Goal: Contribute content: Contribute content

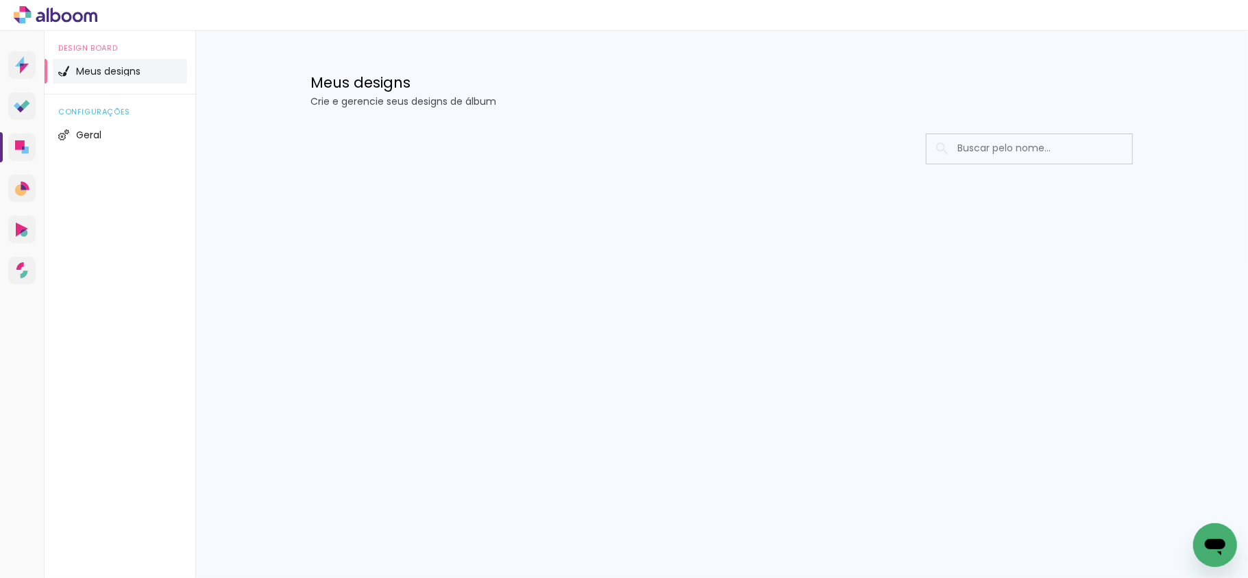
click at [497, 223] on div at bounding box center [721, 190] width 891 height 140
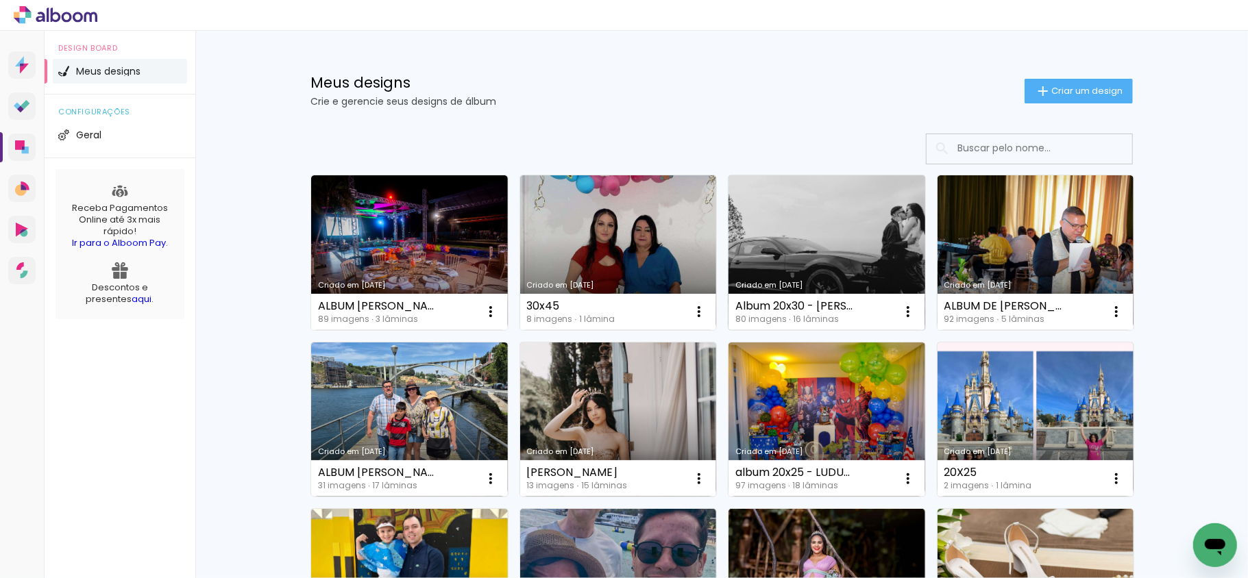
click at [829, 270] on link "Criado em [DATE]" at bounding box center [826, 252] width 197 height 155
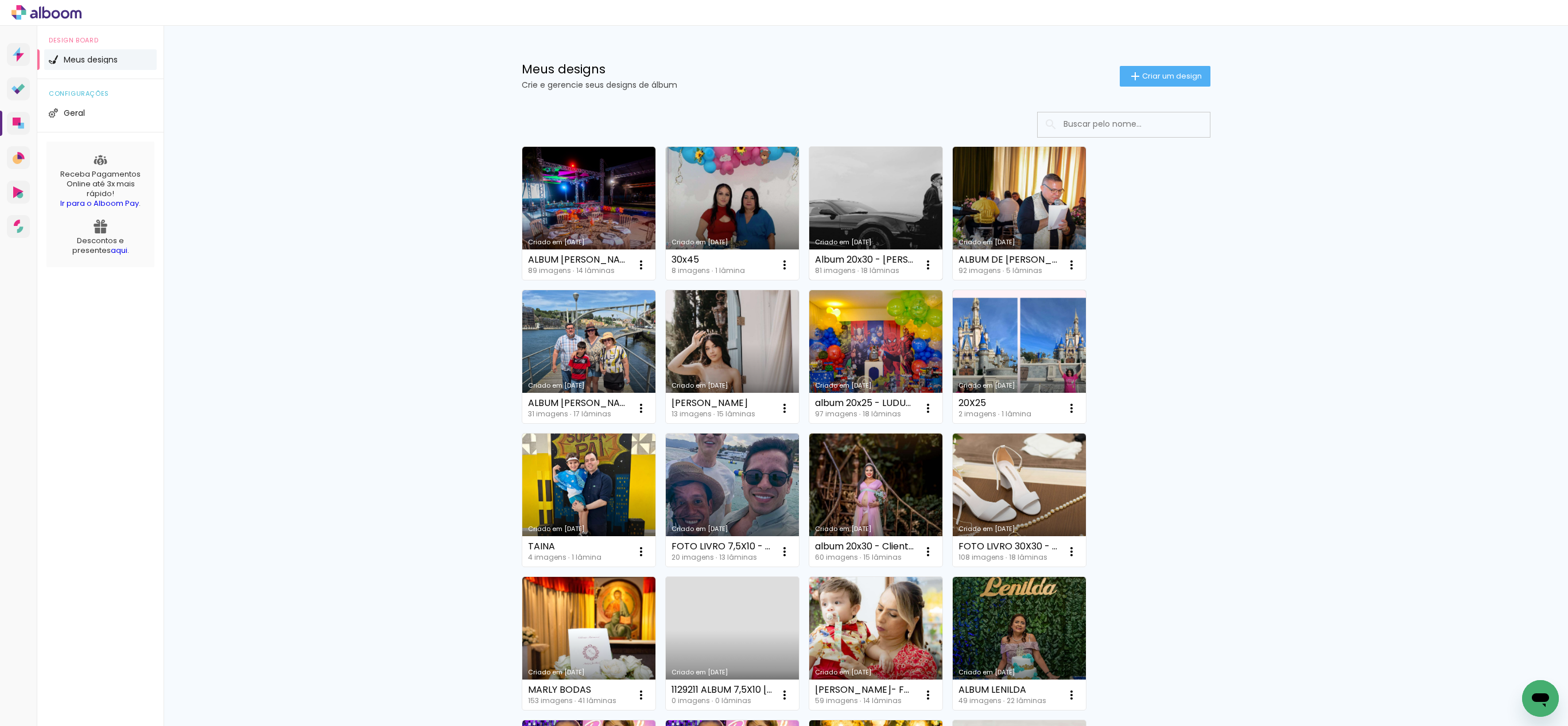
click at [856, 223] on link "Criado em [DATE]" at bounding box center [875, 213] width 133 height 133
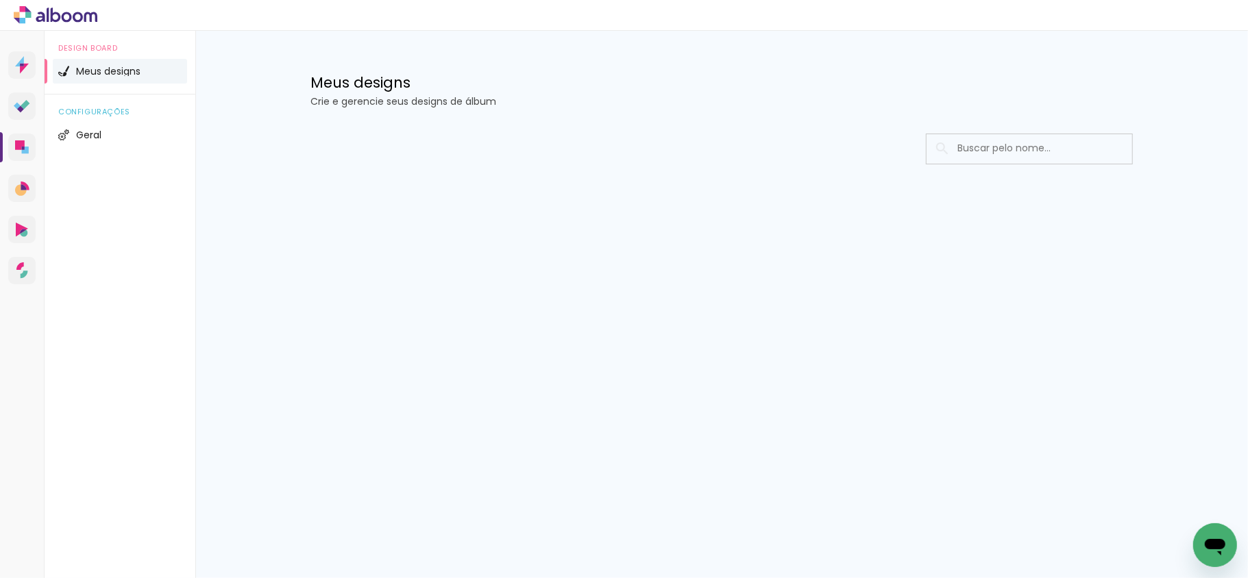
click at [504, 36] on div "Meus designs Crie e gerencie seus designs de álbum" at bounding box center [721, 75] width 891 height 89
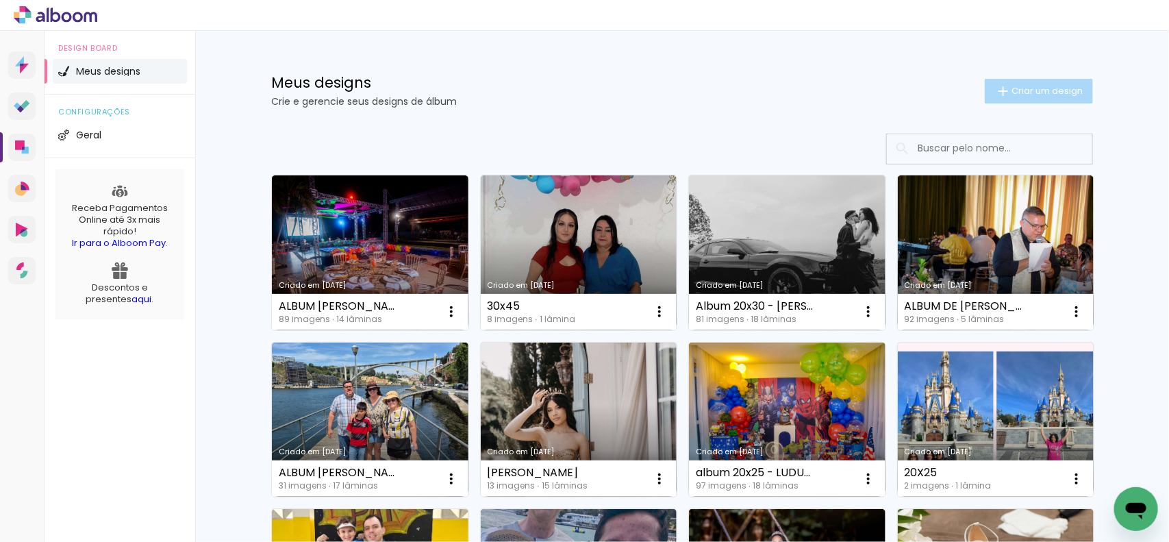
click at [1015, 91] on span "Criar um design" at bounding box center [1047, 90] width 71 height 9
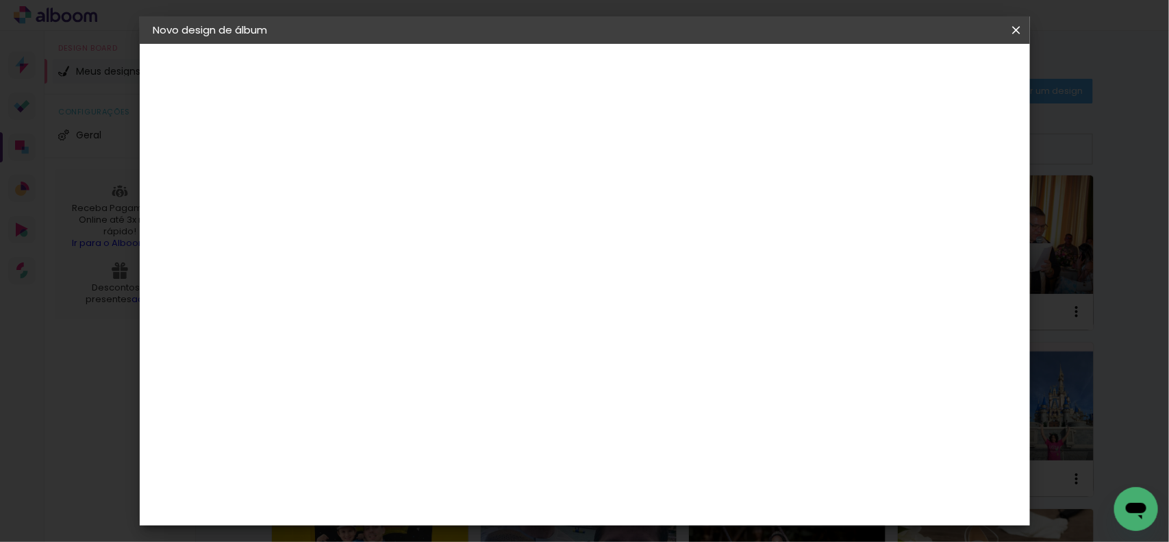
click at [377, 195] on div at bounding box center [377, 195] width 0 height 1
type input "30x20 - [GEOGRAPHIC_DATA]"
type paper-input "30x20 - [GEOGRAPHIC_DATA]"
click at [0, 0] on slot "Avançar" at bounding box center [0, 0] width 0 height 0
click at [525, 203] on iron-icon at bounding box center [517, 208] width 16 height 16
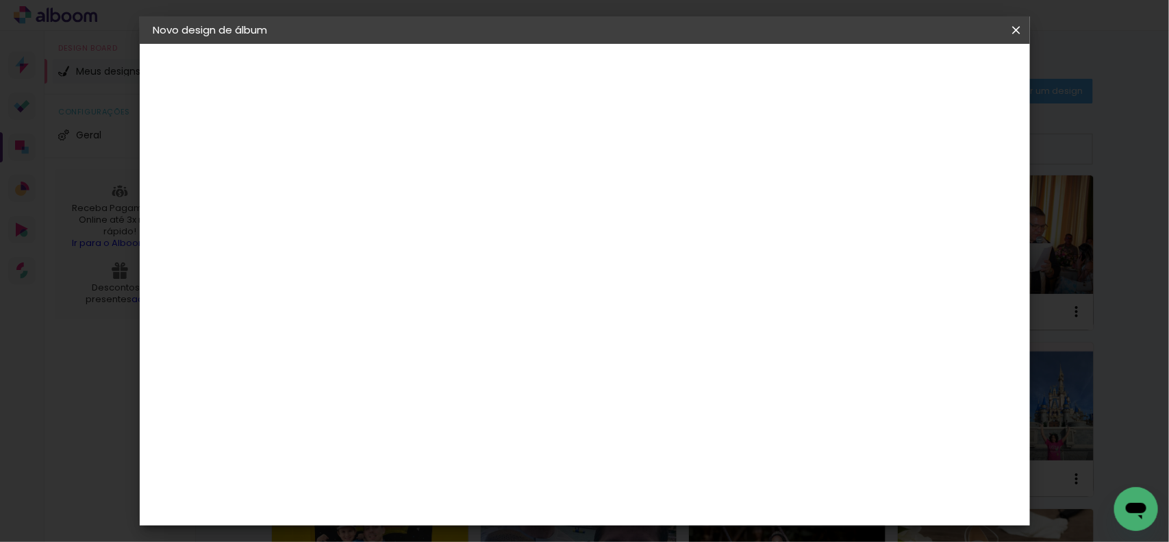
click at [525, 203] on iron-icon at bounding box center [517, 208] width 16 height 16
click at [0, 0] on slot "Avançar" at bounding box center [0, 0] width 0 height 0
click at [666, 446] on input "60" at bounding box center [659, 442] width 36 height 21
drag, startPoint x: 340, startPoint y: 261, endPoint x: 326, endPoint y: 261, distance: 13.7
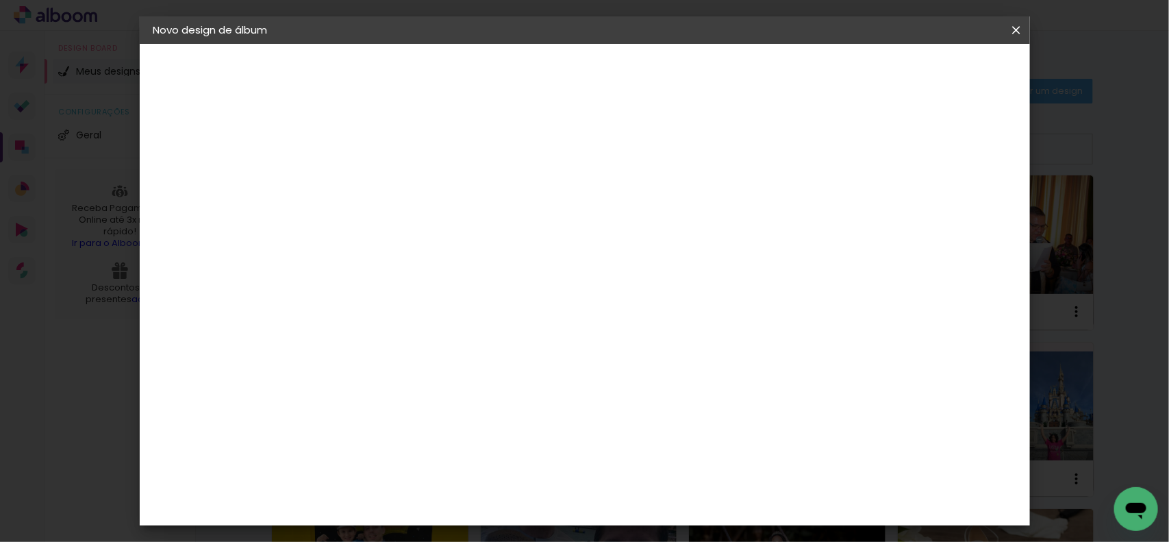
click at [326, 261] on input "30" at bounding box center [334, 261] width 36 height 21
type input "20"
type paper-input "20"
click at [928, 72] on span "Iniciar design" at bounding box center [897, 73] width 62 height 10
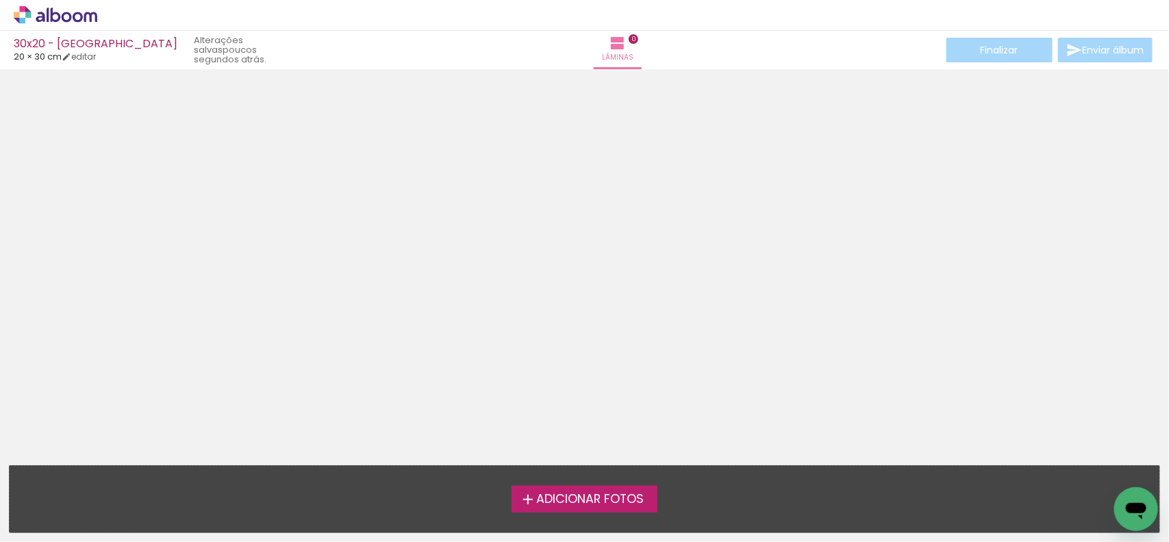
click at [550, 495] on span "Adicionar Fotos" at bounding box center [590, 499] width 108 height 12
click at [0, 0] on input "file" at bounding box center [0, 0] width 0 height 0
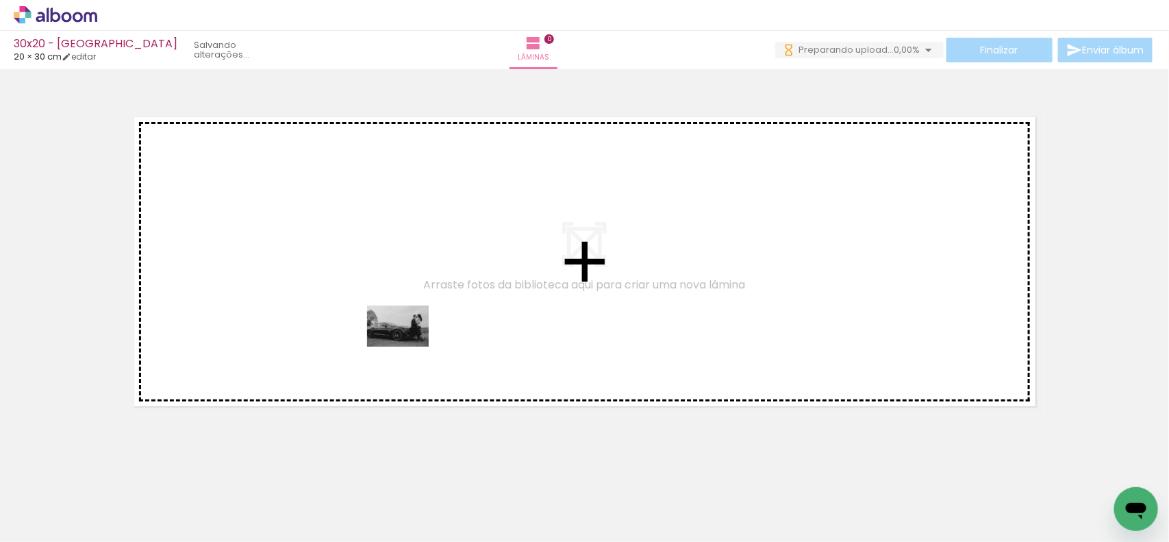
drag, startPoint x: 139, startPoint y: 507, endPoint x: 412, endPoint y: 345, distance: 317.9
click at [412, 345] on quentale-workspace at bounding box center [584, 271] width 1169 height 542
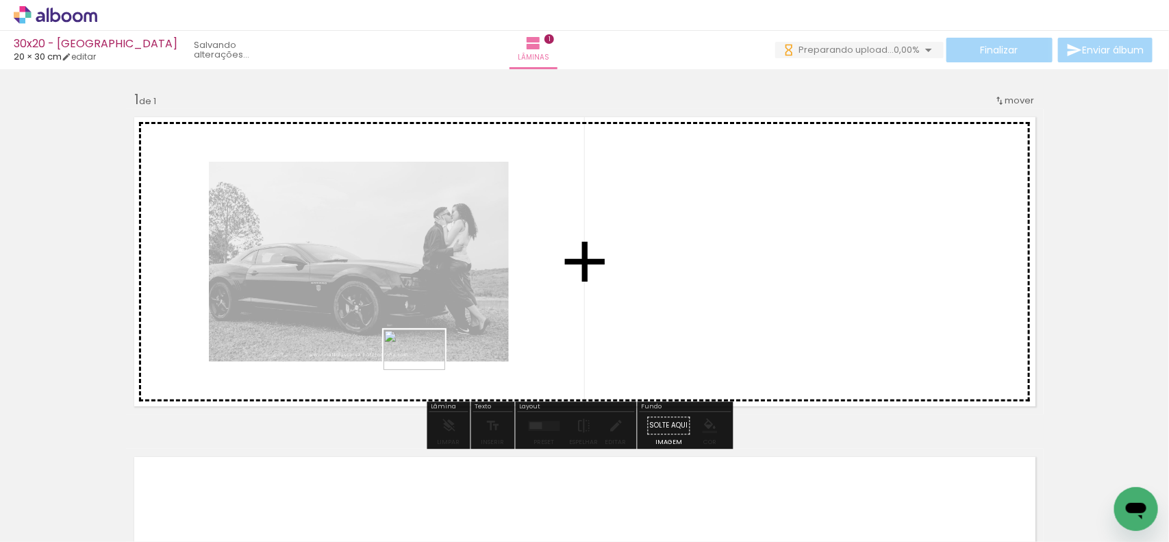
drag, startPoint x: 220, startPoint y: 492, endPoint x: 443, endPoint y: 354, distance: 262.2
click at [460, 344] on quentale-workspace at bounding box center [584, 271] width 1169 height 542
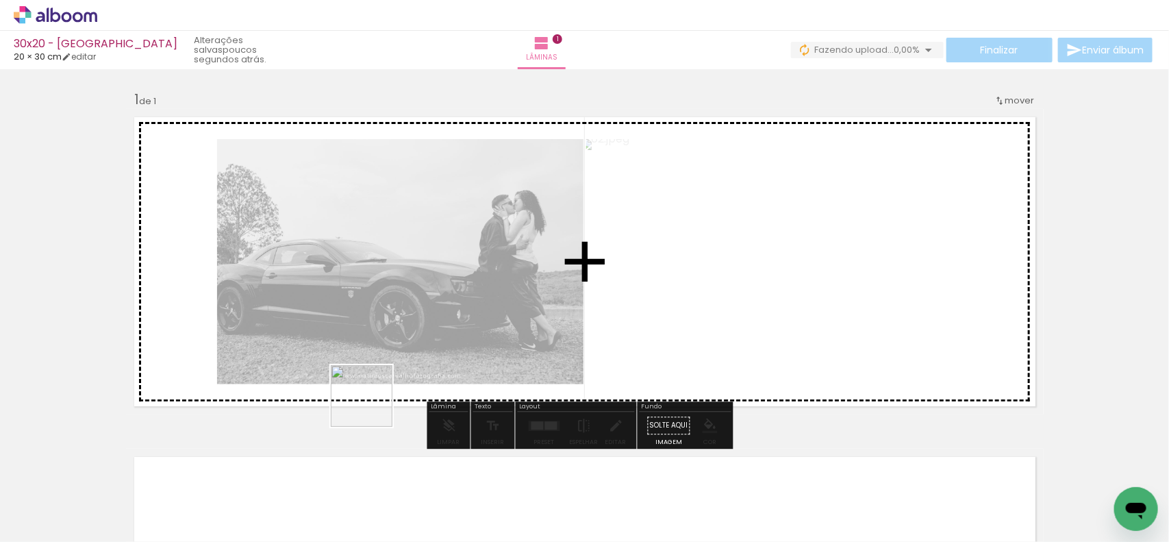
drag, startPoint x: 285, startPoint y: 504, endPoint x: 430, endPoint y: 323, distance: 231.5
click at [430, 323] on quentale-workspace at bounding box center [584, 271] width 1169 height 542
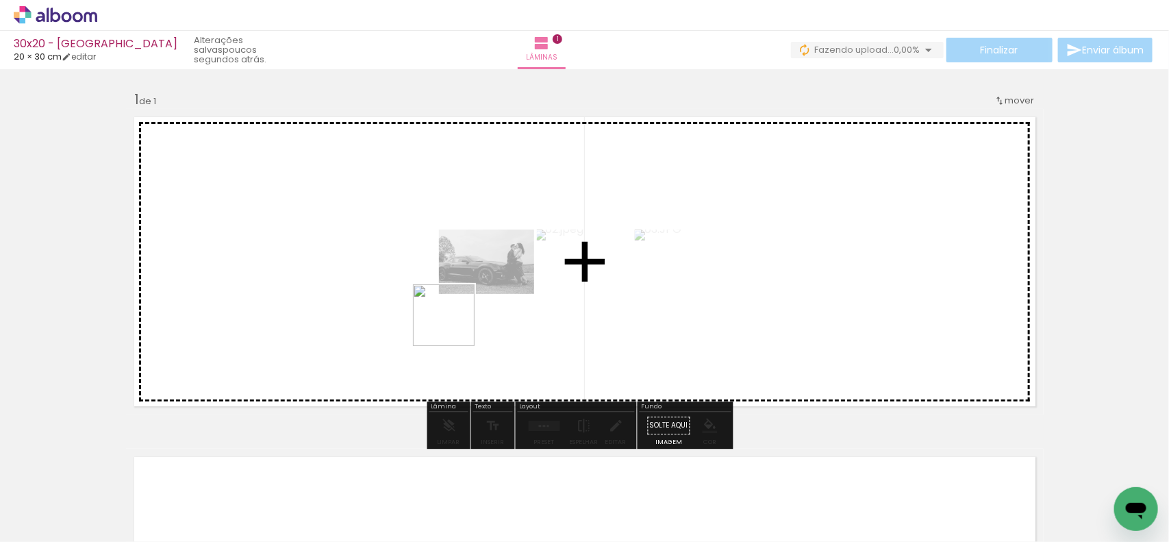
drag, startPoint x: 349, startPoint y: 515, endPoint x: 467, endPoint y: 293, distance: 251.0
click at [467, 293] on quentale-workspace at bounding box center [584, 271] width 1169 height 542
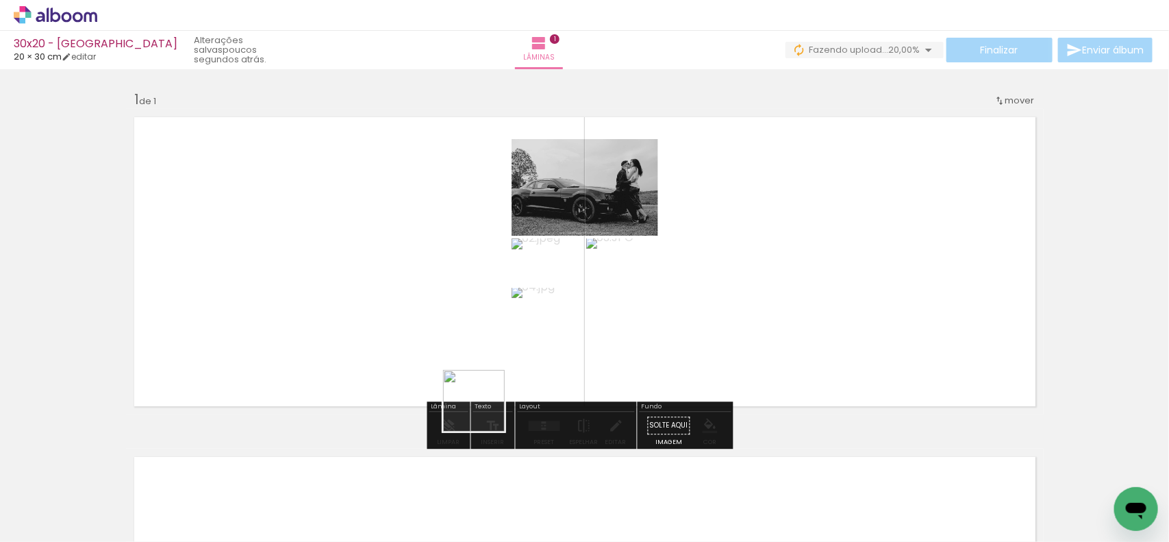
drag, startPoint x: 441, startPoint y: 497, endPoint x: 488, endPoint y: 358, distance: 147.5
click at [488, 358] on quentale-workspace at bounding box center [584, 271] width 1169 height 542
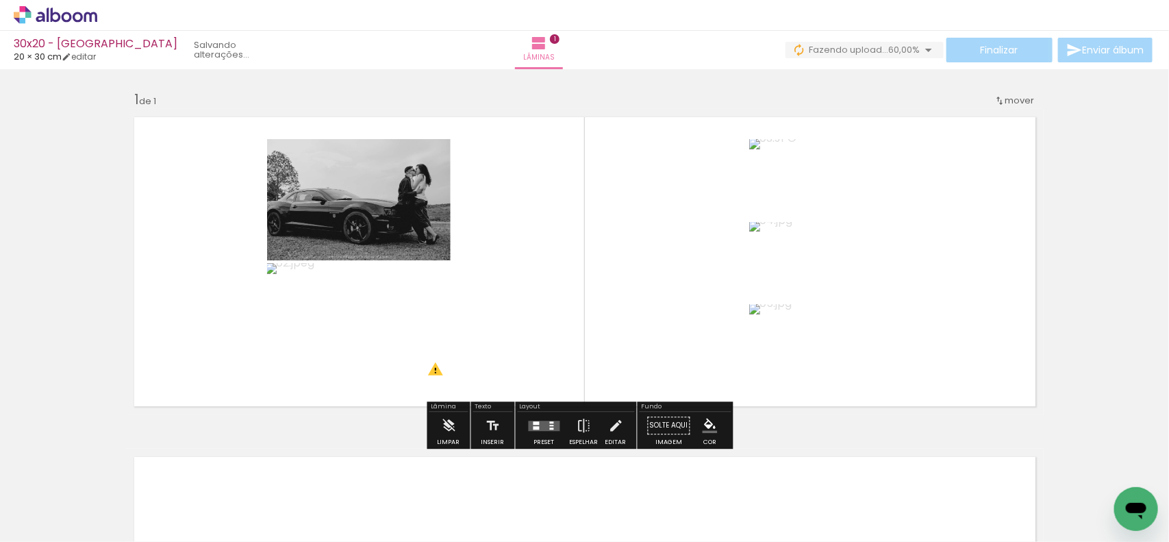
click at [526, 430] on div at bounding box center [544, 425] width 37 height 27
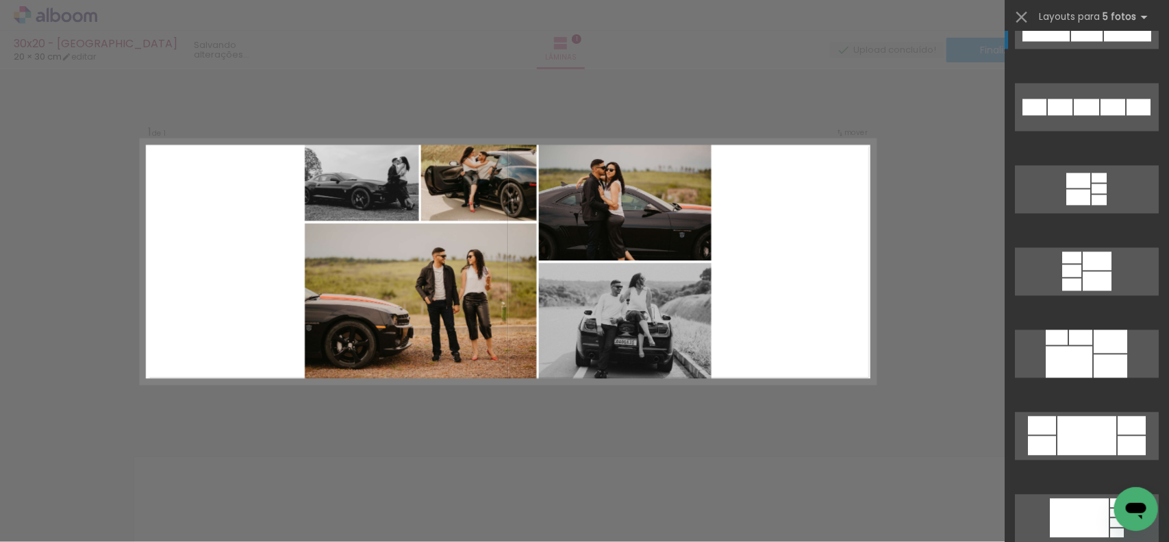
scroll to position [1285, 0]
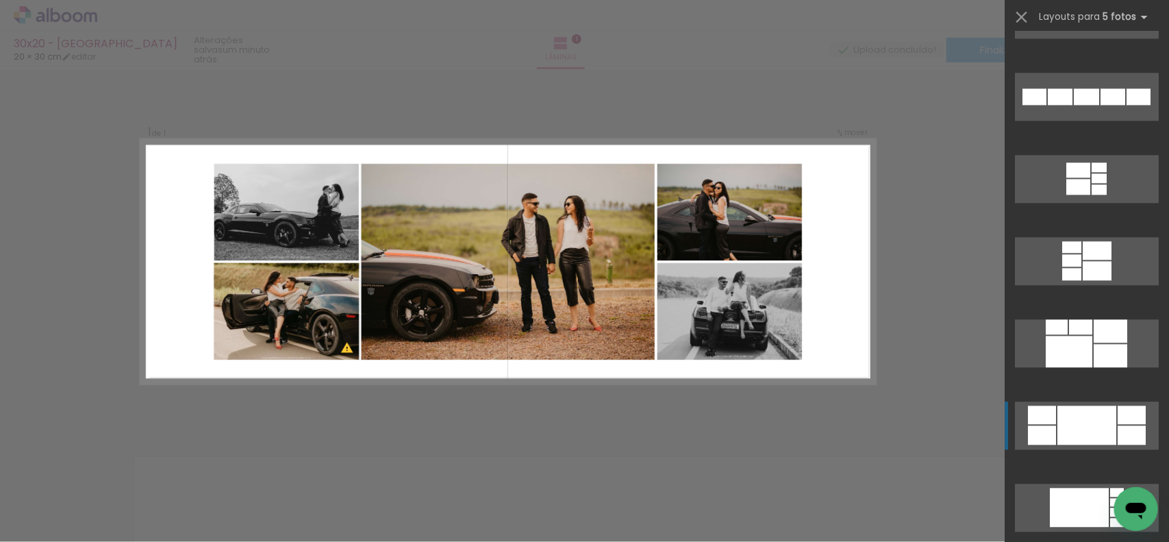
click at [1091, 367] on div at bounding box center [1069, 352] width 47 height 32
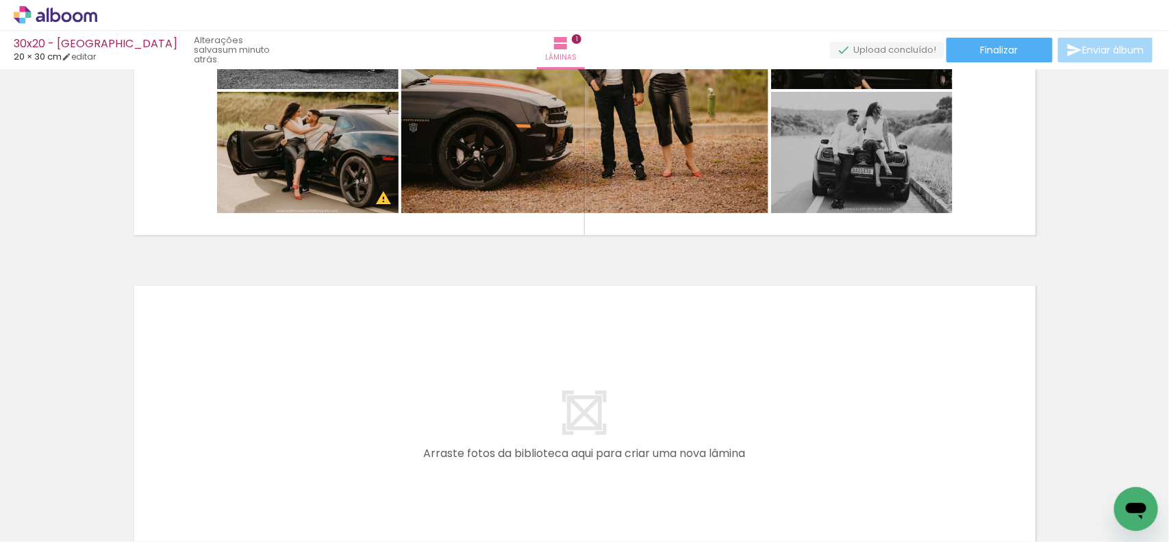
scroll to position [257, 0]
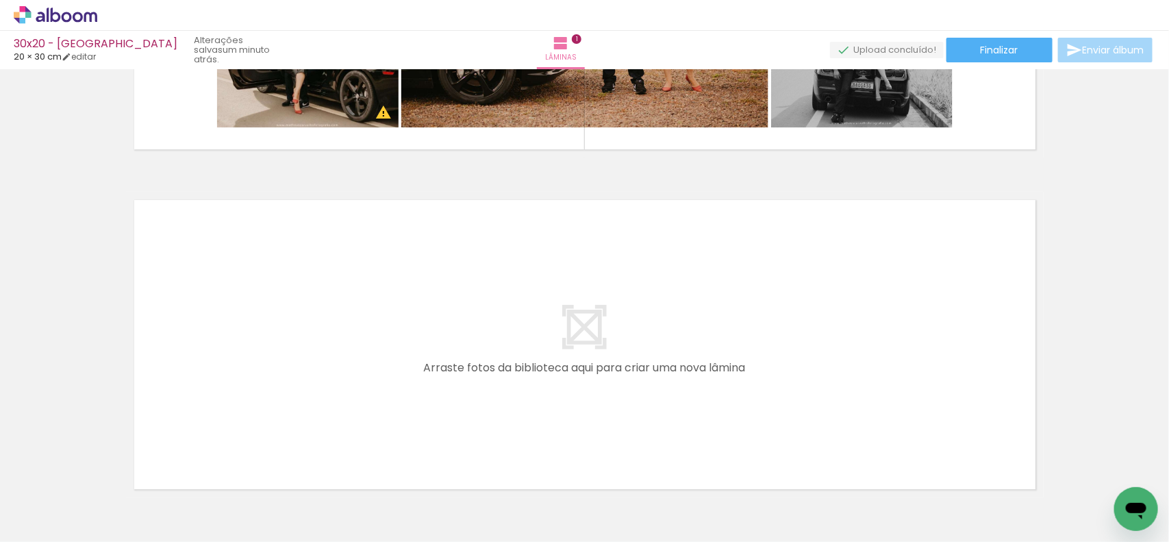
click at [56, 521] on span "Adicionar Fotos" at bounding box center [48, 523] width 41 height 15
click at [0, 0] on input "file" at bounding box center [0, 0] width 0 height 0
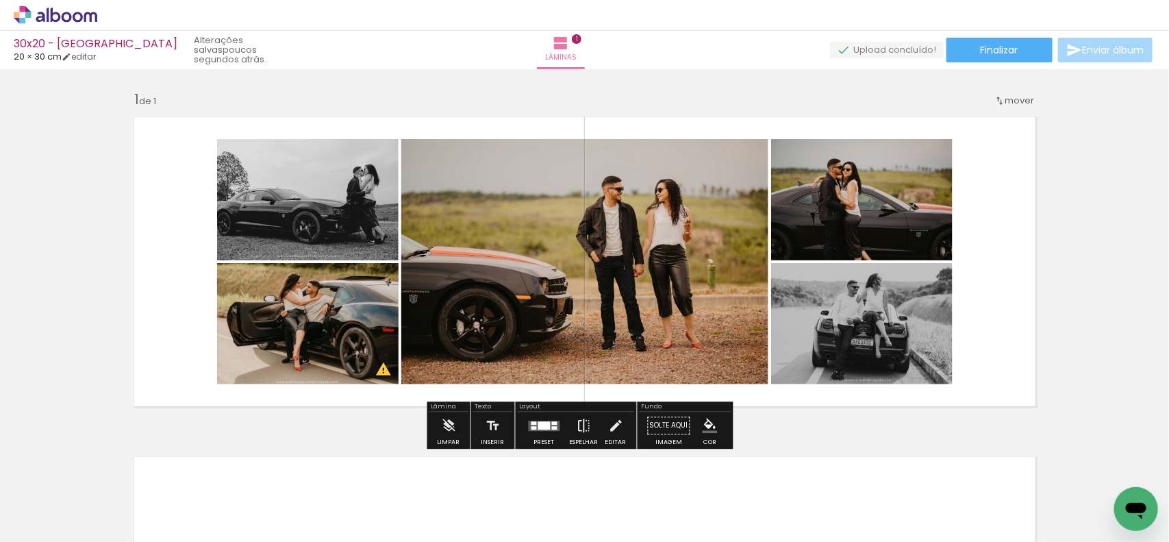
scroll to position [86, 0]
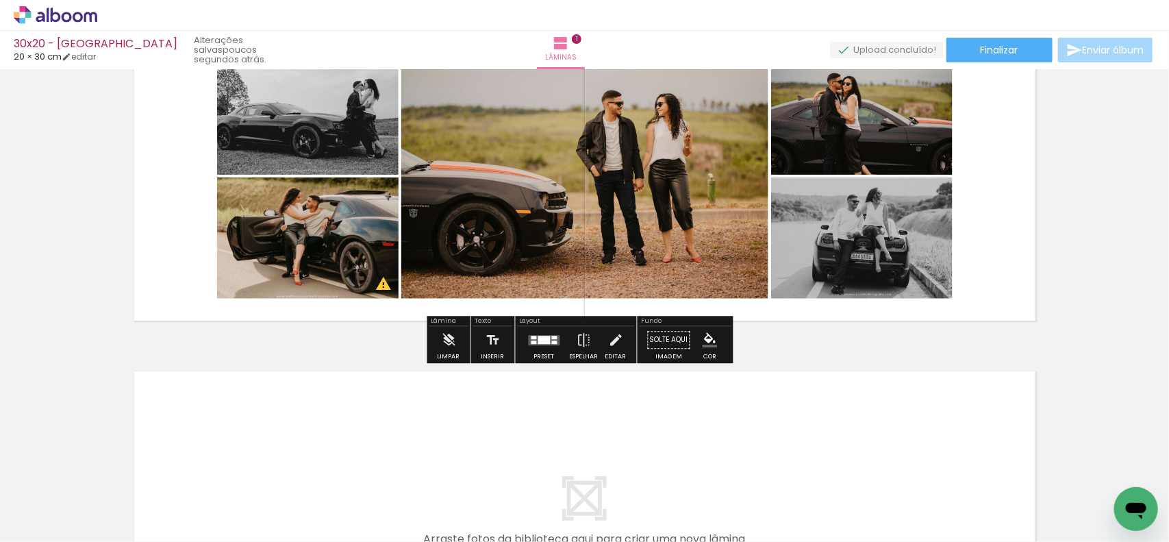
click at [53, 519] on span "Adicionar Fotos" at bounding box center [48, 523] width 41 height 15
click at [0, 0] on input "file" at bounding box center [0, 0] width 0 height 0
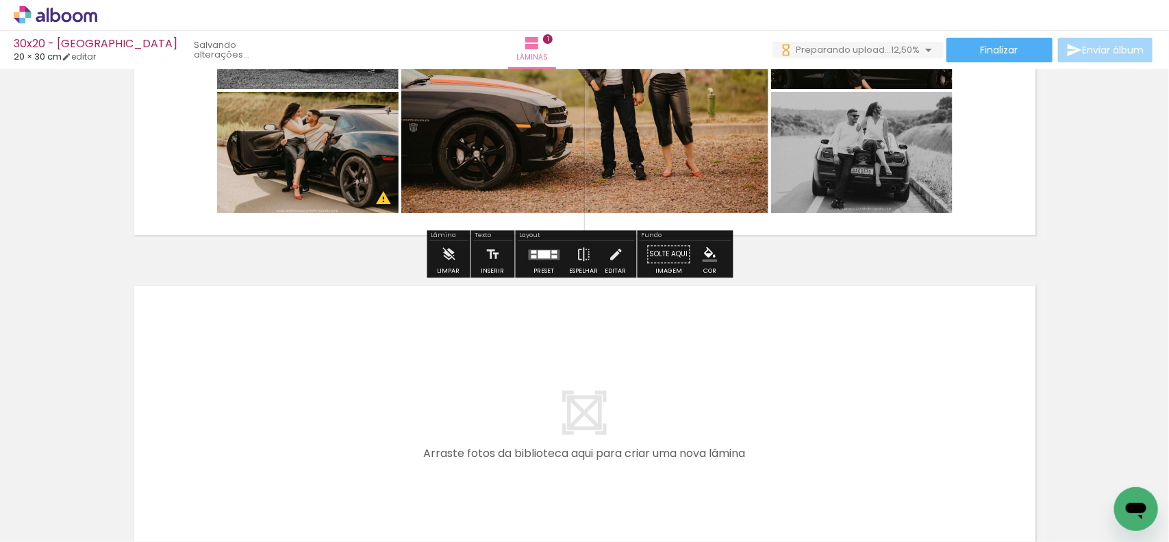
scroll to position [0, 0]
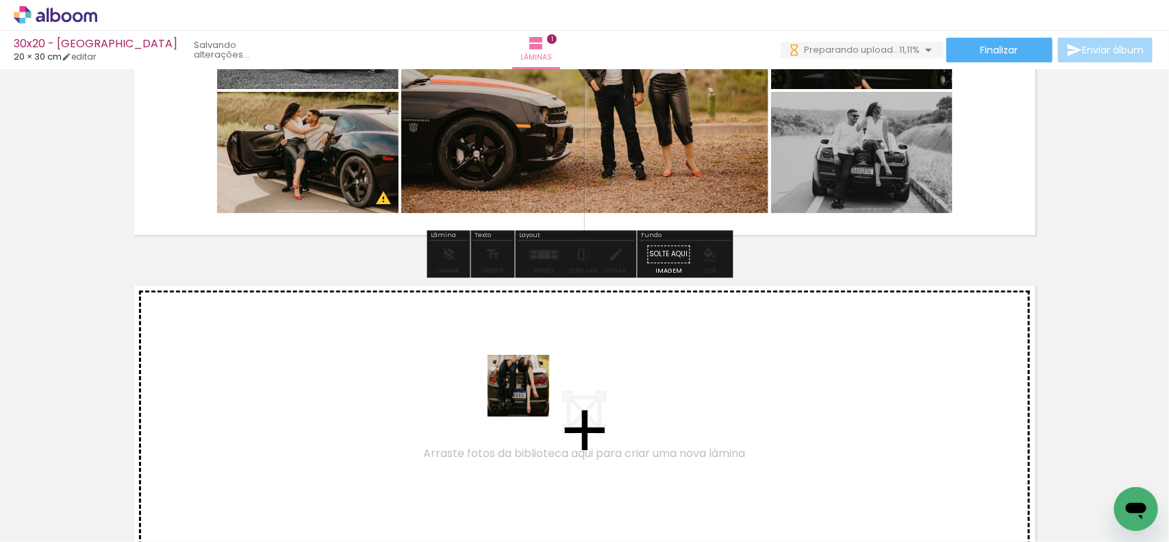
drag, startPoint x: 529, startPoint y: 396, endPoint x: 528, endPoint y: 375, distance: 21.2
click at [528, 375] on quentale-workspace at bounding box center [584, 271] width 1169 height 542
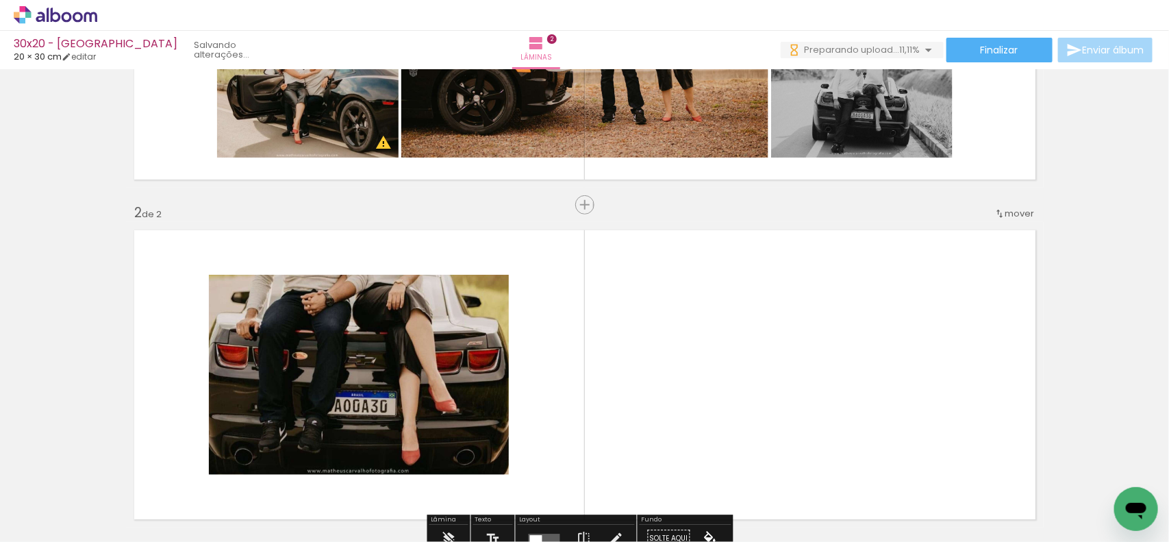
scroll to position [338, 0]
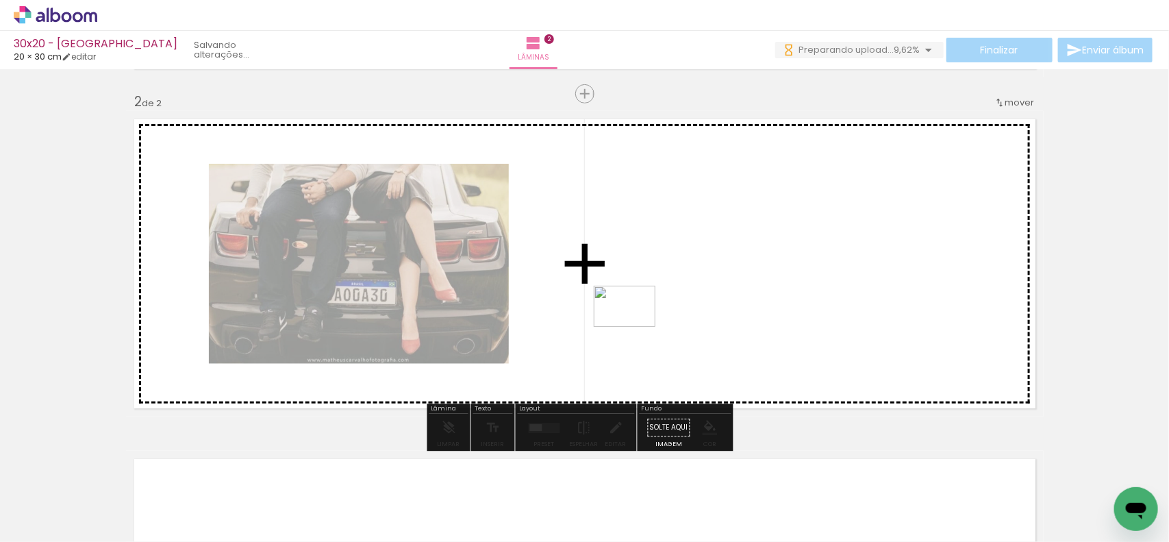
drag, startPoint x: 589, startPoint y: 491, endPoint x: 635, endPoint y: 327, distance: 170.1
click at [635, 327] on quentale-workspace at bounding box center [584, 271] width 1169 height 542
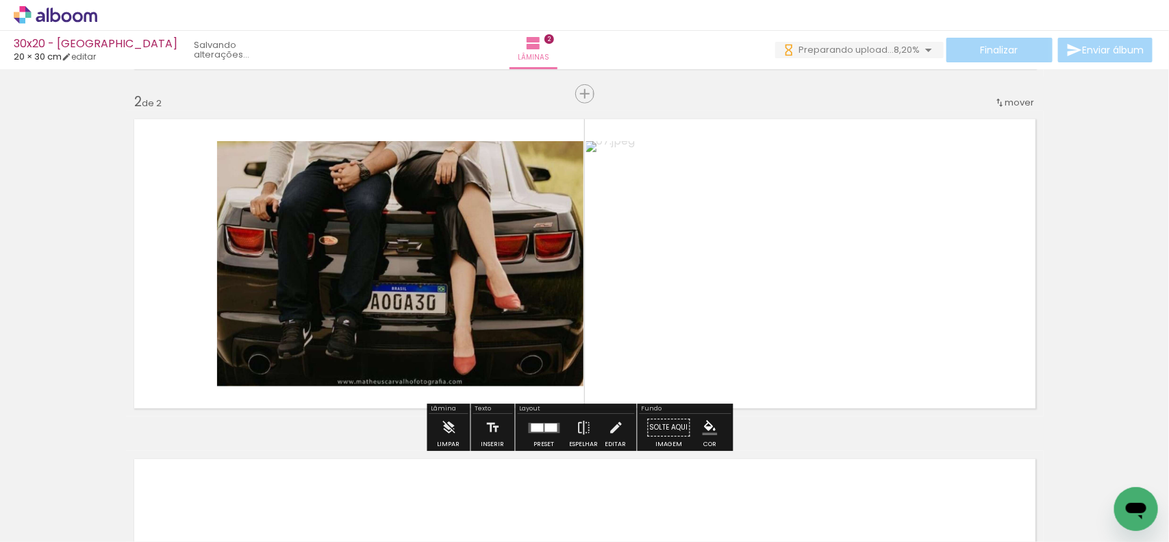
scroll to position [0, 0]
drag, startPoint x: 680, startPoint y: 502, endPoint x: 692, endPoint y: 306, distance: 196.3
click at [692, 306] on quentale-workspace at bounding box center [584, 271] width 1169 height 542
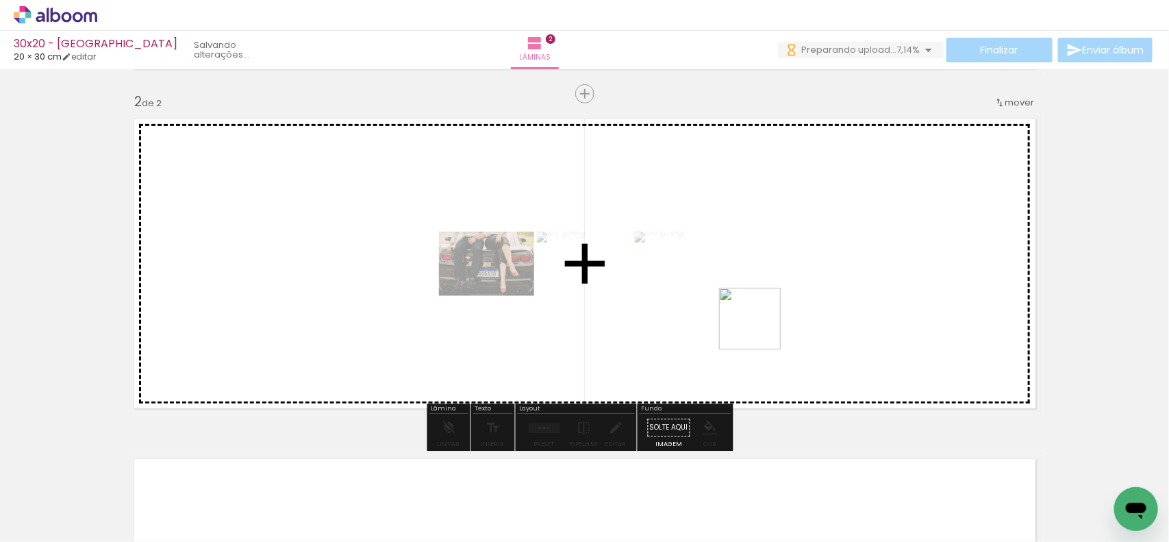
drag, startPoint x: 740, startPoint y: 506, endPoint x: 765, endPoint y: 314, distance: 193.4
click at [765, 314] on quentale-workspace at bounding box center [584, 271] width 1169 height 542
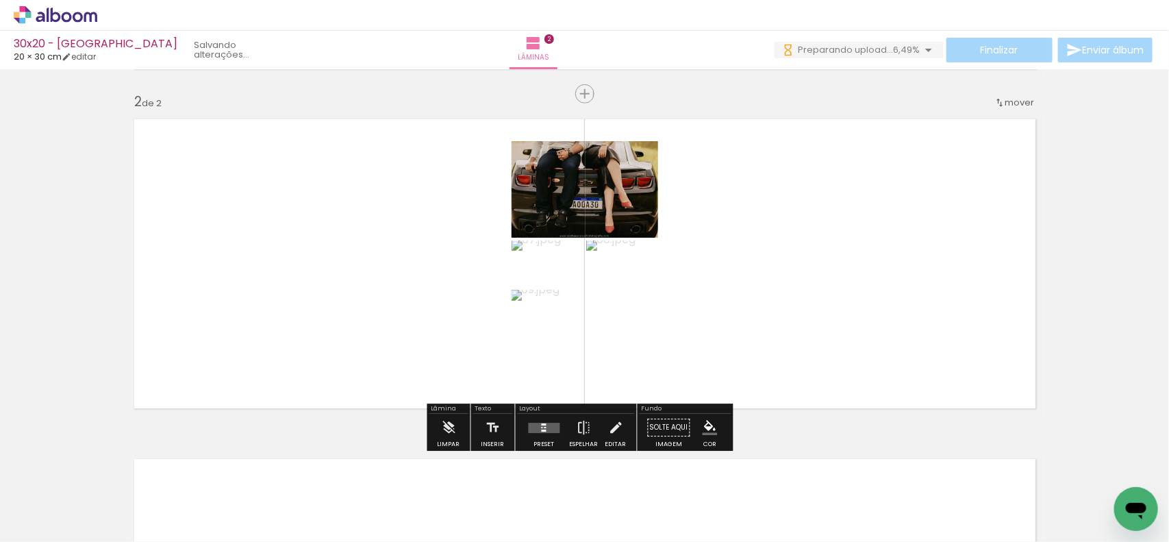
click at [540, 428] on quentale-layouter at bounding box center [545, 428] width 32 height 10
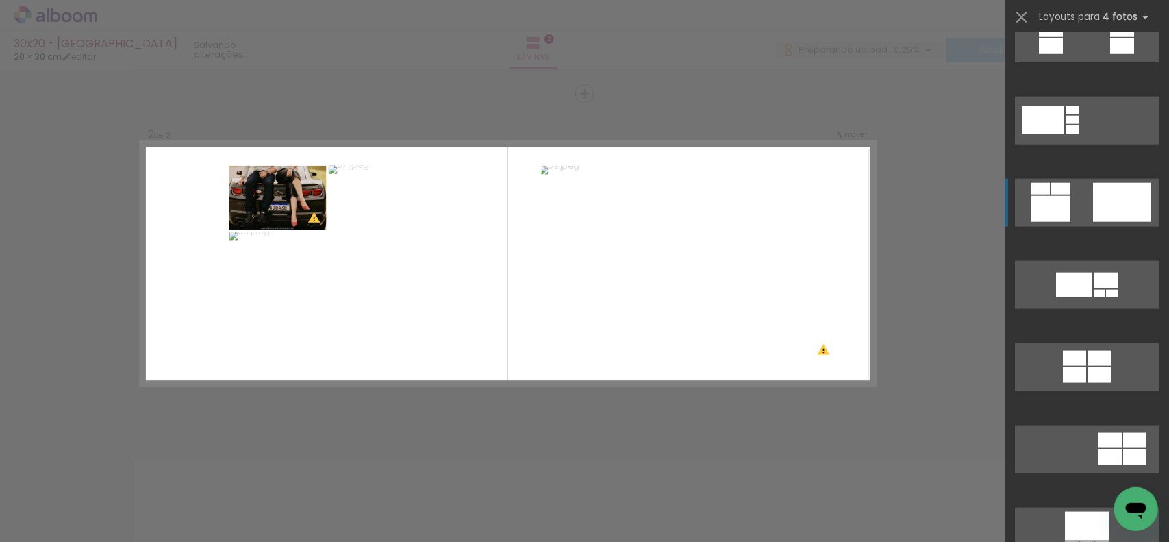
scroll to position [171, 0]
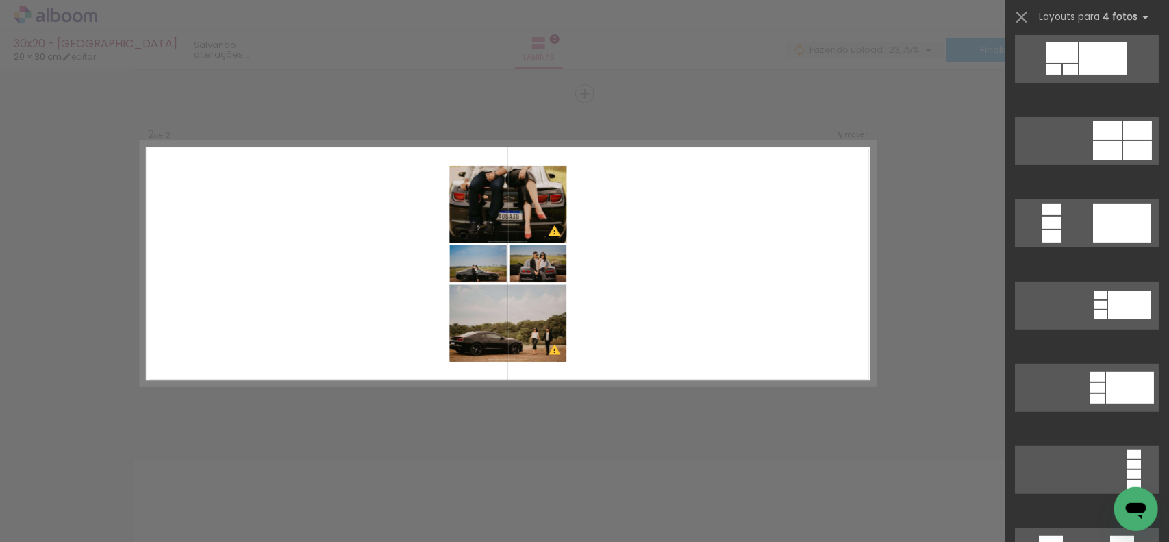
click at [971, 202] on div "Confirmar Cancelar" at bounding box center [584, 257] width 1169 height 1052
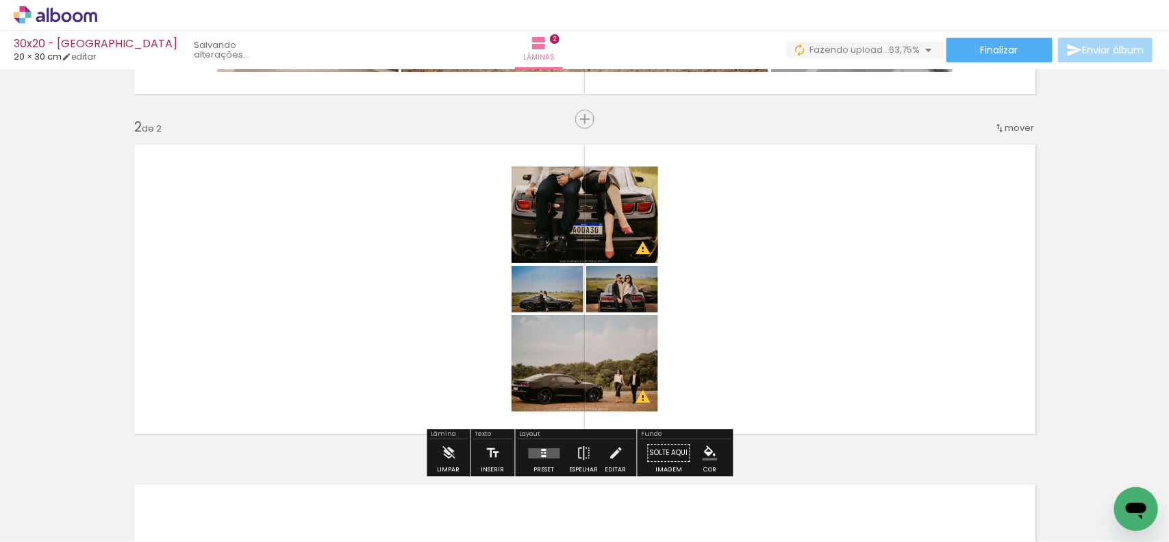
scroll to position [343, 0]
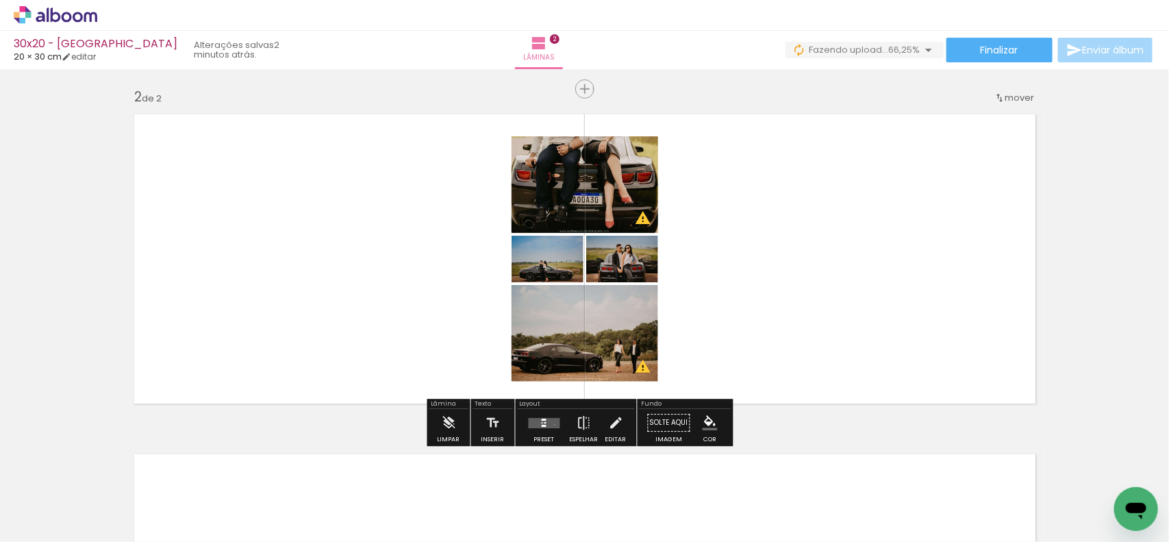
click at [552, 425] on quentale-layouter at bounding box center [545, 423] width 32 height 10
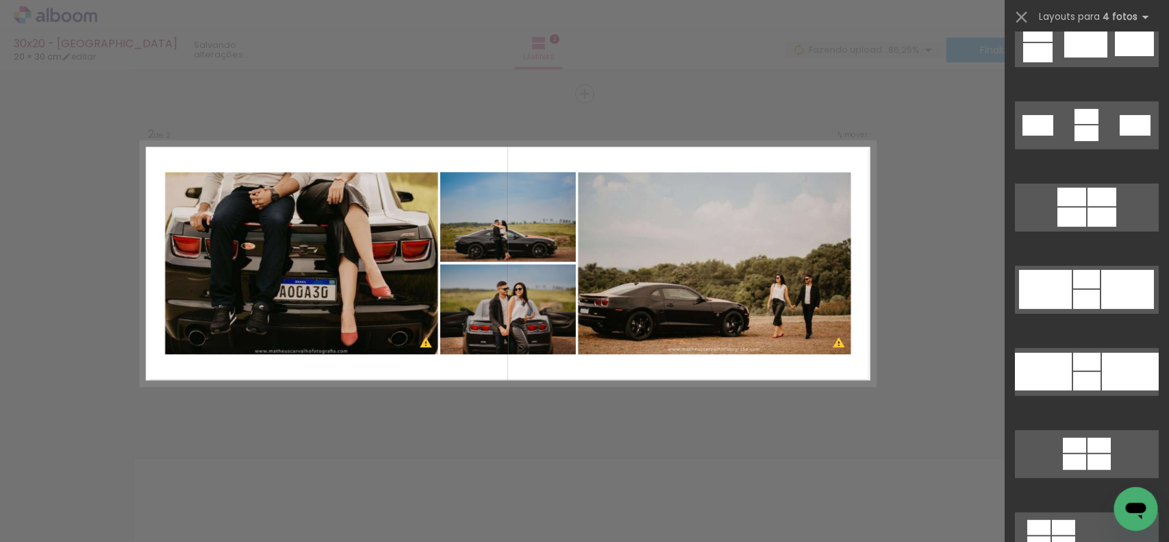
scroll to position [2569, 0]
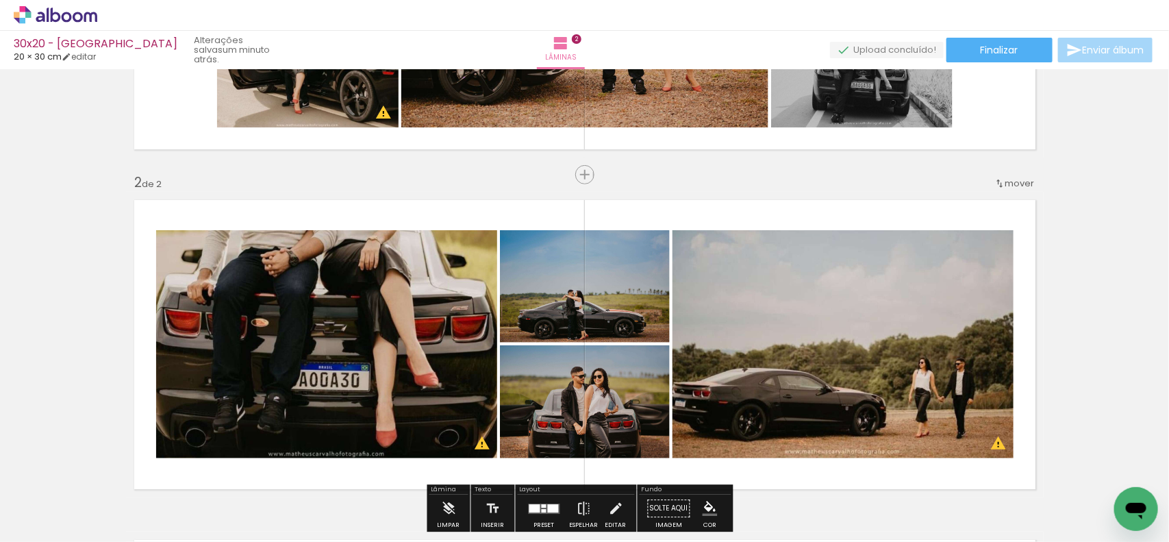
scroll to position [343, 0]
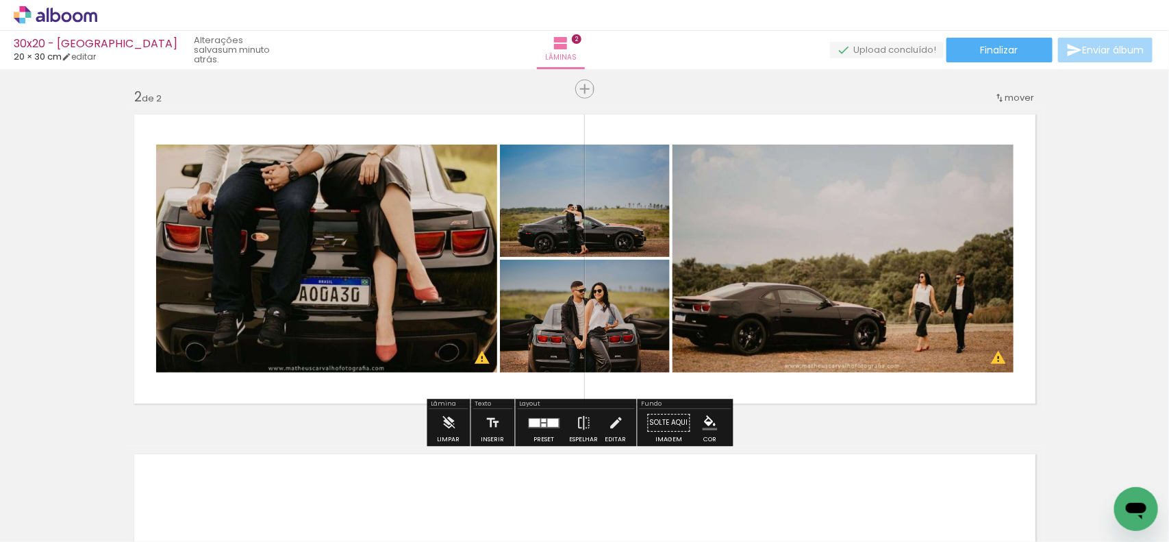
click at [535, 430] on div at bounding box center [544, 422] width 37 height 27
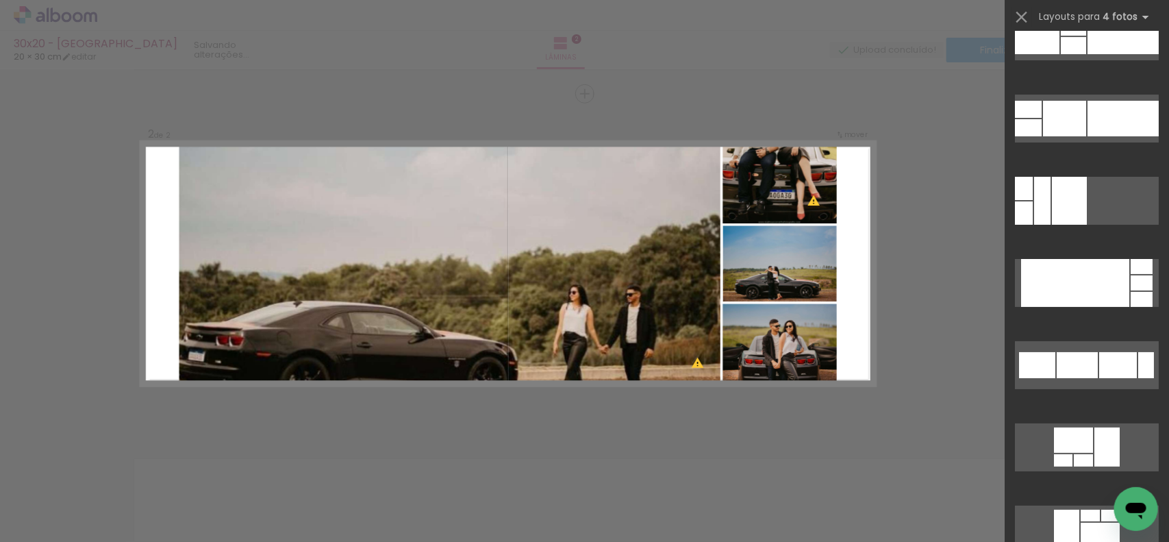
scroll to position [6909, 0]
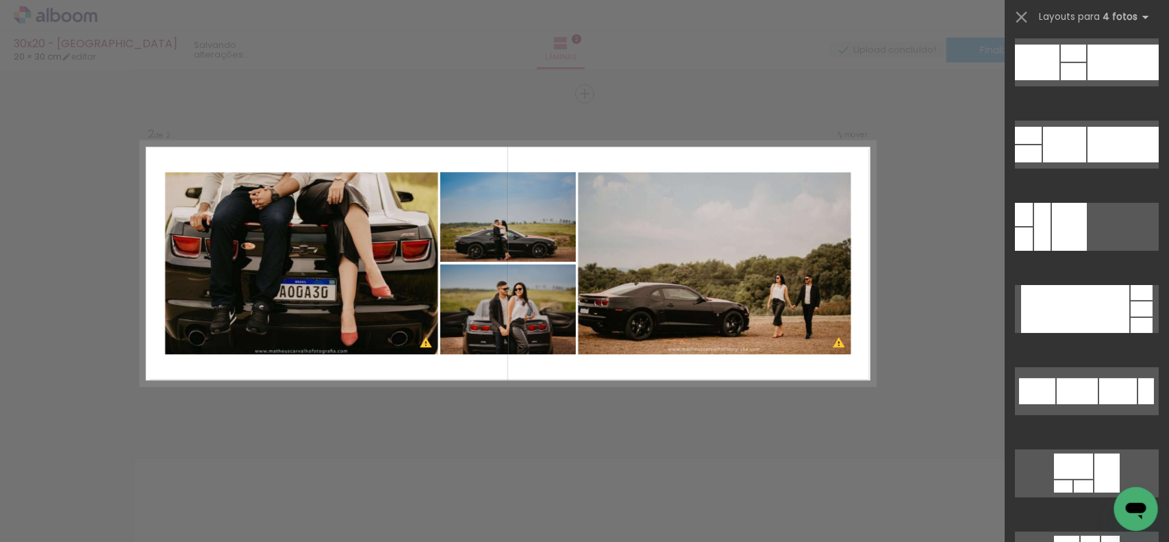
click at [943, 264] on div "Confirmar Cancelar" at bounding box center [584, 257] width 1169 height 1052
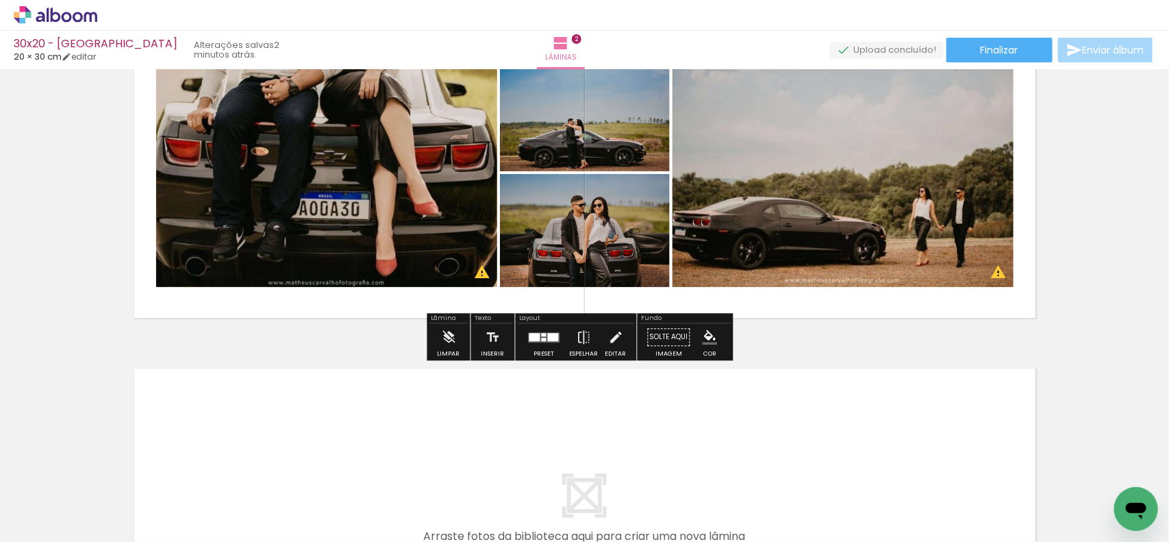
scroll to position [514, 0]
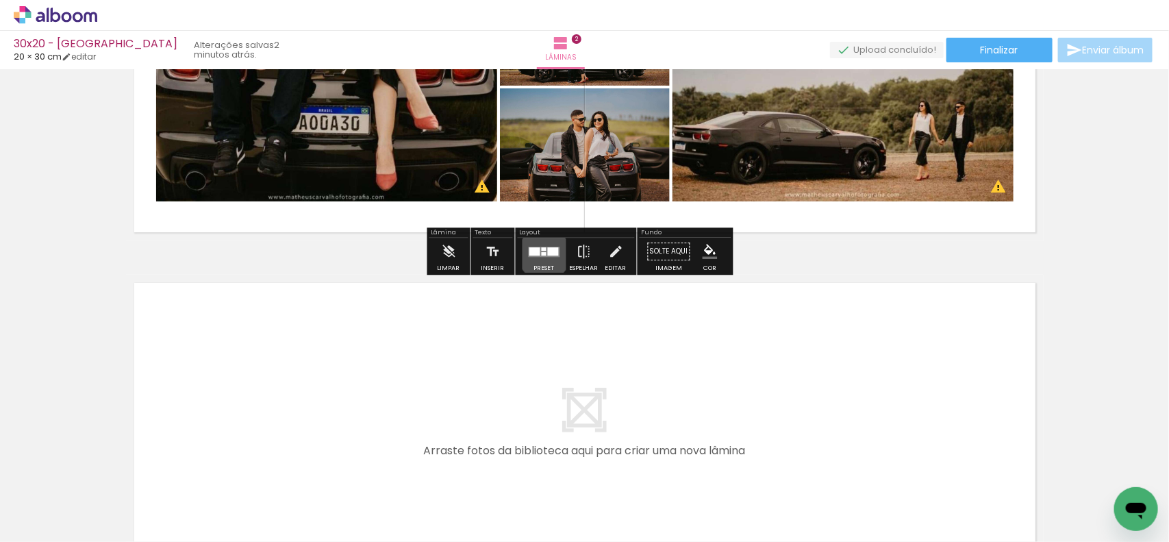
click at [542, 254] on div at bounding box center [544, 253] width 5 height 3
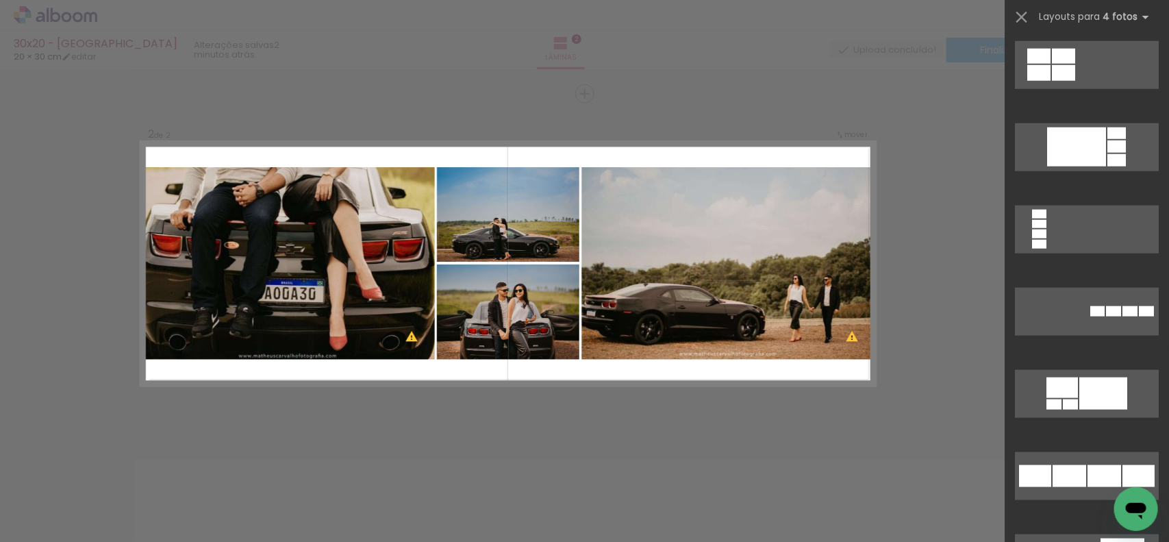
scroll to position [2970, 0]
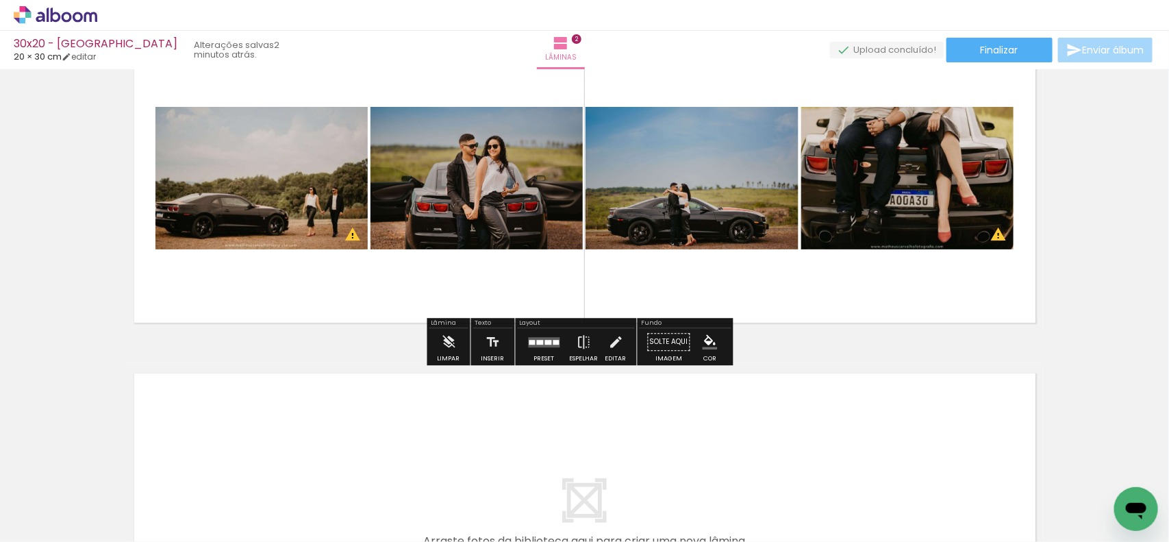
scroll to position [509, 0]
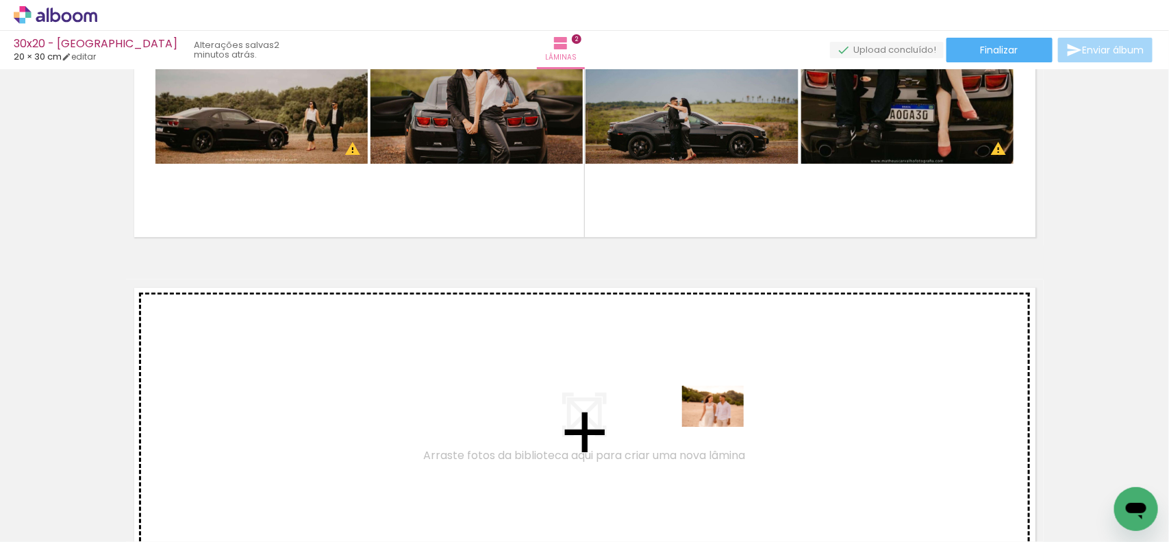
drag, startPoint x: 822, startPoint y: 515, endPoint x: 723, endPoint y: 427, distance: 132.0
click at [723, 427] on quentale-workspace at bounding box center [584, 271] width 1169 height 542
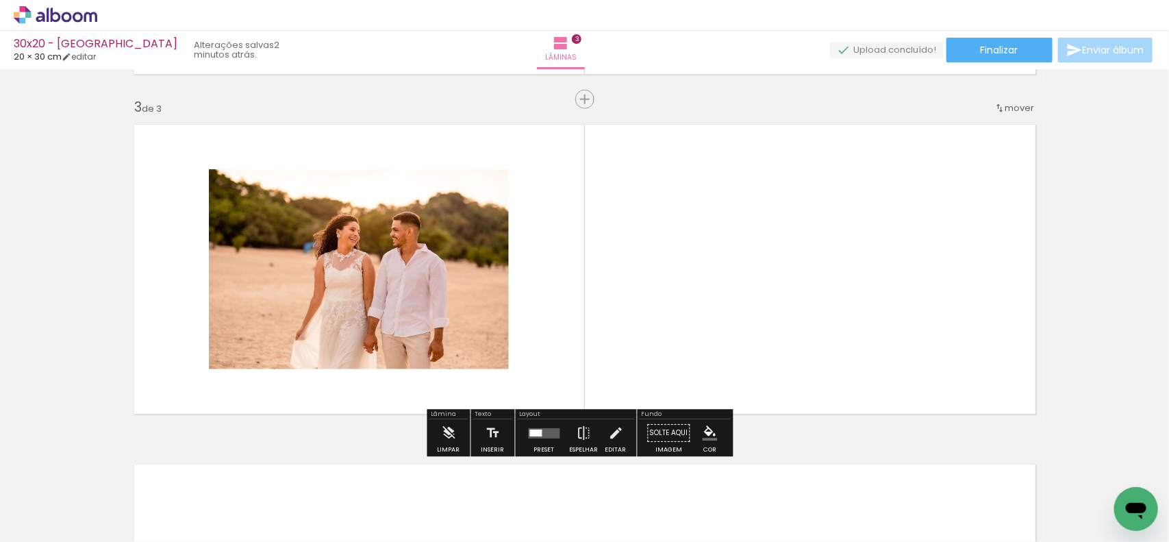
scroll to position [678, 0]
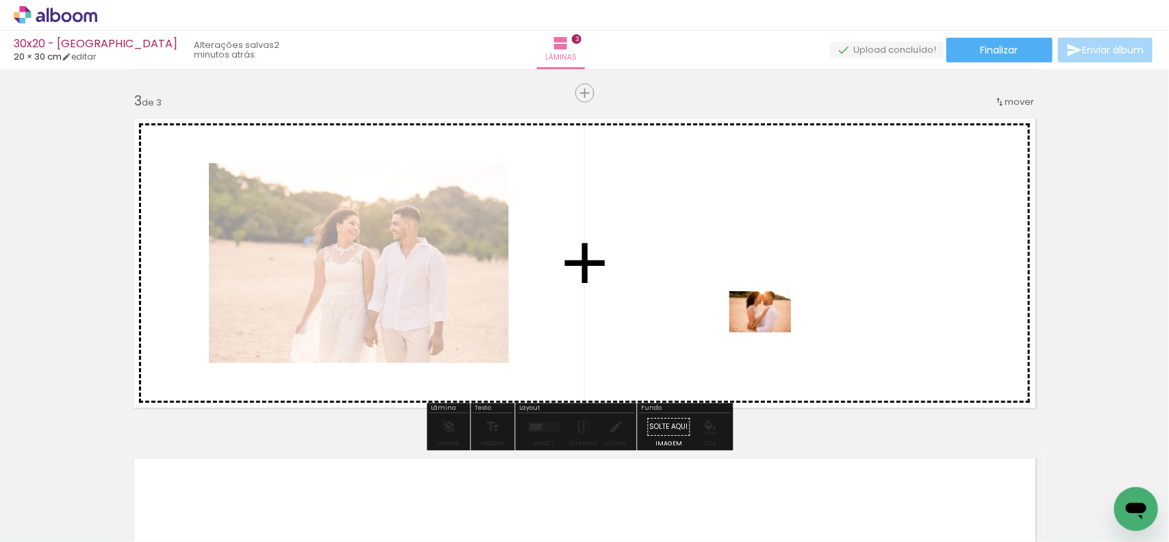
drag, startPoint x: 908, startPoint y: 507, endPoint x: 771, endPoint y: 332, distance: 222.5
click at [771, 332] on quentale-workspace at bounding box center [584, 271] width 1169 height 542
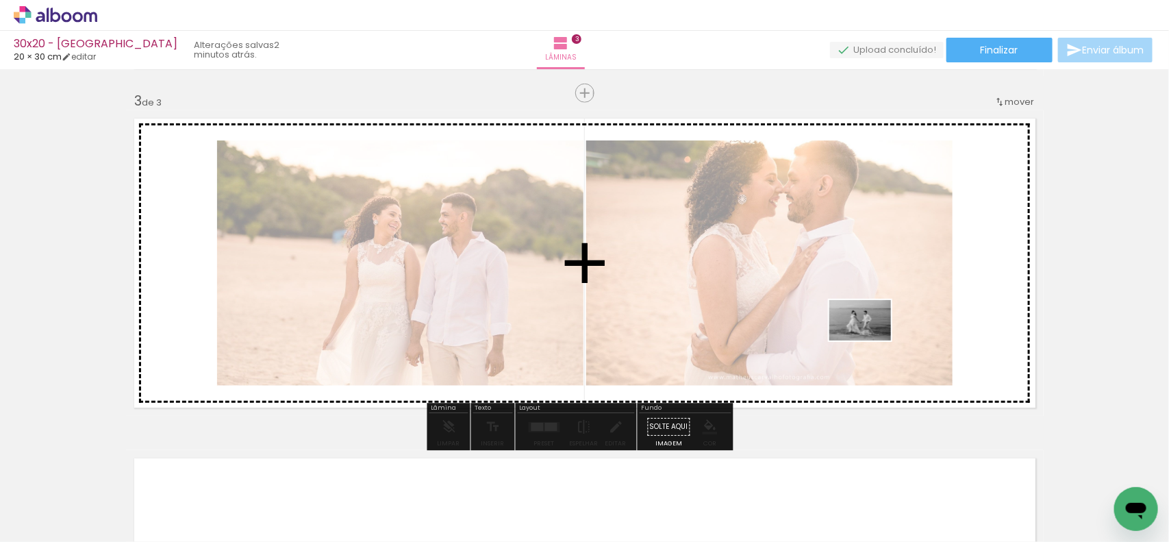
drag, startPoint x: 976, startPoint y: 491, endPoint x: 871, endPoint y: 341, distance: 182.9
click at [871, 341] on quentale-workspace at bounding box center [584, 271] width 1169 height 542
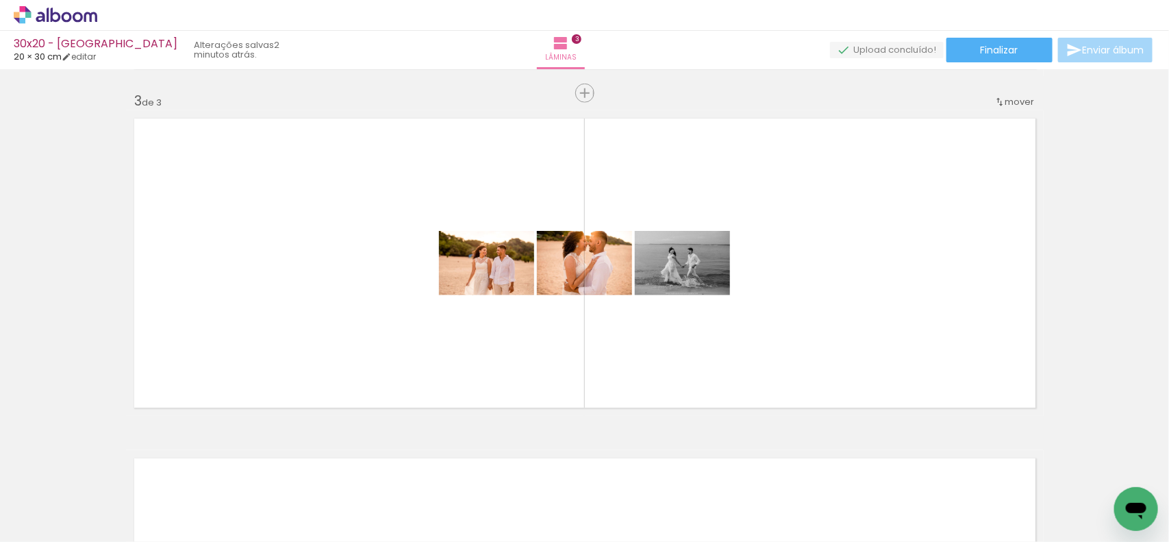
scroll to position [0, 598]
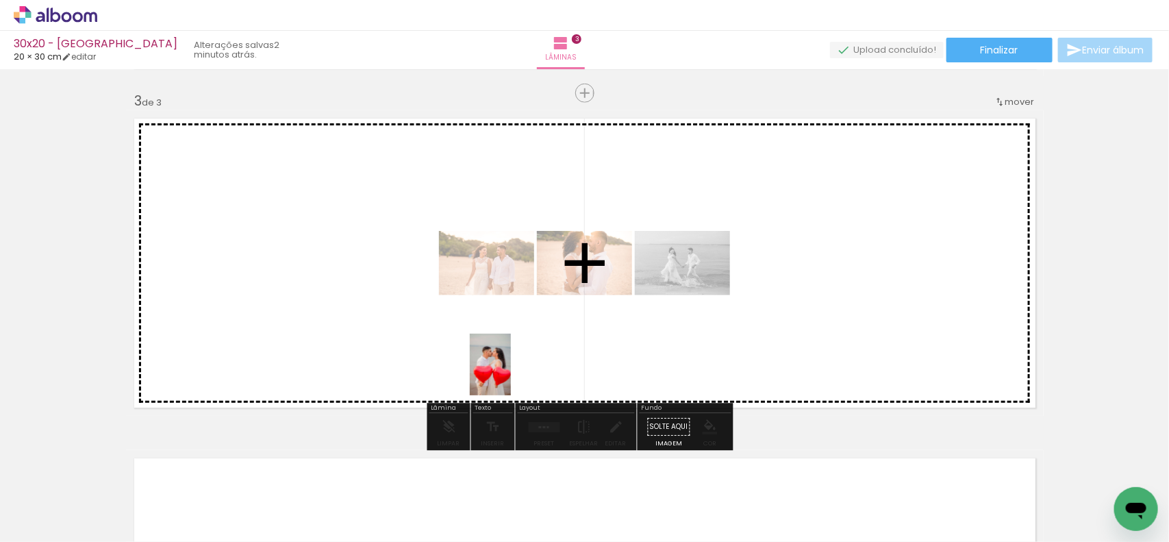
drag, startPoint x: 460, startPoint y: 523, endPoint x: 511, endPoint y: 375, distance: 156.4
click at [511, 375] on quentale-workspace at bounding box center [584, 271] width 1169 height 542
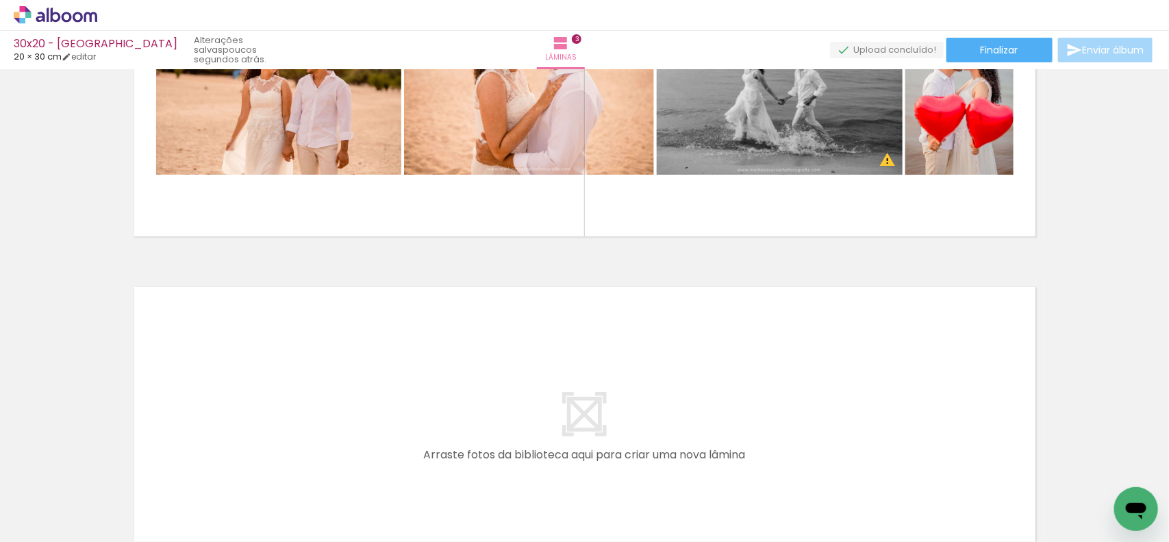
scroll to position [935, 0]
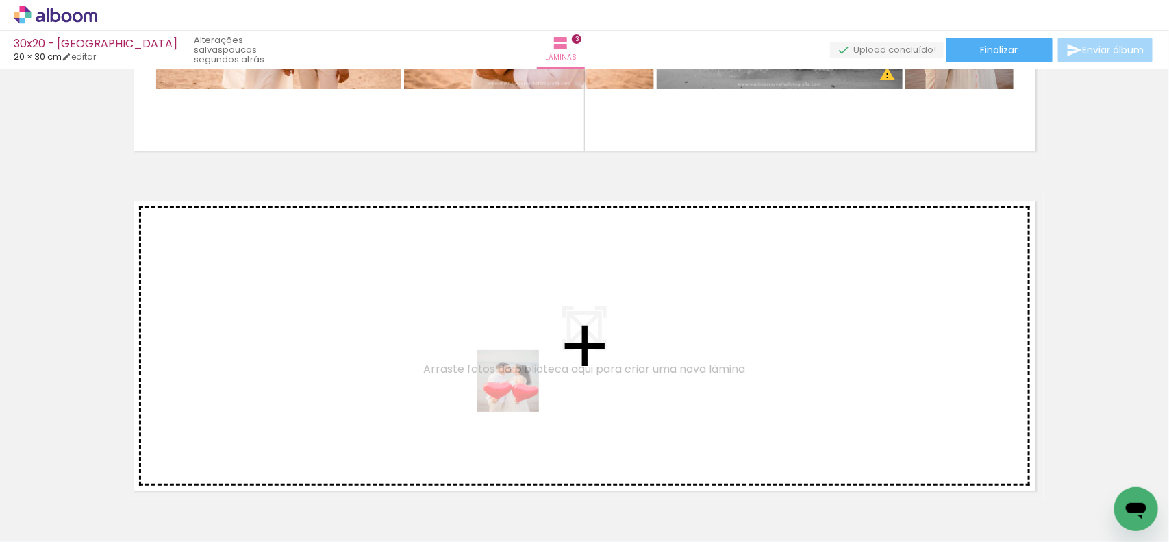
drag, startPoint x: 471, startPoint y: 510, endPoint x: 534, endPoint y: 354, distance: 169.1
click at [534, 354] on quentale-workspace at bounding box center [584, 271] width 1169 height 542
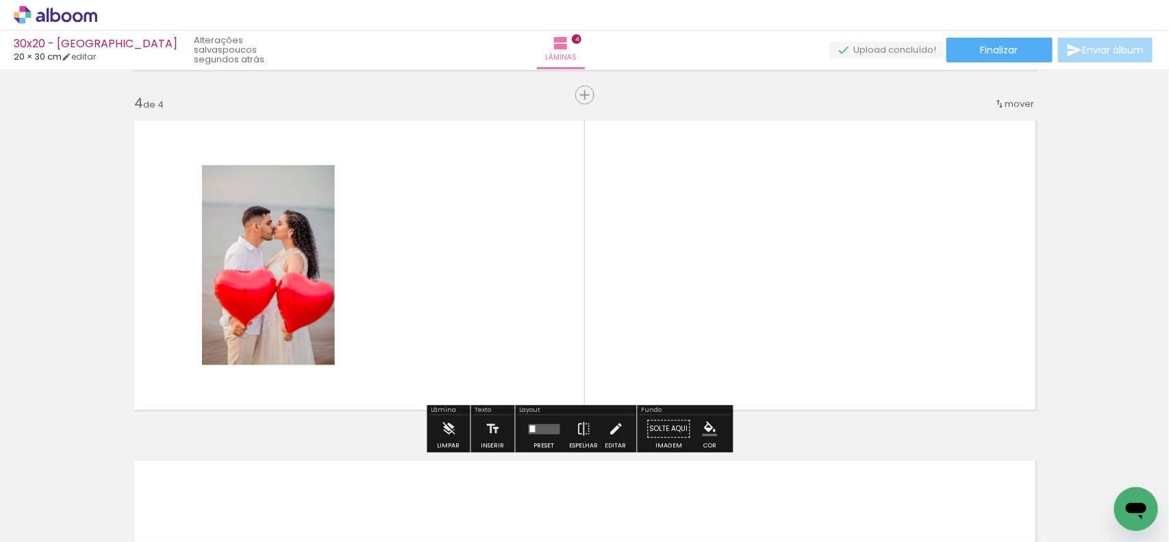
scroll to position [1018, 0]
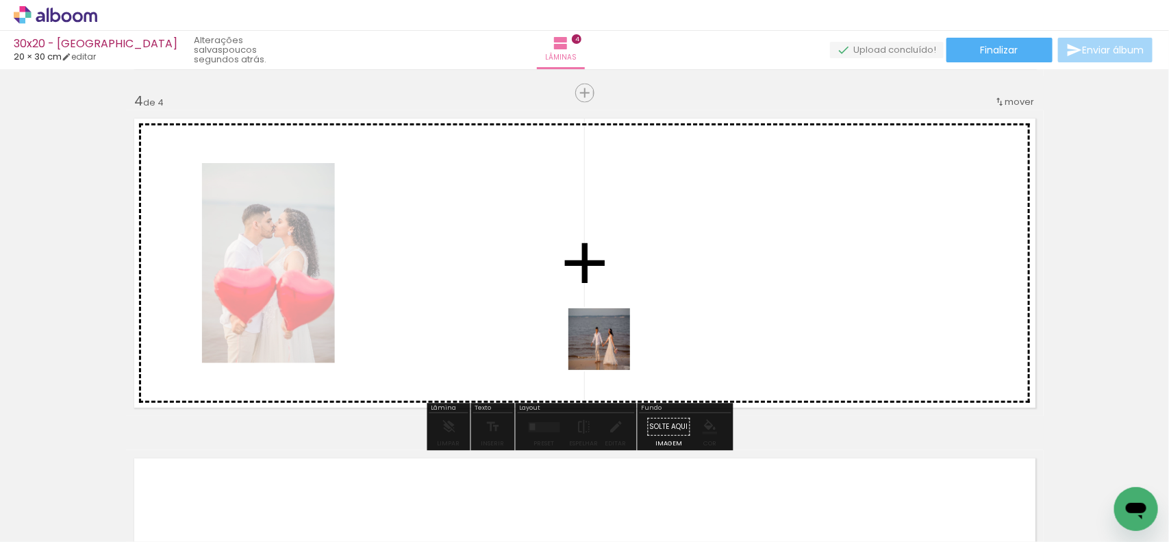
drag, startPoint x: 613, startPoint y: 493, endPoint x: 610, endPoint y: 309, distance: 184.3
click at [610, 309] on quentale-workspace at bounding box center [584, 271] width 1169 height 542
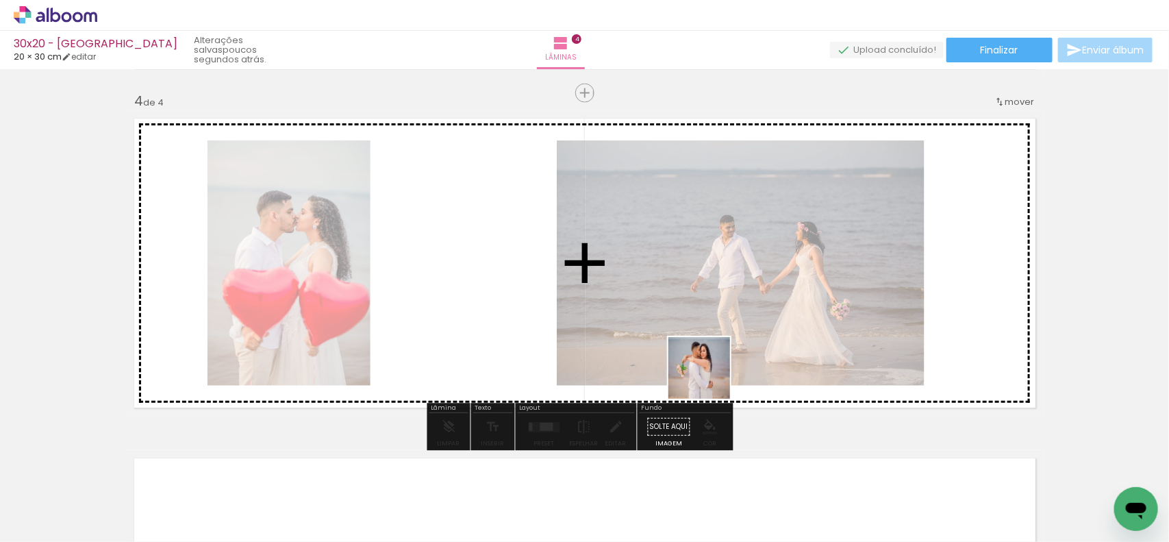
drag, startPoint x: 763, startPoint y: 494, endPoint x: 699, endPoint y: 334, distance: 172.5
click at [699, 334] on quentale-workspace at bounding box center [584, 271] width 1169 height 542
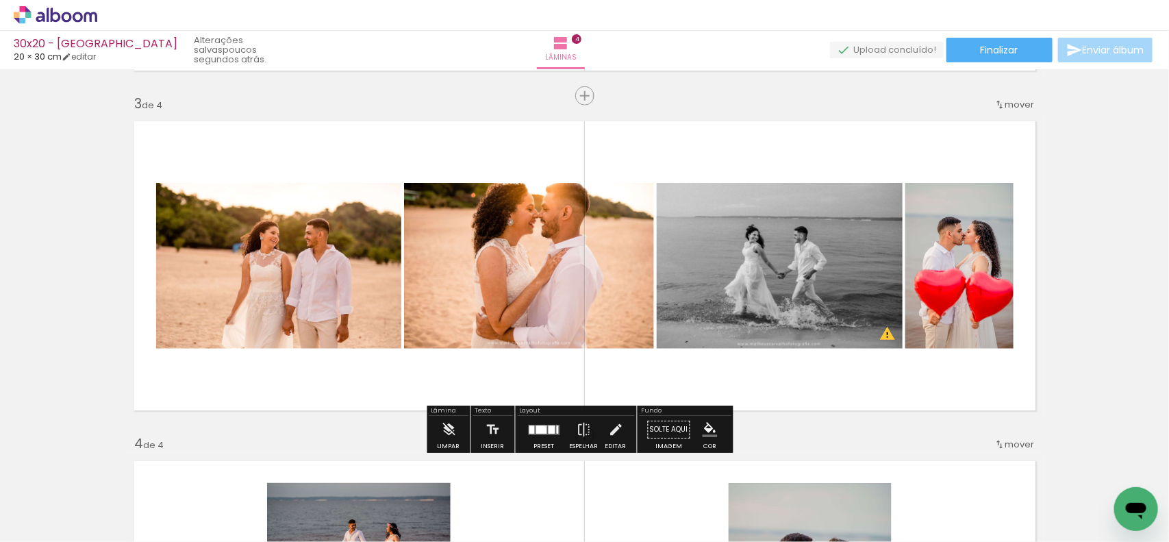
scroll to position [761, 0]
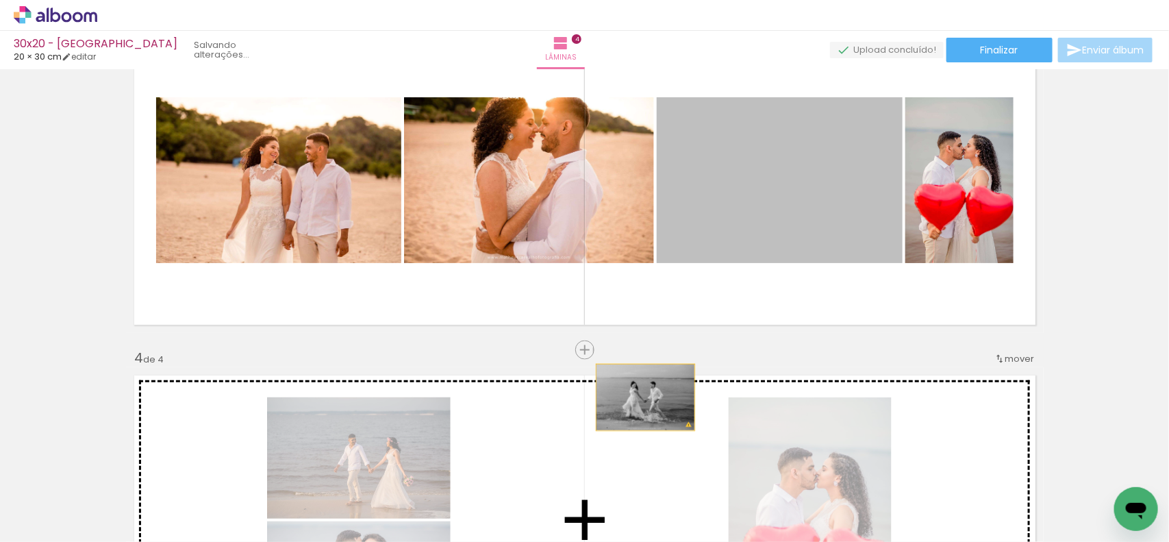
drag, startPoint x: 782, startPoint y: 193, endPoint x: 639, endPoint y: 397, distance: 250.3
click at [639, 397] on div "Inserir lâmina 1 de 4 Inserir lâmina 2 de 4 Inserir lâmina 3 de 4 Inserir lâmin…" at bounding box center [584, 163] width 1169 height 1700
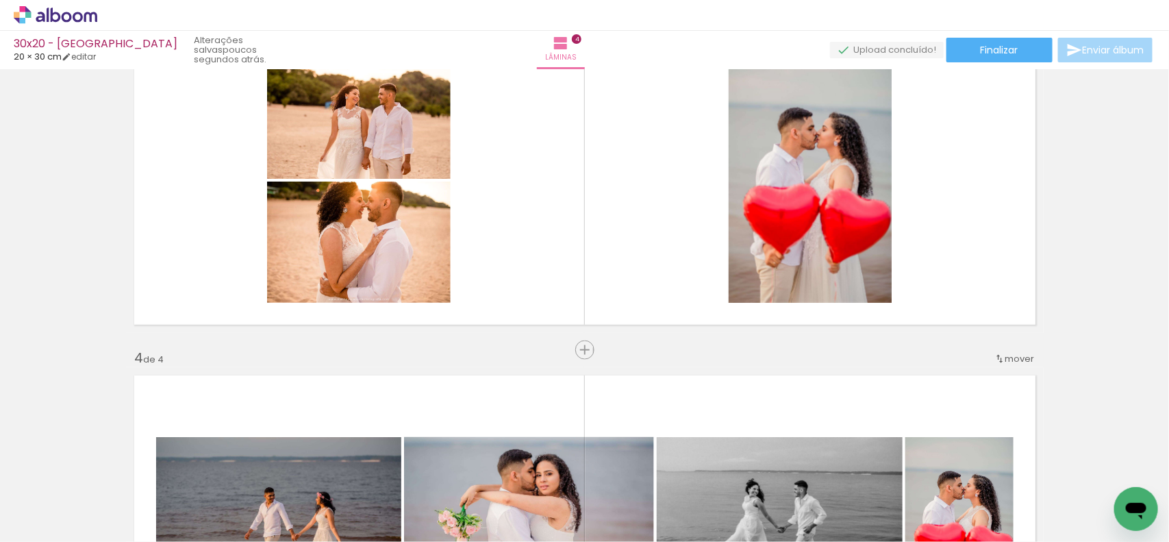
scroll to position [847, 0]
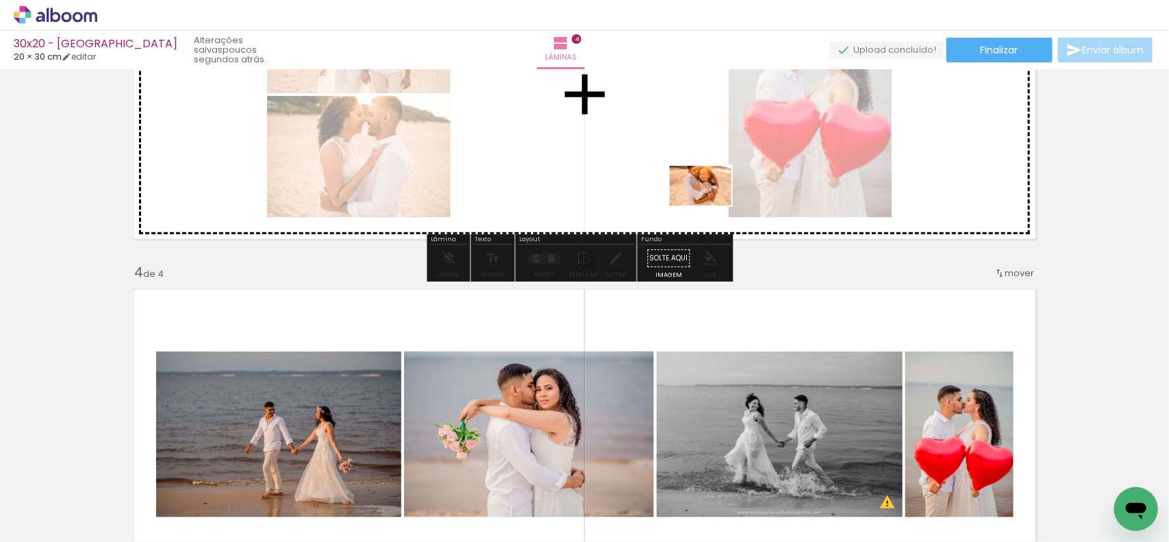
drag, startPoint x: 689, startPoint y: 510, endPoint x: 711, endPoint y: 206, distance: 305.0
click at [711, 206] on quentale-workspace at bounding box center [584, 271] width 1169 height 542
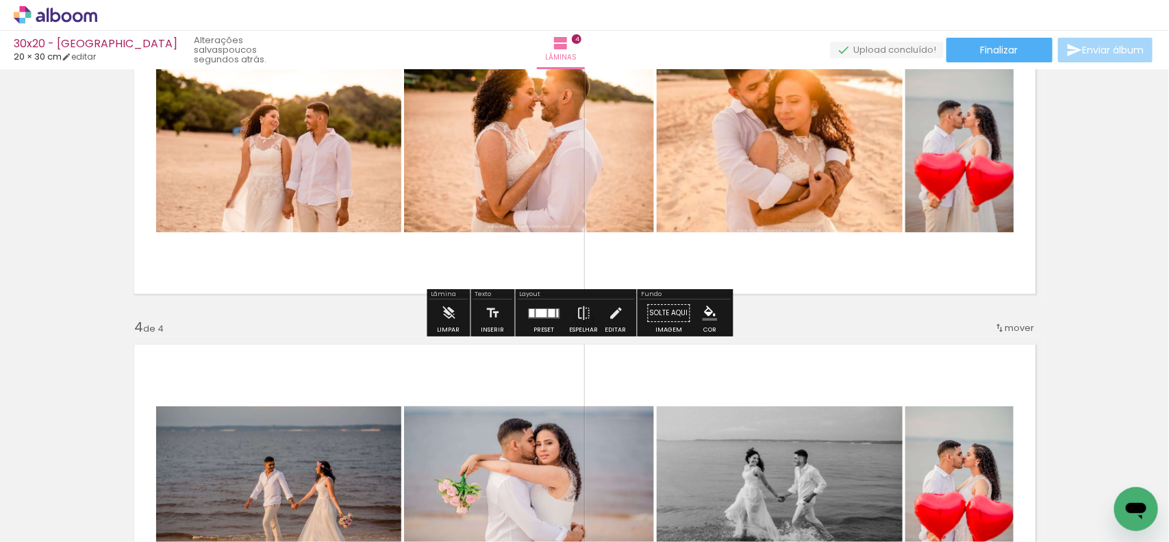
scroll to position [761, 0]
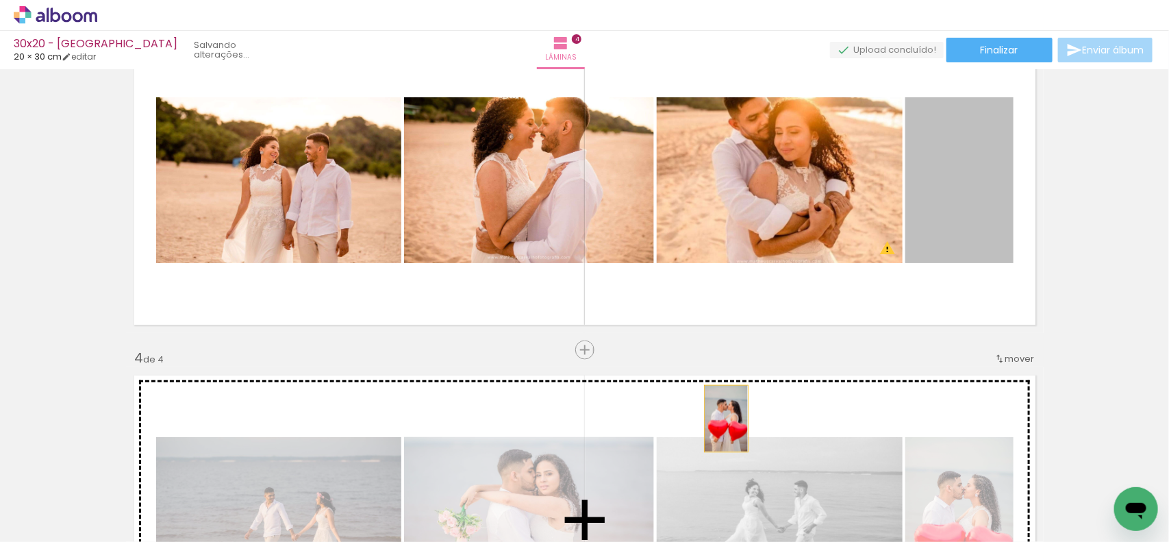
drag, startPoint x: 887, startPoint y: 309, endPoint x: 720, endPoint y: 419, distance: 199.9
click at [720, 419] on div "Inserir lâmina 1 de 4 Inserir lâmina 2 de 4 Inserir lâmina 3 de 4 Inserir lâmin…" at bounding box center [584, 163] width 1169 height 1700
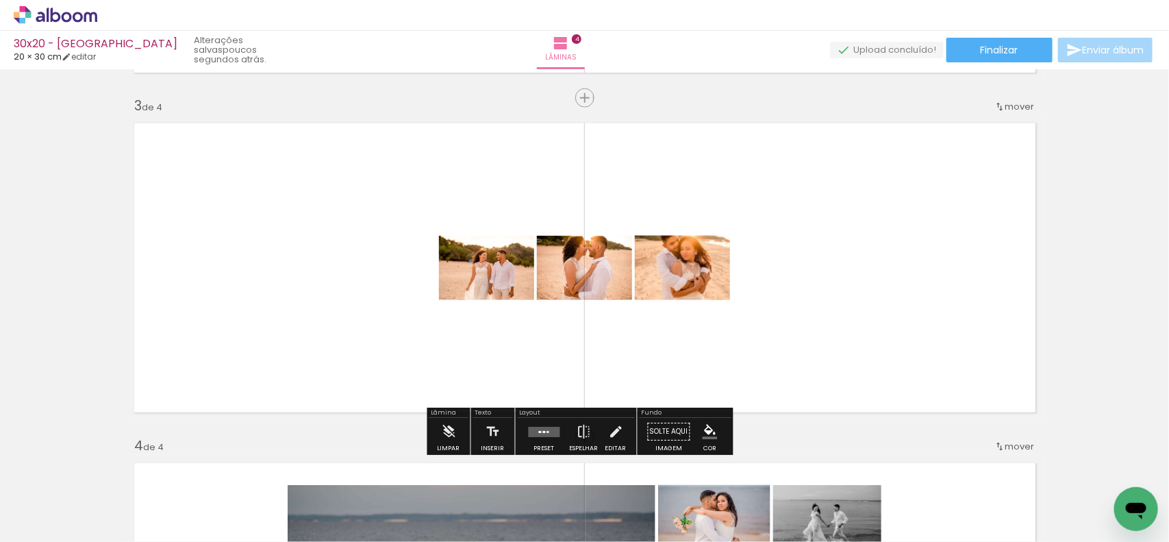
scroll to position [676, 0]
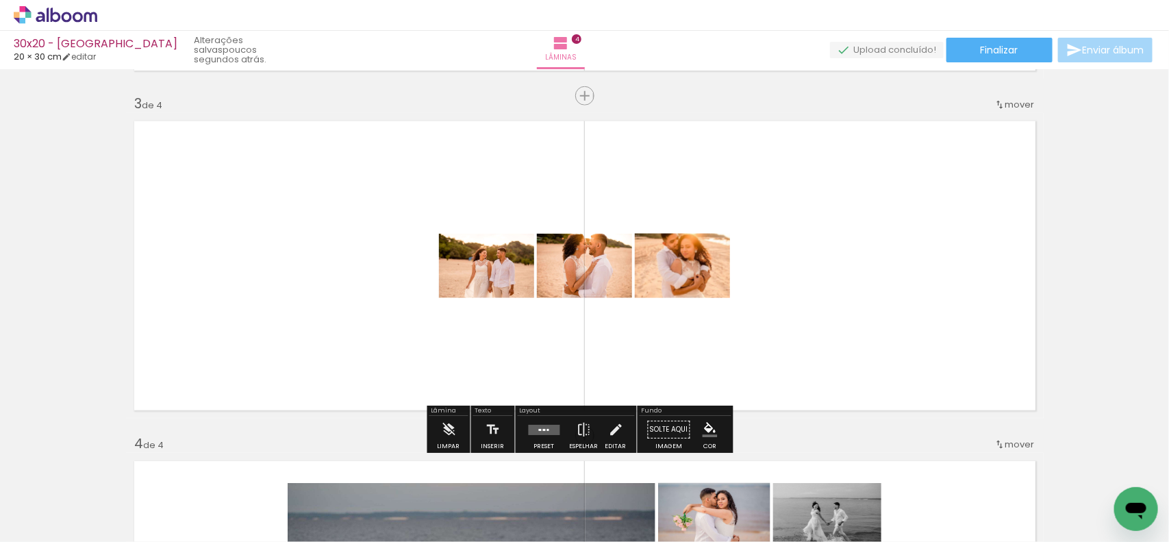
click at [530, 429] on quentale-layouter at bounding box center [545, 430] width 32 height 10
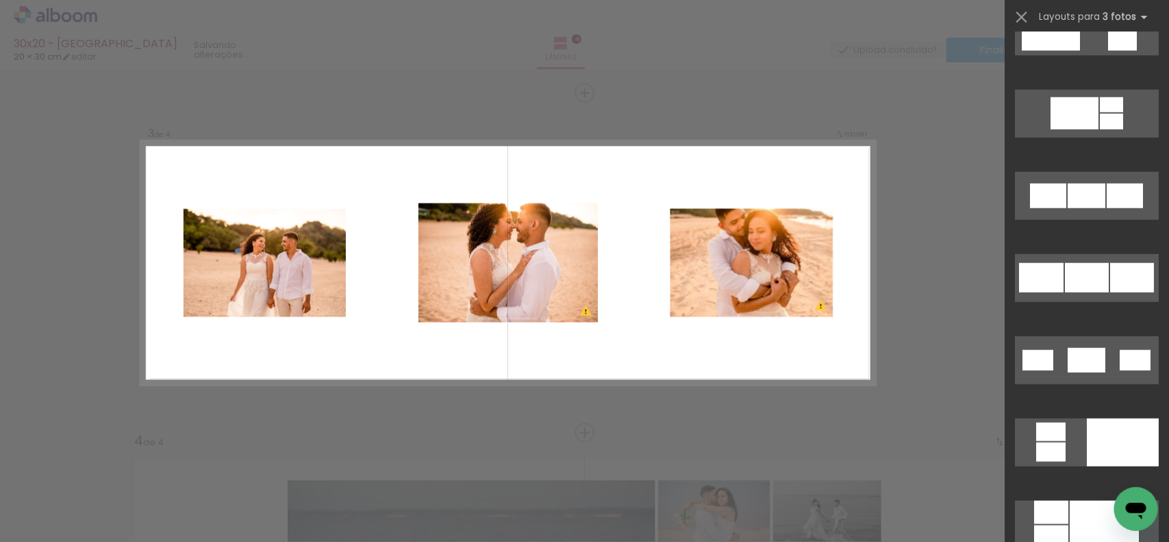
scroll to position [599, 0]
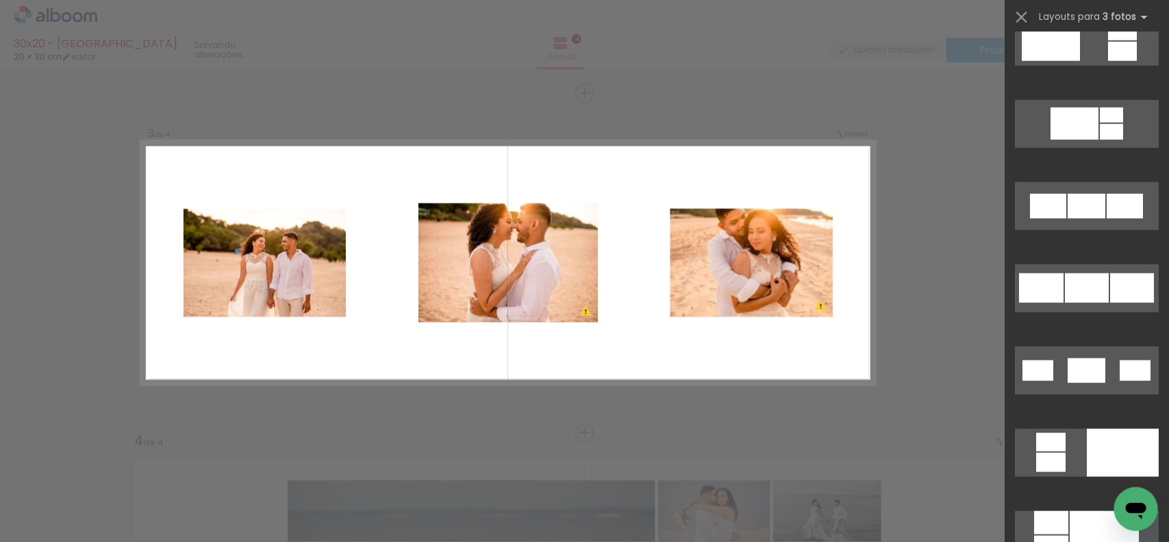
click at [929, 353] on div "Confirmar Cancelar" at bounding box center [584, 257] width 1169 height 1732
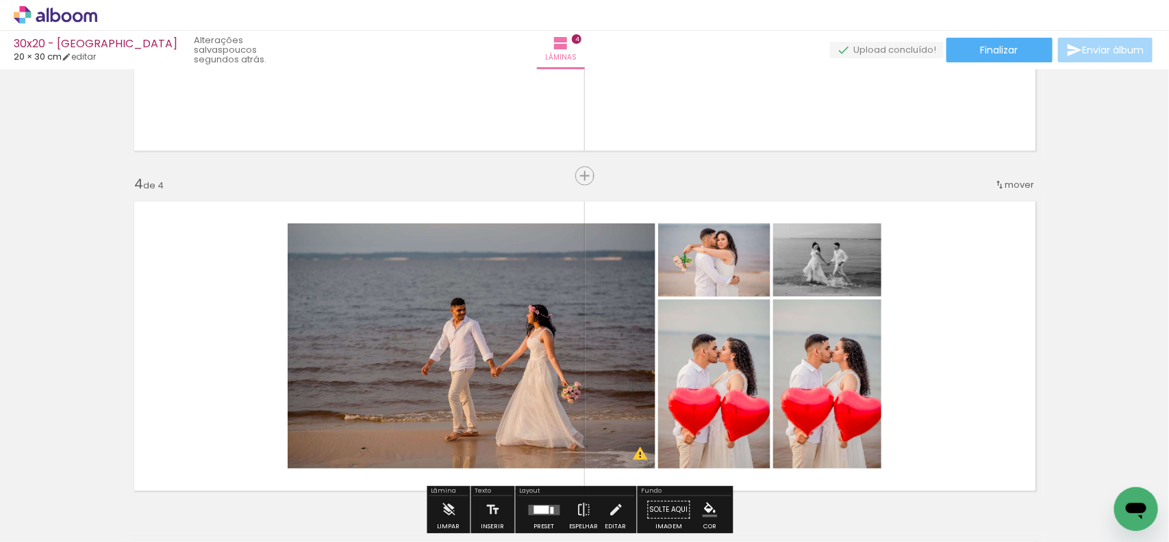
scroll to position [1021, 0]
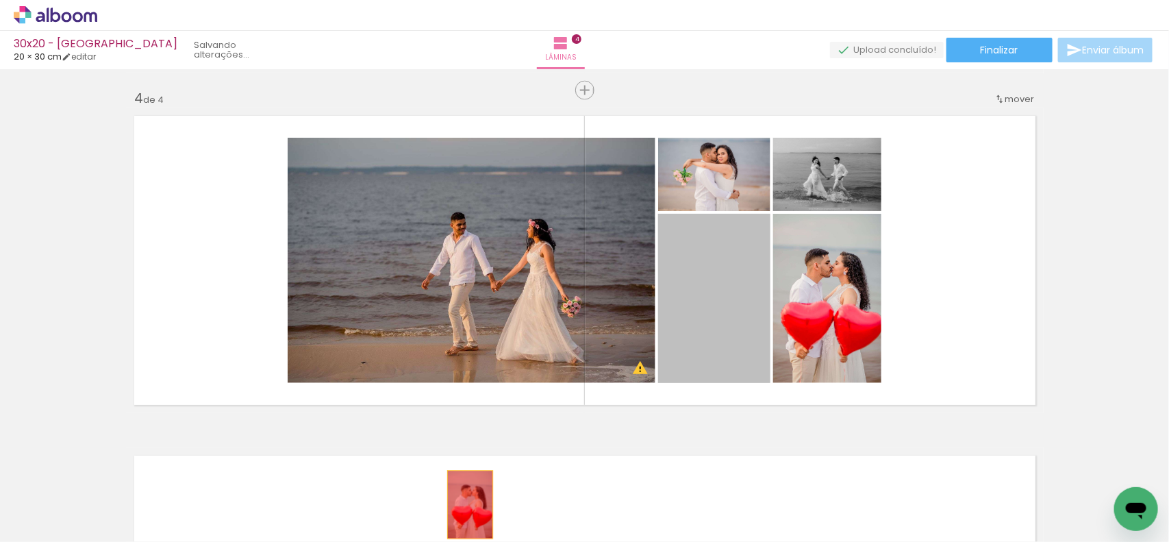
drag, startPoint x: 727, startPoint y: 313, endPoint x: 463, endPoint y: 506, distance: 326.6
click at [463, 506] on quentale-workspace at bounding box center [584, 271] width 1169 height 542
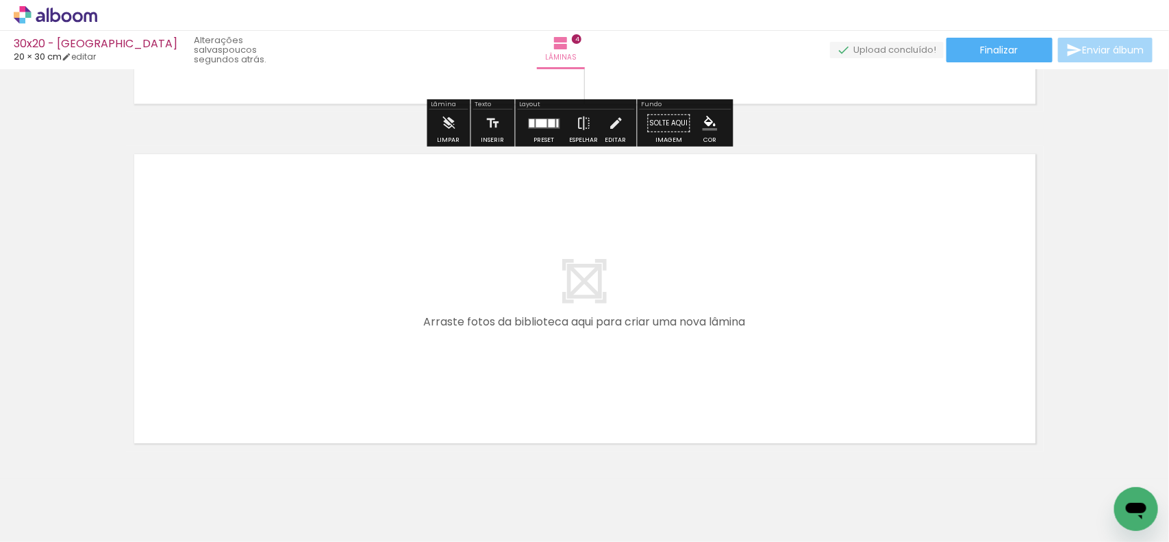
scroll to position [1363, 0]
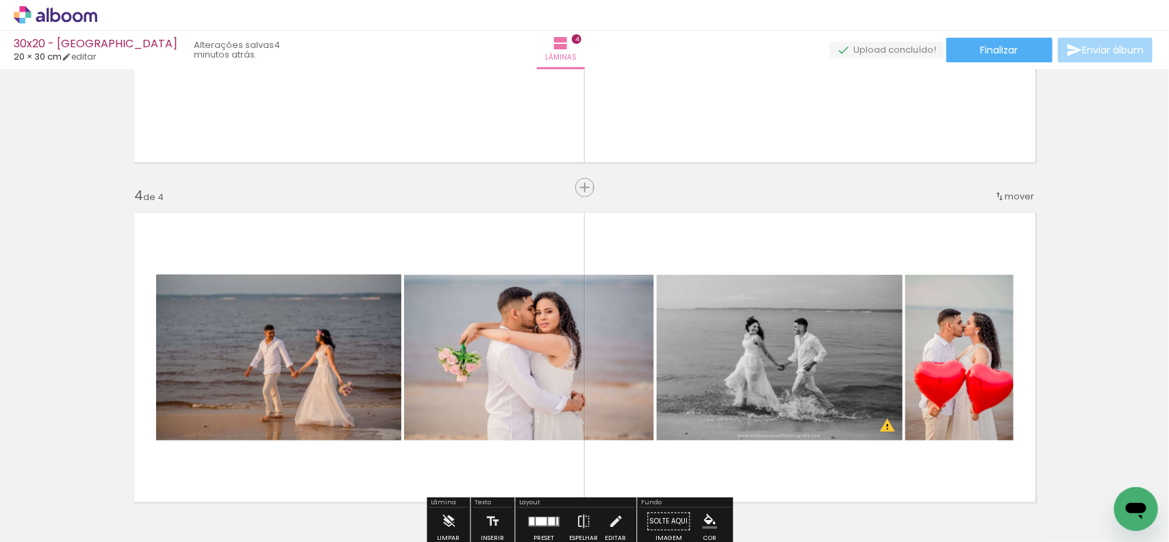
scroll to position [942, 0]
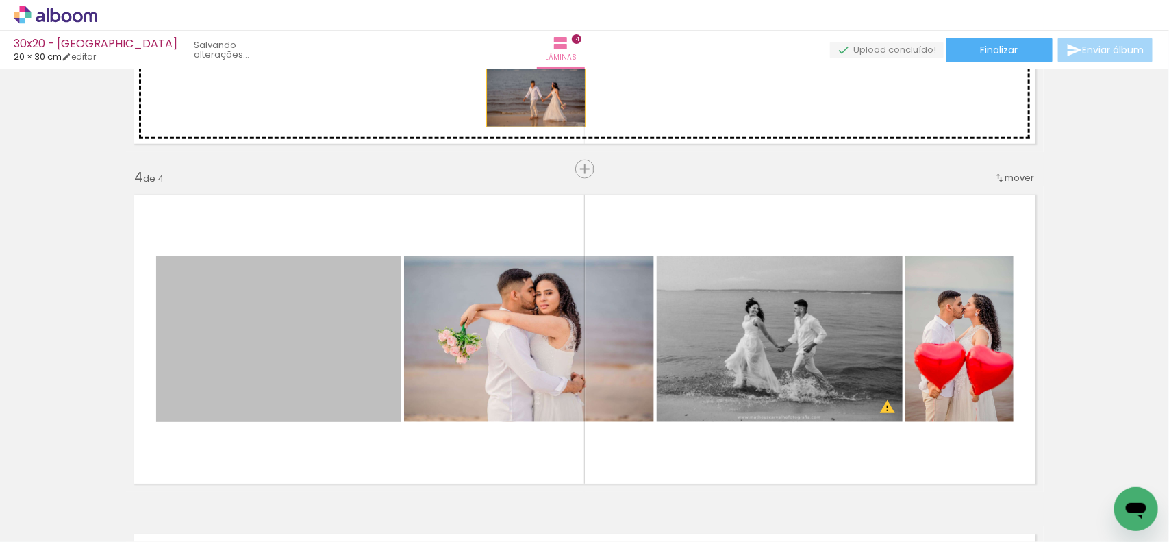
drag, startPoint x: 339, startPoint y: 379, endPoint x: 497, endPoint y: 190, distance: 246.1
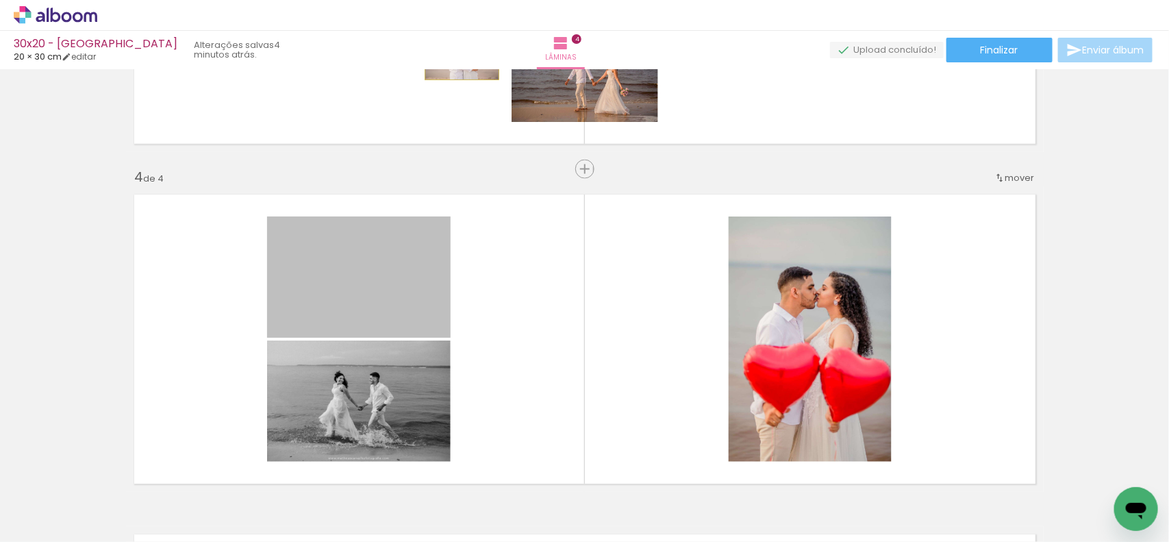
drag, startPoint x: 391, startPoint y: 302, endPoint x: 456, endPoint y: 55, distance: 255.1
click at [456, 0] on div "30x20 - FRANCIELLY 20 × 30 cm editar 4 minutos atrás. Lâminas 4 Finalizar Envia…" at bounding box center [584, 0] width 1169 height 0
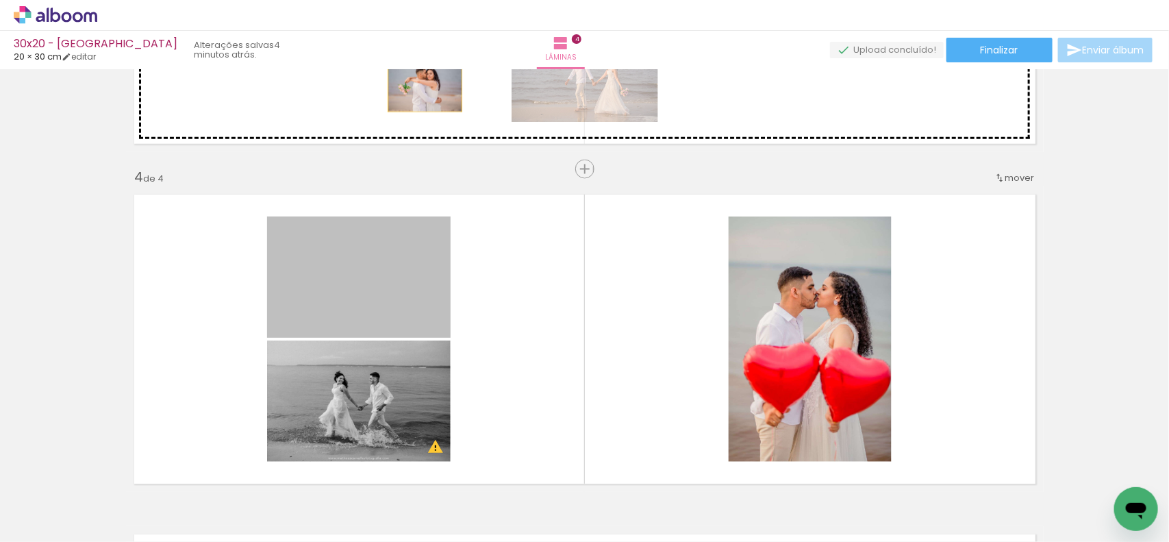
drag, startPoint x: 365, startPoint y: 288, endPoint x: 419, endPoint y: 84, distance: 210.4
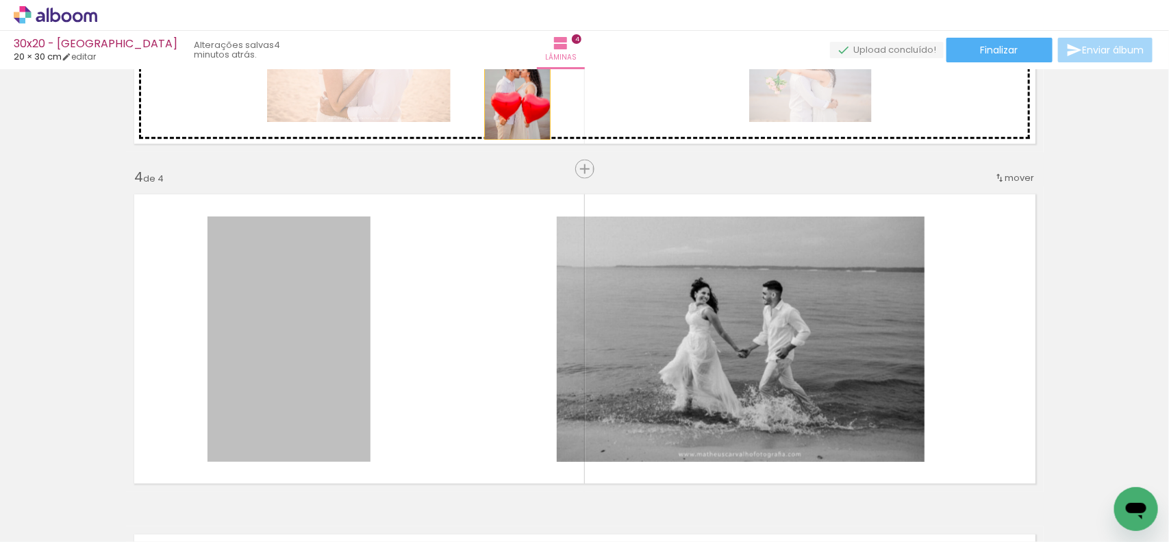
drag, startPoint x: 339, startPoint y: 317, endPoint x: 511, endPoint y: 90, distance: 284.6
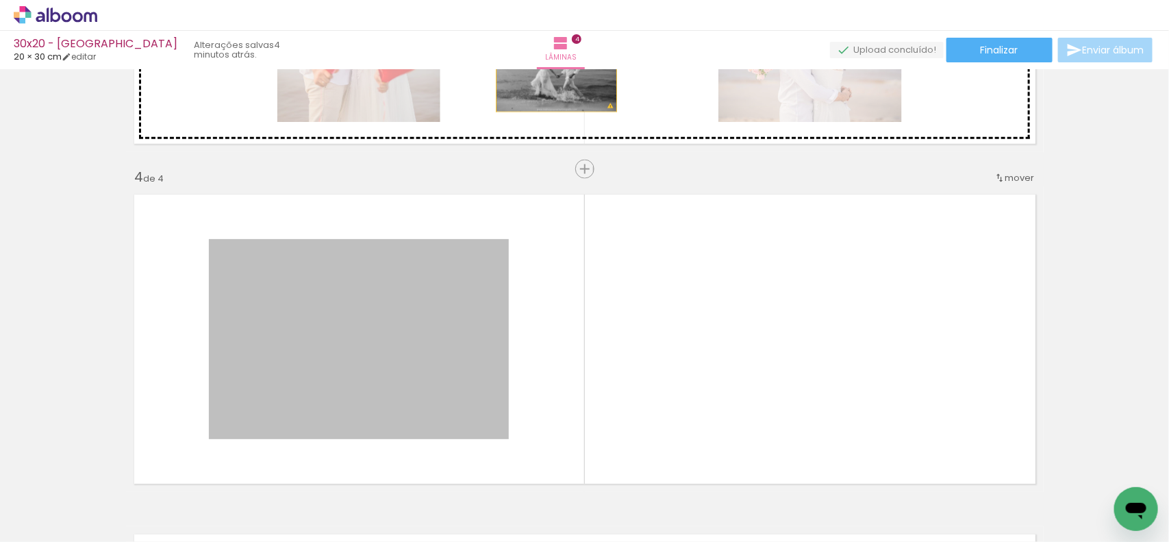
drag, startPoint x: 460, startPoint y: 325, endPoint x: 547, endPoint y: 76, distance: 264.1
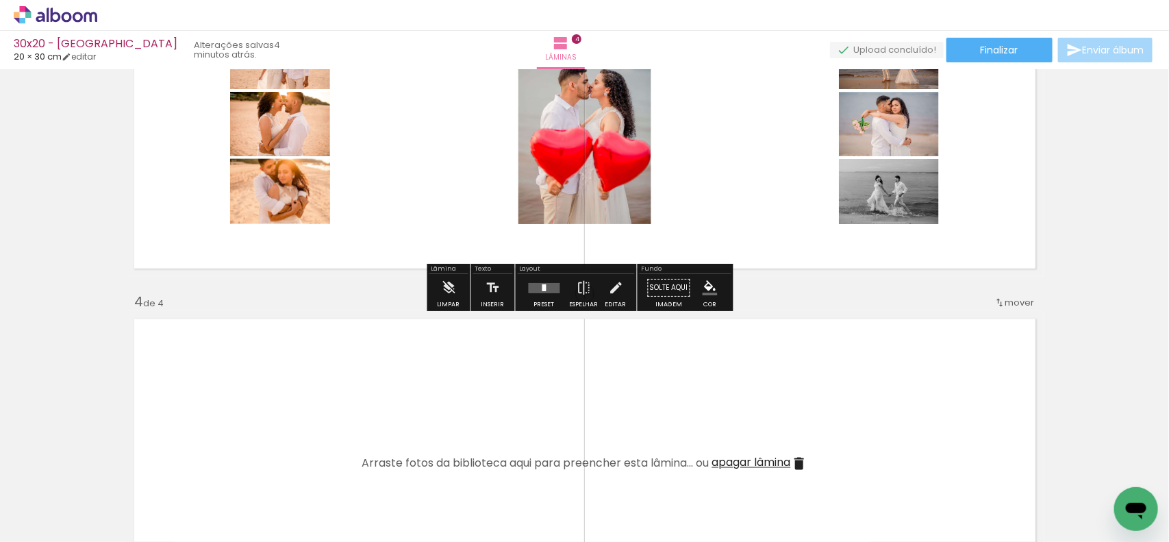
scroll to position [856, 0]
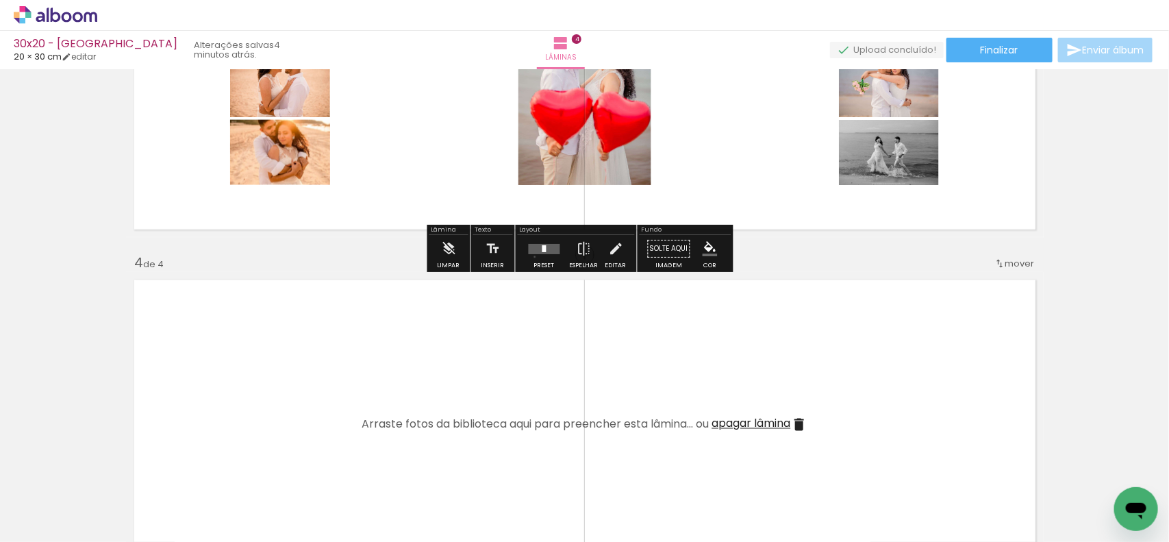
click at [532, 257] on div at bounding box center [544, 248] width 37 height 27
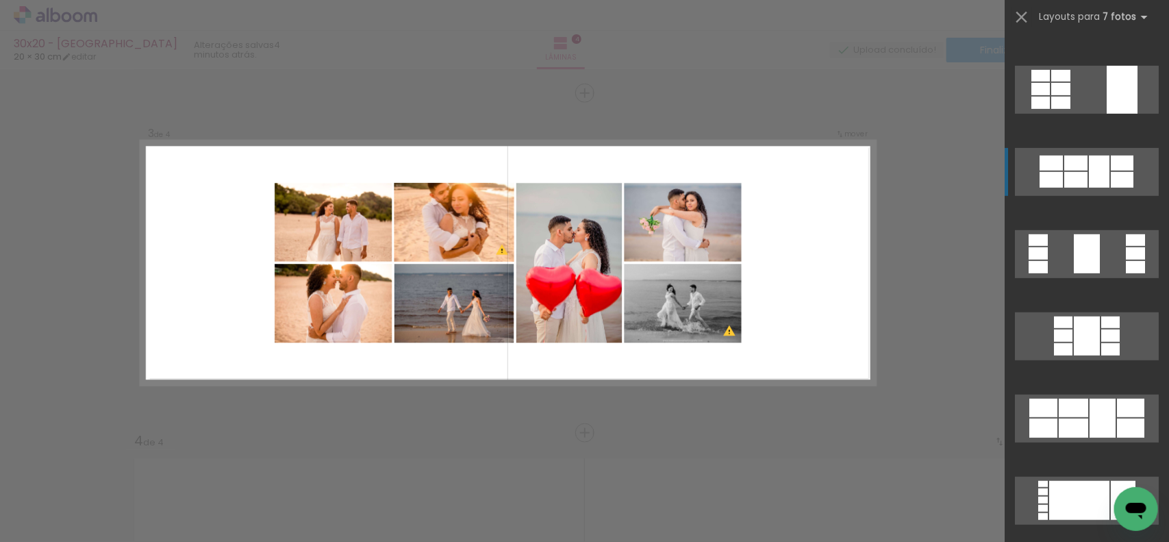
scroll to position [343, 0]
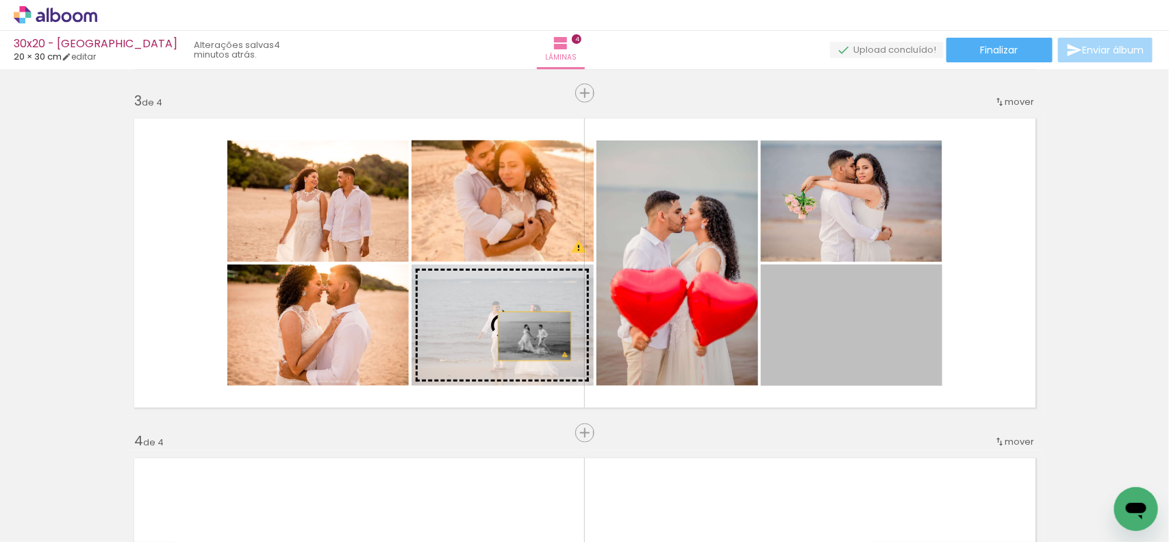
drag, startPoint x: 839, startPoint y: 336, endPoint x: 528, endPoint y: 336, distance: 311.0
click at [0, 0] on slot at bounding box center [0, 0] width 0 height 0
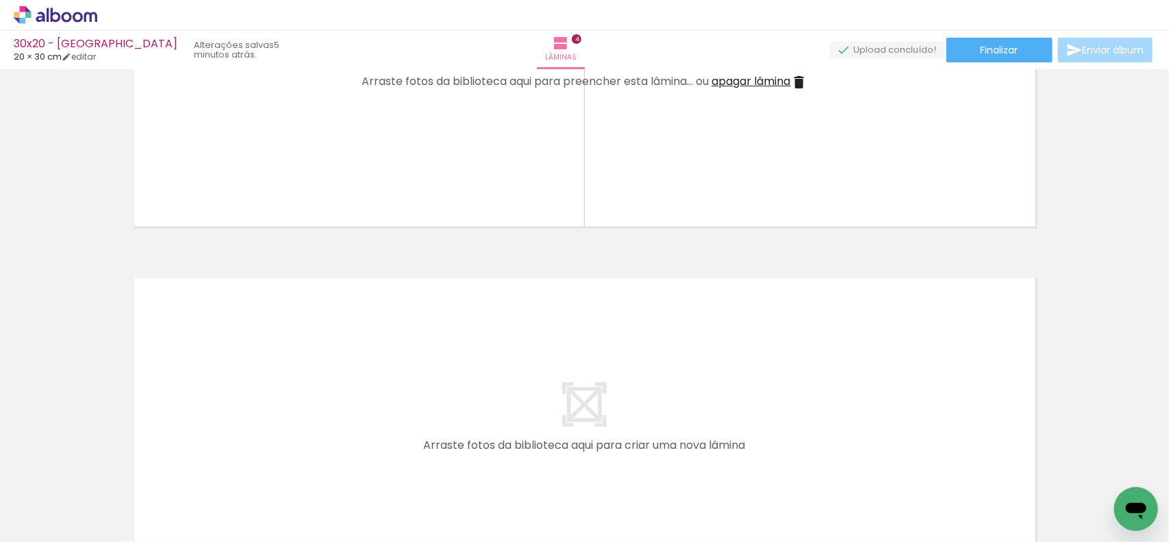
scroll to position [0, 1071]
drag, startPoint x: 380, startPoint y: 499, endPoint x: 406, endPoint y: 512, distance: 28.5
click at [405, 512] on div at bounding box center [371, 495] width 68 height 45
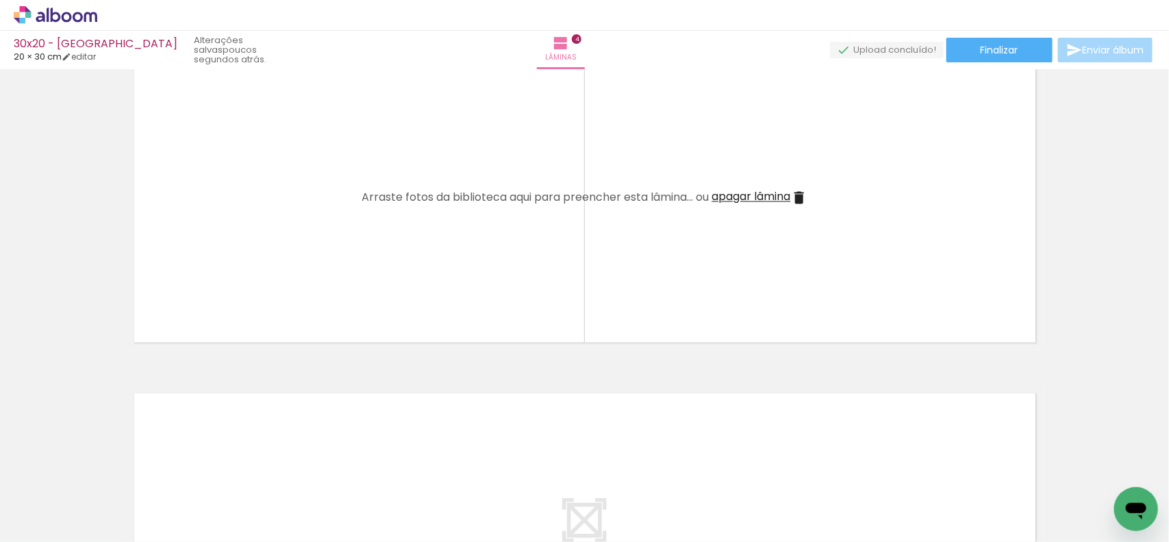
scroll to position [1113, 0]
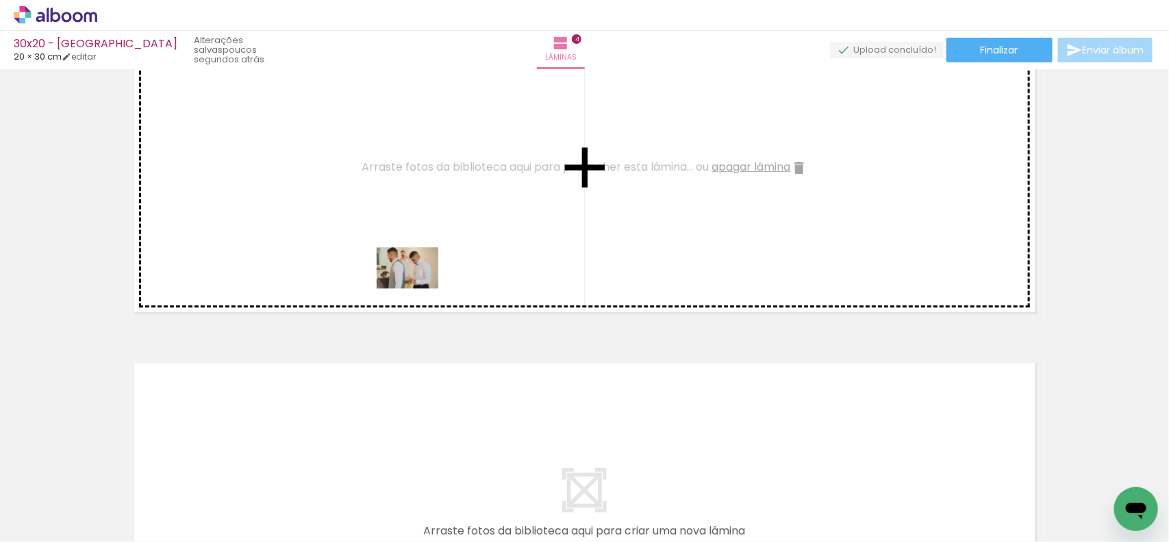
drag, startPoint x: 389, startPoint y: 502, endPoint x: 418, endPoint y: 286, distance: 217.0
click at [418, 286] on quentale-workspace at bounding box center [584, 271] width 1169 height 542
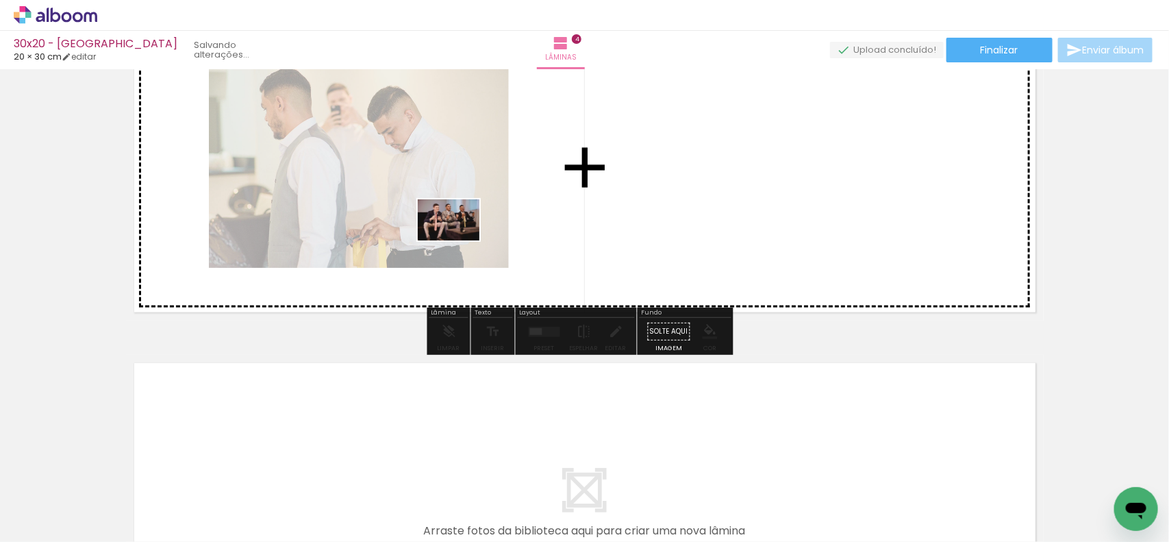
drag, startPoint x: 466, startPoint y: 497, endPoint x: 459, endPoint y: 234, distance: 263.2
click at [459, 234] on quentale-workspace at bounding box center [584, 271] width 1169 height 542
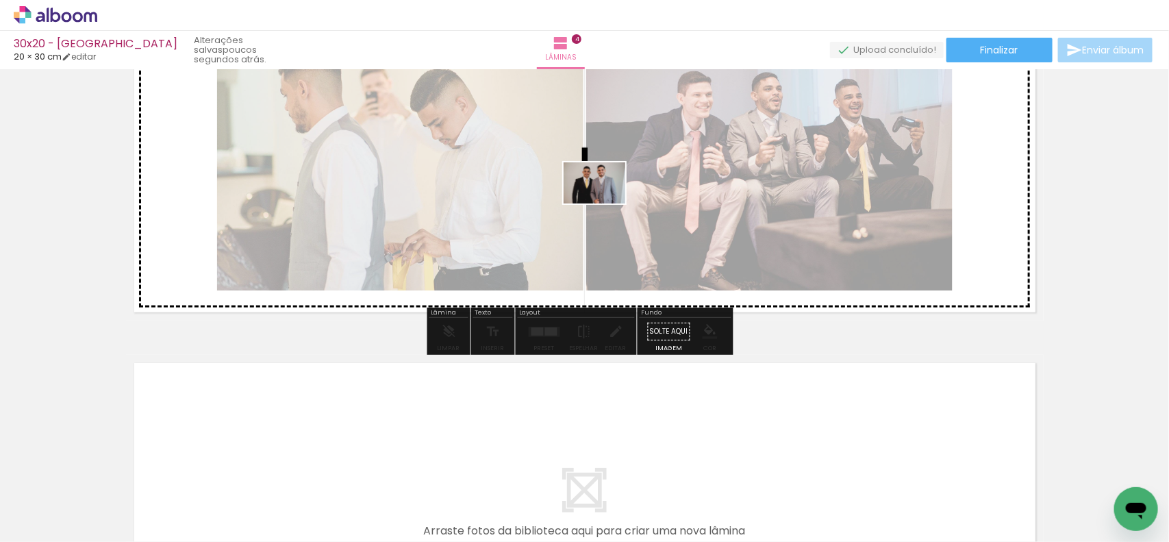
drag, startPoint x: 541, startPoint y: 501, endPoint x: 602, endPoint y: 286, distance: 222.8
click at [604, 203] on quentale-workspace at bounding box center [584, 271] width 1169 height 542
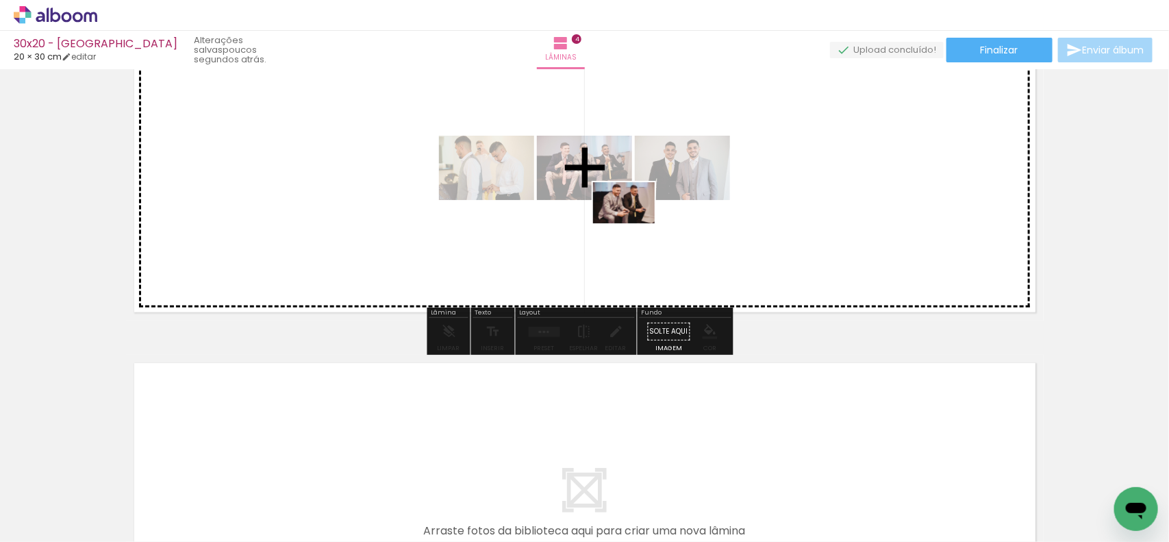
drag, startPoint x: 601, startPoint y: 488, endPoint x: 634, endPoint y: 223, distance: 266.6
click at [634, 223] on quentale-workspace at bounding box center [584, 271] width 1169 height 542
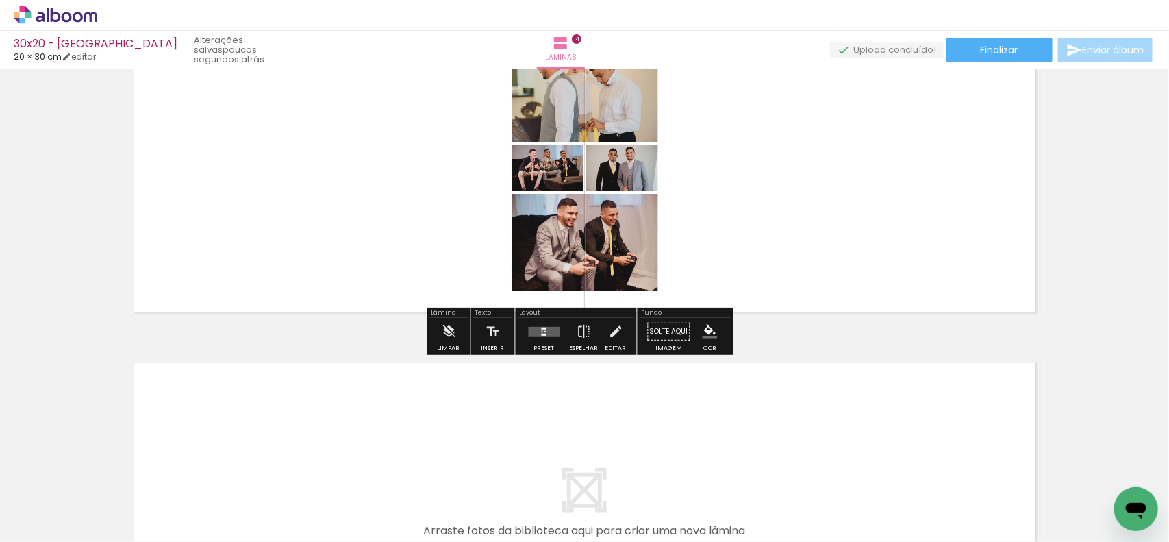
click at [545, 332] on div at bounding box center [546, 331] width 2 height 1
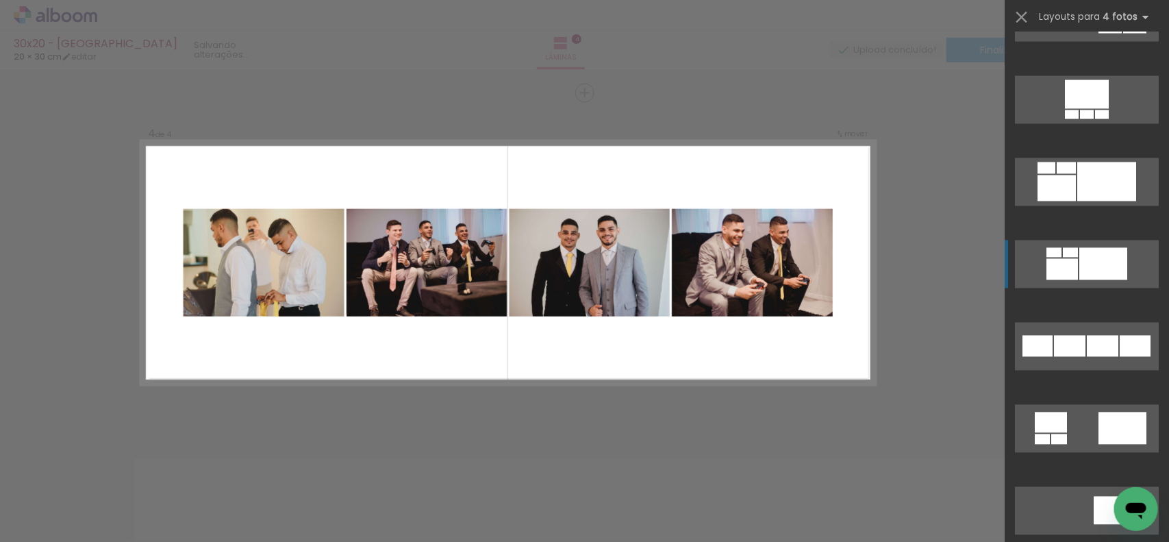
scroll to position [1199, 0]
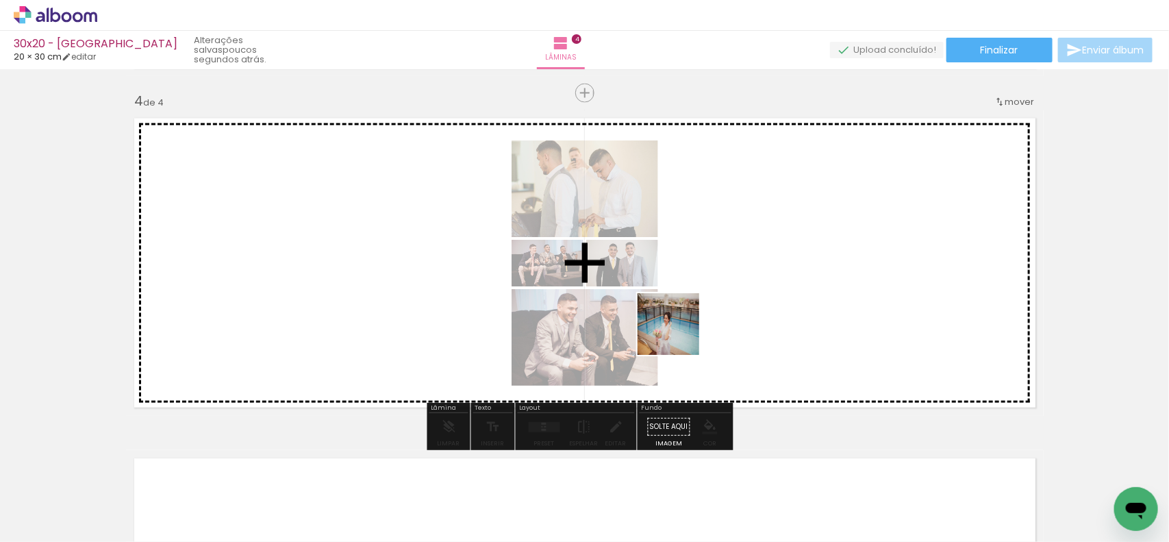
drag, startPoint x: 673, startPoint y: 502, endPoint x: 680, endPoint y: 355, distance: 146.7
click at [678, 331] on quentale-workspace at bounding box center [584, 271] width 1169 height 542
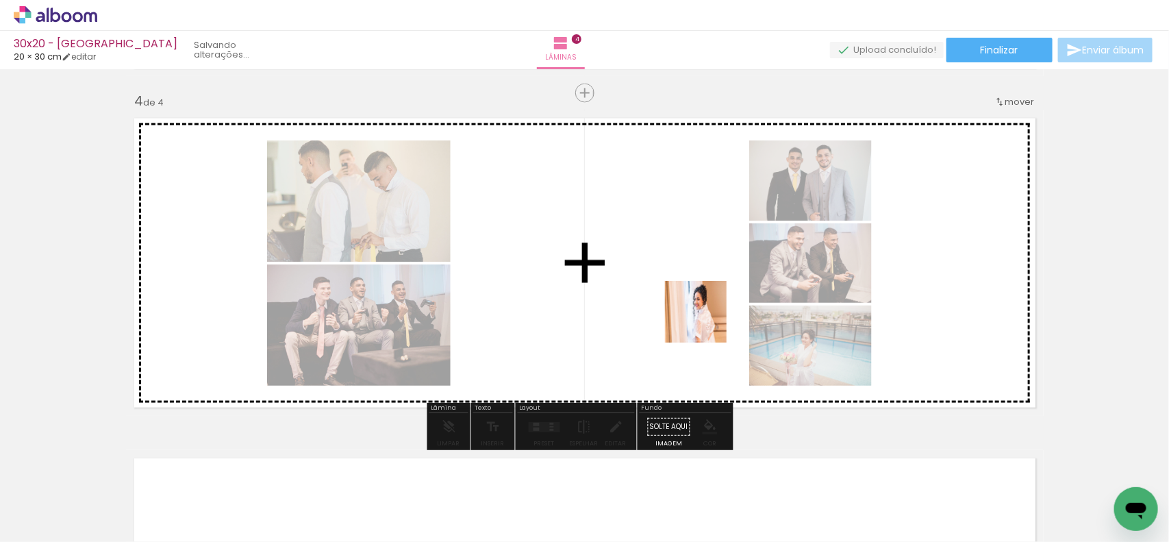
drag, startPoint x: 745, startPoint y: 502, endPoint x: 695, endPoint y: 279, distance: 228.2
click at [695, 279] on quentale-workspace at bounding box center [584, 271] width 1169 height 542
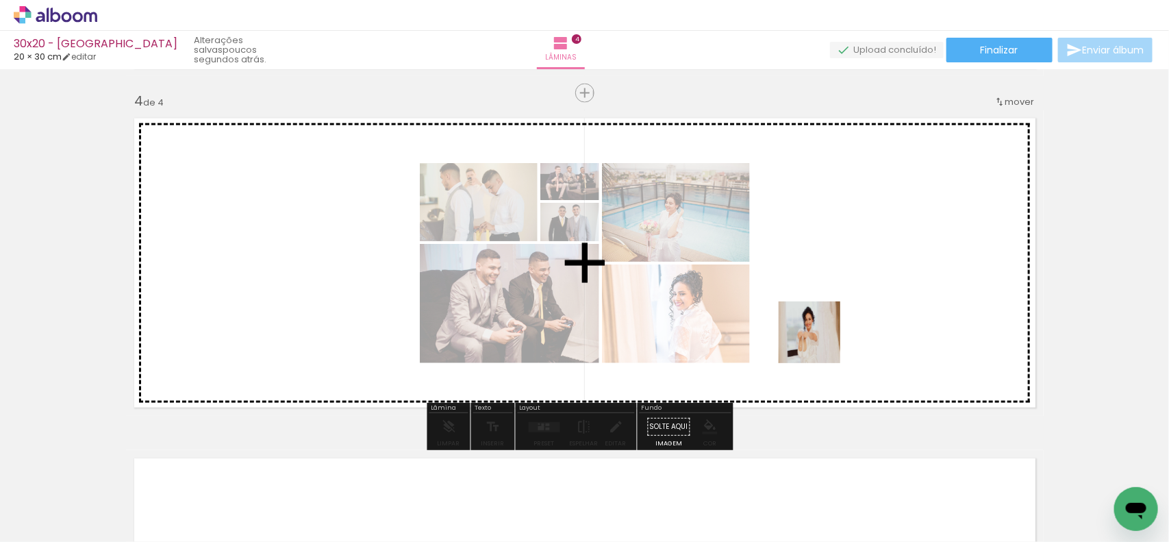
drag, startPoint x: 838, startPoint y: 497, endPoint x: 820, endPoint y: 343, distance: 154.5
click at [816, 322] on quentale-workspace at bounding box center [584, 271] width 1169 height 542
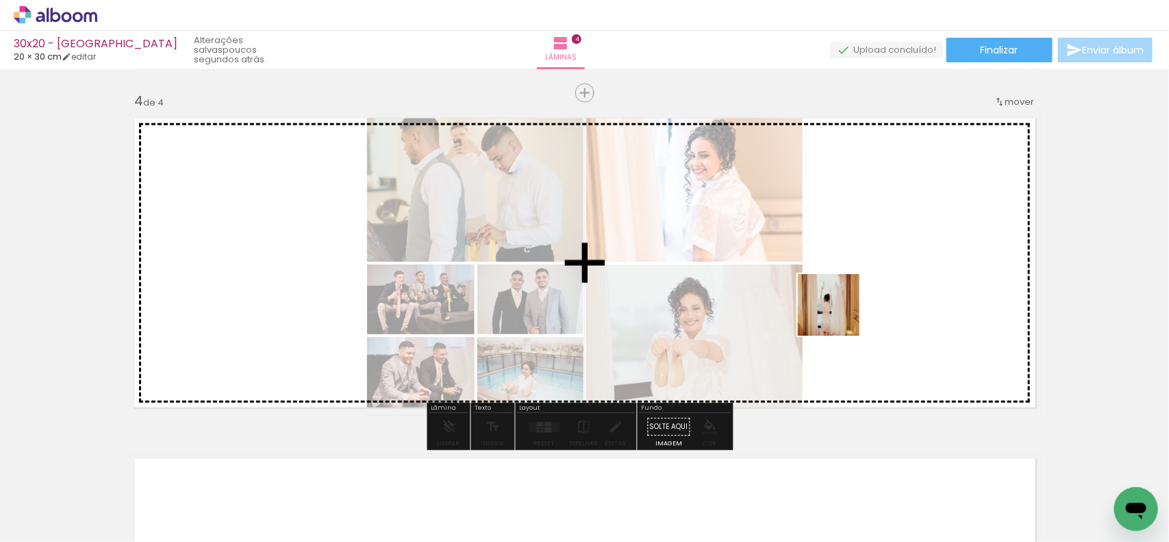
drag, startPoint x: 912, startPoint y: 498, endPoint x: 838, endPoint y: 314, distance: 198.6
click at [838, 314] on quentale-workspace at bounding box center [584, 271] width 1169 height 542
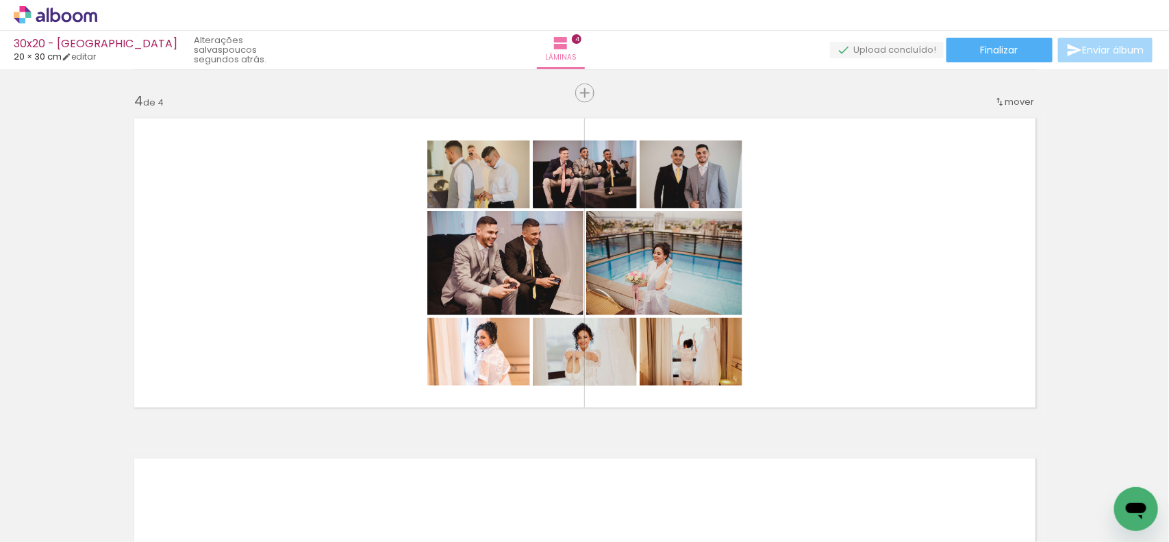
scroll to position [0, 1504]
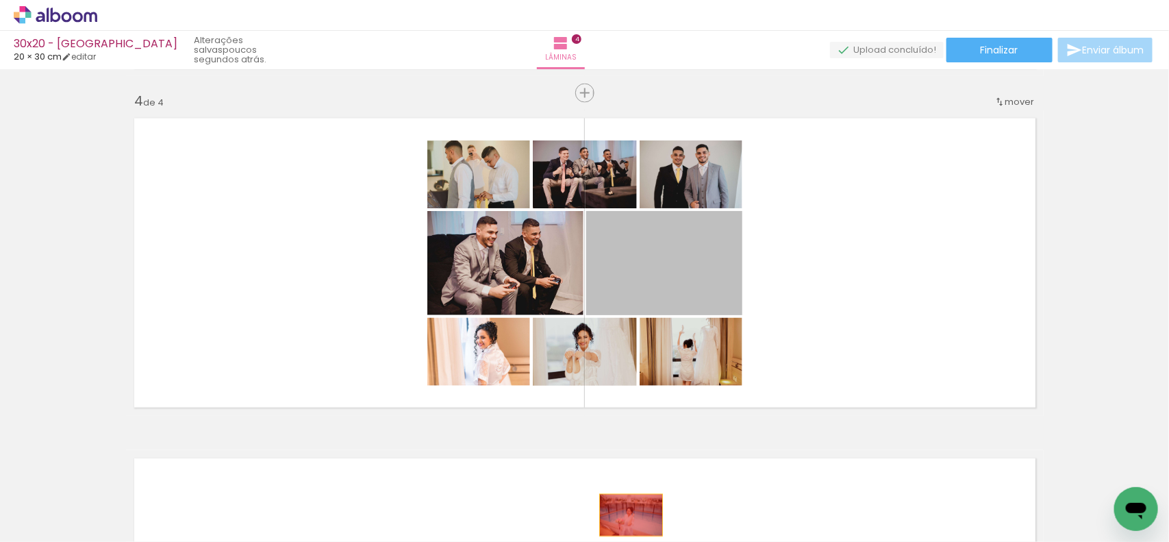
drag, startPoint x: 638, startPoint y: 272, endPoint x: 625, endPoint y: 515, distance: 243.6
click at [625, 515] on quentale-workspace at bounding box center [584, 271] width 1169 height 542
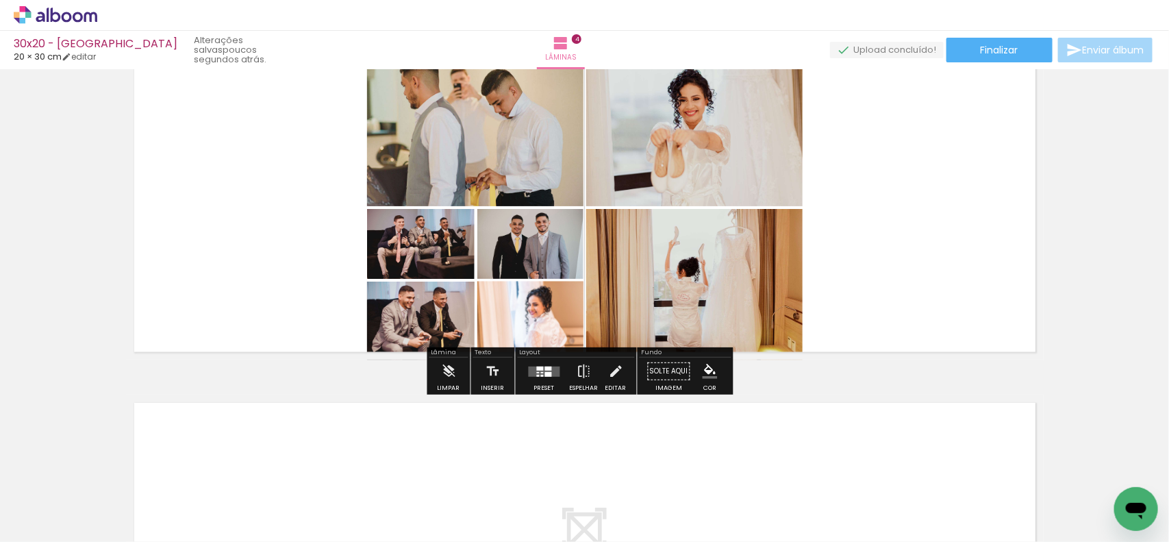
scroll to position [1104, 0]
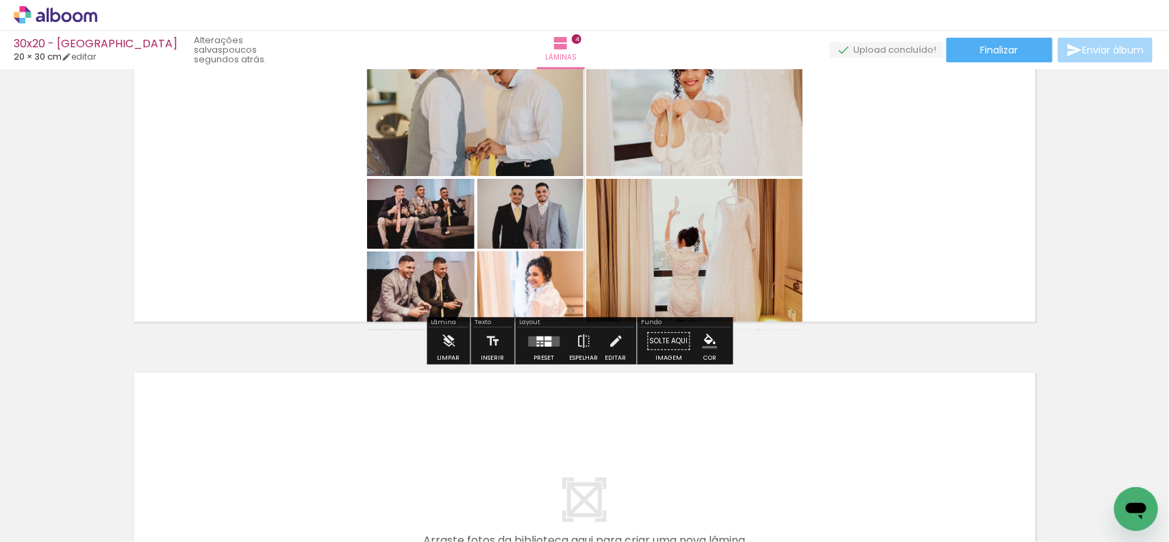
click at [539, 336] on div at bounding box center [540, 338] width 7 height 4
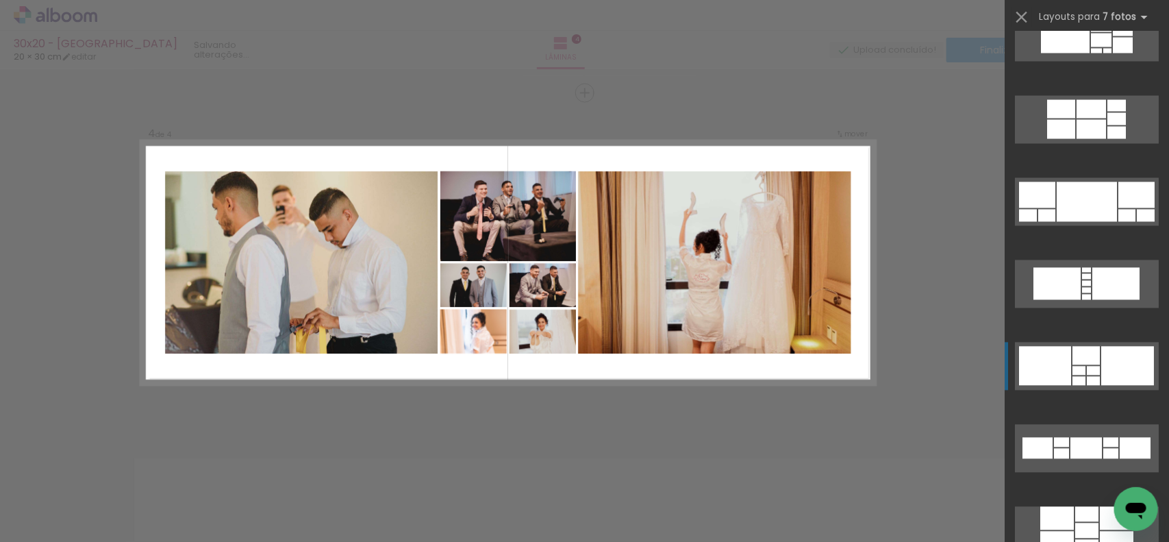
scroll to position [1199, 0]
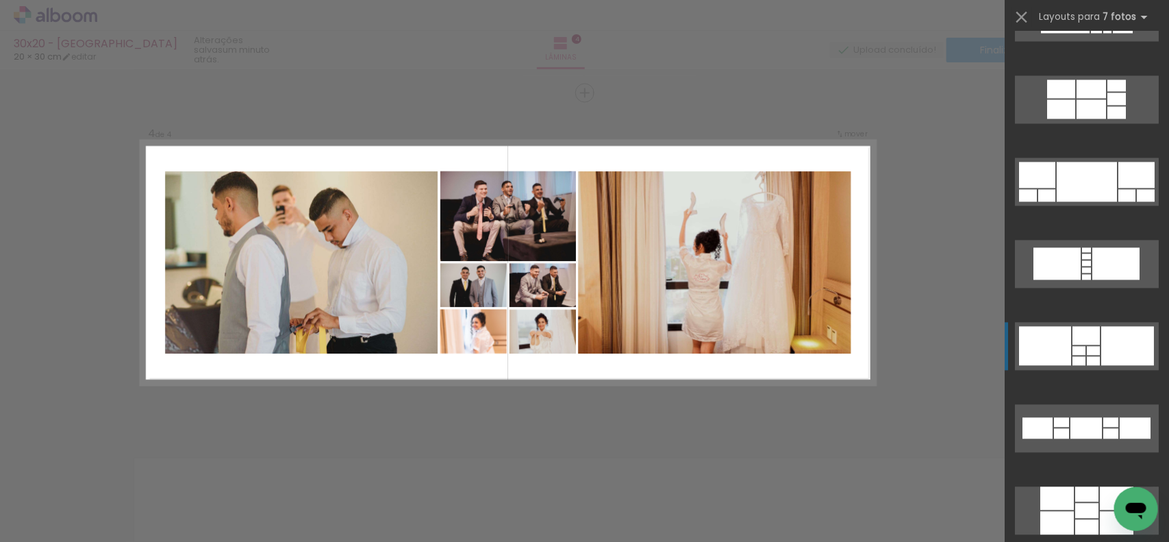
click at [1087, 405] on quentale-layouter at bounding box center [1087, 429] width 144 height 48
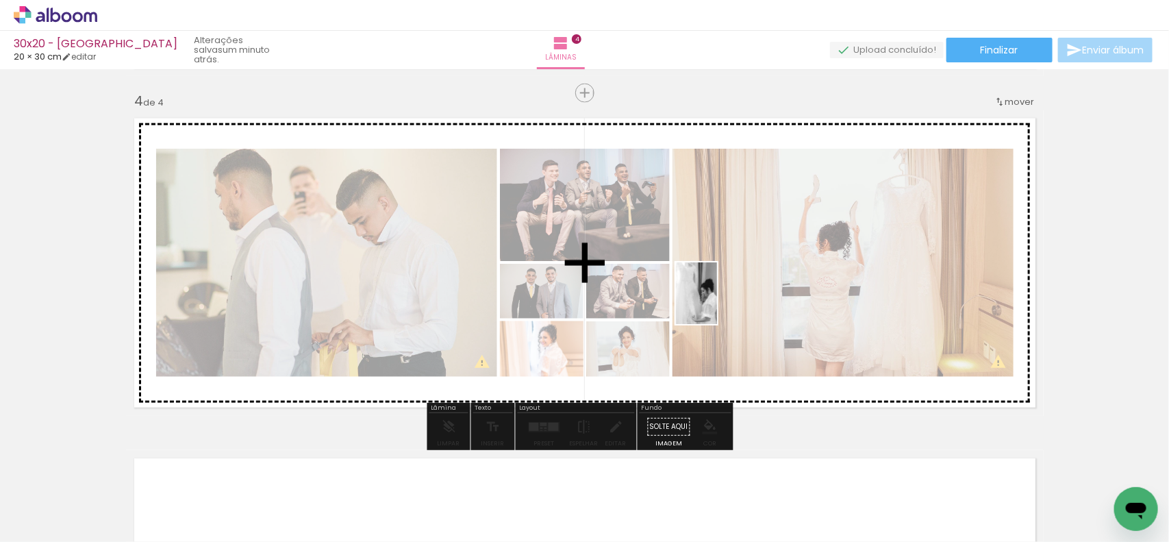
drag, startPoint x: 570, startPoint y: 507, endPoint x: 717, endPoint y: 304, distance: 251.2
click at [717, 304] on quentale-workspace at bounding box center [584, 271] width 1169 height 542
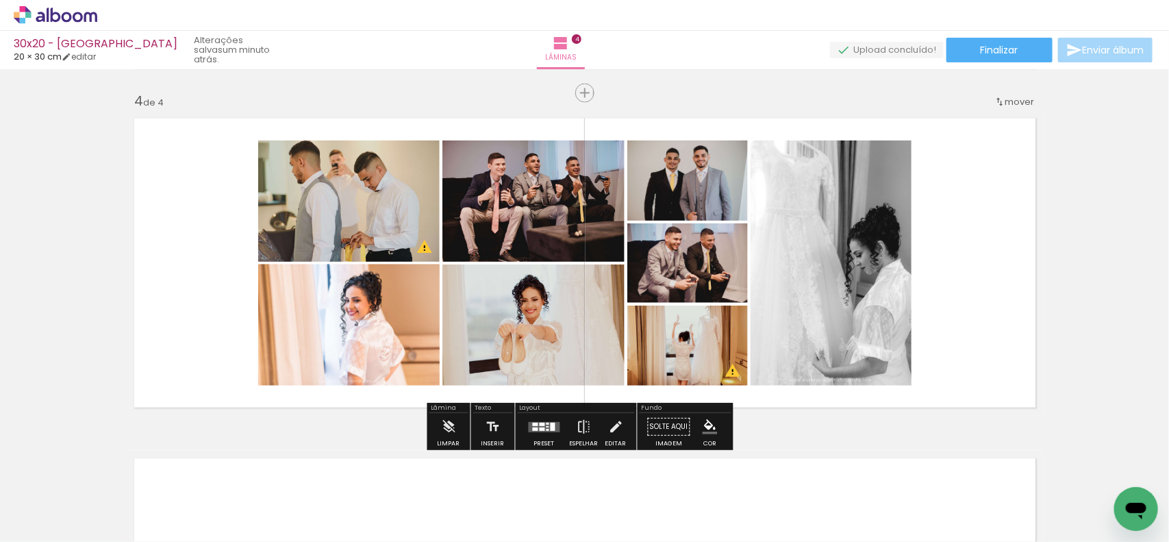
click at [548, 435] on div at bounding box center [544, 426] width 37 height 27
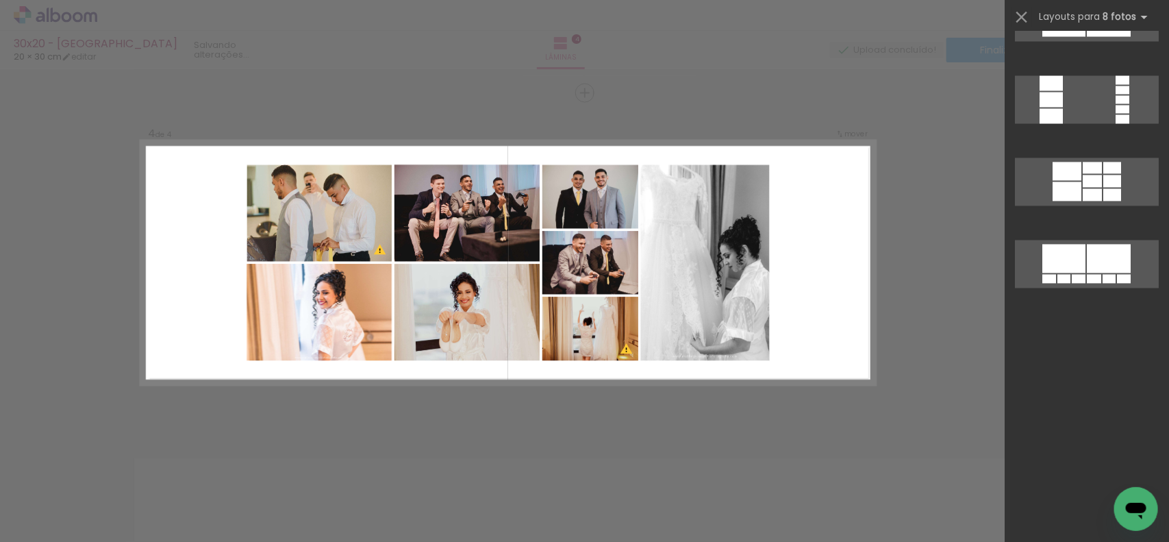
scroll to position [0, 0]
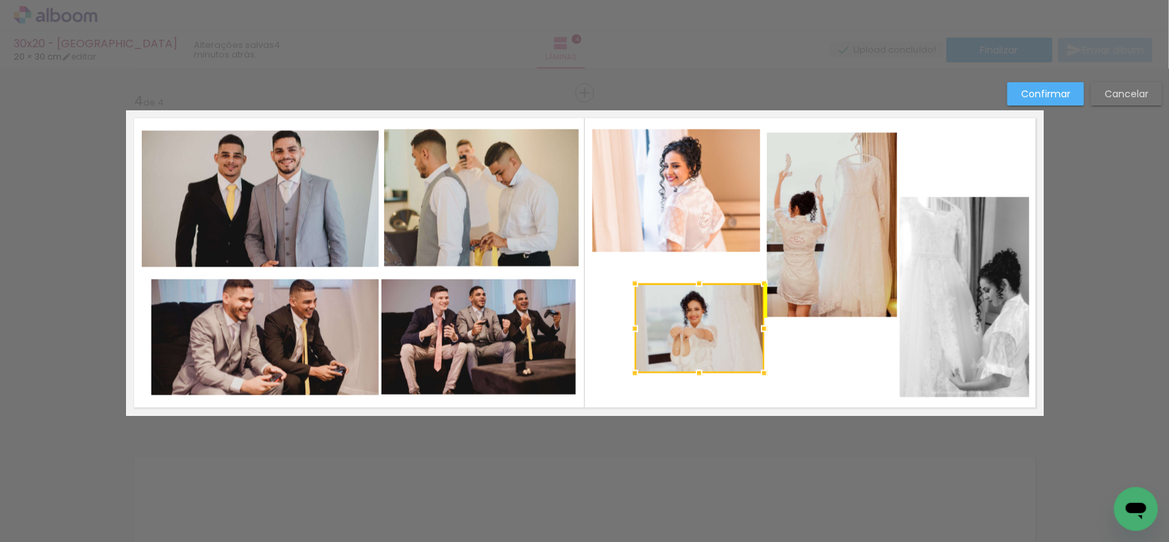
scroll to position [0, 1504]
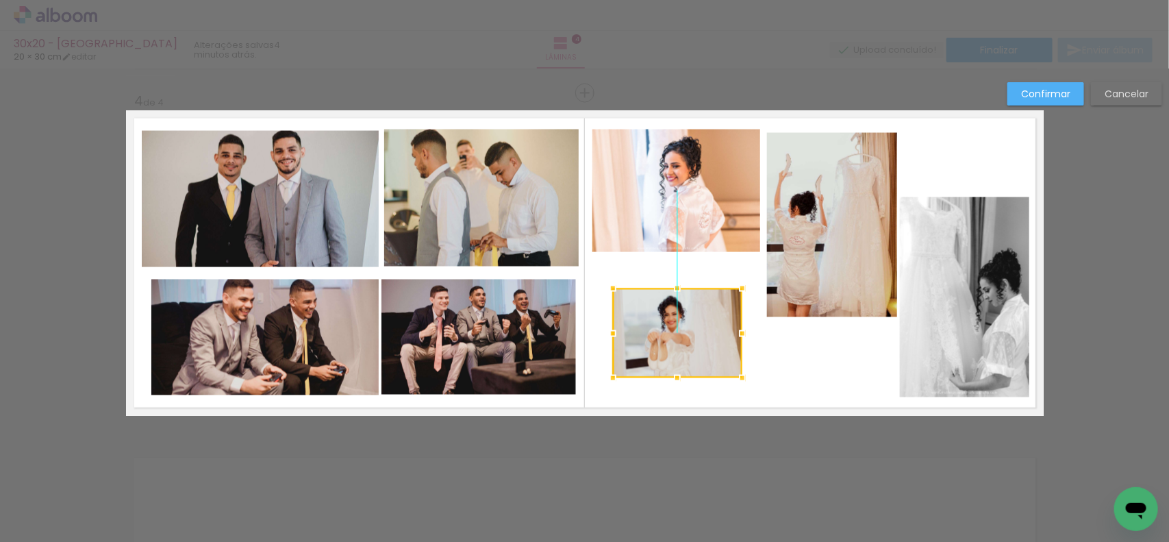
click at [683, 330] on div at bounding box center [677, 333] width 129 height 90
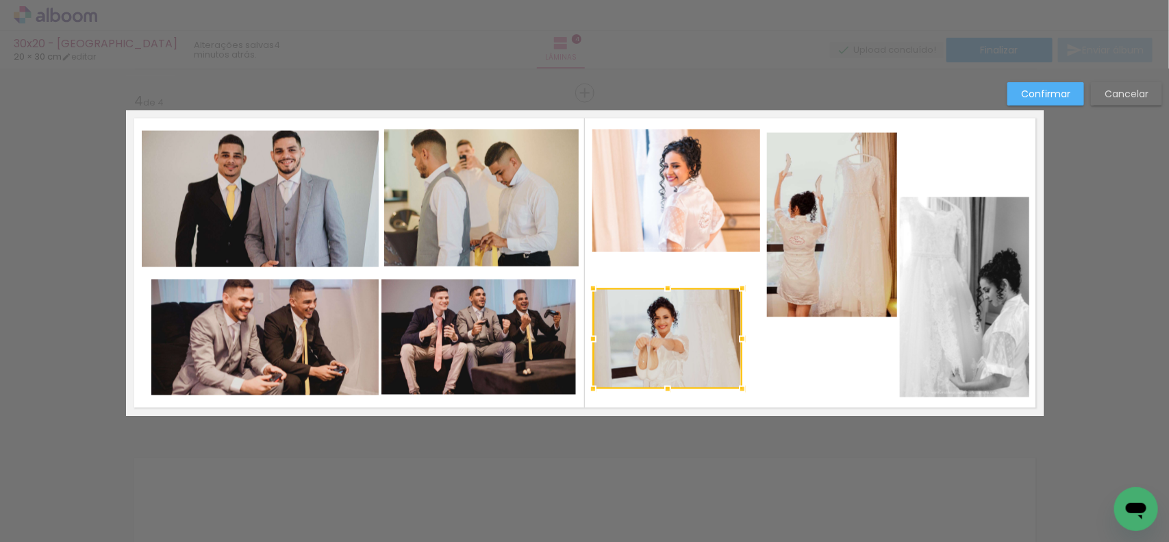
drag, startPoint x: 606, startPoint y: 377, endPoint x: 584, endPoint y: 388, distance: 25.1
click at [584, 388] on div at bounding box center [593, 388] width 27 height 27
click at [713, 358] on quentale-photo at bounding box center [667, 338] width 149 height 101
drag, startPoint x: 736, startPoint y: 388, endPoint x: 752, endPoint y: 393, distance: 16.3
click at [752, 393] on div at bounding box center [762, 393] width 27 height 27
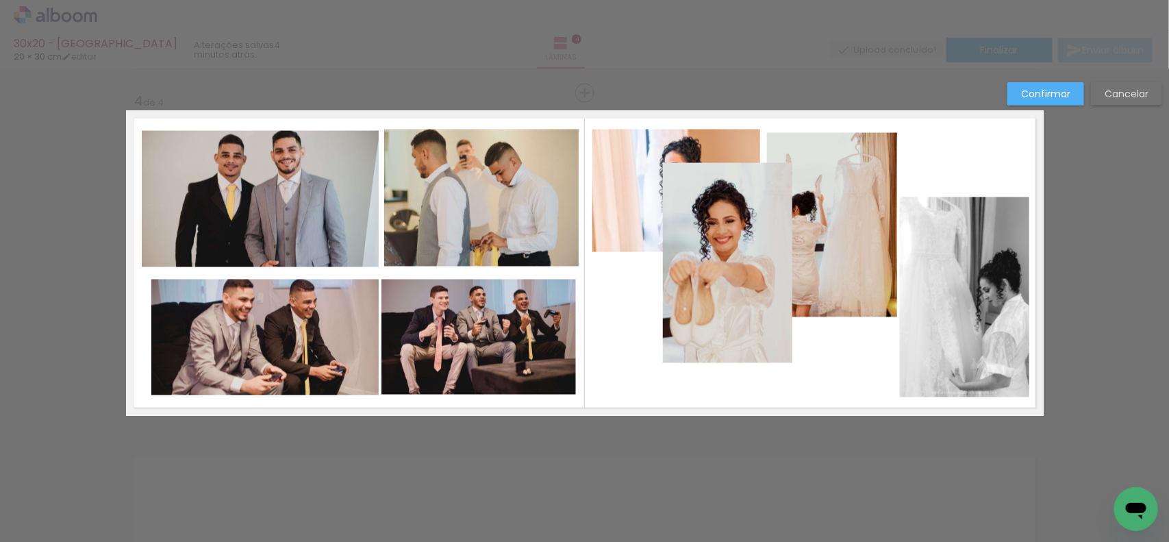
click at [706, 288] on quentale-photo at bounding box center [727, 263] width 129 height 200
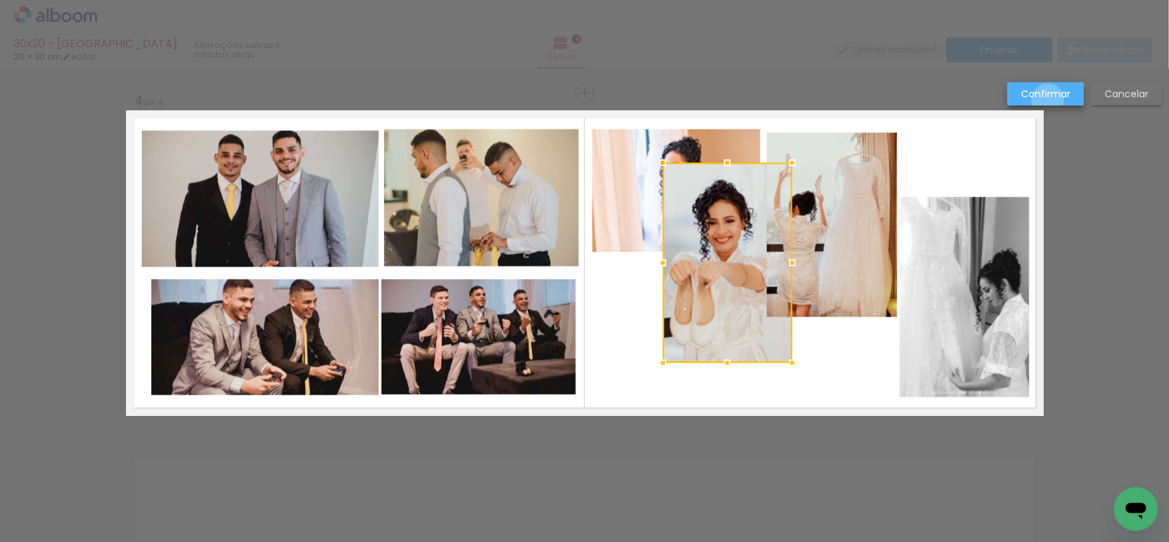
click at [1049, 100] on paper-button "Confirmar" at bounding box center [1046, 93] width 77 height 23
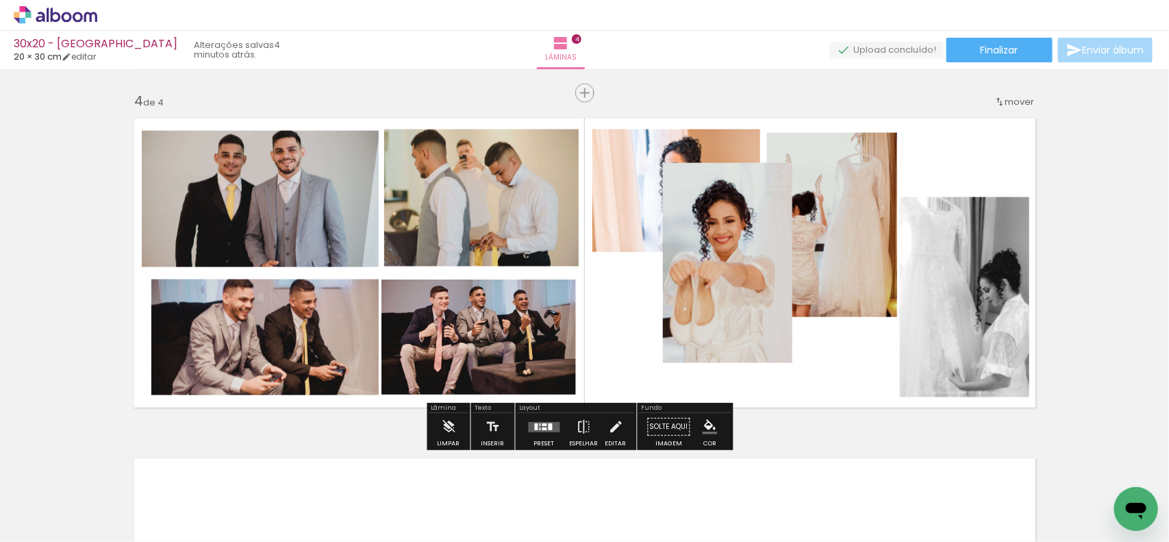
click at [686, 289] on quentale-photo at bounding box center [727, 263] width 129 height 200
click at [612, 436] on iron-icon at bounding box center [615, 426] width 15 height 27
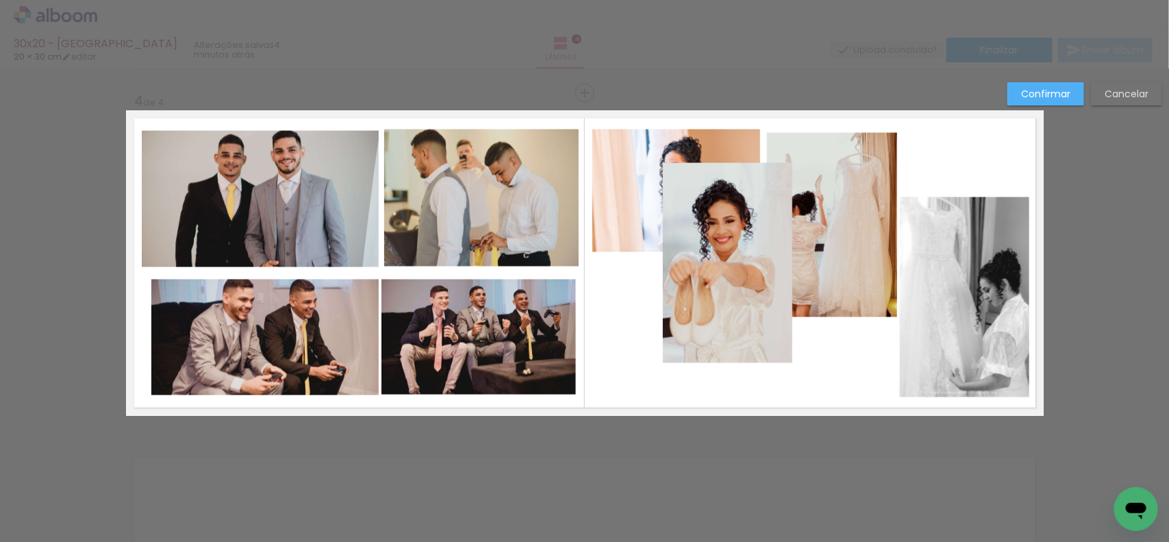
click at [708, 272] on quentale-photo at bounding box center [727, 263] width 129 height 200
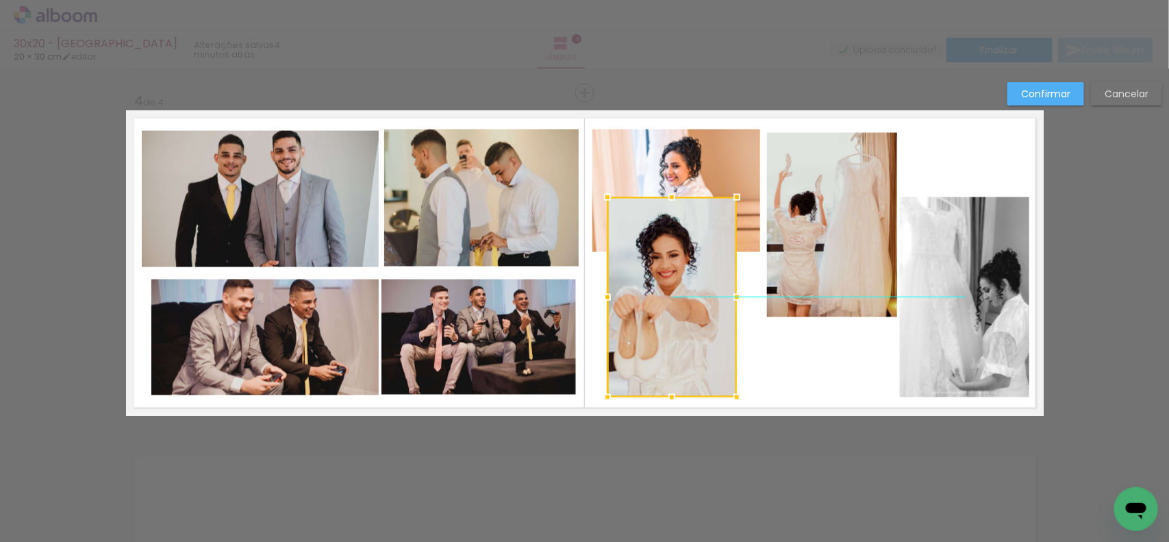
drag, startPoint x: 717, startPoint y: 264, endPoint x: 661, endPoint y: 296, distance: 63.8
click at [661, 296] on div at bounding box center [672, 297] width 129 height 200
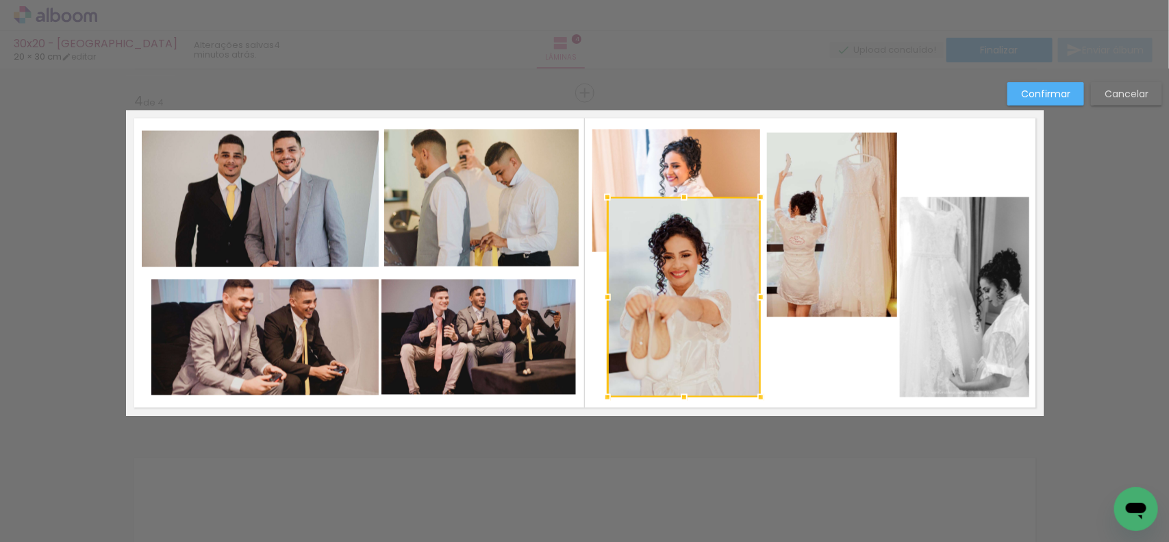
drag, startPoint x: 735, startPoint y: 298, endPoint x: 759, endPoint y: 298, distance: 24.0
click at [759, 298] on div at bounding box center [760, 297] width 27 height 27
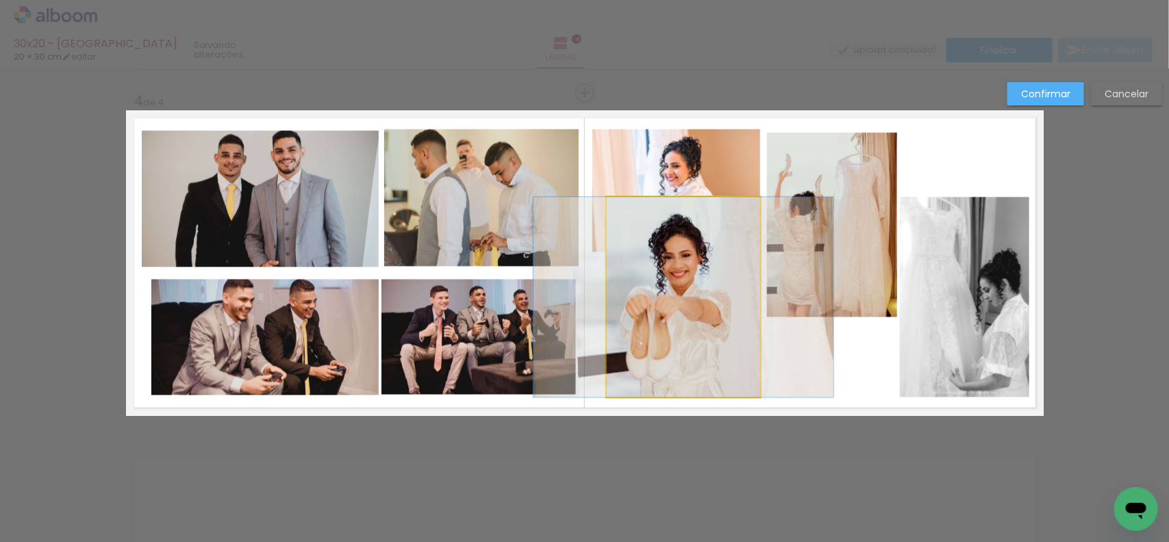
click at [613, 313] on quentale-photo at bounding box center [683, 297] width 153 height 200
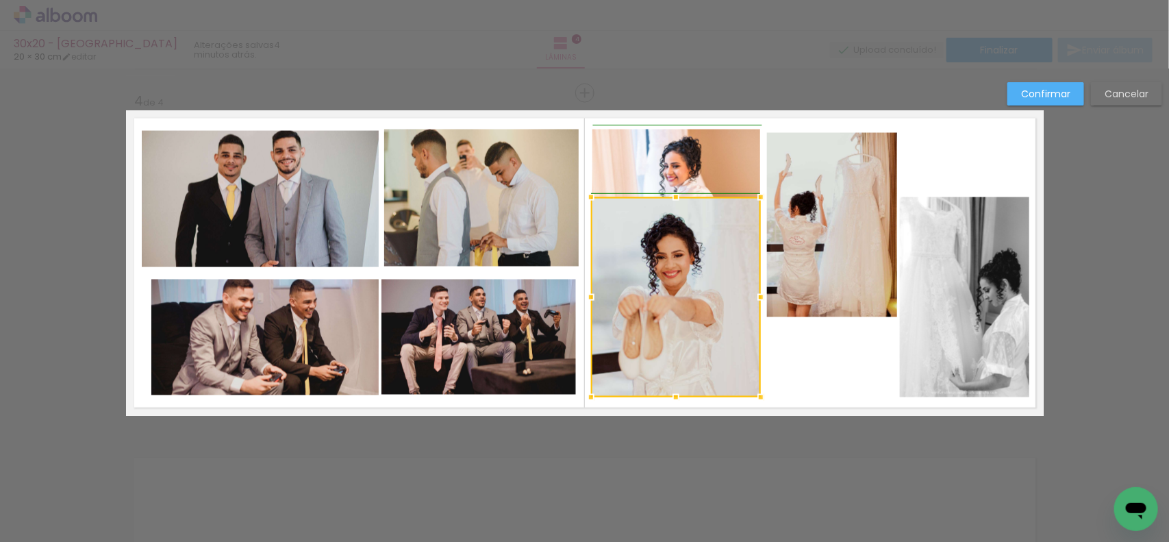
drag, startPoint x: 594, startPoint y: 296, endPoint x: 583, endPoint y: 296, distance: 11.0
click at [583, 296] on div at bounding box center [591, 297] width 27 height 27
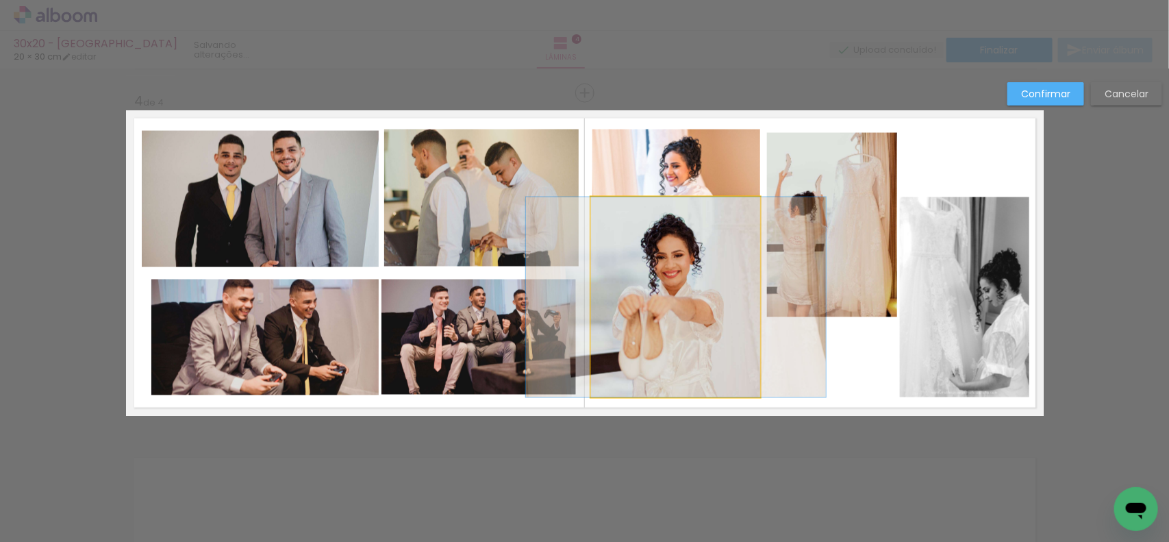
click at [654, 295] on quentale-photo at bounding box center [676, 297] width 170 height 200
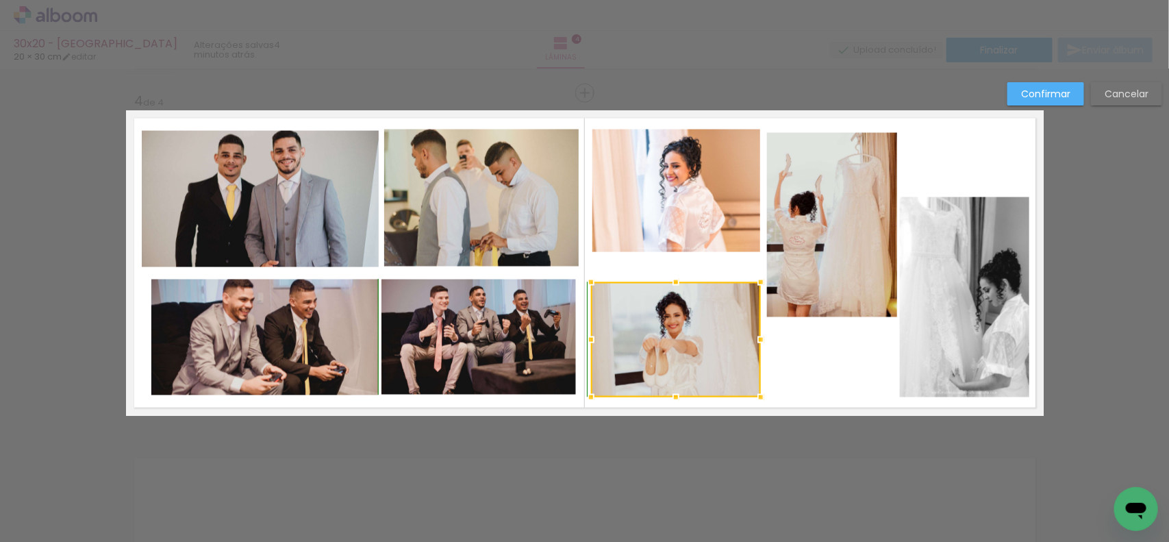
drag, startPoint x: 671, startPoint y: 197, endPoint x: 675, endPoint y: 283, distance: 85.7
click at [675, 283] on div at bounding box center [676, 282] width 27 height 27
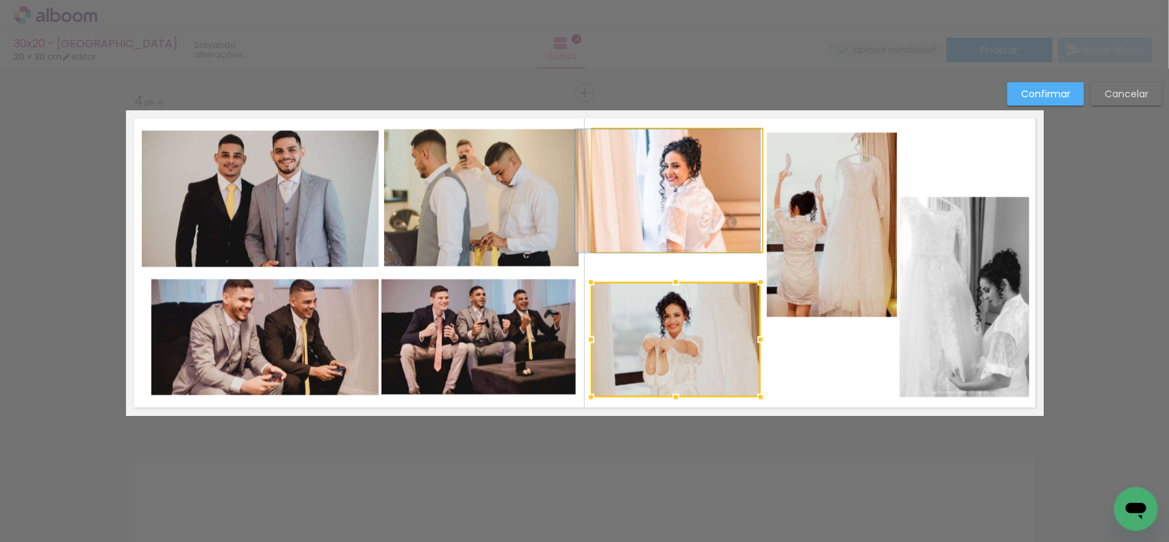
click at [669, 196] on quentale-photo at bounding box center [677, 190] width 169 height 123
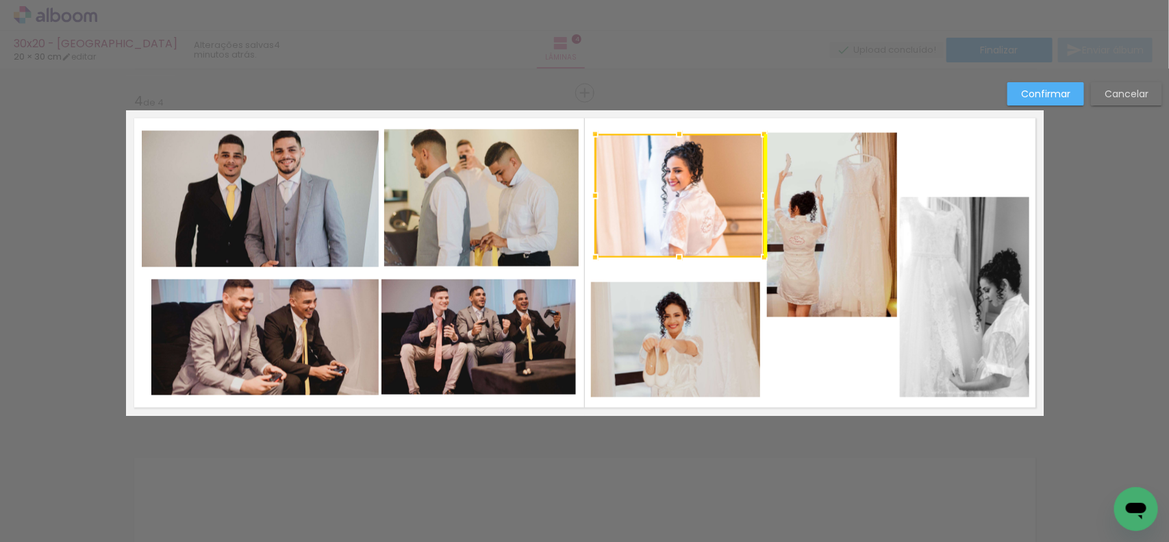
click at [680, 212] on div at bounding box center [679, 195] width 169 height 123
click at [667, 338] on quentale-photo at bounding box center [676, 339] width 170 height 115
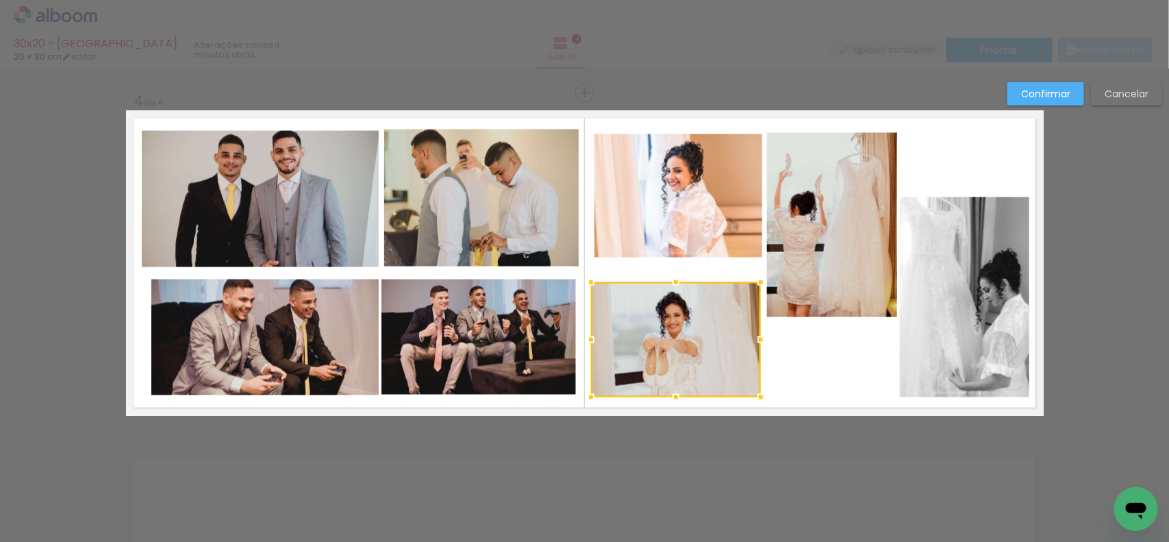
click at [786, 273] on quentale-photo at bounding box center [831, 225] width 129 height 184
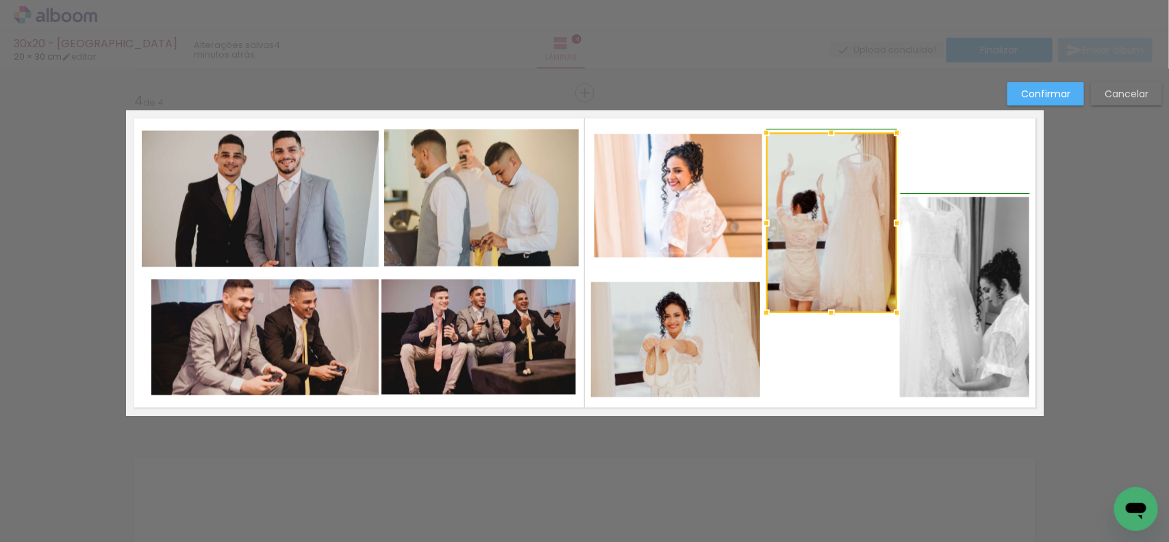
drag, startPoint x: 760, startPoint y: 317, endPoint x: 767, endPoint y: 312, distance: 8.0
click at [767, 312] on div at bounding box center [766, 312] width 27 height 27
click at [975, 375] on quentale-photo at bounding box center [964, 297] width 129 height 200
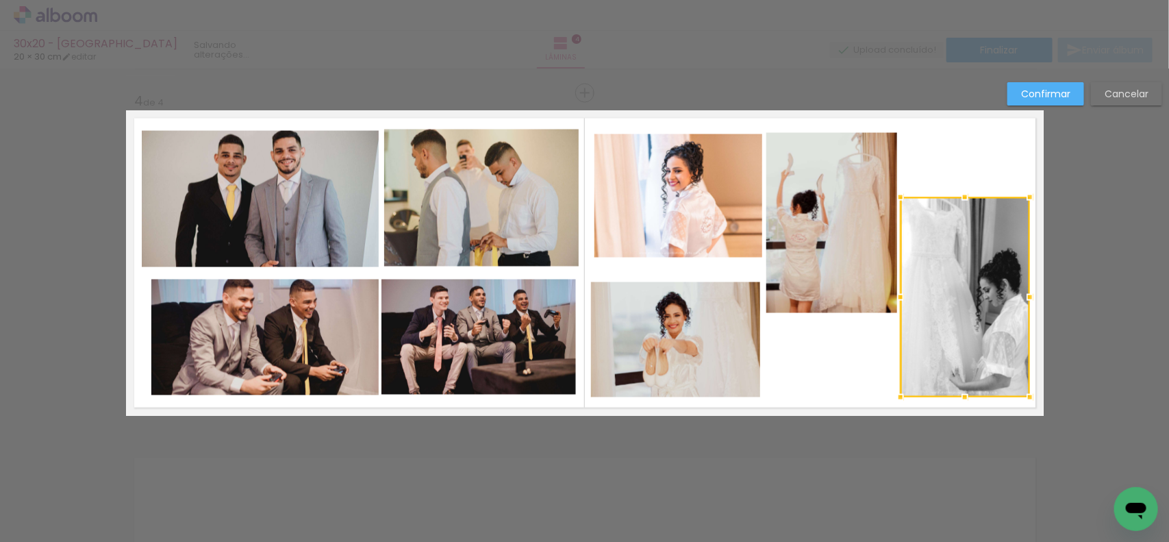
click at [844, 375] on quentale-layouter at bounding box center [585, 263] width 918 height 306
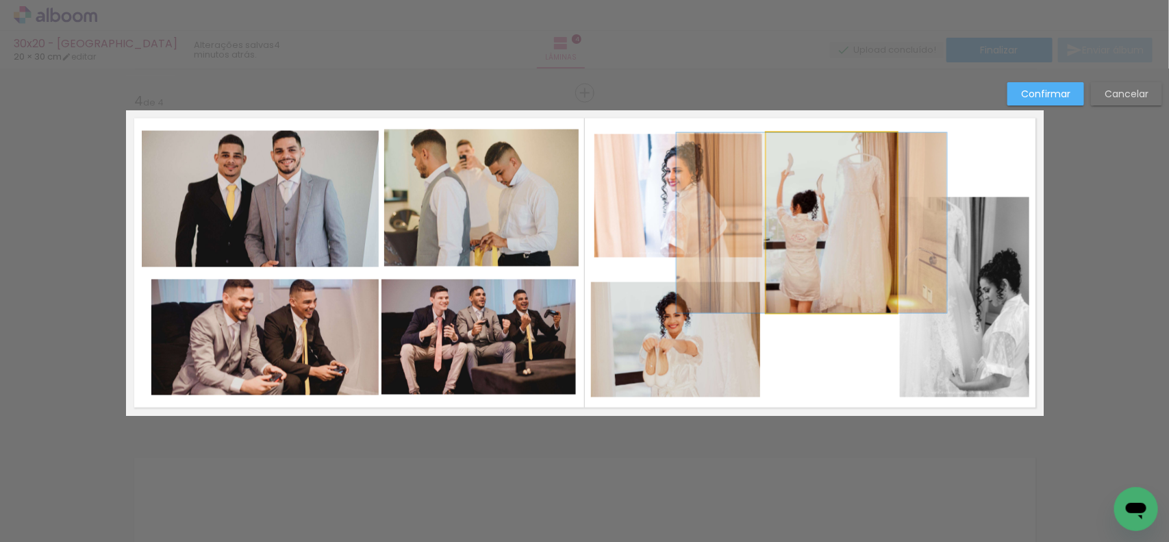
click at [820, 240] on quentale-photo at bounding box center [832, 223] width 131 height 180
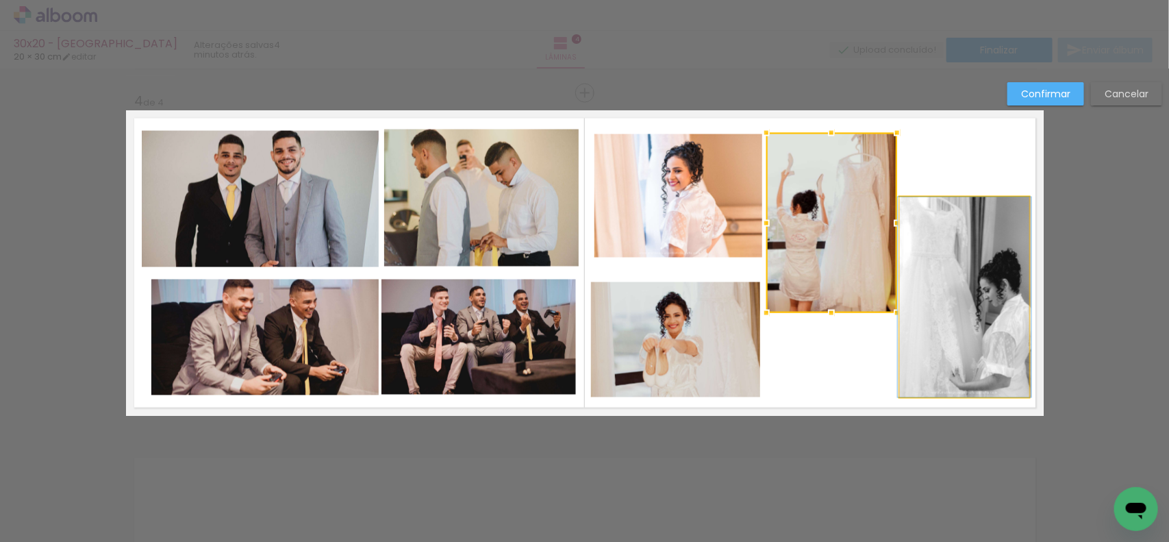
click at [963, 336] on quentale-photo at bounding box center [964, 297] width 129 height 200
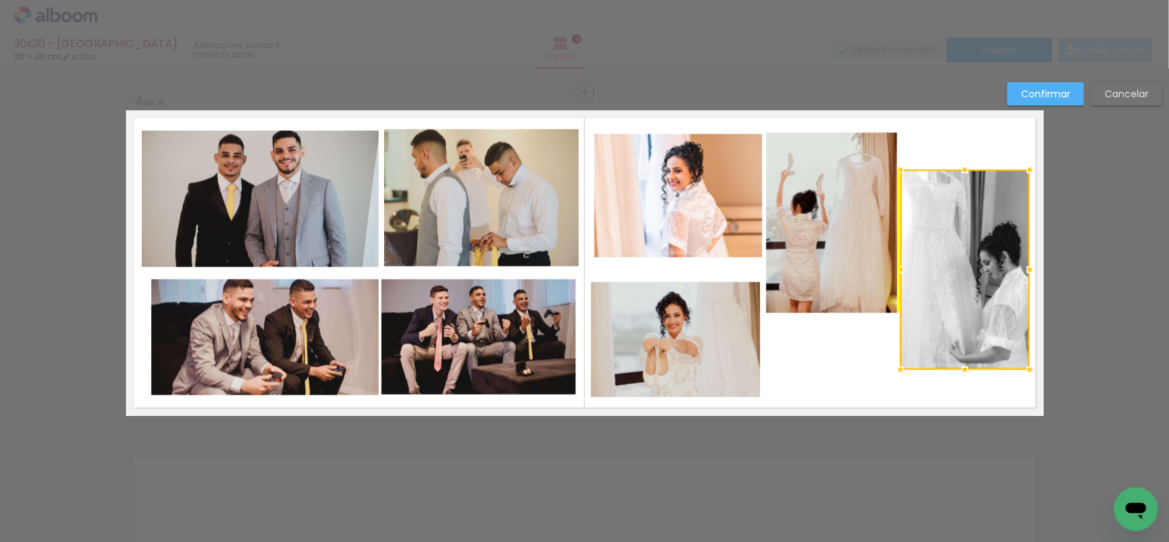
drag, startPoint x: 950, startPoint y: 336, endPoint x: 948, endPoint y: 308, distance: 27.5
click at [948, 308] on div at bounding box center [965, 270] width 129 height 200
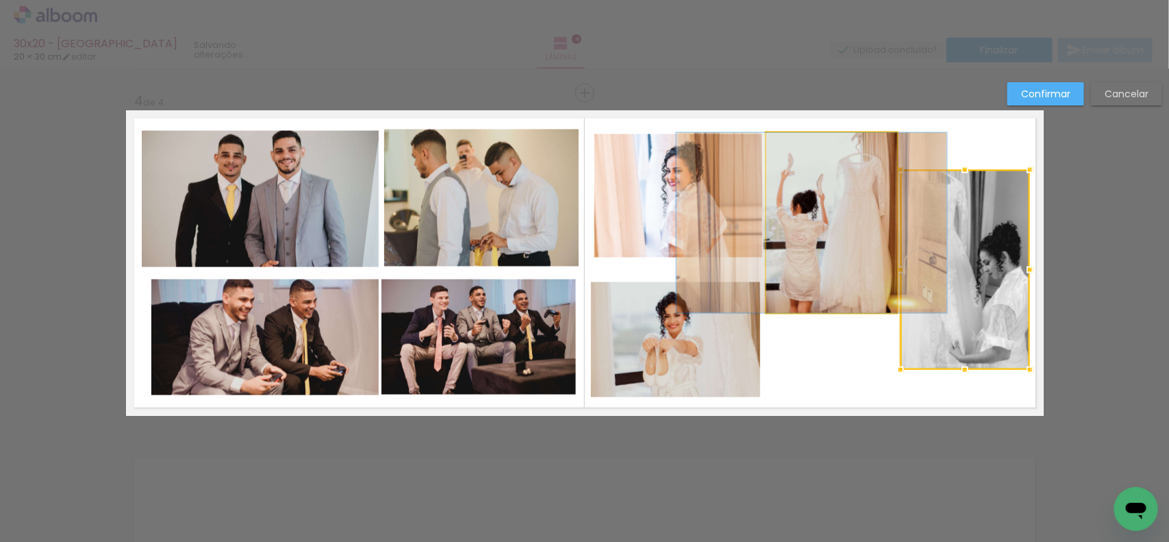
click at [838, 265] on quentale-photo at bounding box center [832, 223] width 131 height 180
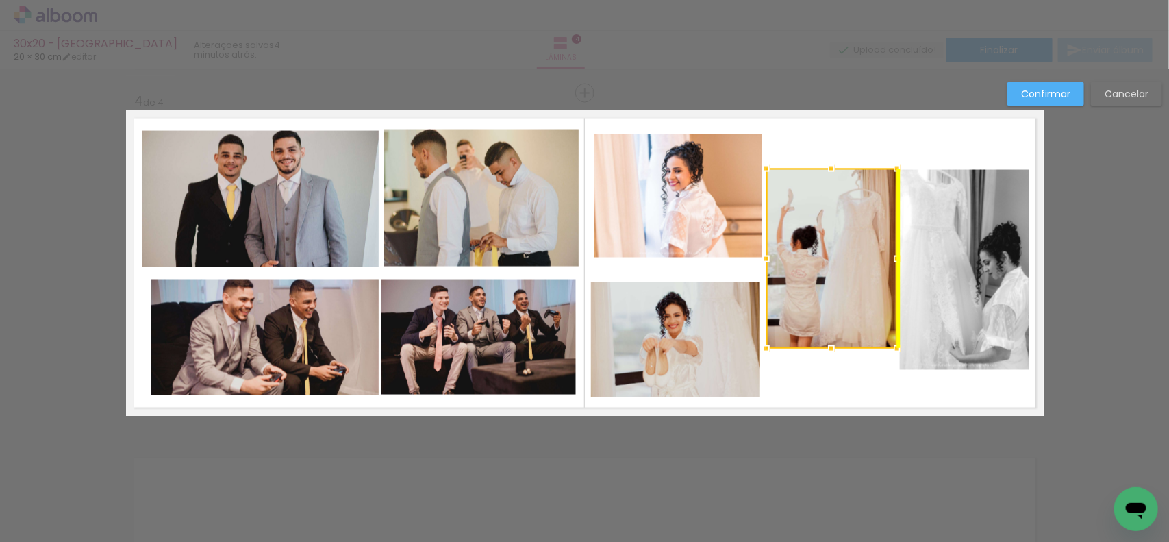
drag, startPoint x: 830, startPoint y: 250, endPoint x: 829, endPoint y: 285, distance: 34.9
click at [829, 285] on div at bounding box center [832, 259] width 131 height 180
click at [879, 148] on quentale-layouter at bounding box center [585, 263] width 918 height 306
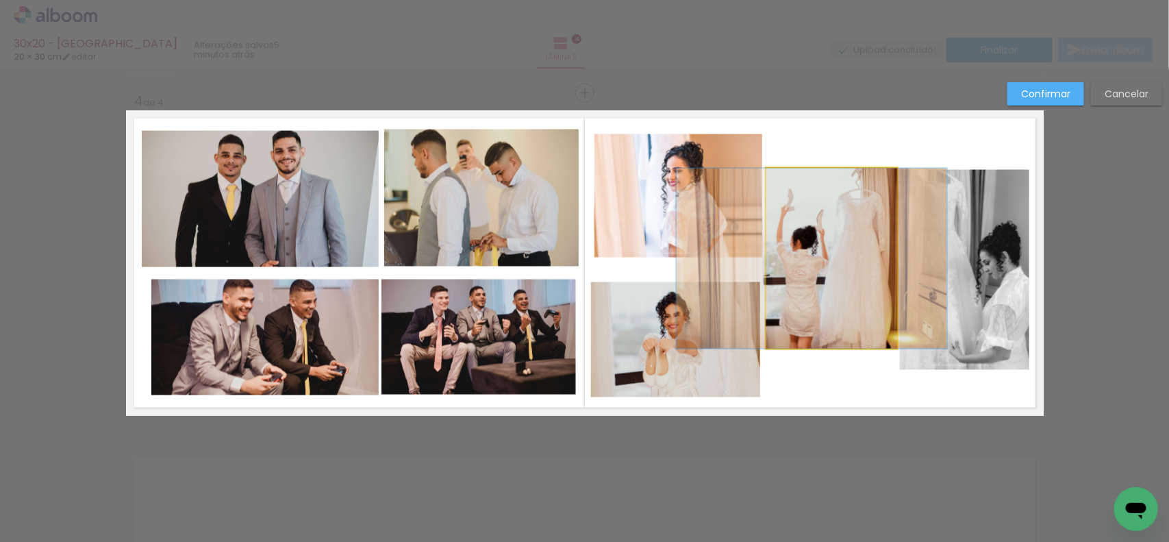
click at [806, 310] on quentale-photo at bounding box center [832, 259] width 131 height 180
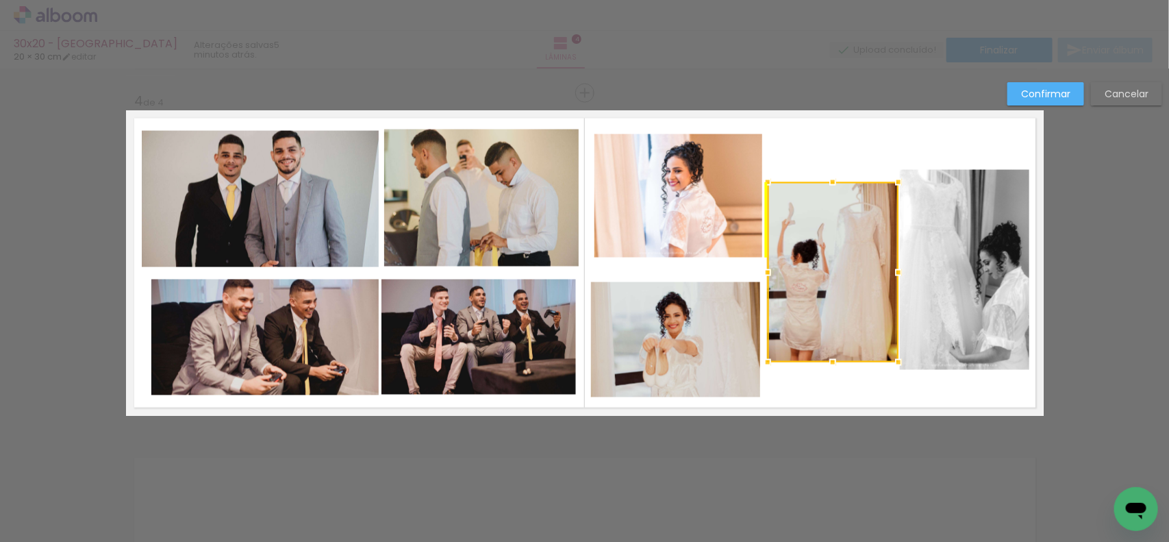
drag, startPoint x: 839, startPoint y: 304, endPoint x: 839, endPoint y: 336, distance: 32.2
click at [840, 317] on div at bounding box center [833, 272] width 131 height 180
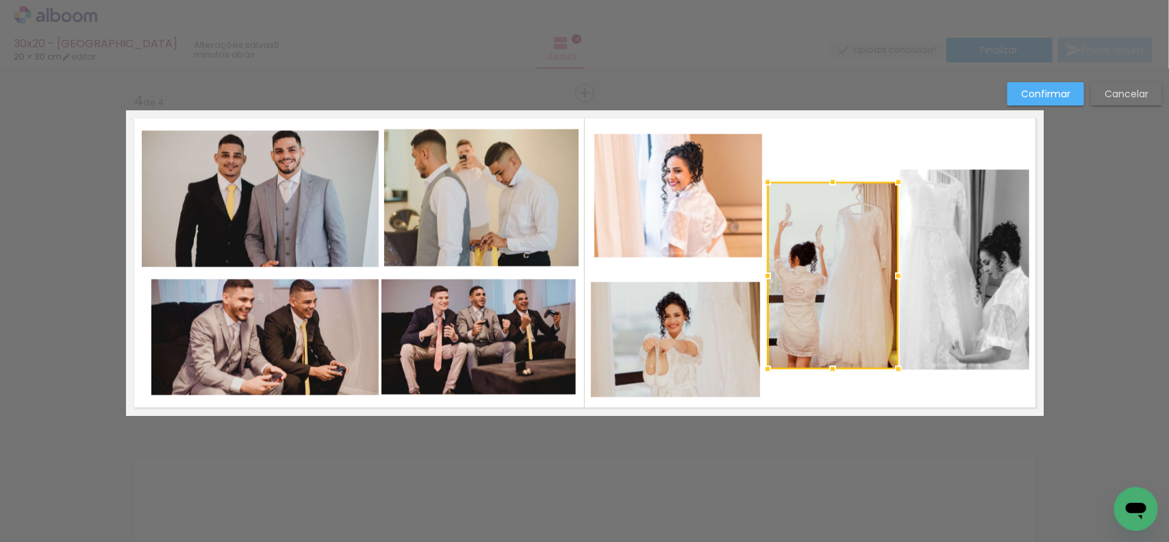
drag, startPoint x: 824, startPoint y: 361, endPoint x: 822, endPoint y: 368, distance: 7.2
click at [822, 368] on div at bounding box center [832, 369] width 27 height 27
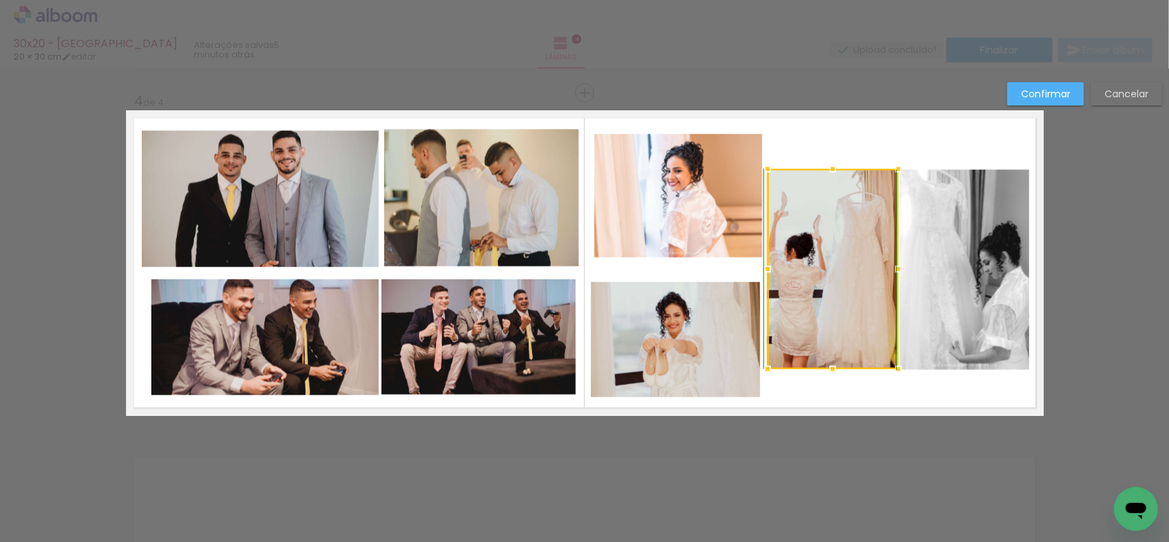
drag, startPoint x: 826, startPoint y: 186, endPoint x: 827, endPoint y: 178, distance: 7.6
click at [827, 178] on div at bounding box center [832, 169] width 27 height 27
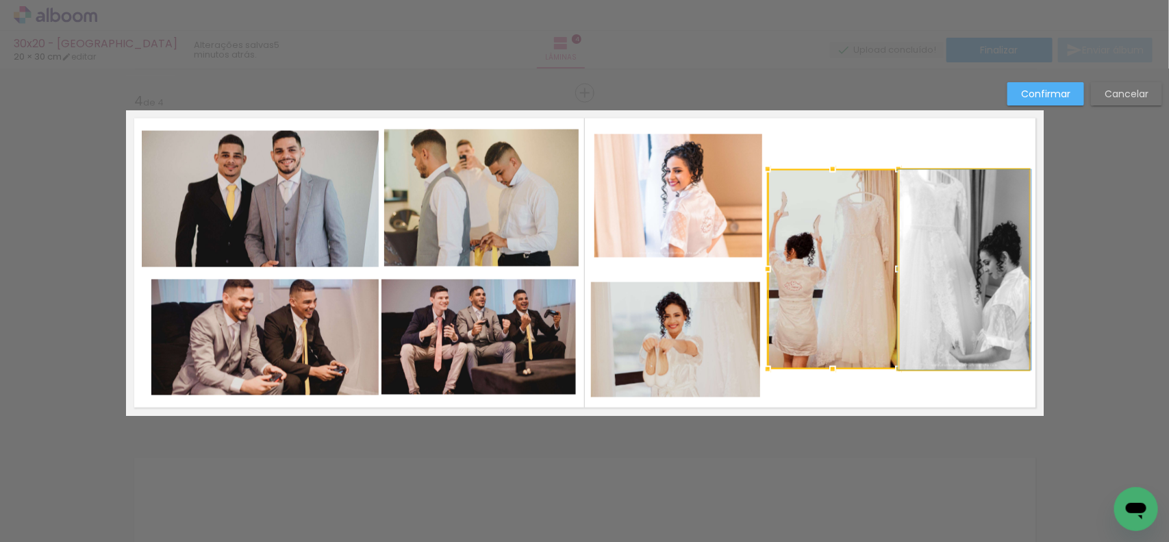
click at [927, 288] on quentale-photo at bounding box center [964, 270] width 129 height 200
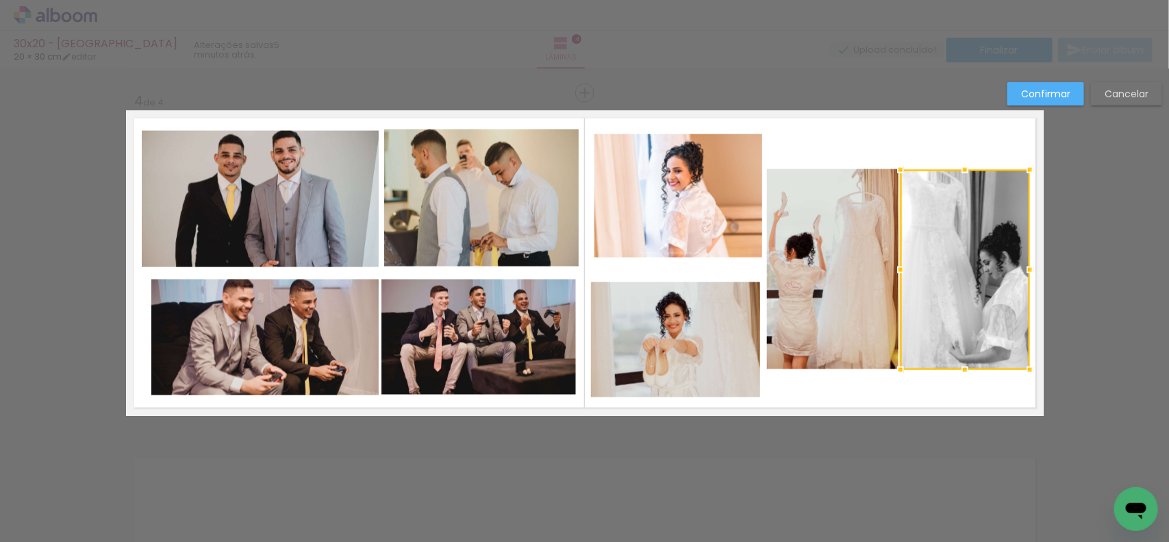
click at [691, 334] on quentale-photo at bounding box center [676, 339] width 170 height 115
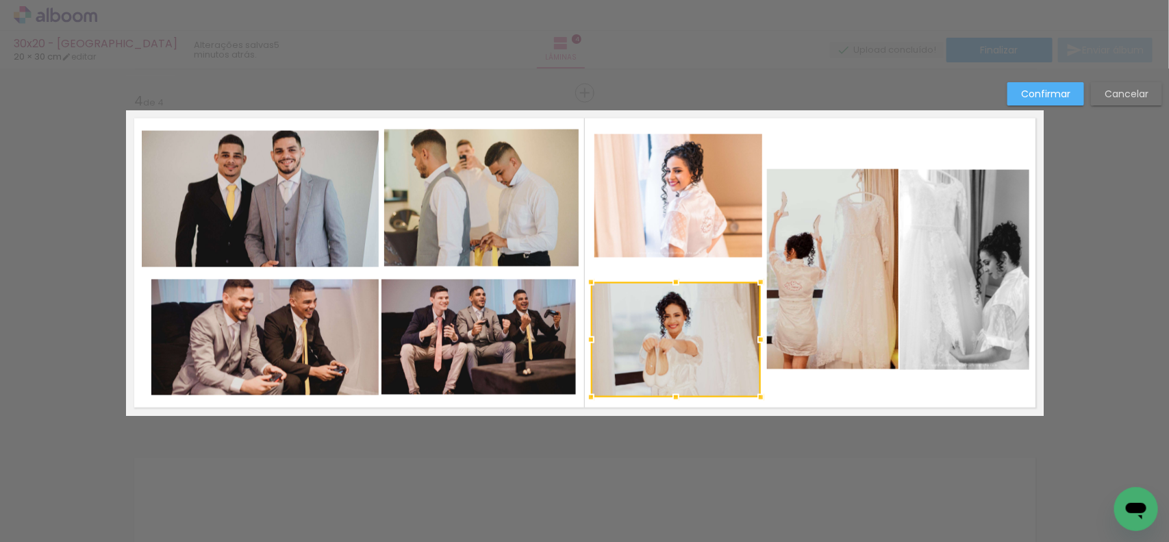
click at [783, 316] on quentale-photo at bounding box center [832, 269] width 131 height 200
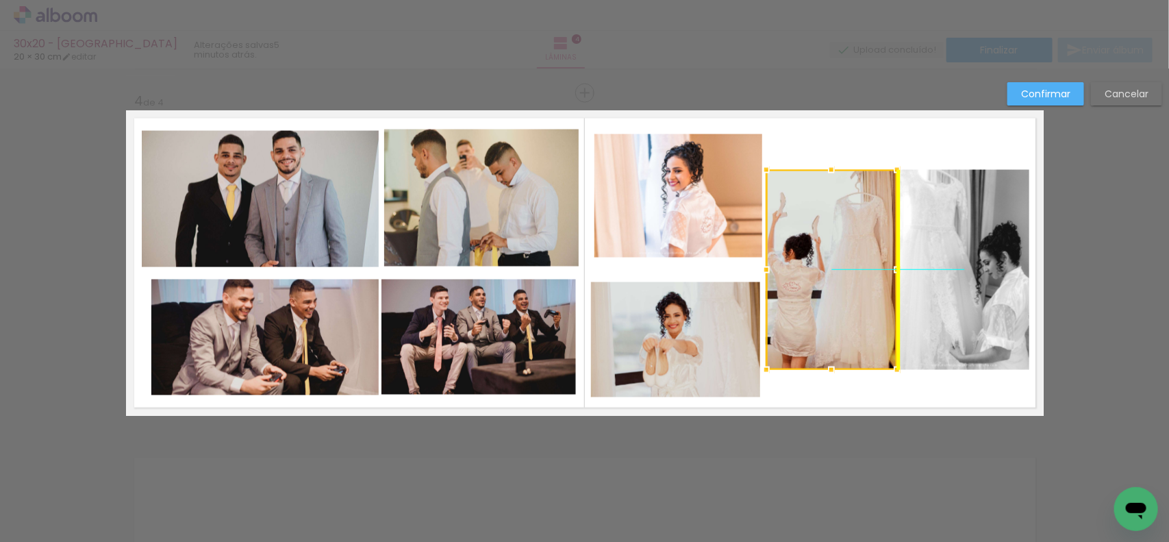
drag, startPoint x: 808, startPoint y: 310, endPoint x: 804, endPoint y: 293, distance: 17.8
click at [804, 308] on div at bounding box center [832, 270] width 131 height 200
click at [806, 262] on div at bounding box center [832, 270] width 131 height 200
click at [822, 160] on div at bounding box center [831, 169] width 27 height 27
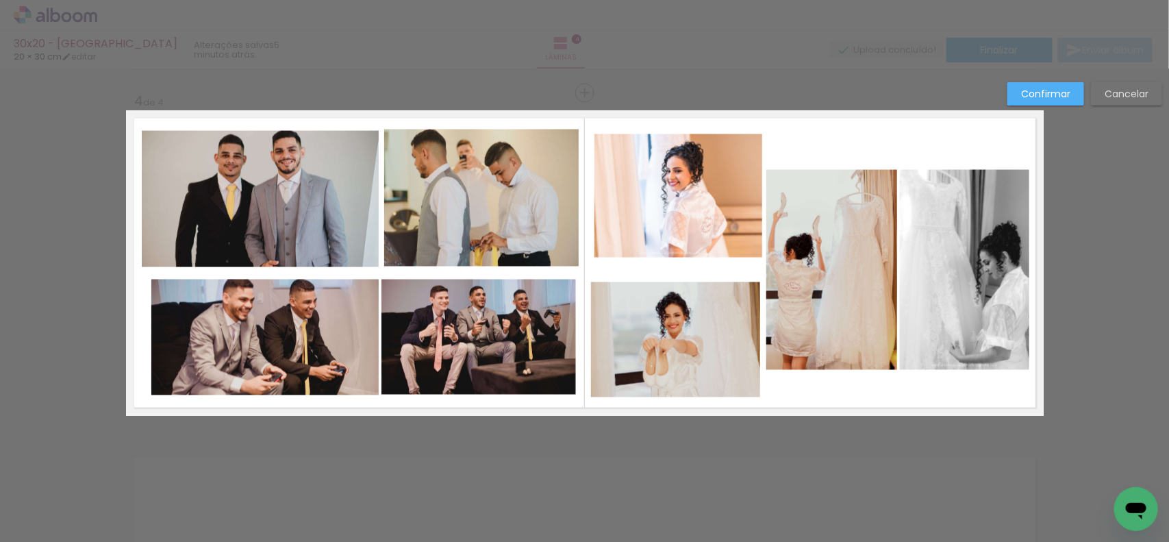
click at [684, 188] on quentale-photo at bounding box center [679, 195] width 169 height 123
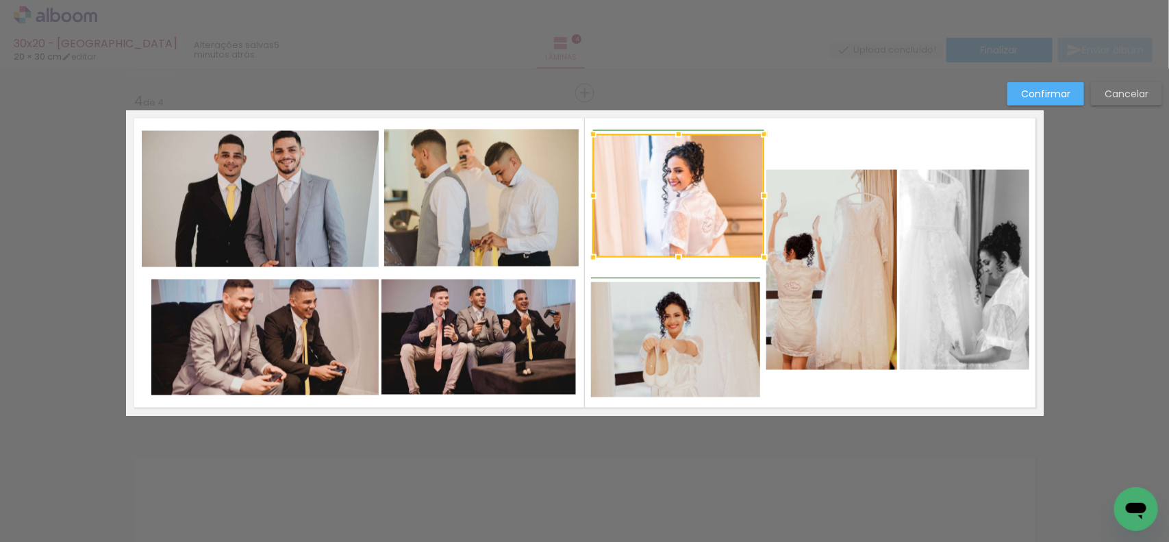
click at [582, 194] on div at bounding box center [593, 195] width 27 height 27
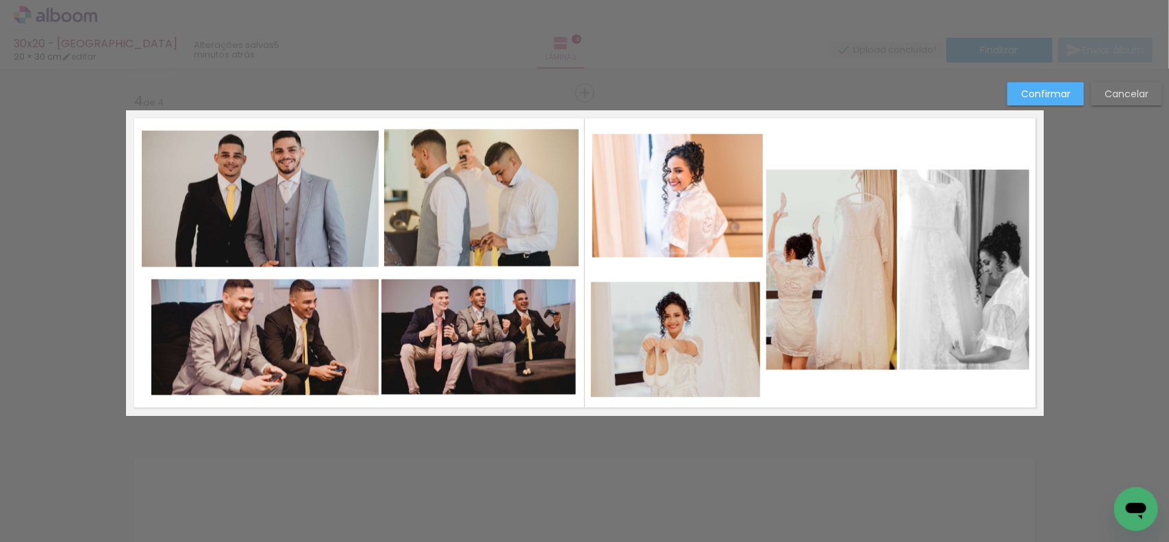
click at [641, 243] on quentale-photo at bounding box center [678, 195] width 171 height 123
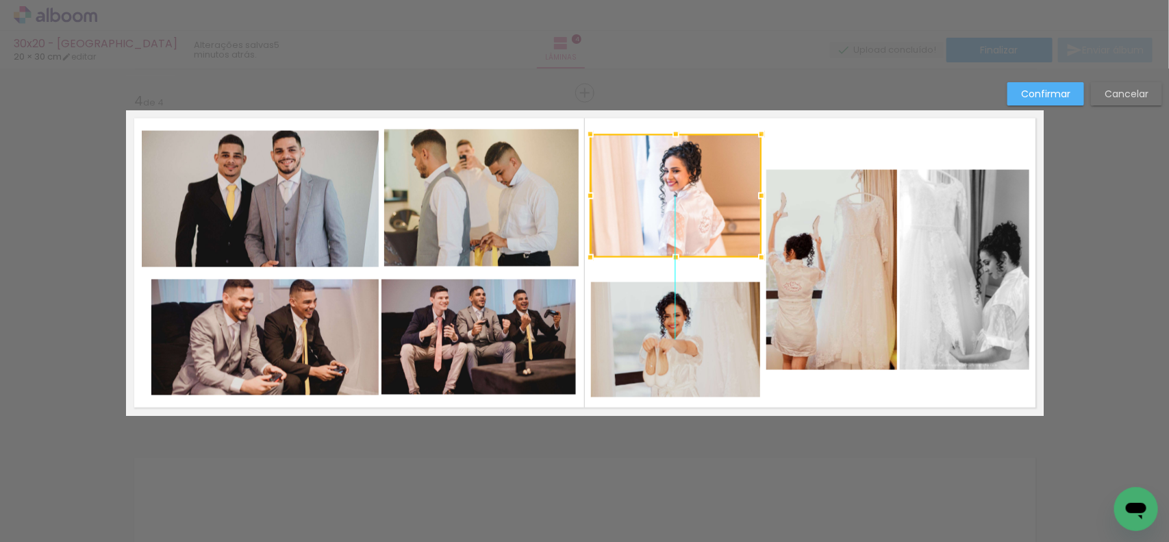
click at [642, 237] on div at bounding box center [676, 195] width 171 height 123
click at [638, 341] on quentale-photo at bounding box center [676, 339] width 170 height 115
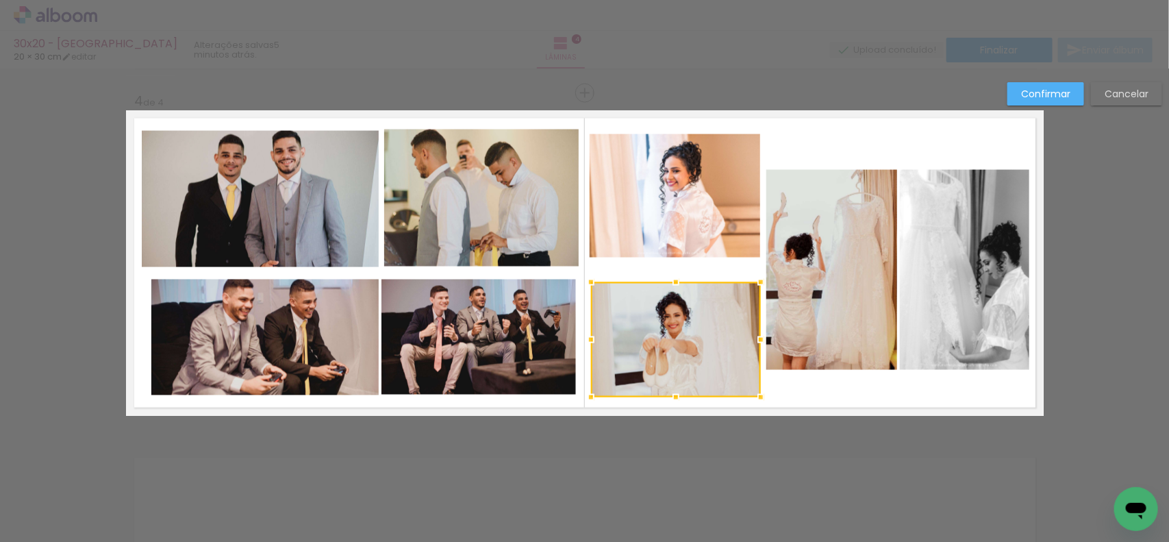
click at [643, 344] on div at bounding box center [676, 339] width 170 height 115
click at [782, 386] on quentale-layouter at bounding box center [585, 263] width 918 height 306
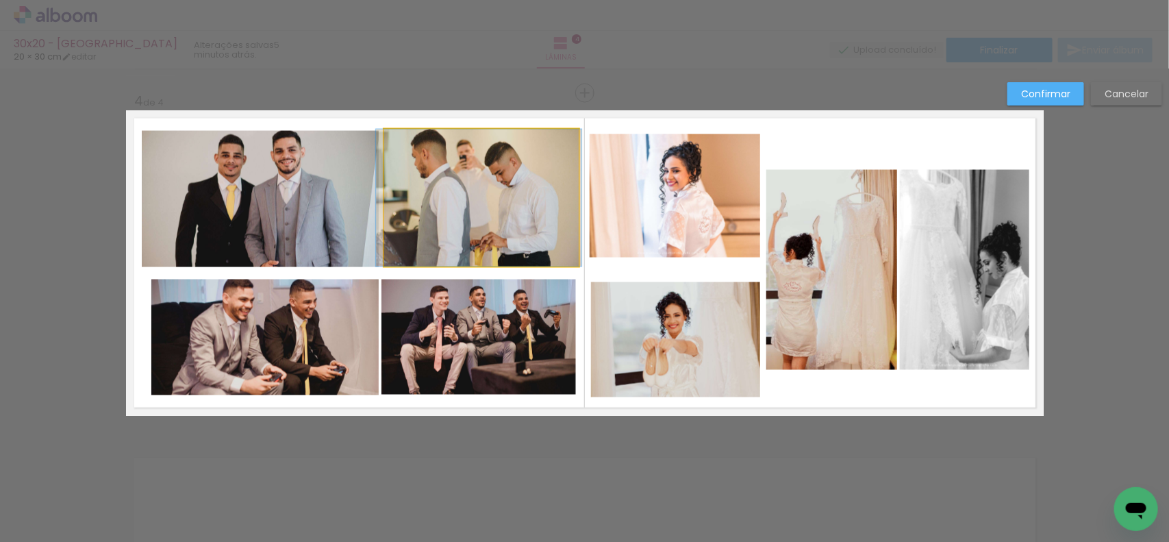
click at [466, 210] on quentale-photo at bounding box center [481, 197] width 195 height 137
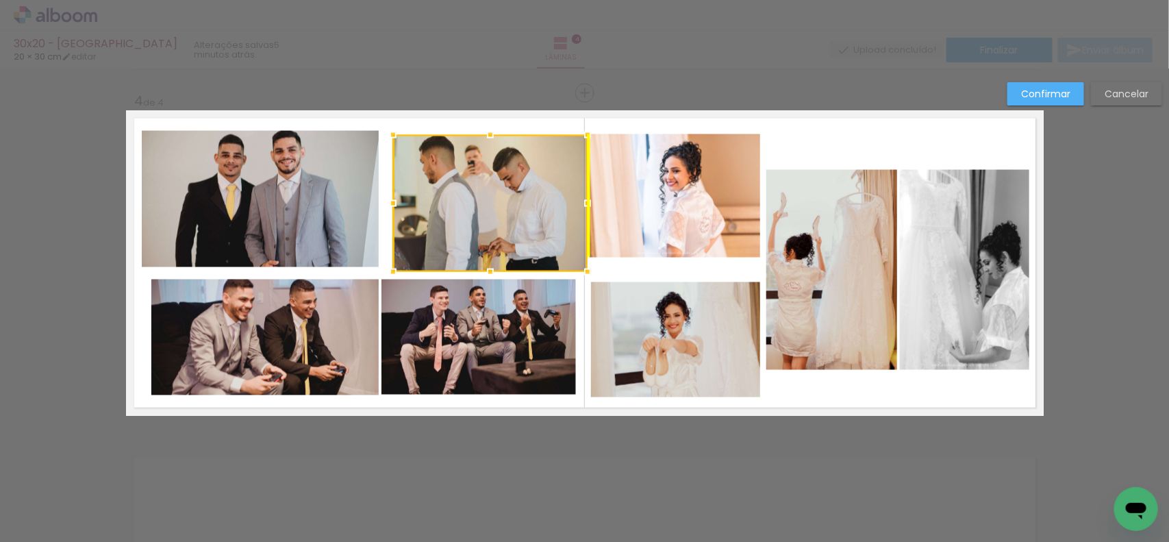
drag, startPoint x: 466, startPoint y: 210, endPoint x: 473, endPoint y: 216, distance: 8.8
click at [473, 216] on div at bounding box center [490, 203] width 195 height 137
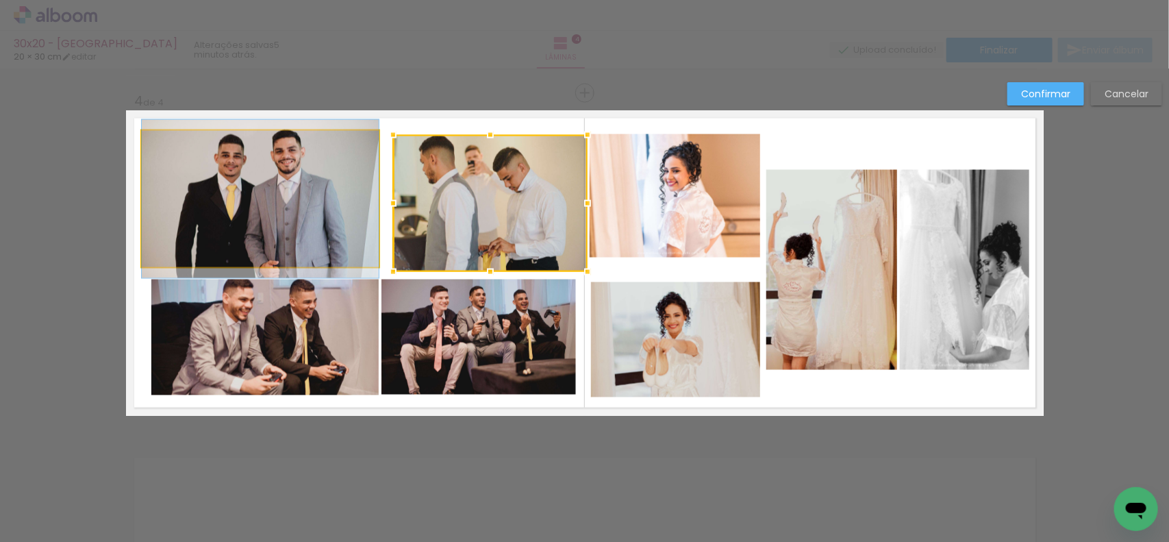
click at [310, 214] on quentale-photo at bounding box center [260, 199] width 237 height 136
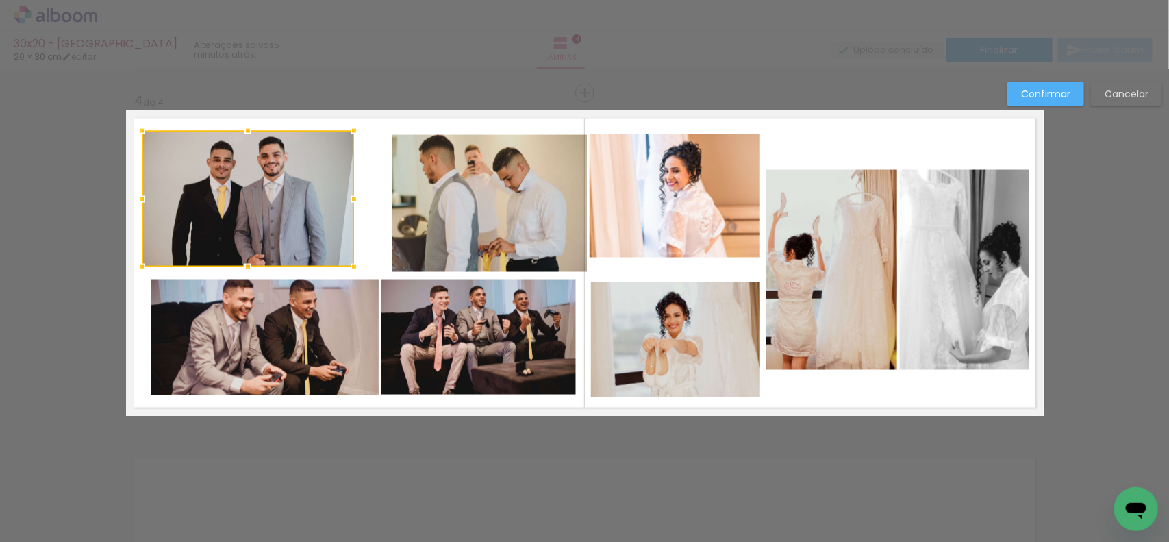
drag, startPoint x: 373, startPoint y: 201, endPoint x: 326, endPoint y: 234, distance: 57.6
click at [349, 203] on div at bounding box center [354, 199] width 27 height 27
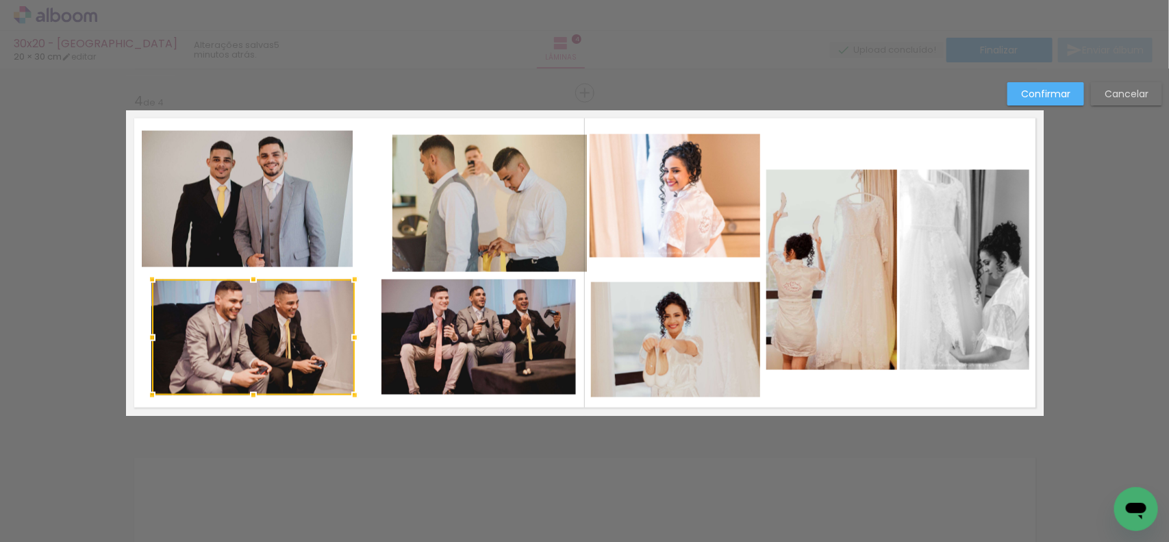
drag, startPoint x: 370, startPoint y: 336, endPoint x: 248, endPoint y: 333, distance: 122.0
click at [343, 336] on div at bounding box center [354, 337] width 27 height 27
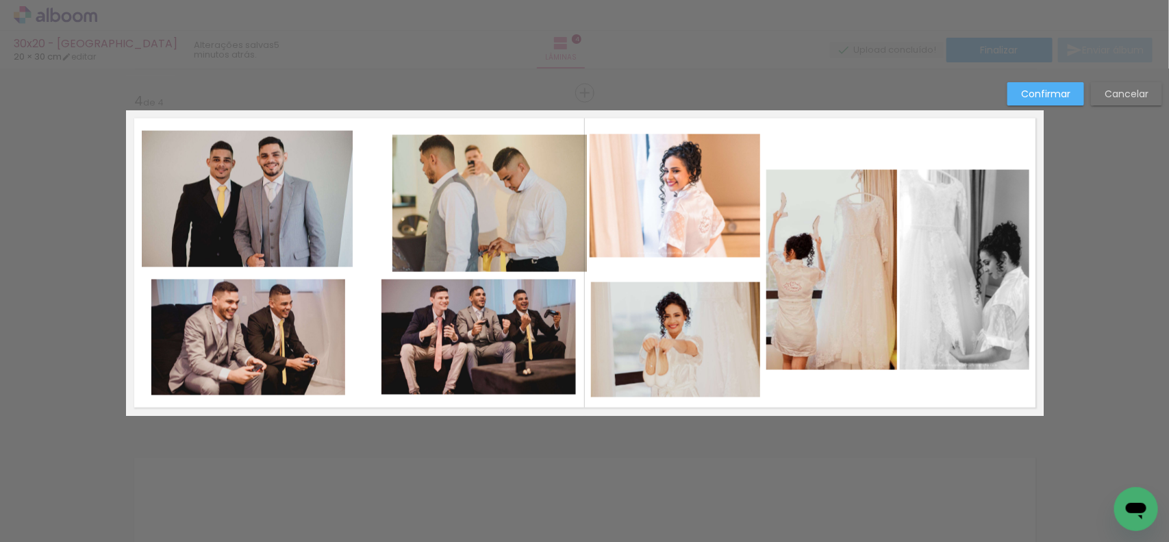
click at [176, 344] on quentale-photo at bounding box center [248, 338] width 194 height 116
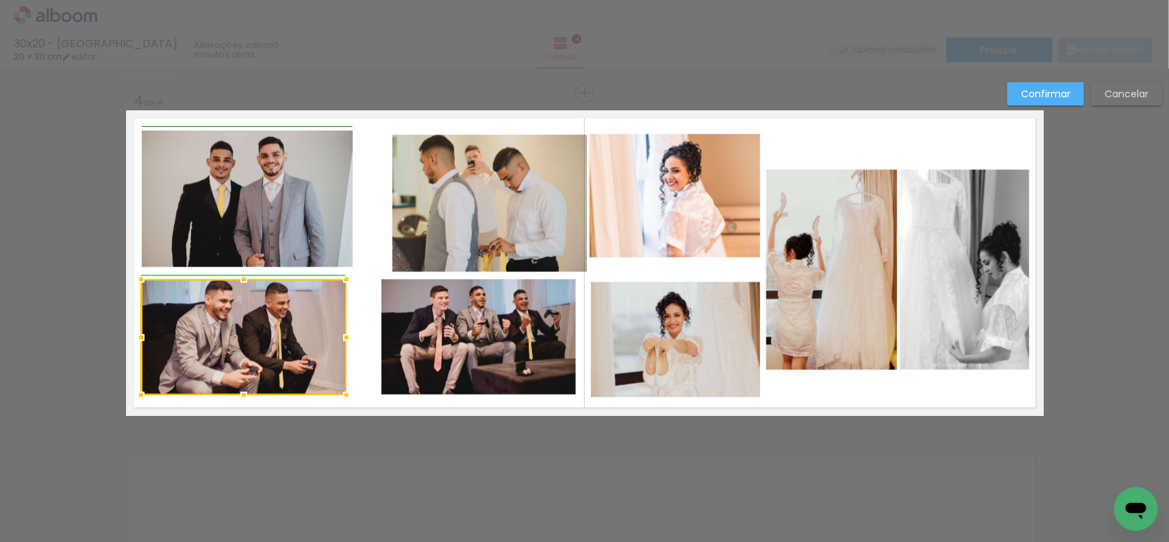
drag, startPoint x: 149, startPoint y: 336, endPoint x: 137, endPoint y: 337, distance: 12.4
click at [137, 337] on div at bounding box center [140, 337] width 27 height 27
click at [259, 325] on div at bounding box center [244, 338] width 206 height 116
click at [420, 202] on quentale-photo at bounding box center [490, 203] width 195 height 137
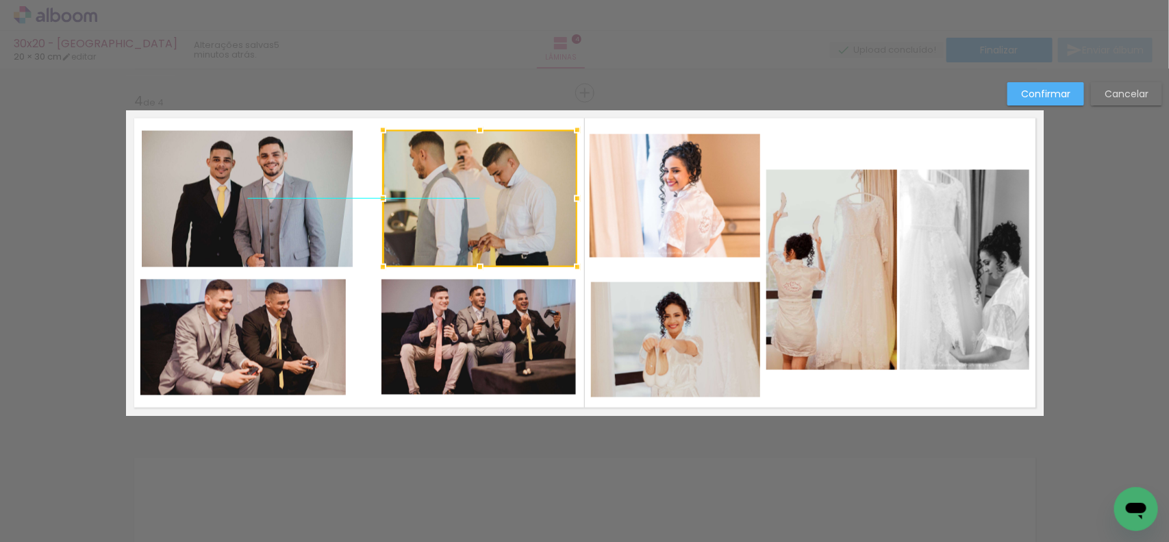
drag, startPoint x: 432, startPoint y: 202, endPoint x: 412, endPoint y: 194, distance: 22.1
click at [421, 196] on div at bounding box center [480, 198] width 195 height 137
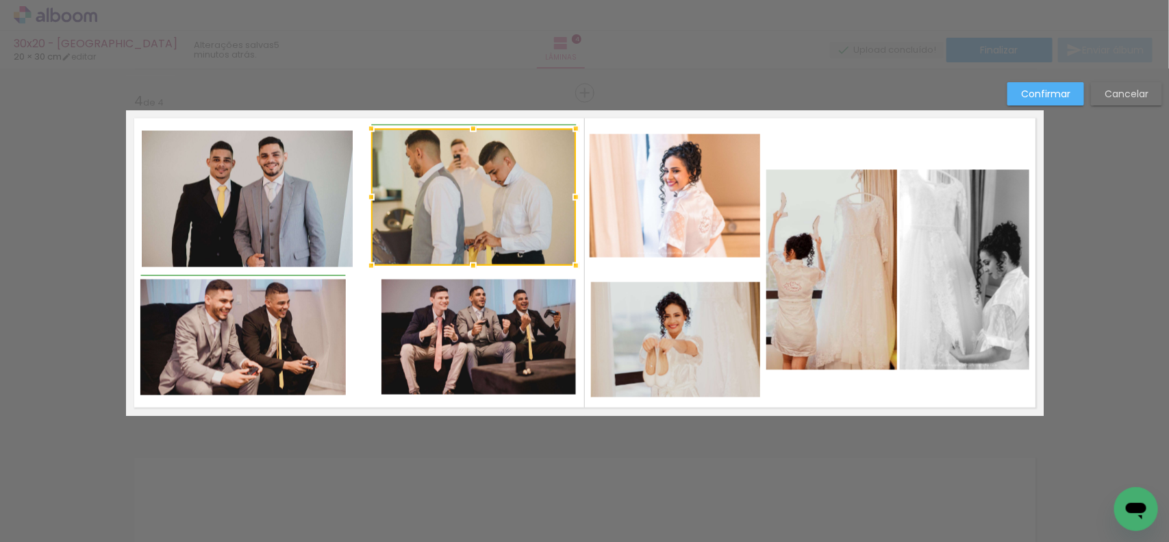
drag, startPoint x: 372, startPoint y: 199, endPoint x: 364, endPoint y: 201, distance: 8.3
click at [364, 201] on div at bounding box center [371, 197] width 27 height 27
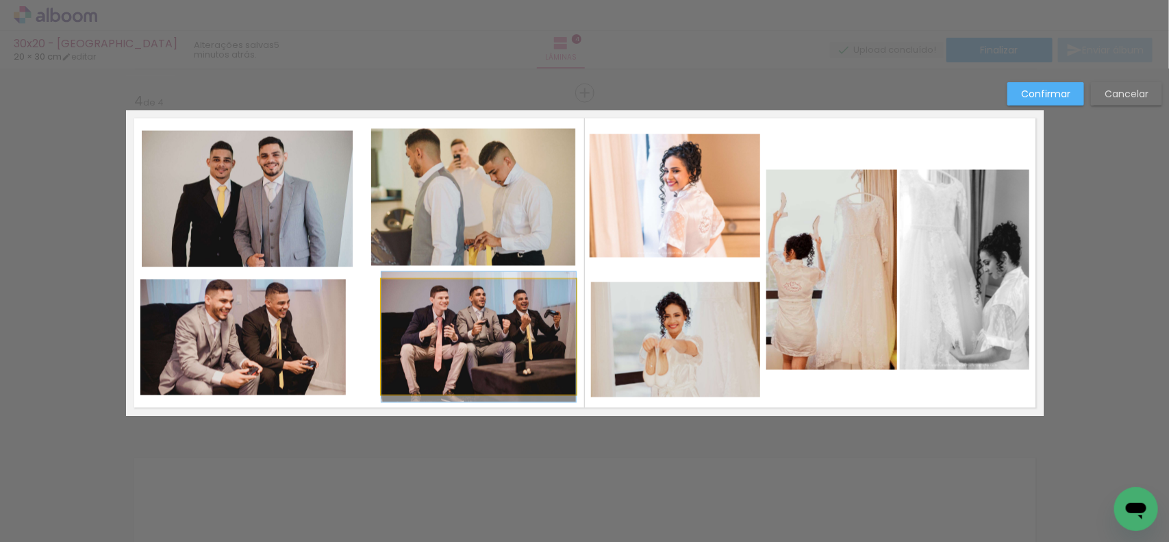
click at [464, 334] on quentale-photo at bounding box center [479, 338] width 195 height 116
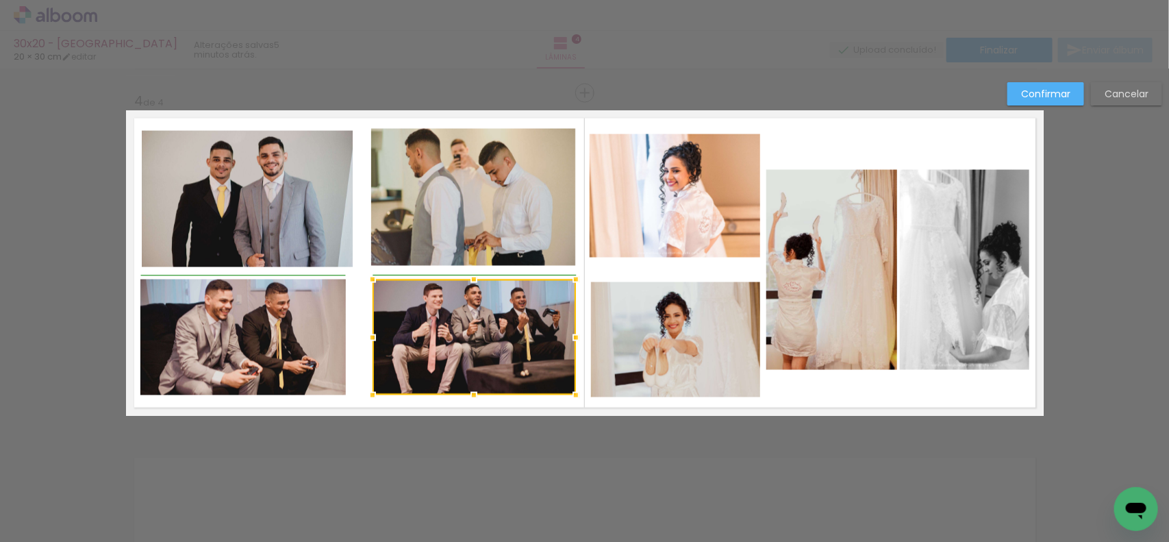
click at [367, 336] on div at bounding box center [372, 337] width 27 height 27
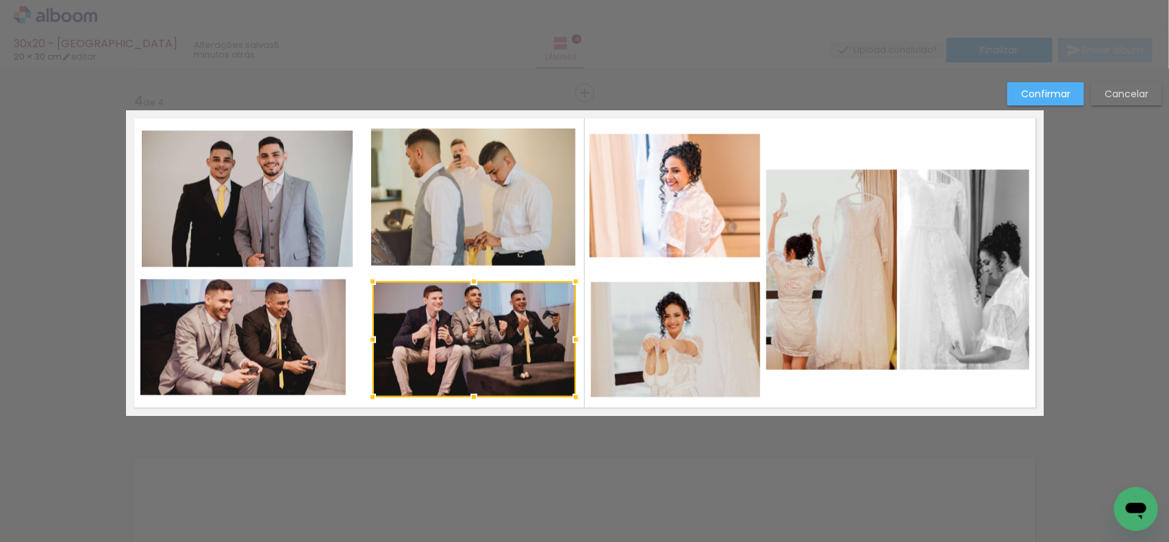
click at [421, 334] on div at bounding box center [474, 340] width 203 height 116
click at [418, 255] on quentale-photo at bounding box center [473, 197] width 205 height 137
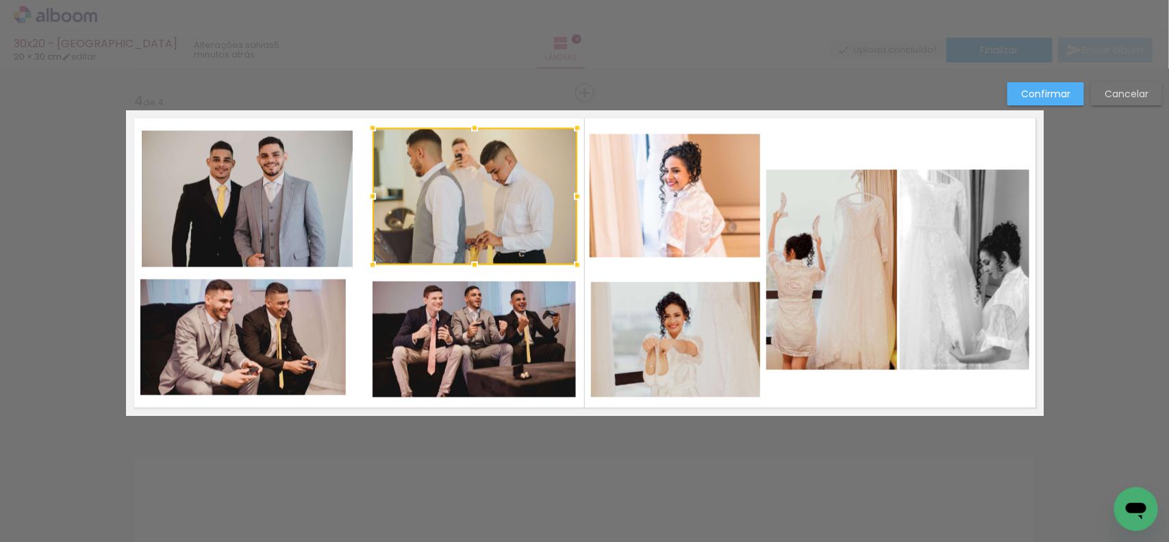
click at [420, 247] on div at bounding box center [475, 196] width 205 height 137
click at [436, 227] on div at bounding box center [475, 196] width 205 height 137
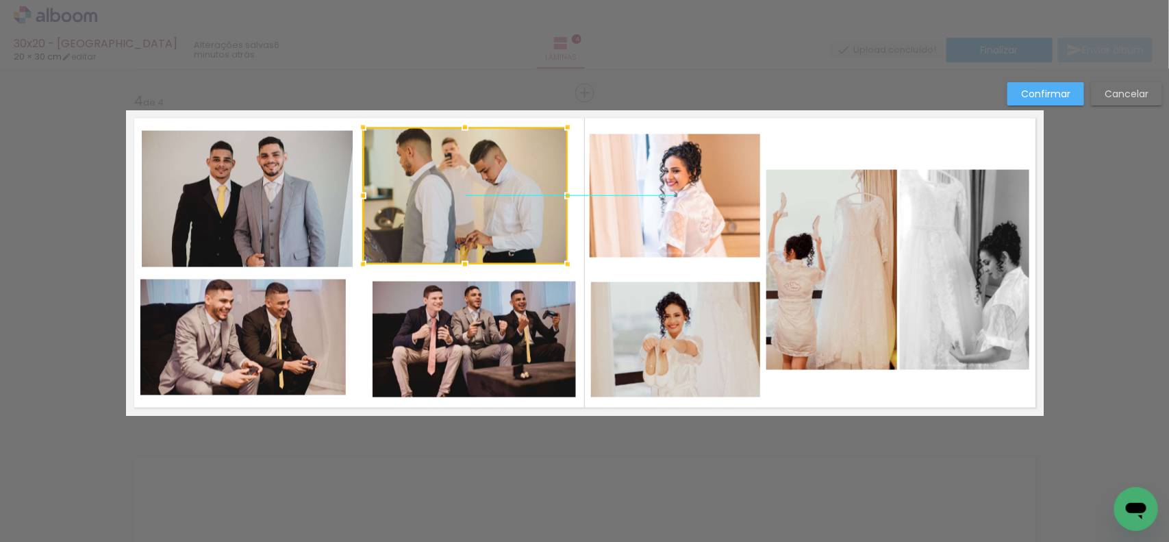
drag, startPoint x: 433, startPoint y: 216, endPoint x: 423, endPoint y: 216, distance: 9.6
click at [423, 216] on div at bounding box center [465, 195] width 205 height 137
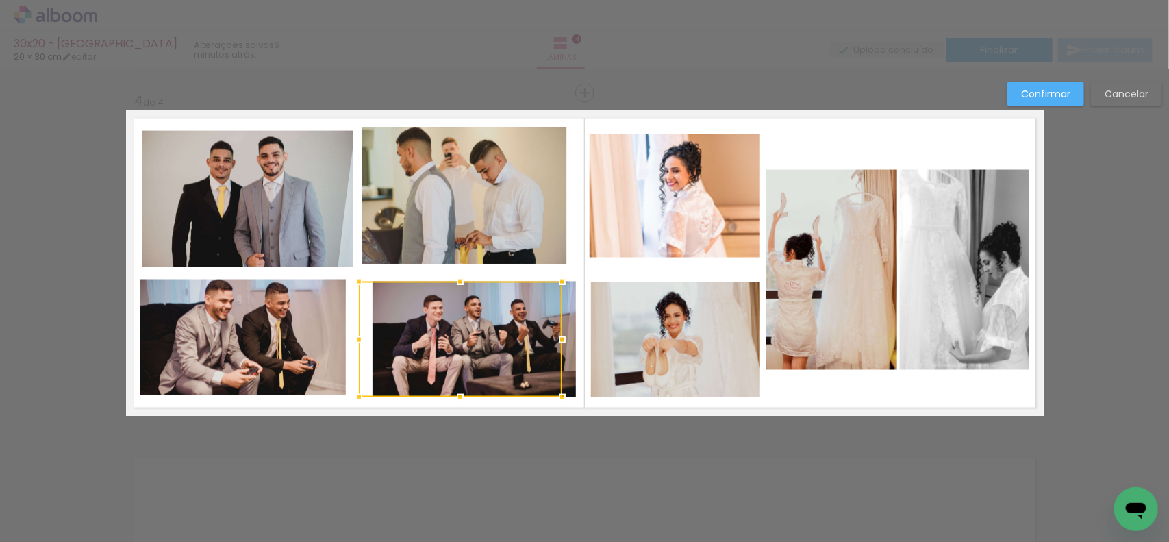
drag, startPoint x: 456, startPoint y: 349, endPoint x: 436, endPoint y: 349, distance: 20.6
click at [436, 349] on div at bounding box center [460, 340] width 203 height 116
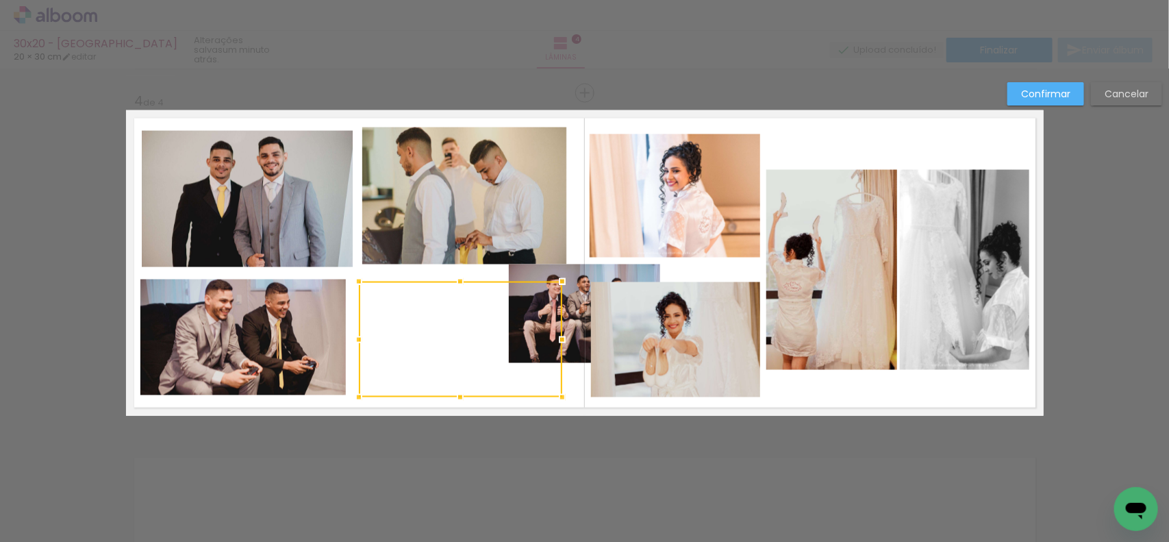
click at [493, 316] on div at bounding box center [460, 340] width 203 height 116
click at [452, 330] on div at bounding box center [460, 340] width 203 height 116
click at [445, 354] on div at bounding box center [460, 340] width 203 height 116
click at [395, 66] on div at bounding box center [584, 34] width 1169 height 69
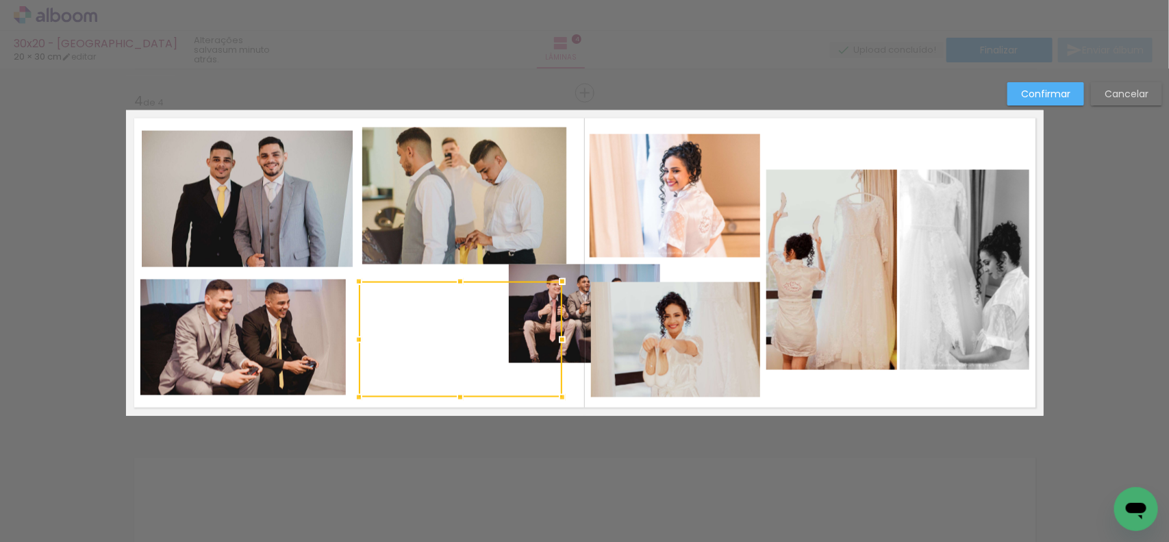
click at [398, 154] on quentale-photo at bounding box center [464, 195] width 205 height 137
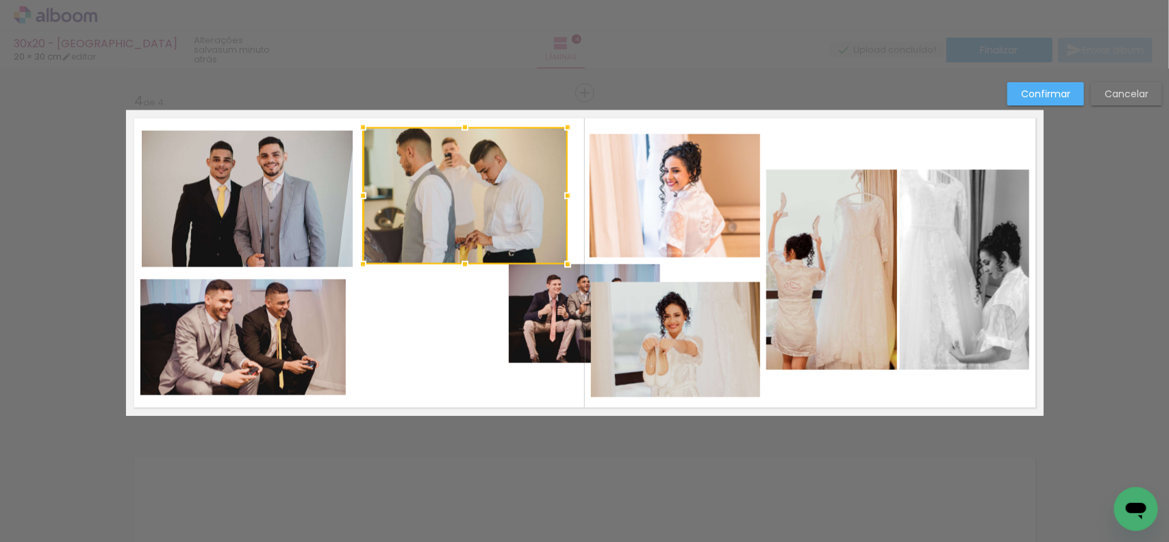
click at [562, 327] on quentale-photo at bounding box center [584, 313] width 151 height 99
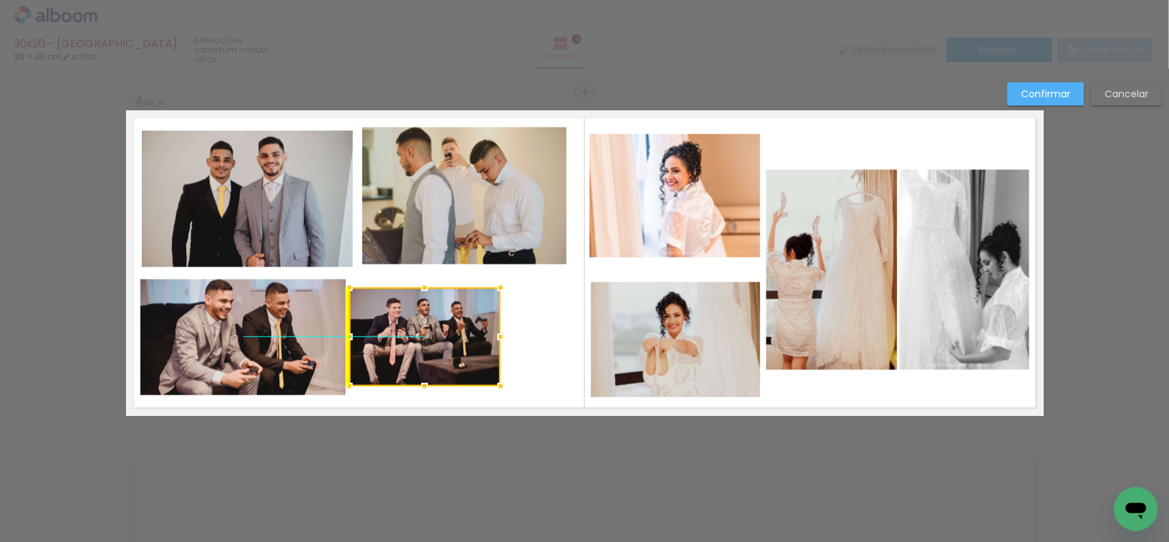
drag, startPoint x: 549, startPoint y: 317, endPoint x: 402, endPoint y: 331, distance: 147.3
click at [402, 331] on div at bounding box center [424, 337] width 151 height 99
click at [473, 223] on quentale-photo at bounding box center [464, 195] width 205 height 137
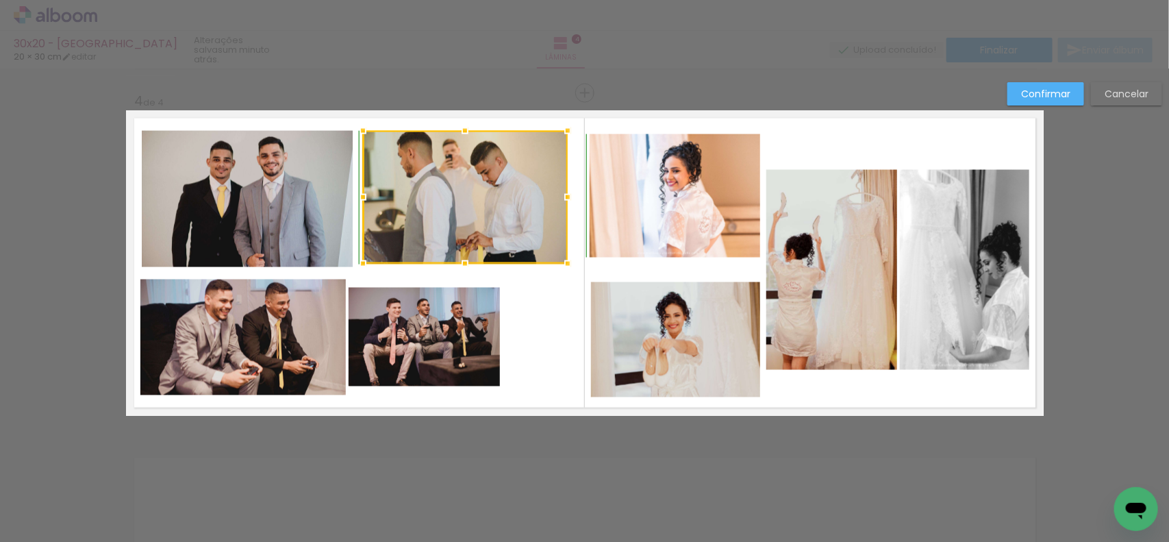
drag, startPoint x: 456, startPoint y: 125, endPoint x: 453, endPoint y: 139, distance: 14.6
click at [453, 139] on div at bounding box center [464, 130] width 27 height 27
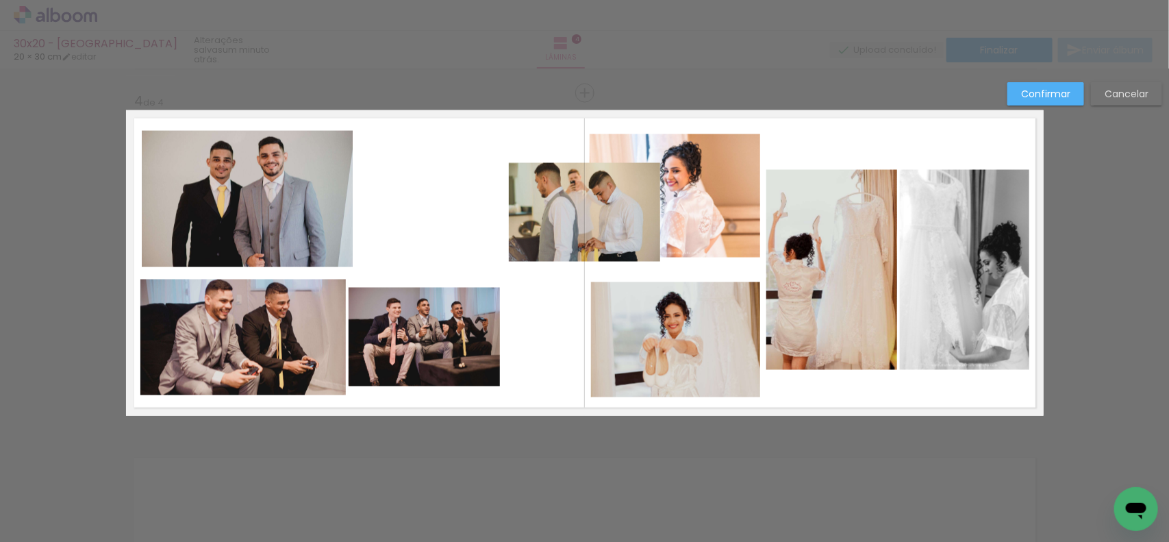
click at [533, 211] on quentale-photo at bounding box center [584, 212] width 151 height 99
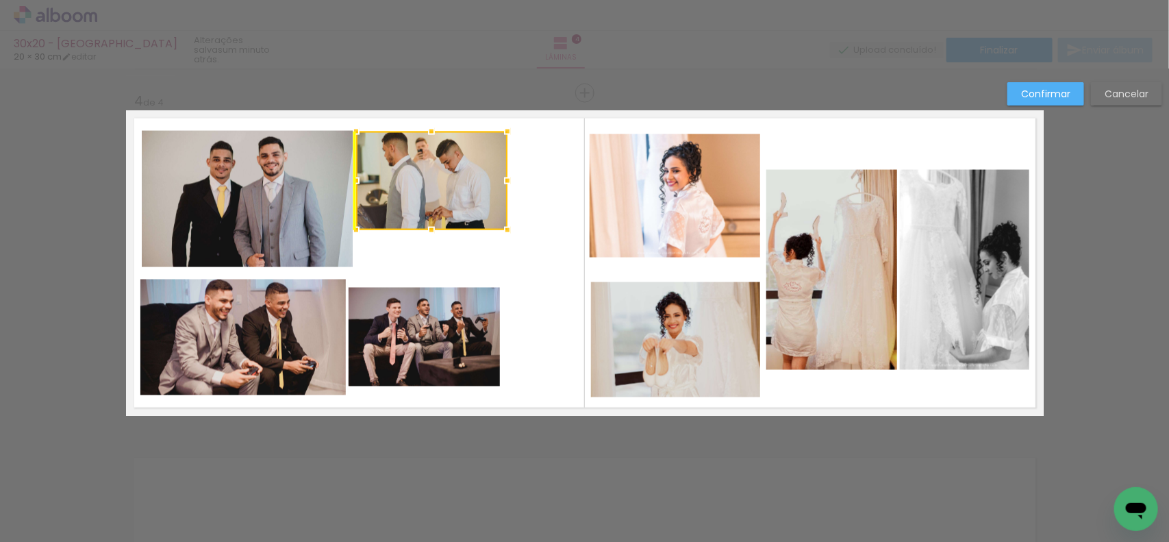
drag, startPoint x: 467, startPoint y: 227, endPoint x: 380, endPoint y: 194, distance: 92.6
click at [380, 194] on div at bounding box center [431, 181] width 151 height 99
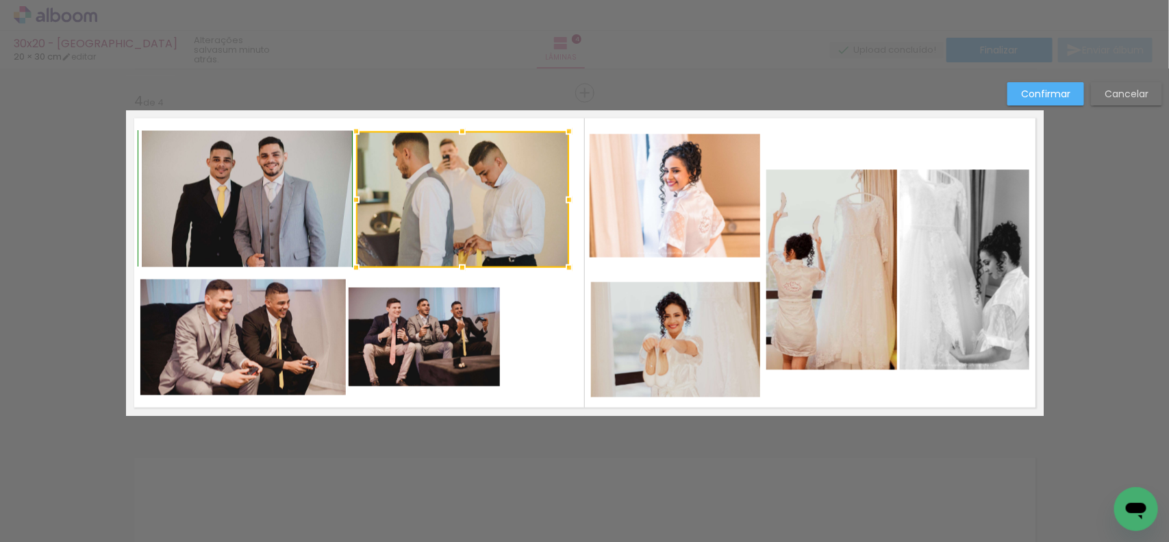
drag, startPoint x: 504, startPoint y: 228, endPoint x: 569, endPoint y: 265, distance: 74.9
click at [569, 265] on div at bounding box center [569, 267] width 27 height 27
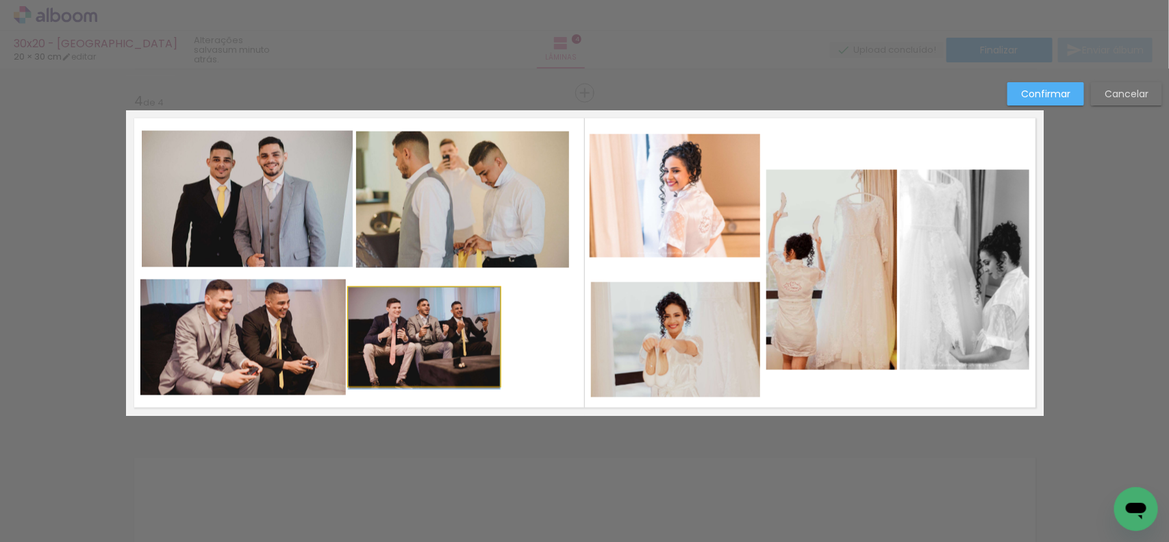
click at [480, 336] on quentale-photo at bounding box center [424, 337] width 151 height 99
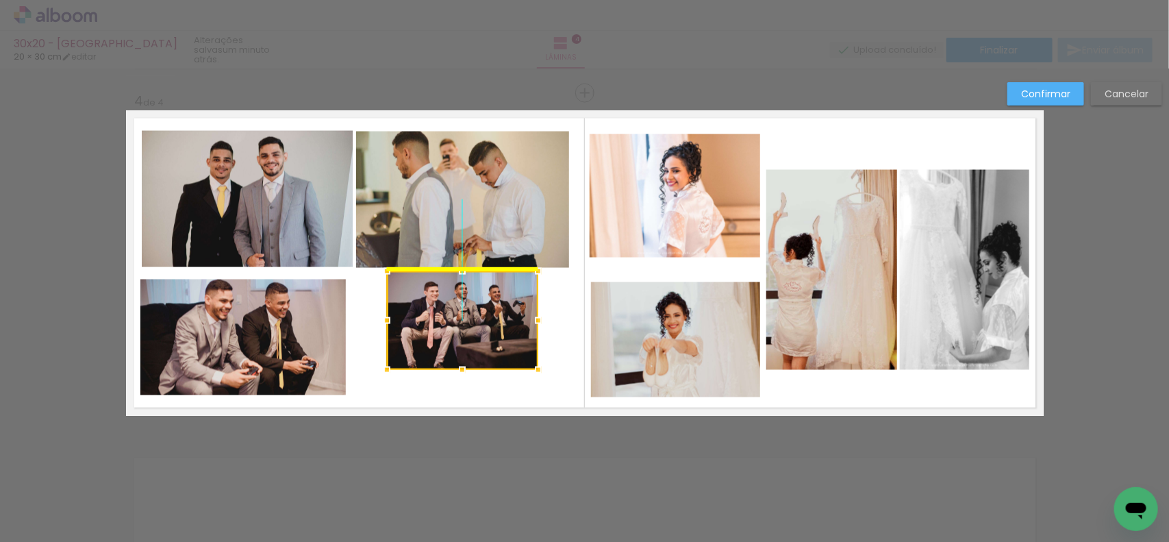
drag, startPoint x: 434, startPoint y: 351, endPoint x: 465, endPoint y: 343, distance: 31.9
click at [465, 343] on div at bounding box center [462, 320] width 151 height 99
click at [293, 330] on quentale-photo at bounding box center [243, 338] width 206 height 116
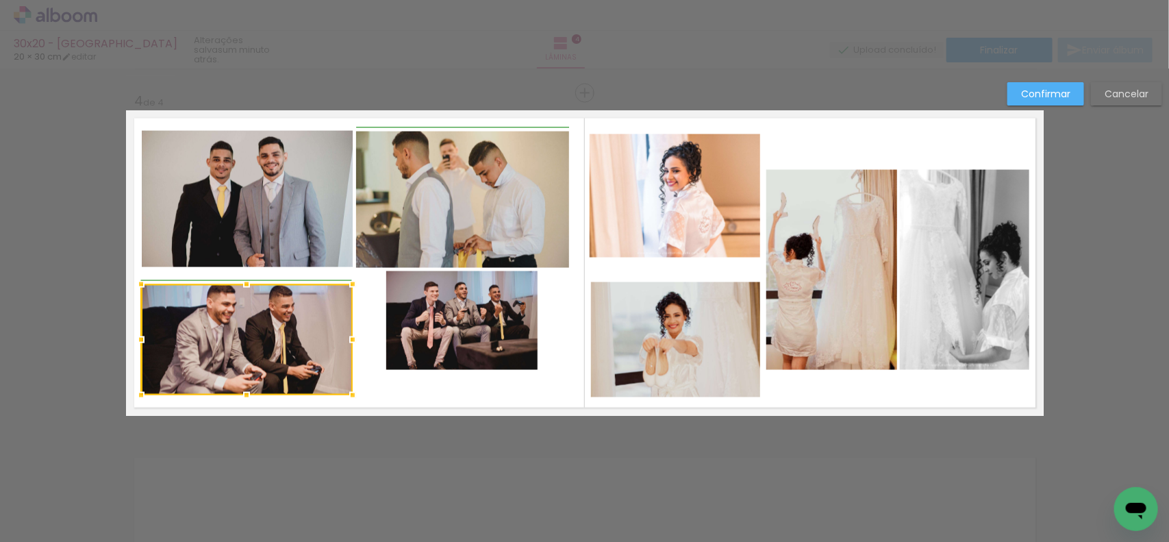
drag, startPoint x: 340, startPoint y: 281, endPoint x: 348, endPoint y: 279, distance: 8.5
click at [348, 279] on div at bounding box center [352, 284] width 27 height 27
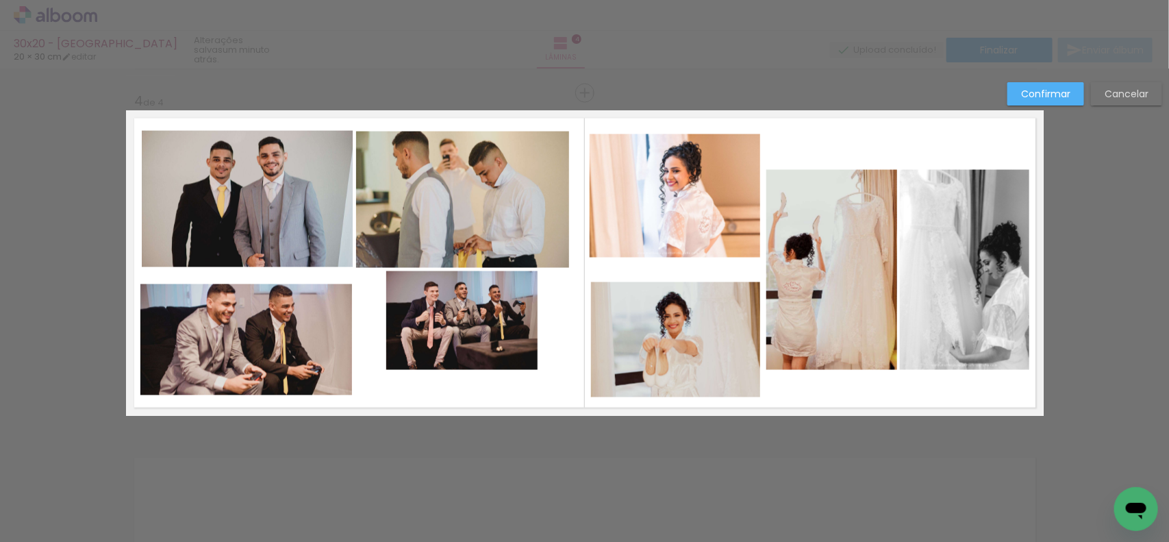
click at [305, 334] on quentale-photo at bounding box center [246, 339] width 212 height 111
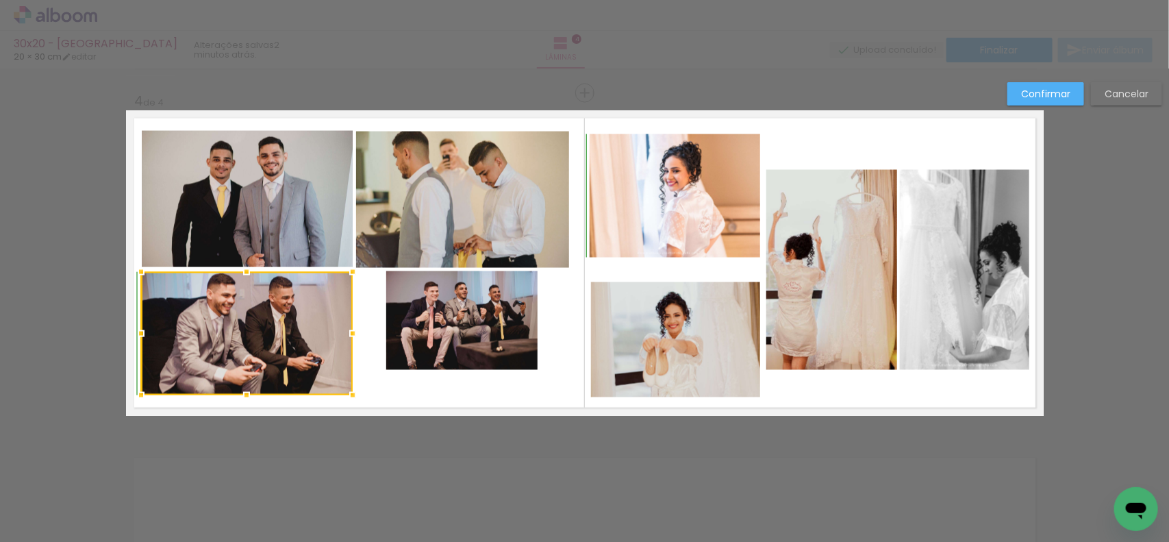
drag, startPoint x: 240, startPoint y: 280, endPoint x: 242, endPoint y: 273, distance: 7.2
click at [242, 273] on div at bounding box center [246, 271] width 27 height 27
click at [425, 336] on quentale-photo at bounding box center [461, 320] width 151 height 99
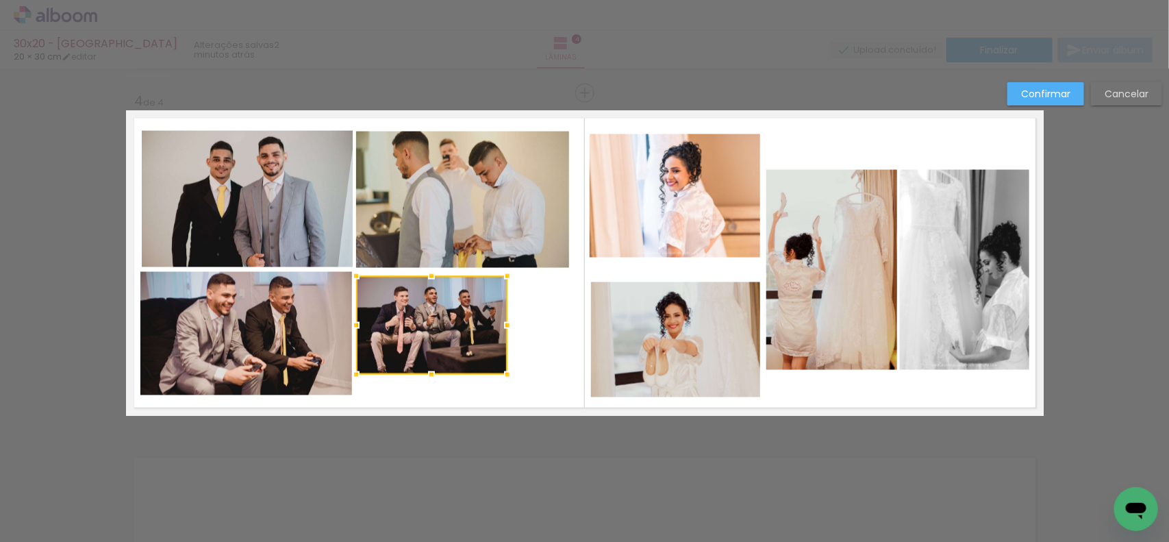
click at [413, 336] on div at bounding box center [431, 325] width 151 height 99
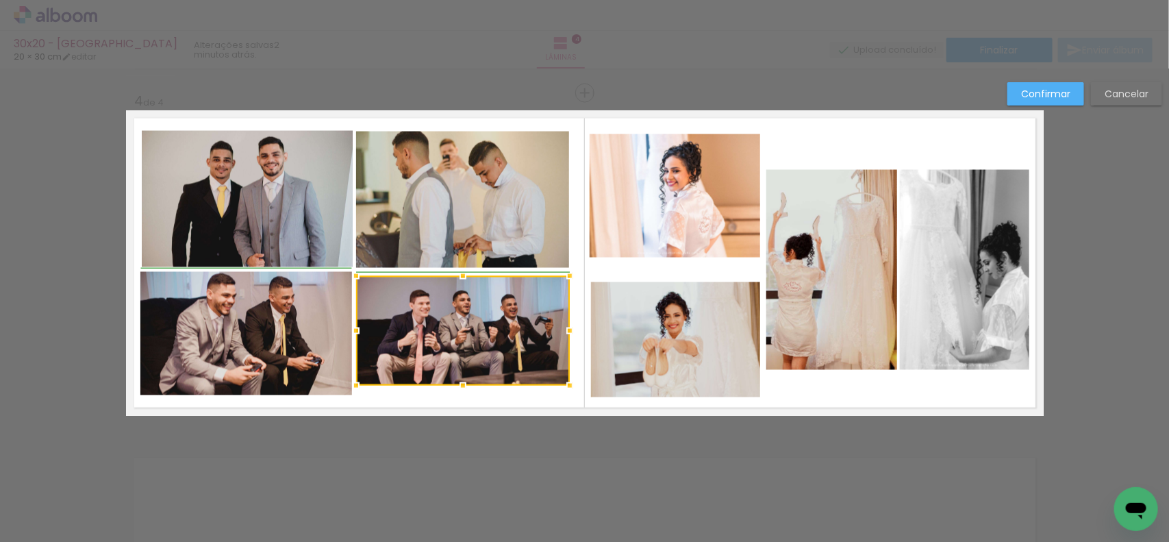
drag, startPoint x: 505, startPoint y: 375, endPoint x: 563, endPoint y: 387, distance: 59.4
click at [563, 387] on div at bounding box center [569, 385] width 27 height 27
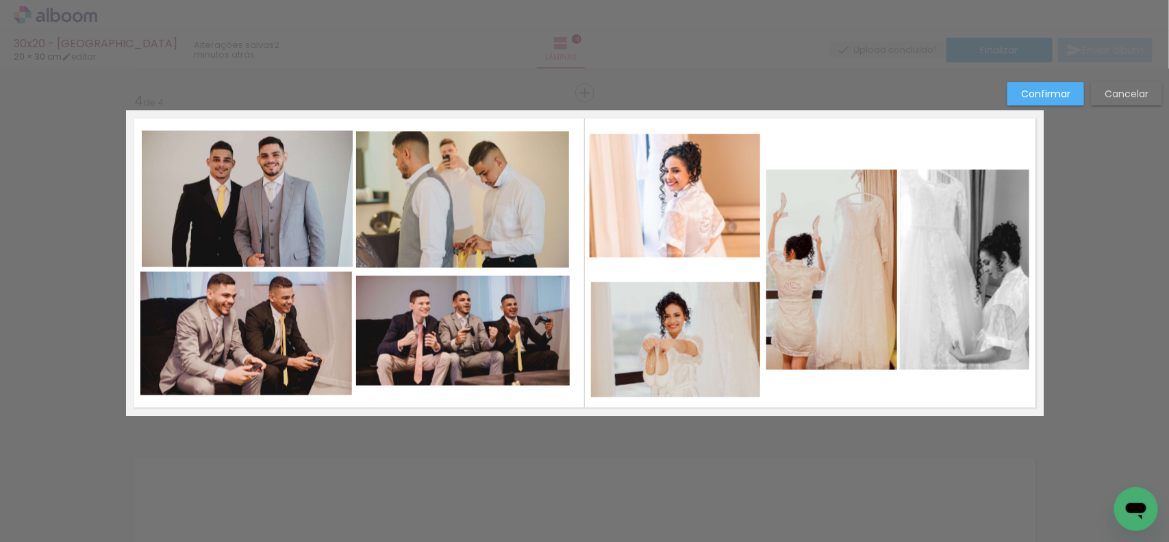
click at [433, 349] on quentale-photo at bounding box center [463, 331] width 214 height 110
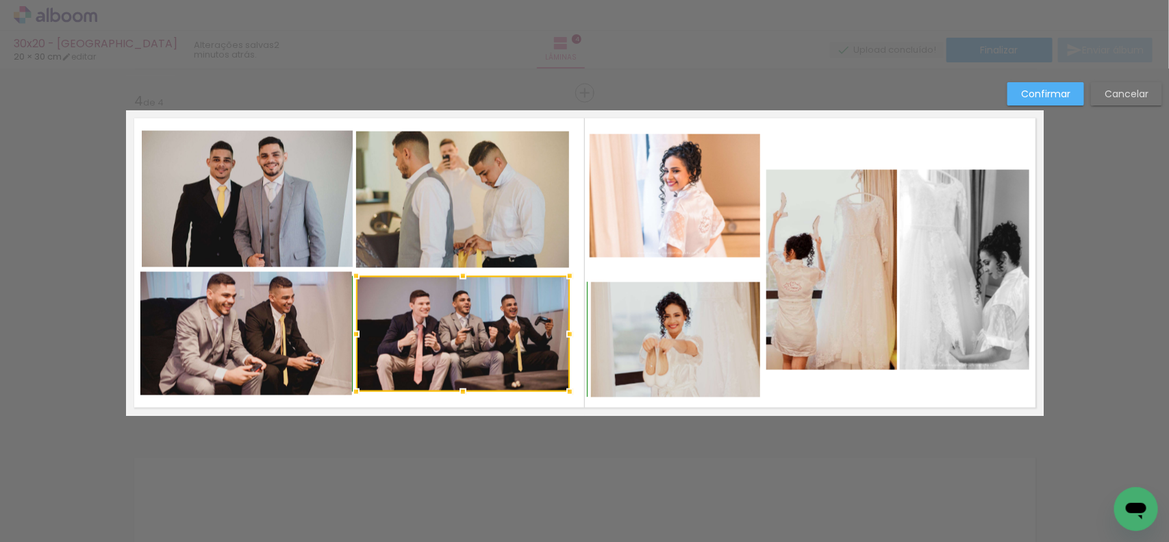
click at [454, 388] on div at bounding box center [462, 391] width 27 height 27
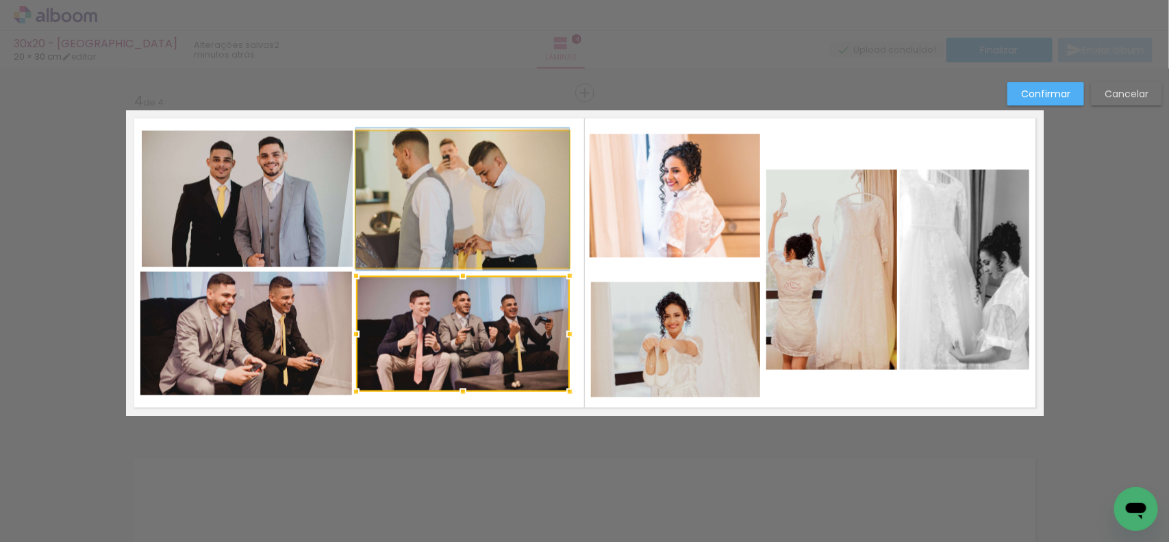
click at [433, 219] on quentale-photo at bounding box center [462, 200] width 213 height 136
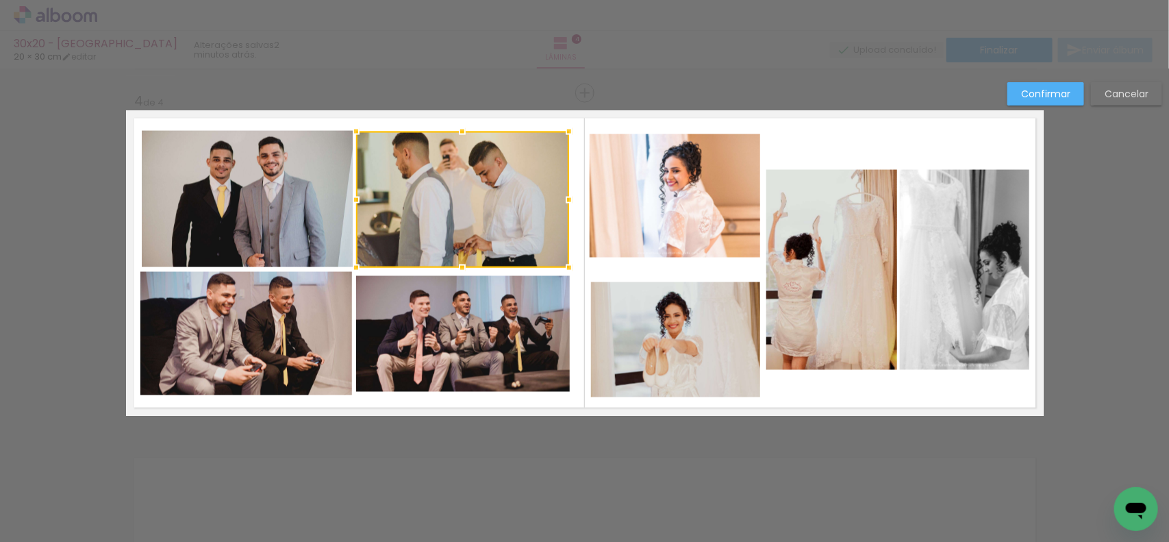
click at [315, 216] on quentale-photo at bounding box center [248, 199] width 212 height 136
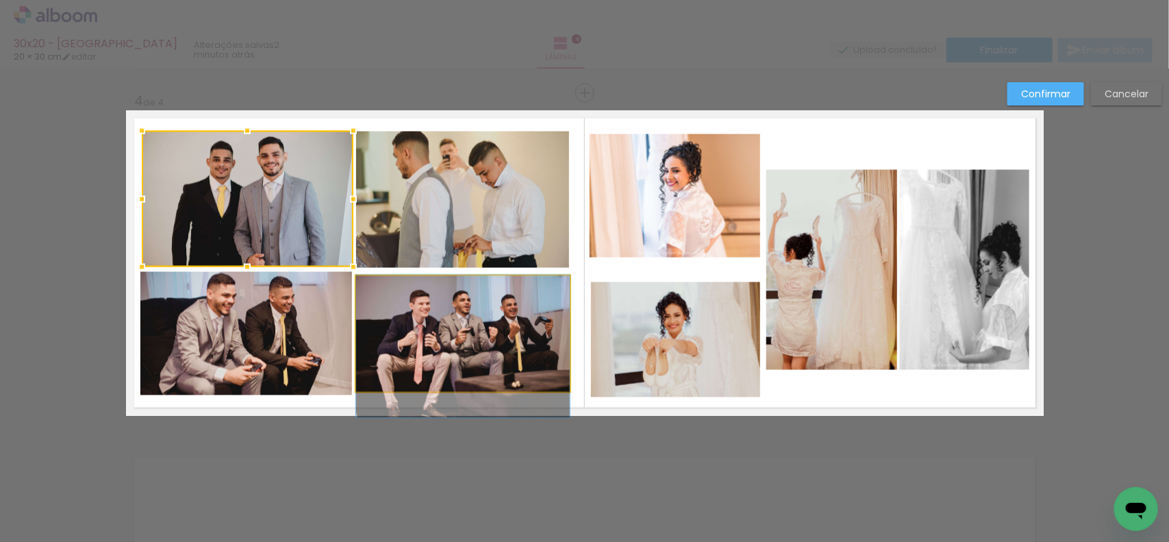
drag, startPoint x: 419, startPoint y: 341, endPoint x: 449, endPoint y: 321, distance: 37.1
click at [419, 341] on quentale-photo at bounding box center [463, 334] width 214 height 116
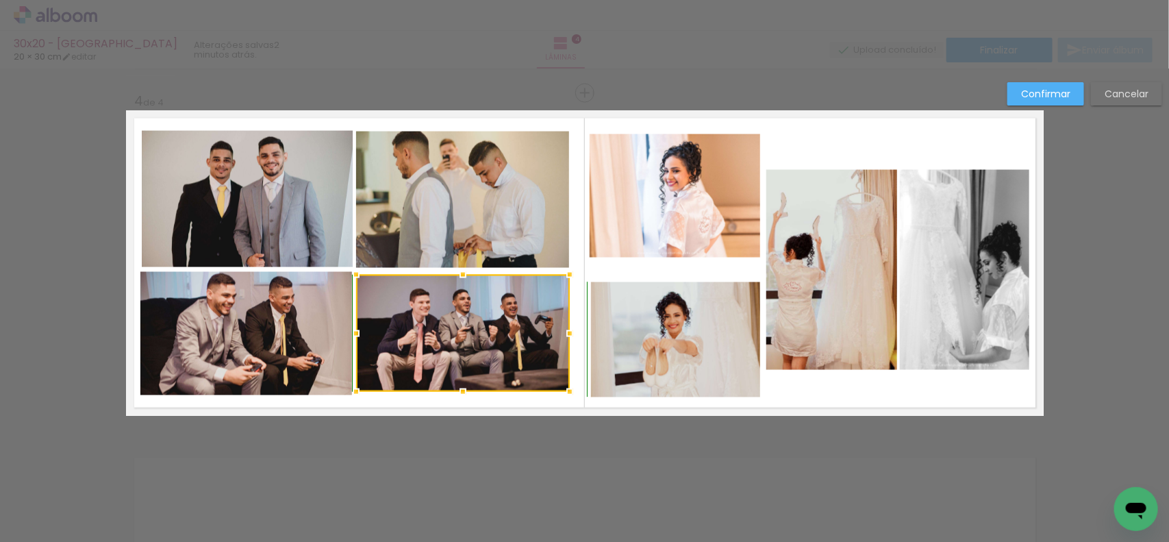
click at [452, 275] on div at bounding box center [462, 274] width 27 height 27
drag, startPoint x: 439, startPoint y: 346, endPoint x: 443, endPoint y: 377, distance: 31.8
click at [439, 347] on div at bounding box center [463, 333] width 214 height 117
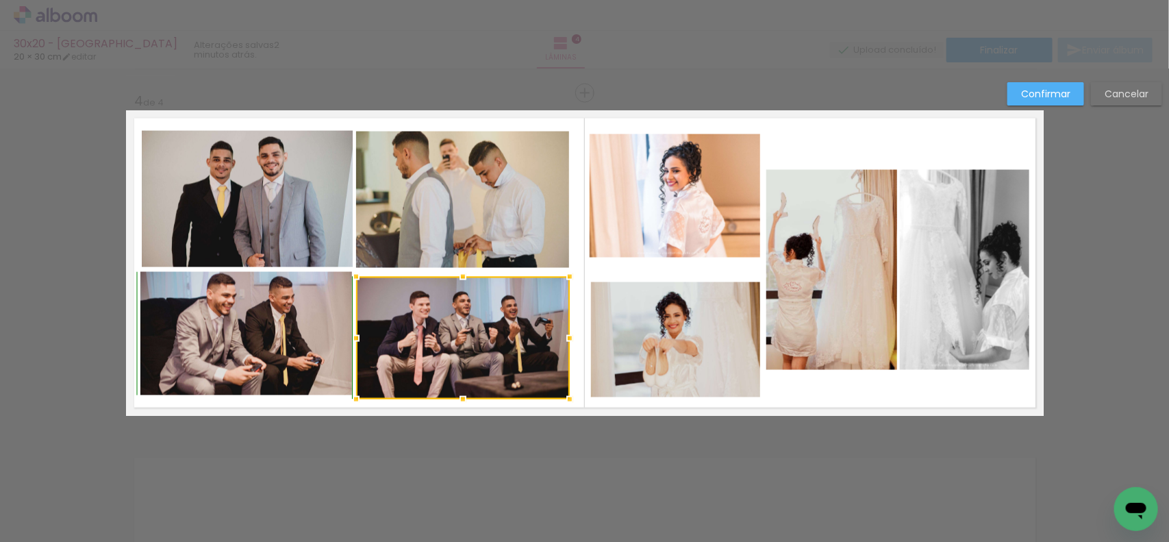
click at [454, 391] on div at bounding box center [462, 399] width 27 height 27
click at [291, 315] on quentale-photo at bounding box center [246, 333] width 212 height 123
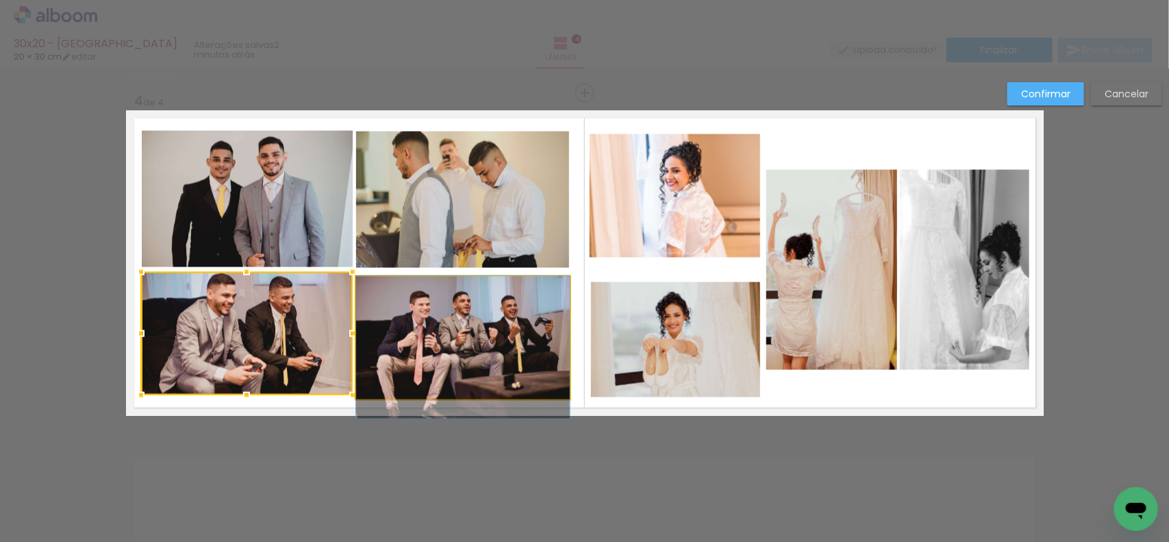
click at [385, 320] on quentale-photo at bounding box center [463, 338] width 214 height 123
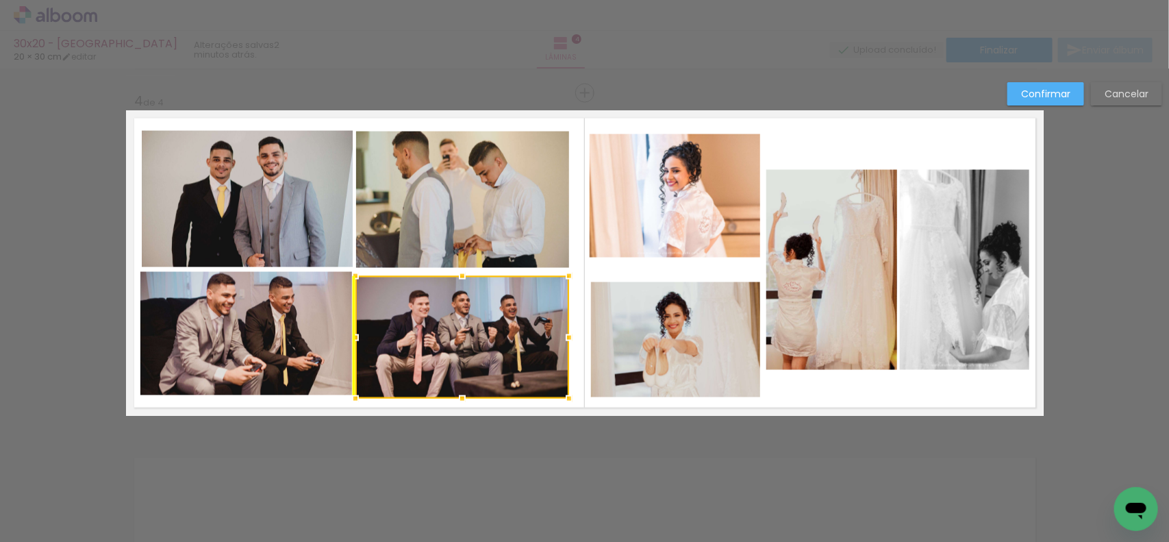
click at [402, 321] on div at bounding box center [463, 337] width 214 height 123
click at [301, 232] on quentale-photo at bounding box center [248, 199] width 212 height 136
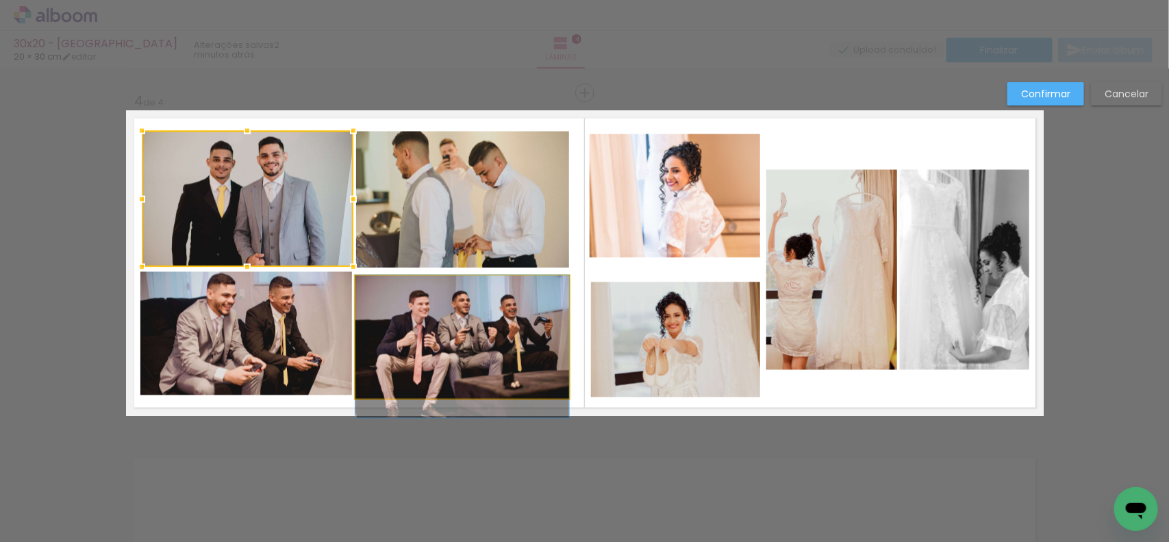
drag, startPoint x: 425, startPoint y: 349, endPoint x: 445, endPoint y: 299, distance: 54.5
click at [425, 348] on quentale-photo at bounding box center [463, 337] width 214 height 123
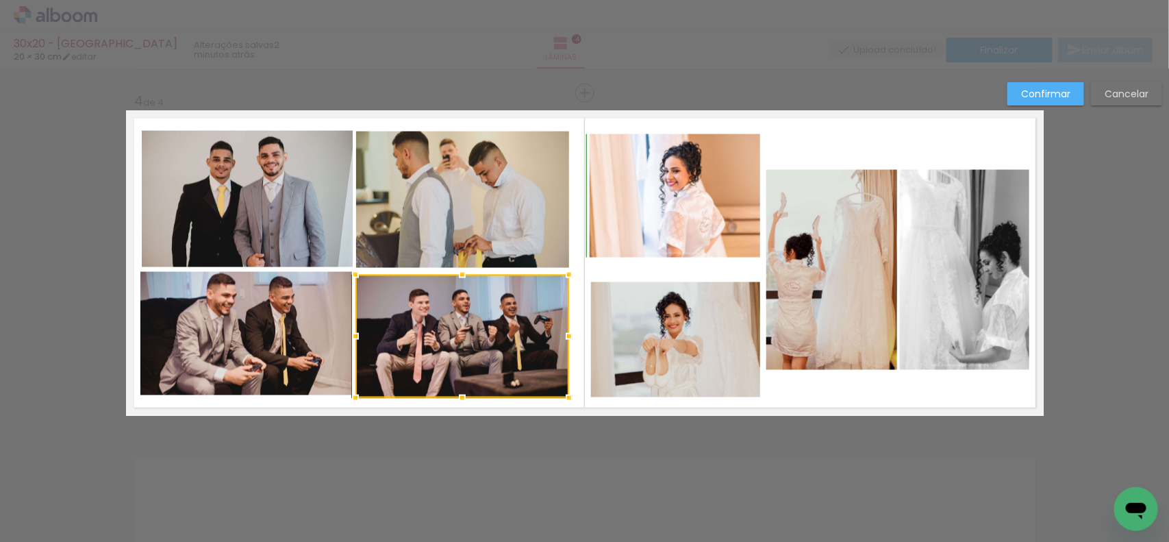
click at [452, 273] on div at bounding box center [462, 274] width 27 height 27
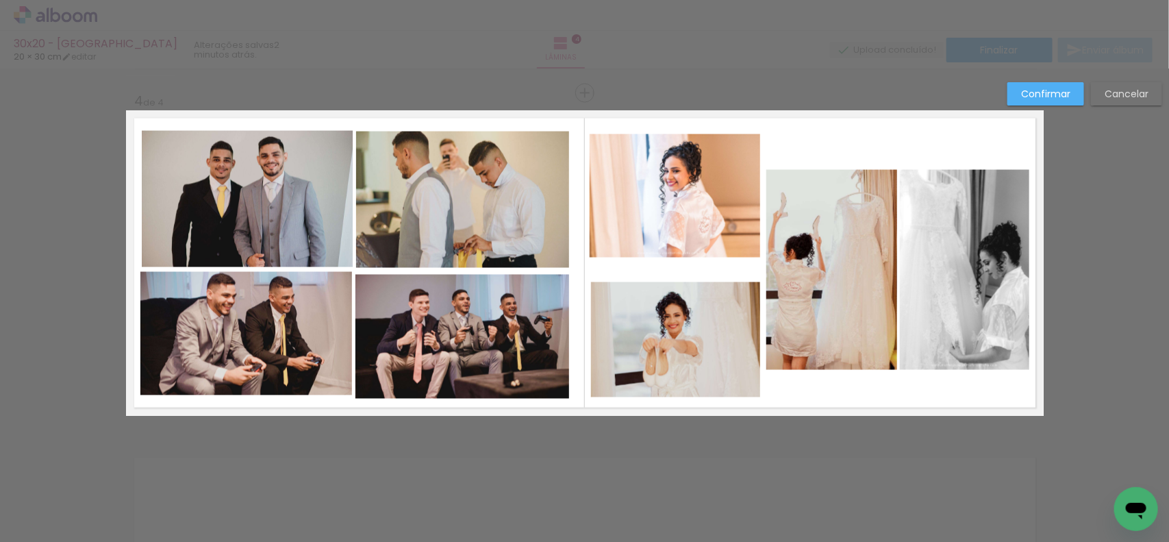
click at [295, 290] on quentale-photo at bounding box center [246, 333] width 212 height 123
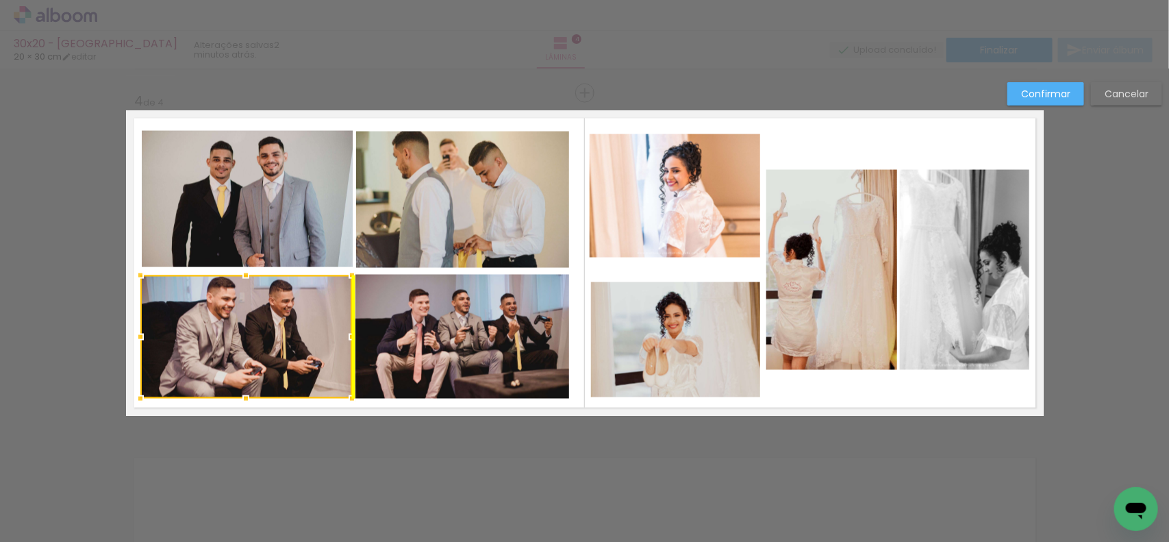
click at [290, 314] on div at bounding box center [246, 336] width 212 height 123
click at [465, 210] on quentale-photo at bounding box center [462, 200] width 213 height 136
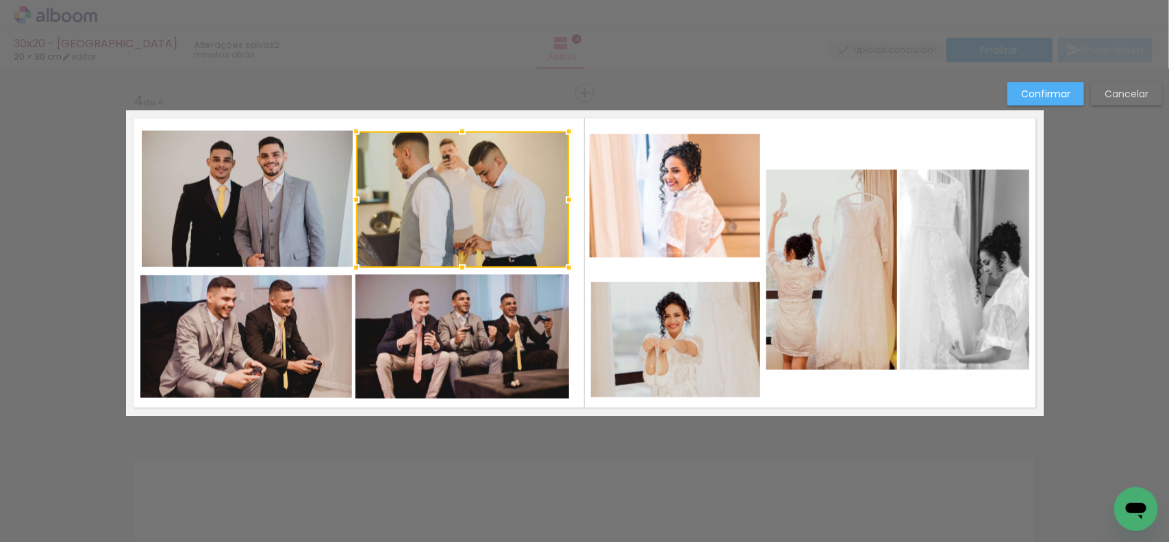
click at [264, 206] on quentale-photo at bounding box center [248, 199] width 212 height 136
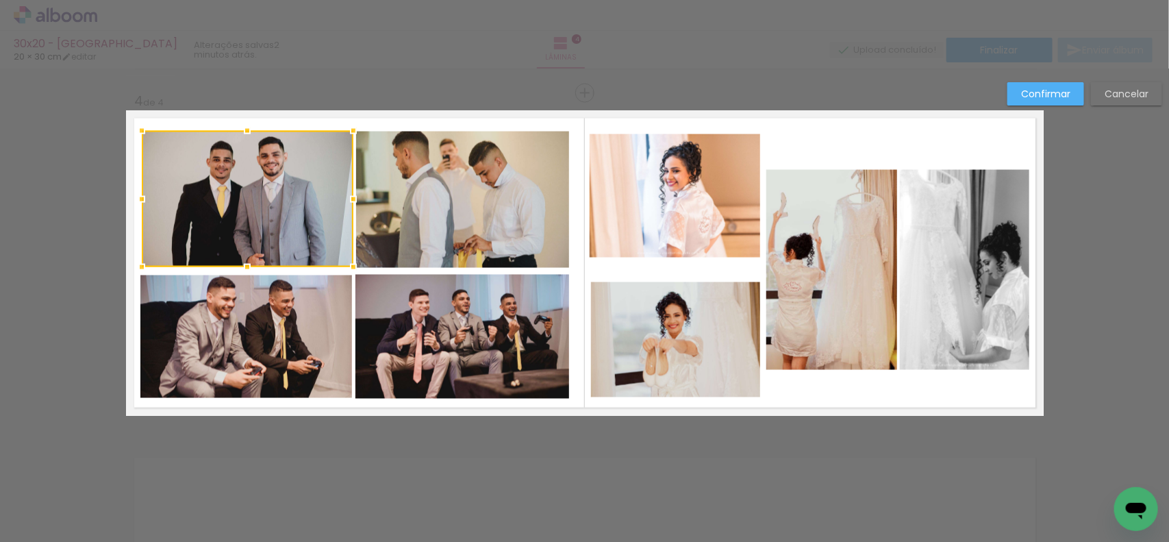
click at [621, 179] on quentale-photo at bounding box center [675, 195] width 171 height 123
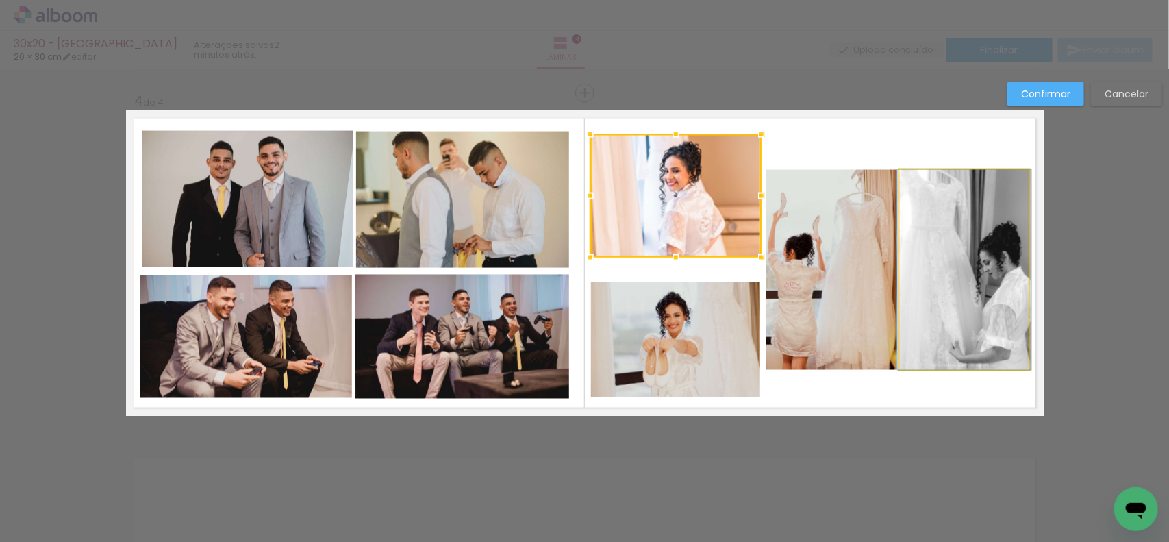
click at [963, 230] on quentale-photo at bounding box center [964, 270] width 129 height 200
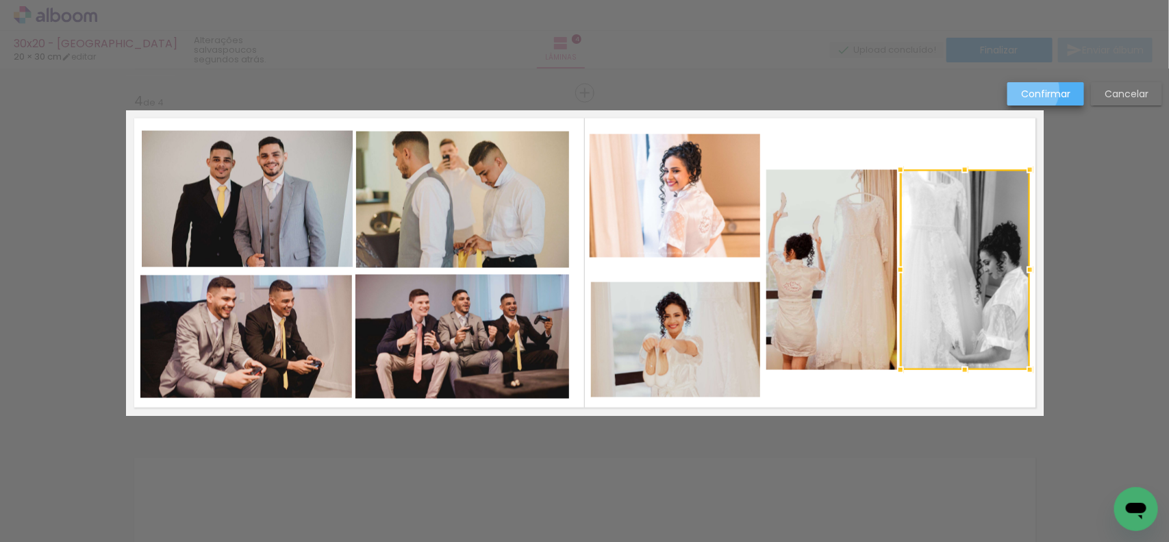
click at [0, 0] on slot "Confirmar" at bounding box center [0, 0] width 0 height 0
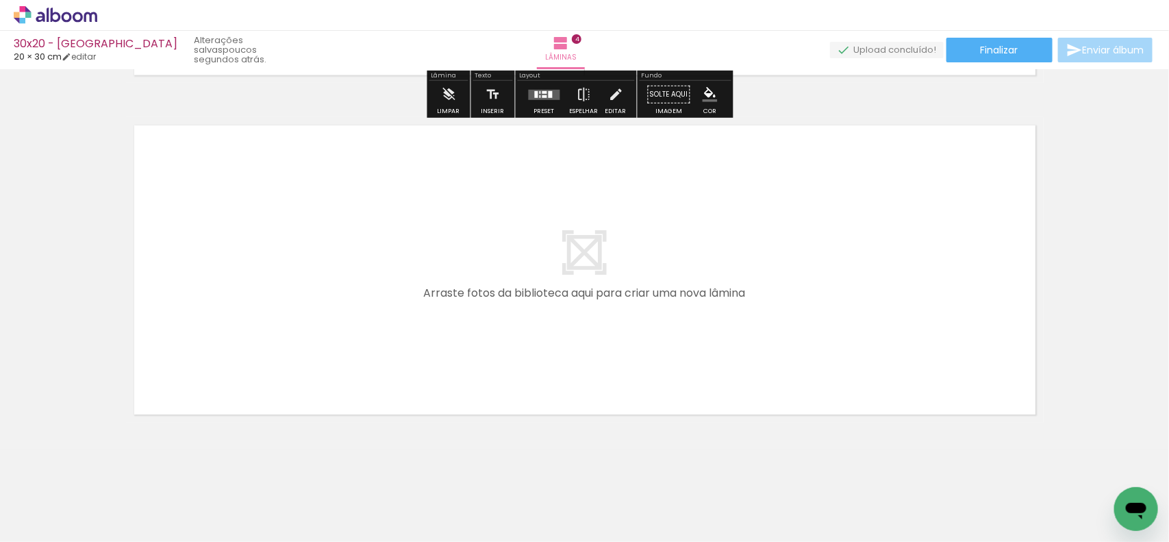
scroll to position [1361, 0]
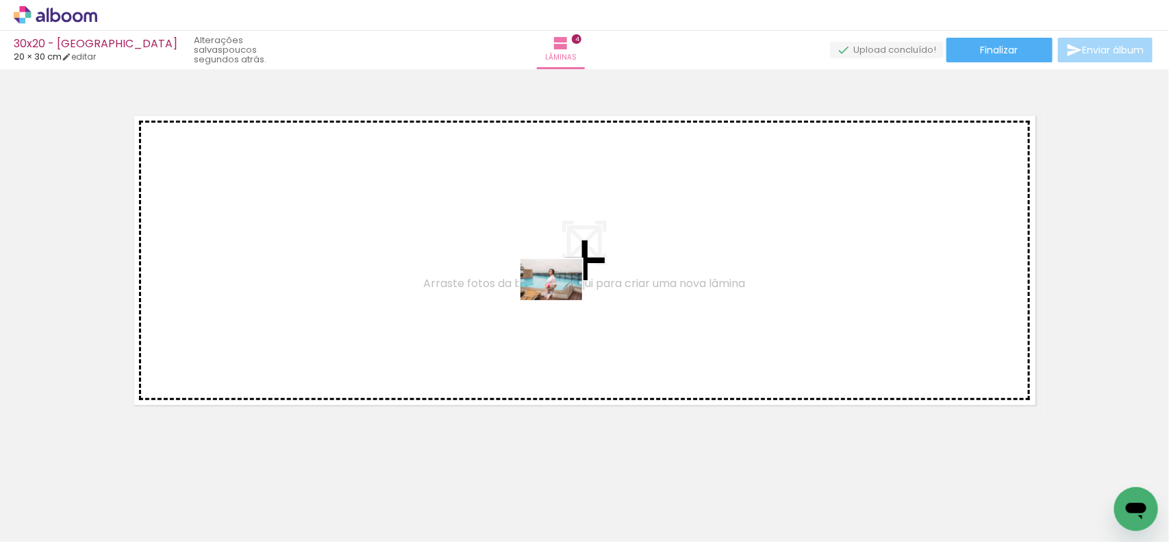
drag, startPoint x: 630, startPoint y: 511, endPoint x: 564, endPoint y: 281, distance: 239.6
click at [564, 281] on quentale-workspace at bounding box center [584, 271] width 1169 height 542
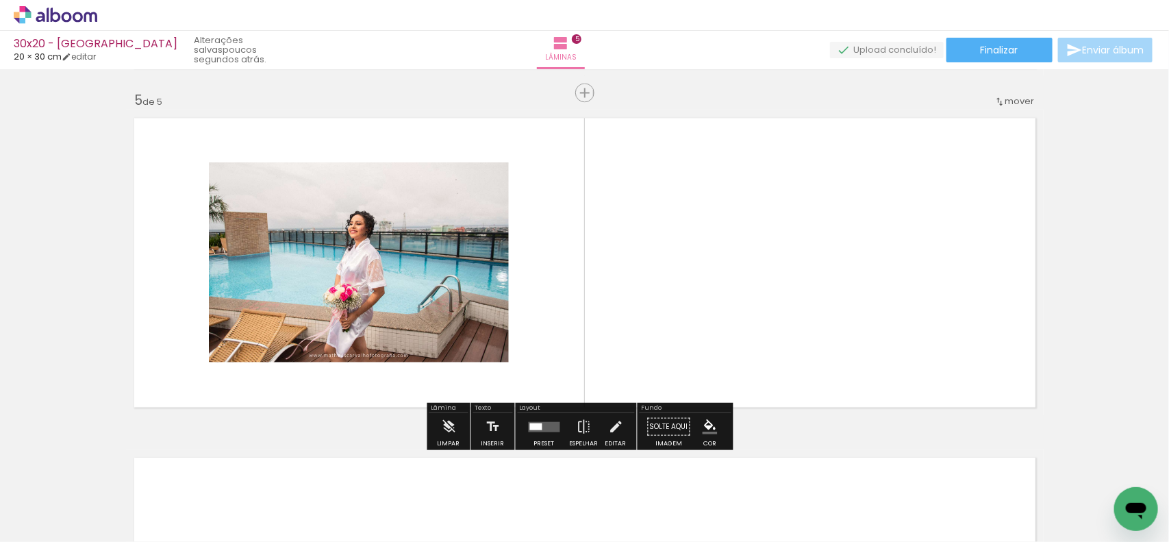
scroll to position [1358, 0]
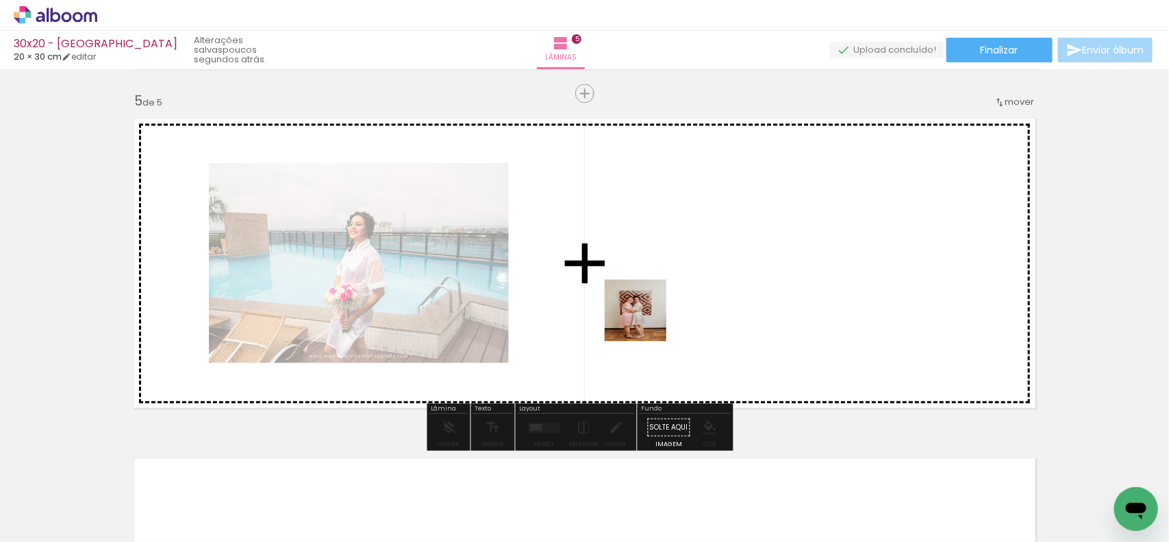
drag, startPoint x: 720, startPoint y: 504, endPoint x: 628, endPoint y: 279, distance: 243.4
click at [627, 271] on quentale-workspace at bounding box center [584, 271] width 1169 height 542
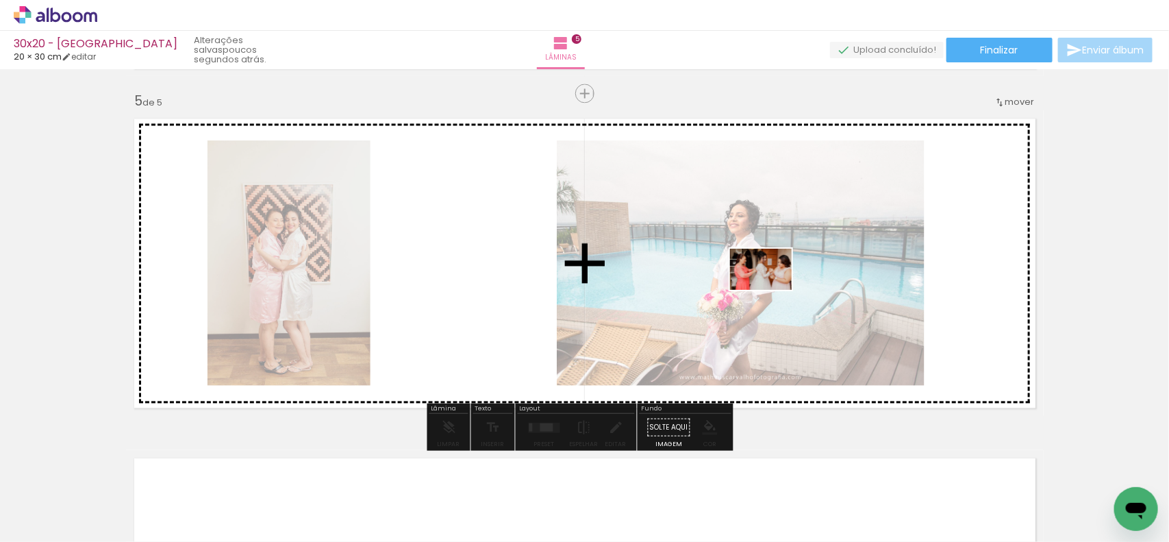
drag, startPoint x: 867, startPoint y: 502, endPoint x: 802, endPoint y: 355, distance: 160.8
click at [771, 290] on quentale-workspace at bounding box center [584, 271] width 1169 height 542
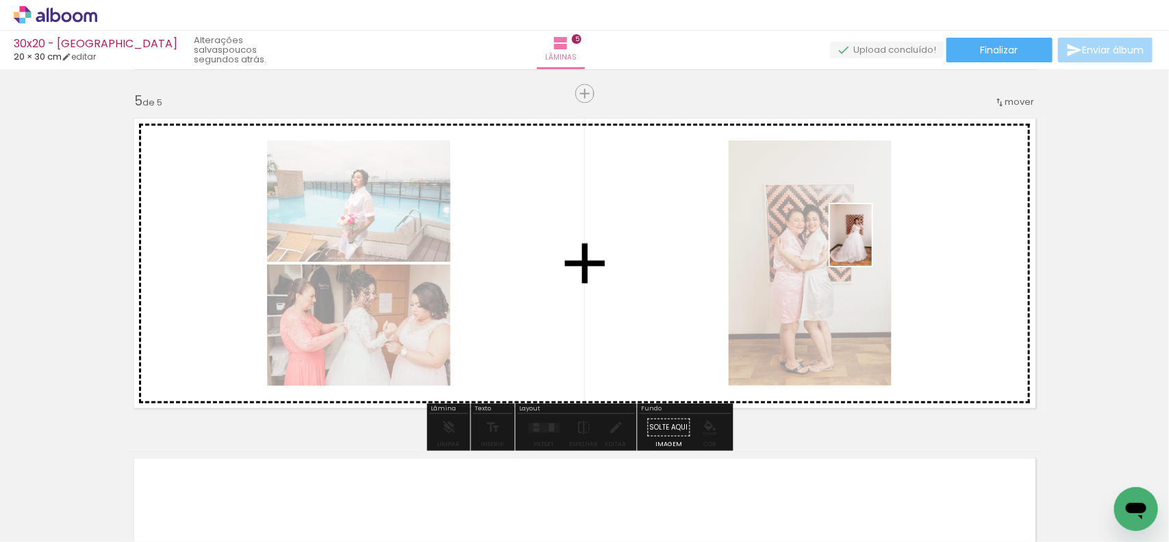
drag, startPoint x: 950, startPoint y: 486, endPoint x: 850, endPoint y: 275, distance: 233.8
click at [871, 245] on quentale-workspace at bounding box center [584, 271] width 1169 height 542
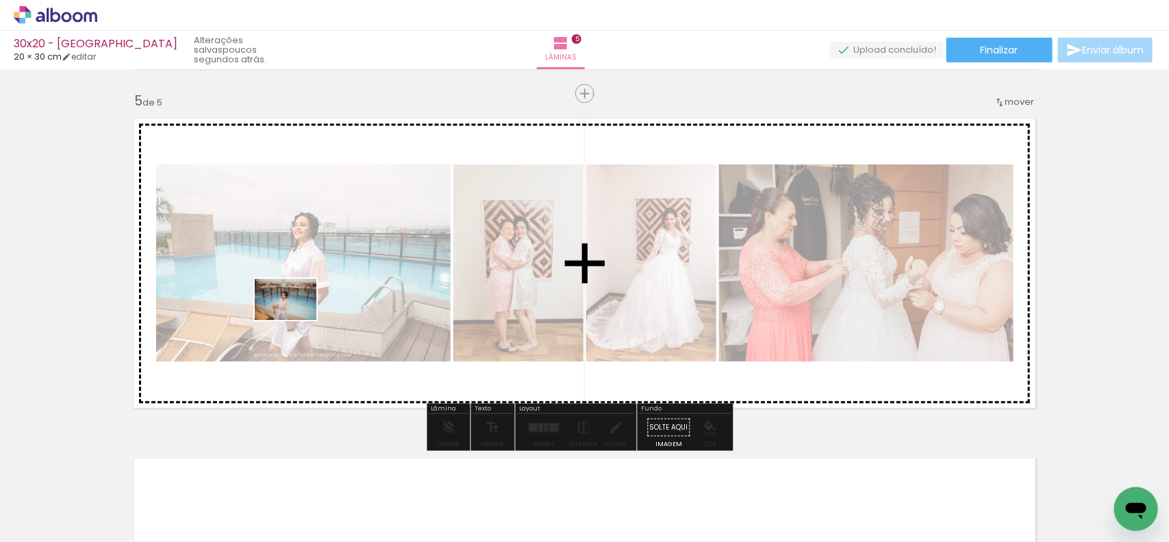
drag, startPoint x: 254, startPoint y: 512, endPoint x: 296, endPoint y: 320, distance: 197.0
click at [296, 320] on quentale-workspace at bounding box center [584, 271] width 1169 height 542
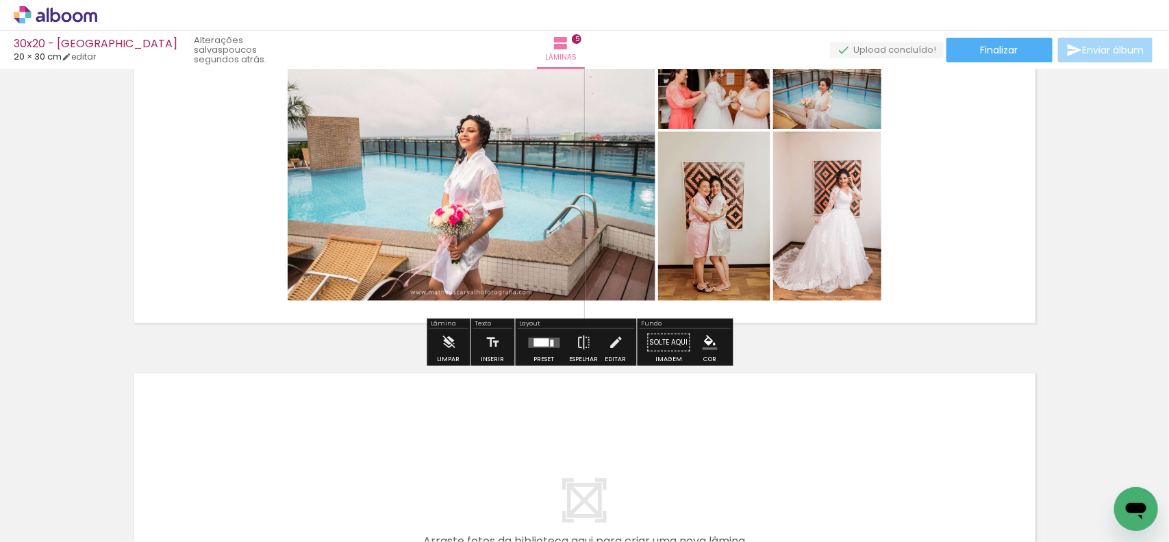
scroll to position [1444, 0]
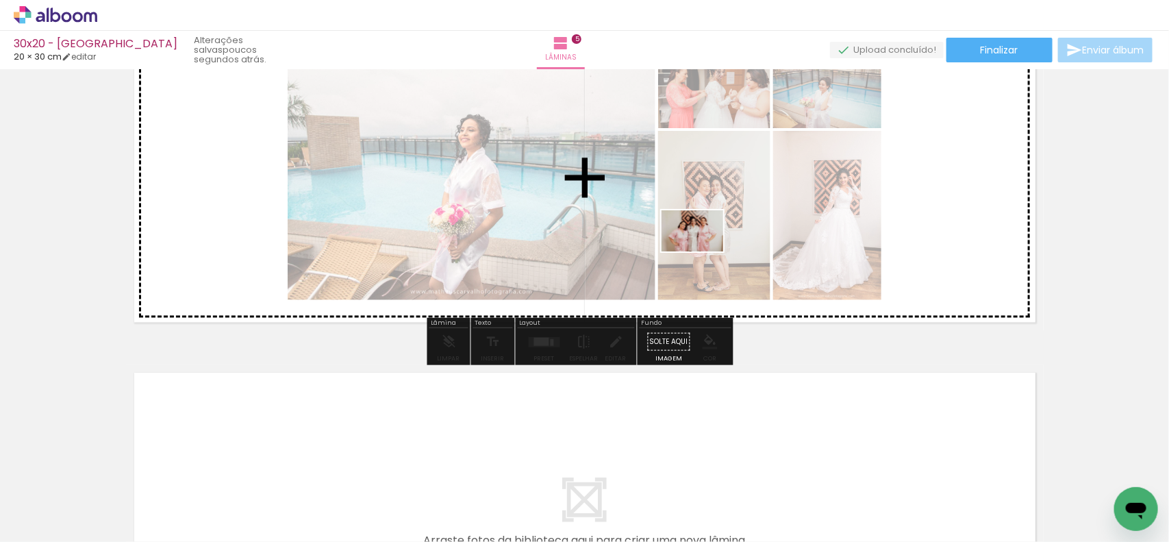
drag, startPoint x: 791, startPoint y: 511, endPoint x: 701, endPoint y: 250, distance: 276.3
click at [701, 250] on quentale-workspace at bounding box center [584, 271] width 1169 height 542
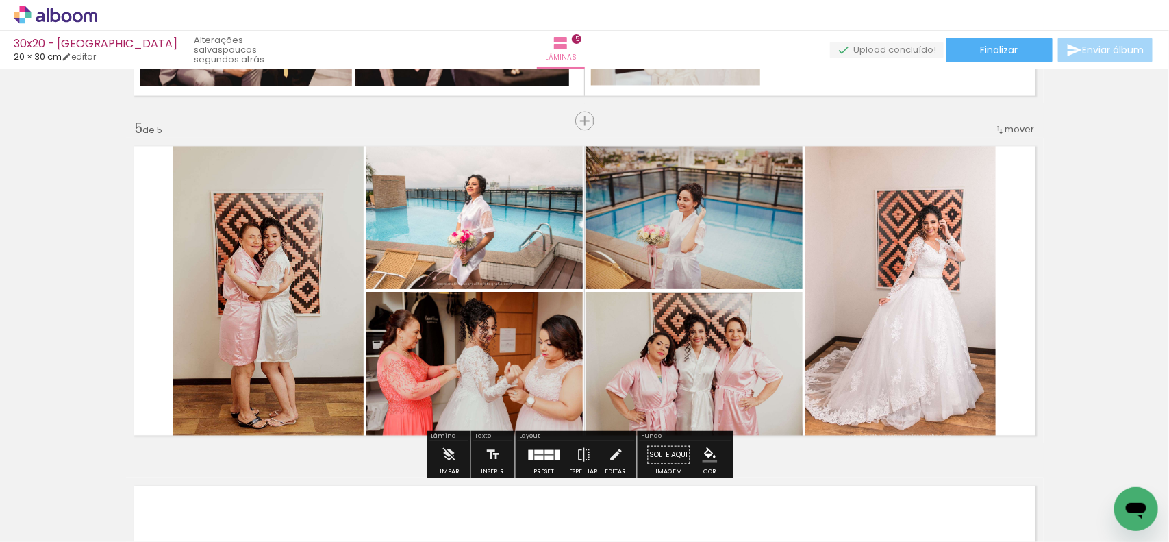
scroll to position [1358, 0]
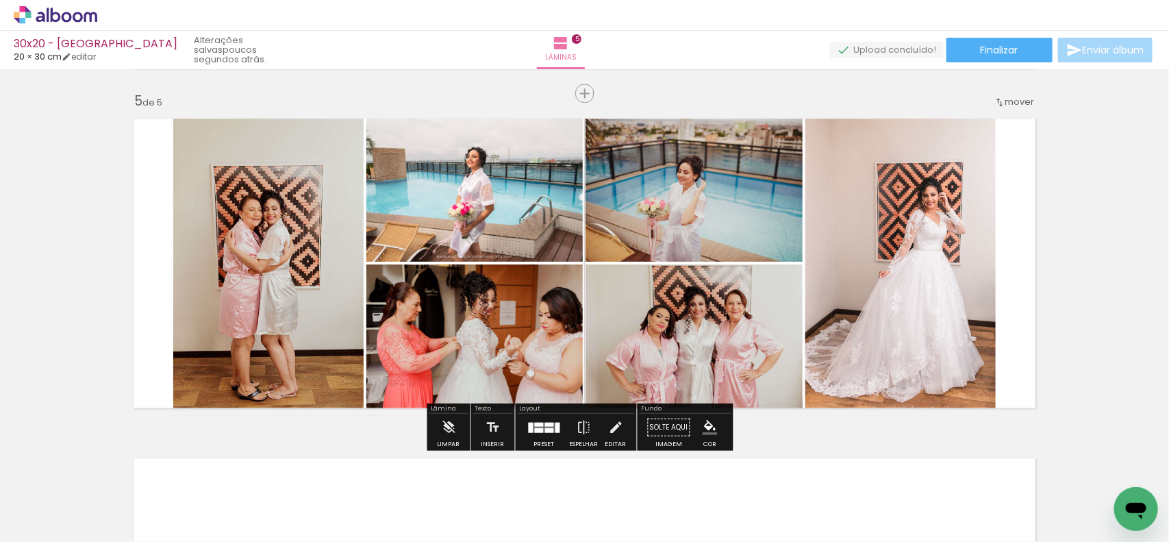
click at [536, 435] on div at bounding box center [544, 426] width 37 height 27
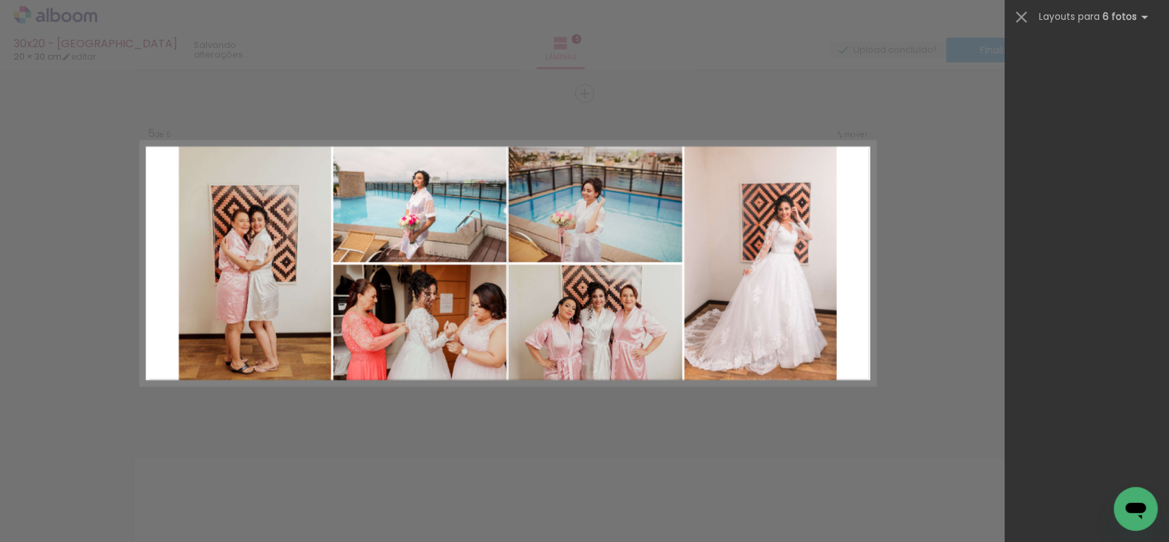
scroll to position [0, 0]
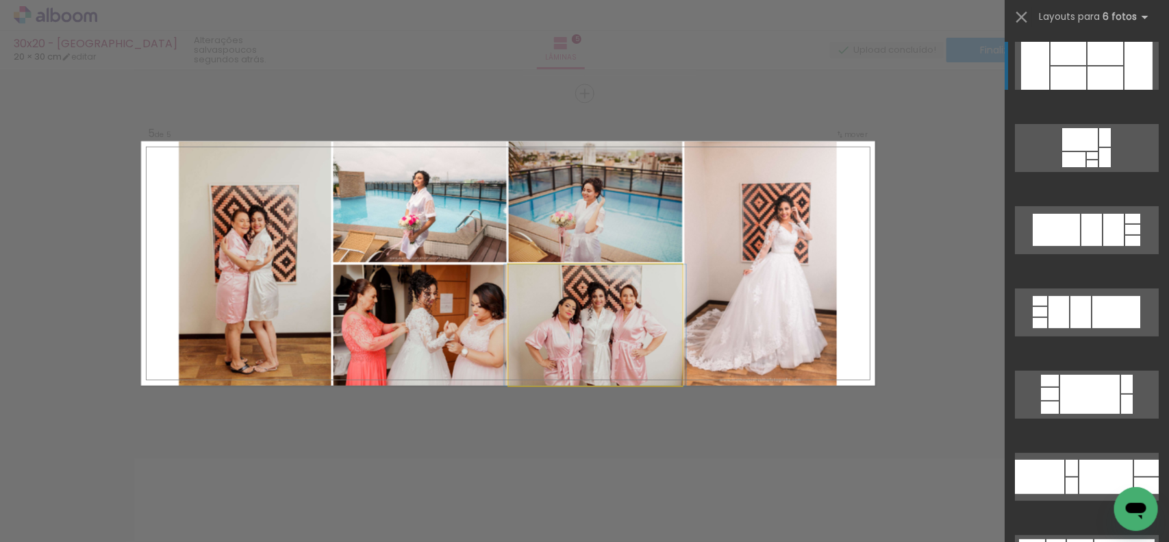
click at [584, 358] on quentale-photo at bounding box center [595, 324] width 174 height 121
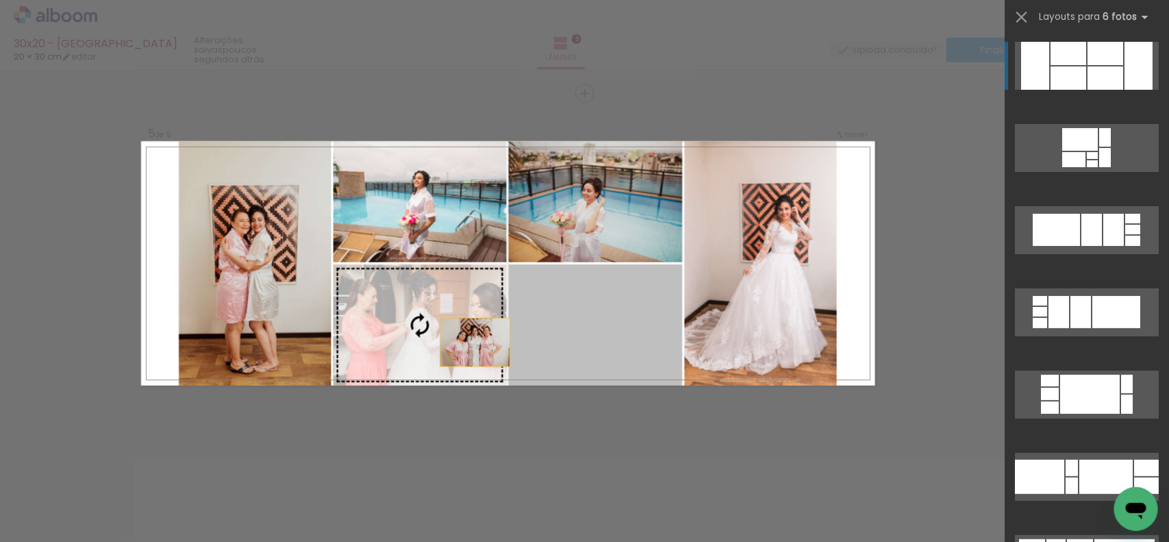
drag, startPoint x: 595, startPoint y: 351, endPoint x: 438, endPoint y: 346, distance: 156.3
click at [0, 0] on slot at bounding box center [0, 0] width 0 height 0
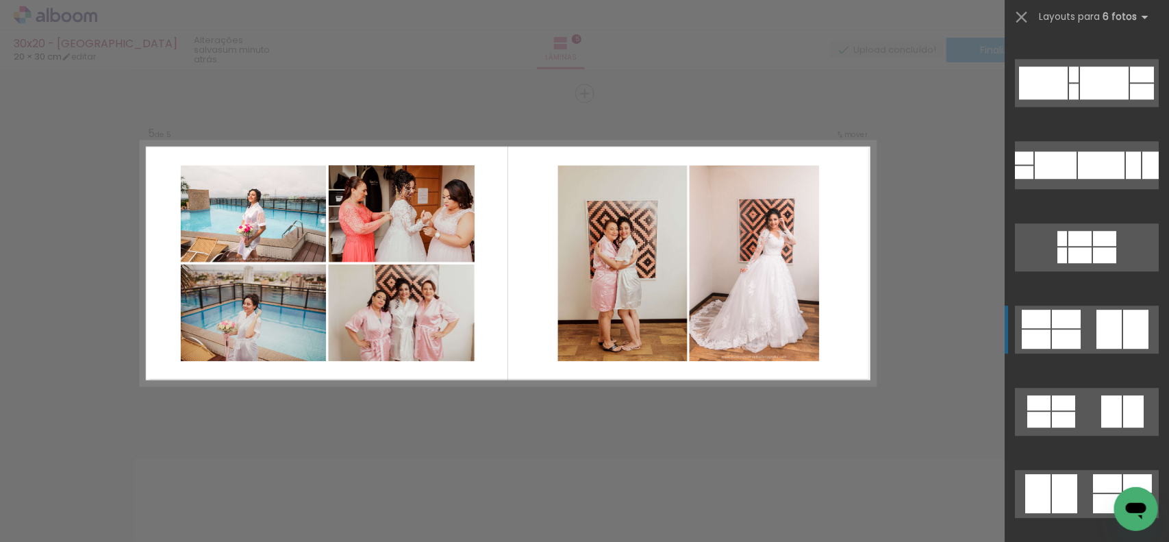
scroll to position [1684, 0]
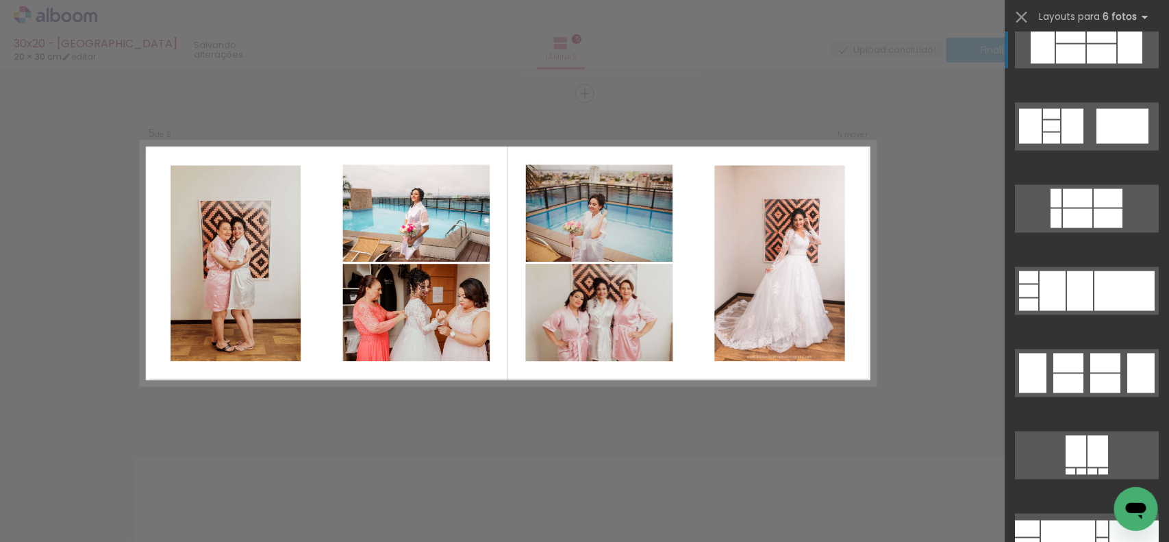
scroll to position [3340, 0]
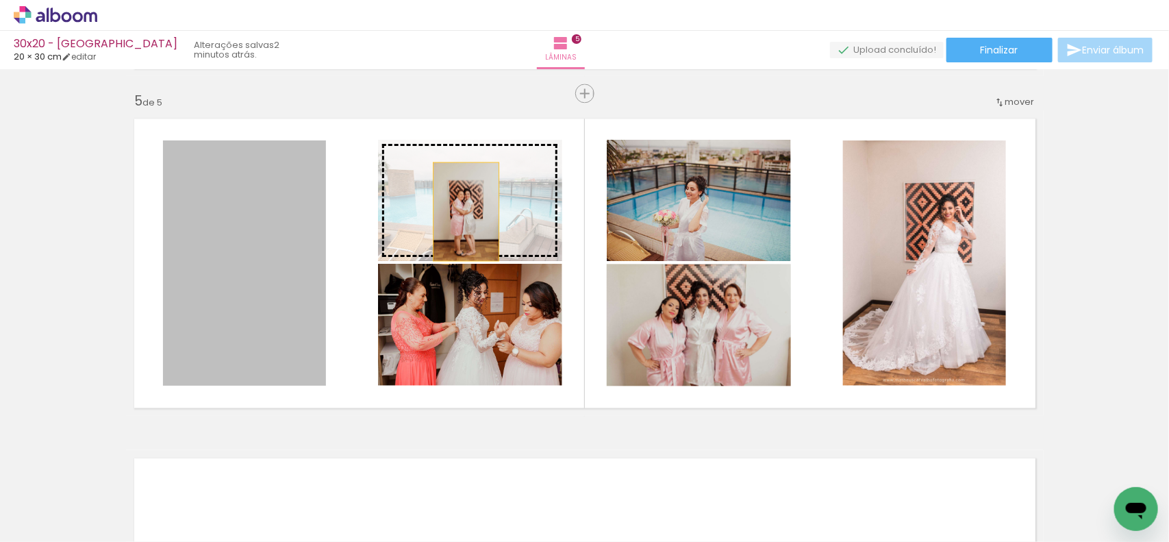
drag, startPoint x: 261, startPoint y: 295, endPoint x: 460, endPoint y: 211, distance: 215.8
click at [0, 0] on slot at bounding box center [0, 0] width 0 height 0
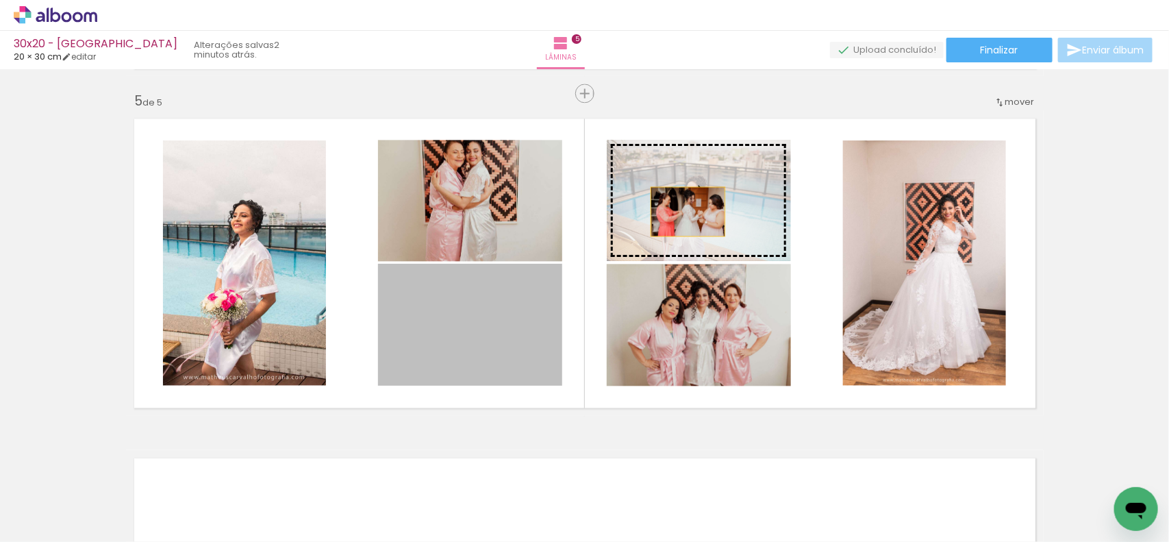
drag, startPoint x: 487, startPoint y: 360, endPoint x: 682, endPoint y: 211, distance: 245.3
click at [0, 0] on slot at bounding box center [0, 0] width 0 height 0
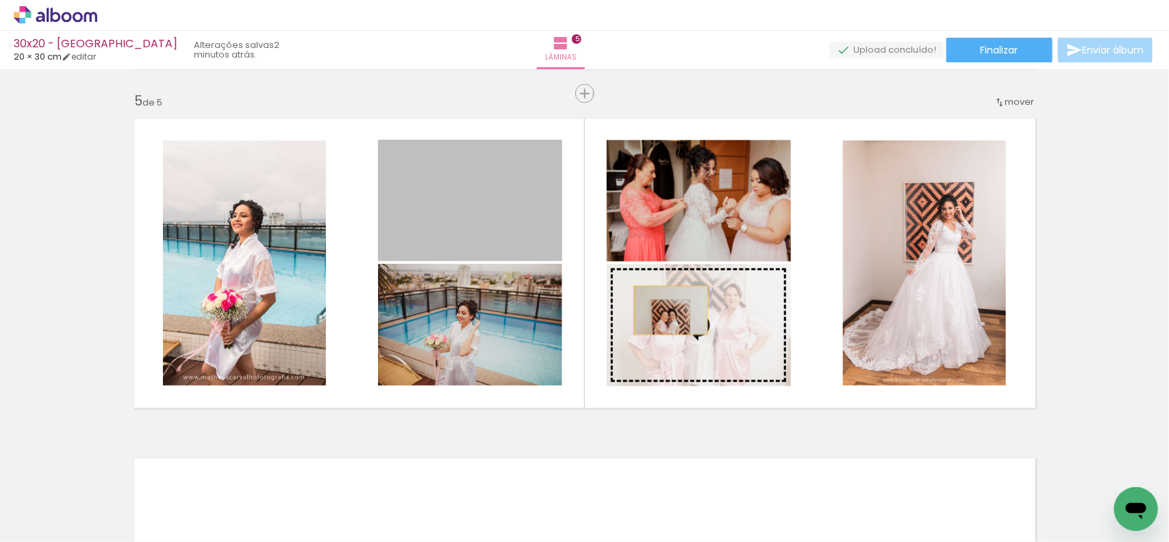
drag, startPoint x: 465, startPoint y: 201, endPoint x: 665, endPoint y: 310, distance: 228.7
click at [0, 0] on slot at bounding box center [0, 0] width 0 height 0
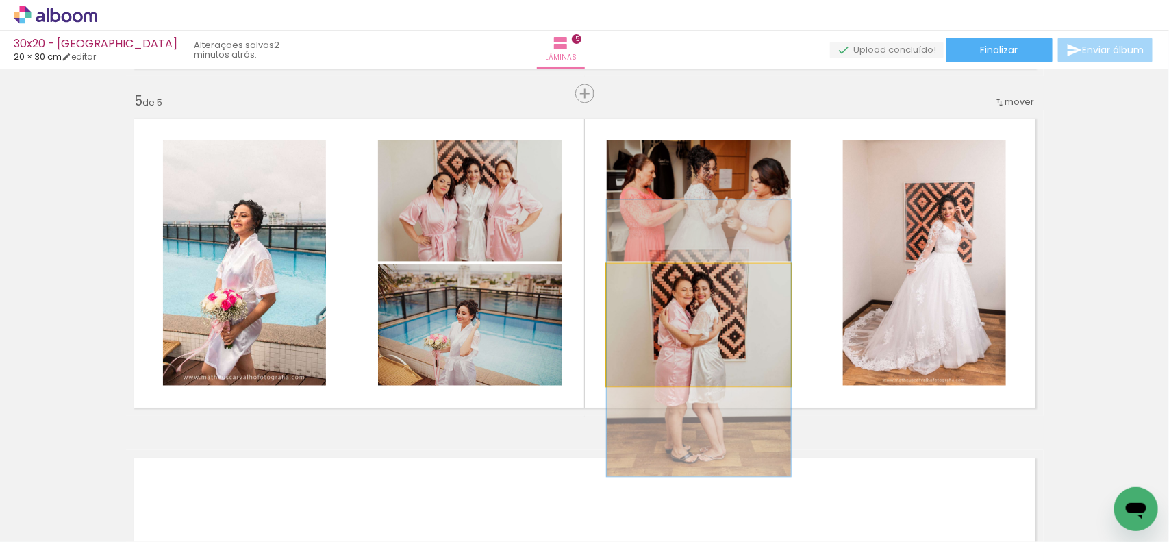
drag, startPoint x: 682, startPoint y: 351, endPoint x: 683, endPoint y: 364, distance: 13.1
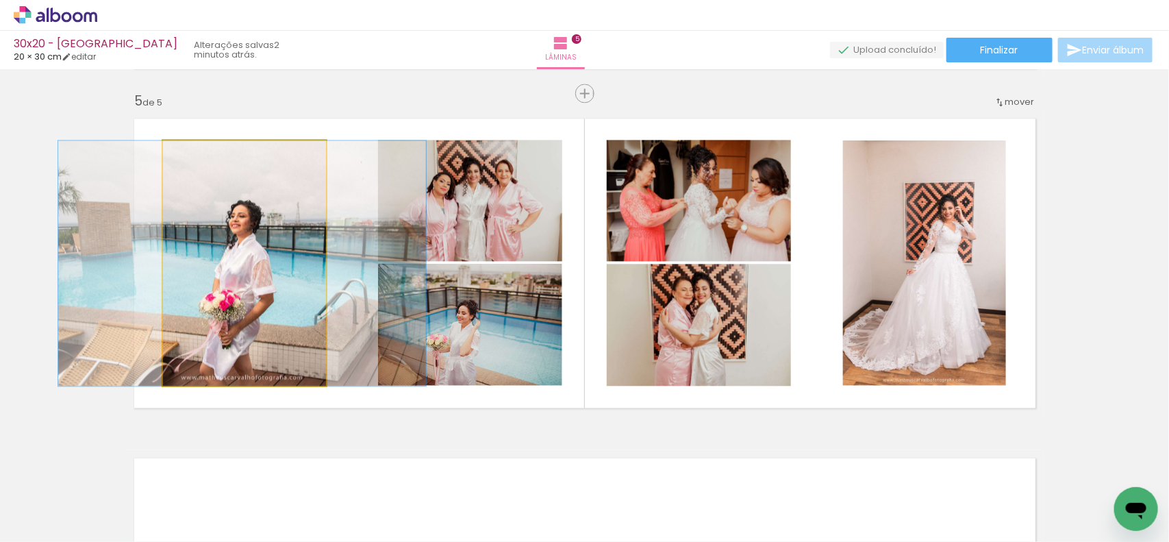
drag, startPoint x: 284, startPoint y: 282, endPoint x: 282, endPoint y: 272, distance: 9.8
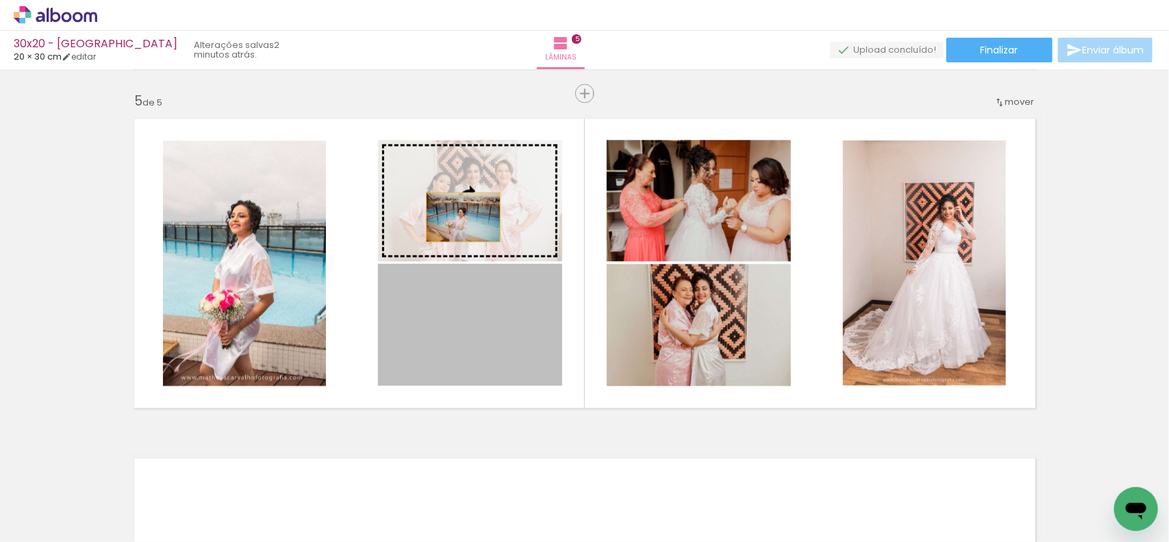
drag, startPoint x: 454, startPoint y: 334, endPoint x: 457, endPoint y: 212, distance: 121.3
click at [0, 0] on slot at bounding box center [0, 0] width 0 height 0
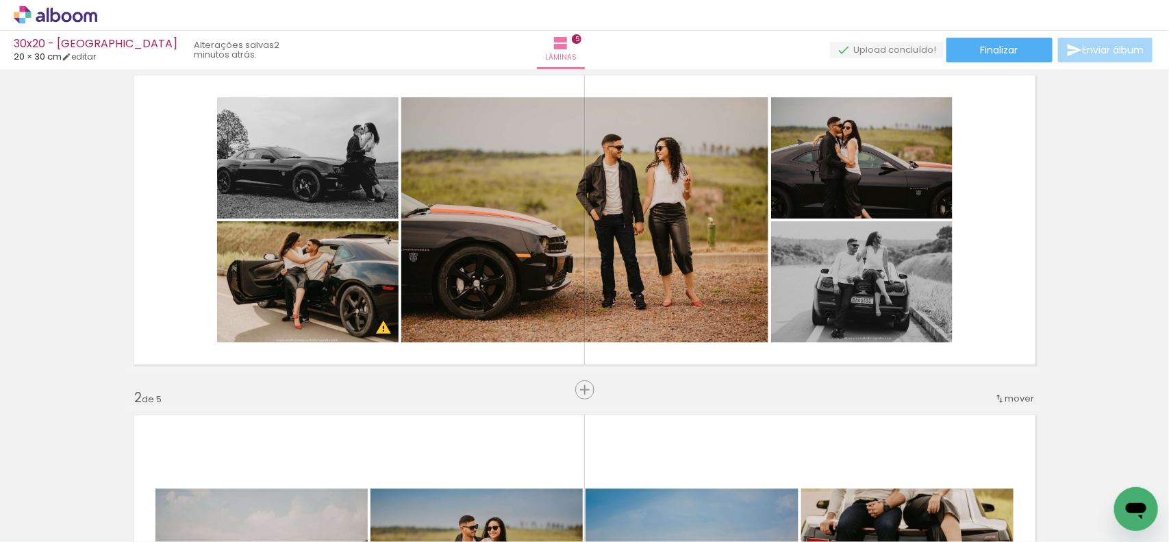
scroll to position [0, 0]
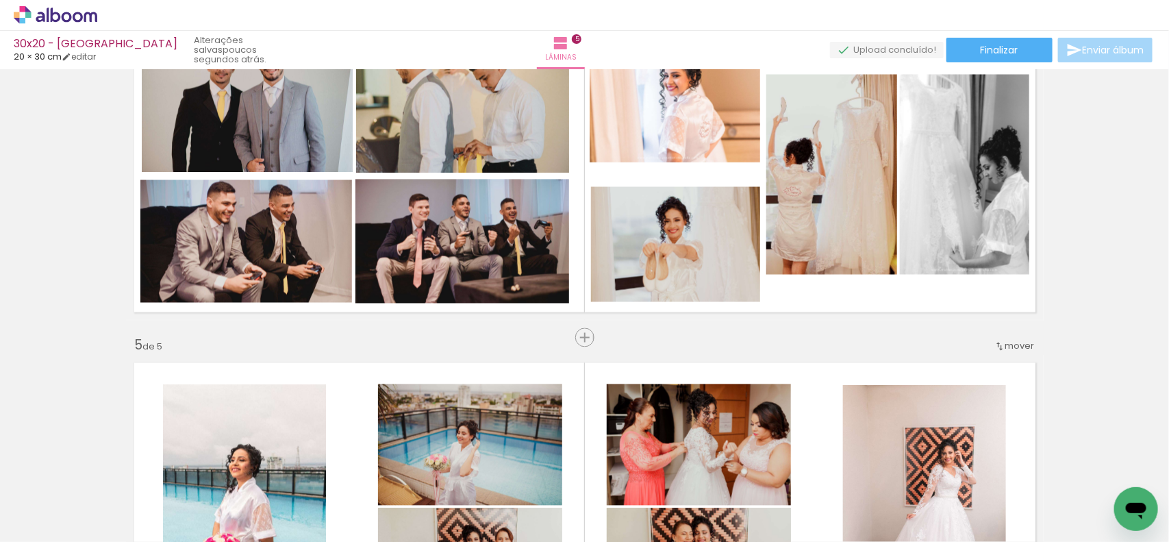
scroll to position [1028, 0]
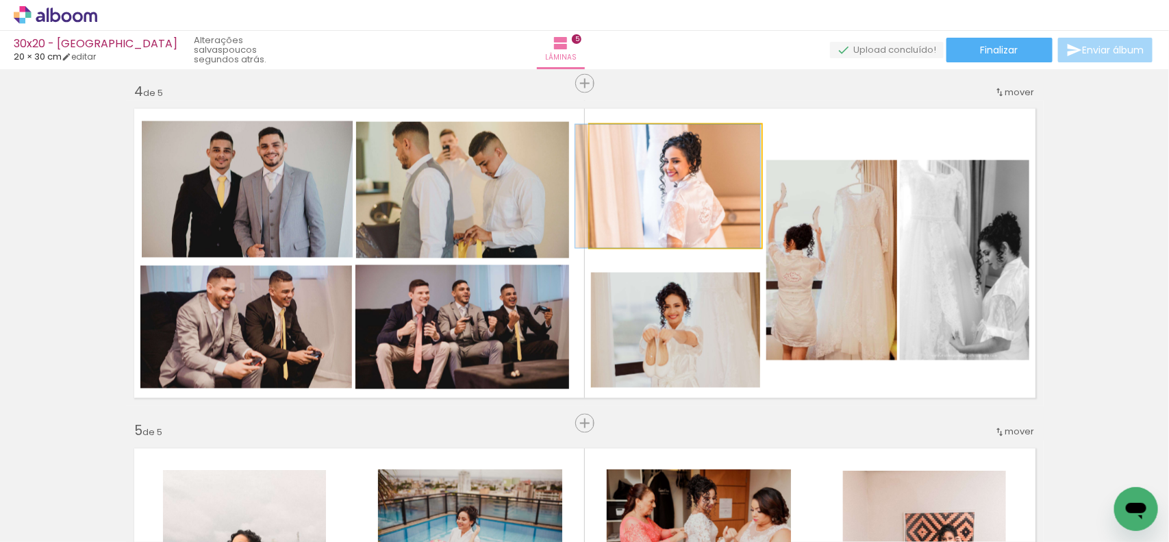
click at [649, 243] on quentale-photo at bounding box center [675, 186] width 171 height 123
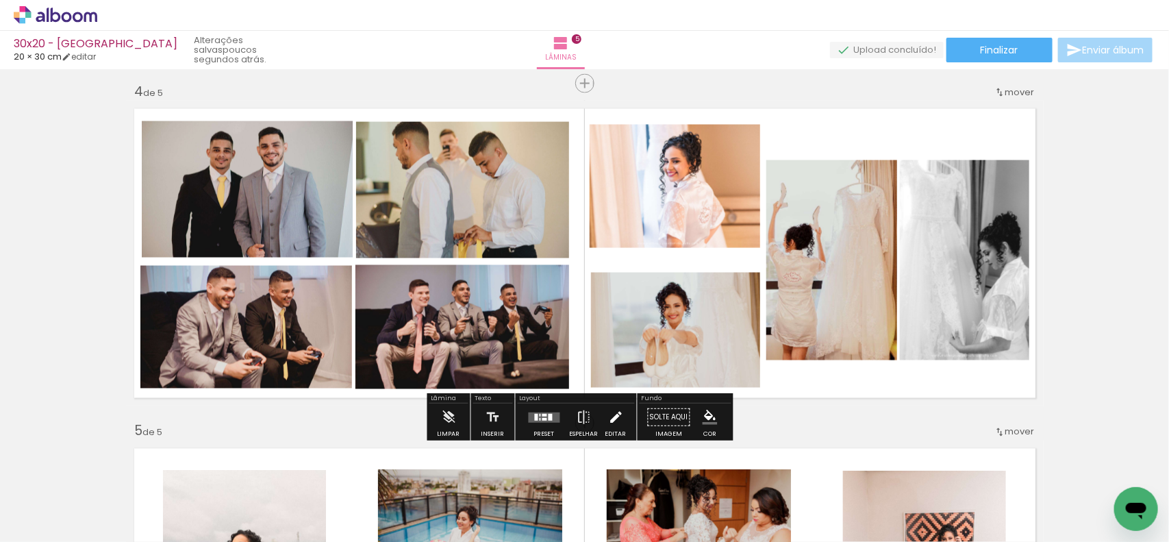
click at [623, 423] on paper-button "Editar" at bounding box center [616, 421] width 28 height 35
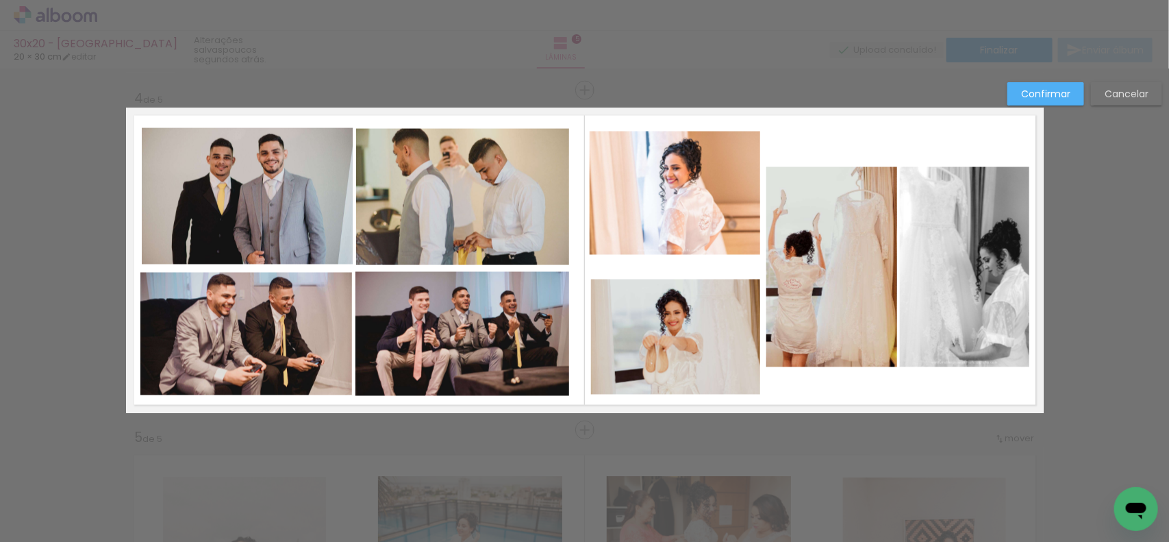
scroll to position [1018, 0]
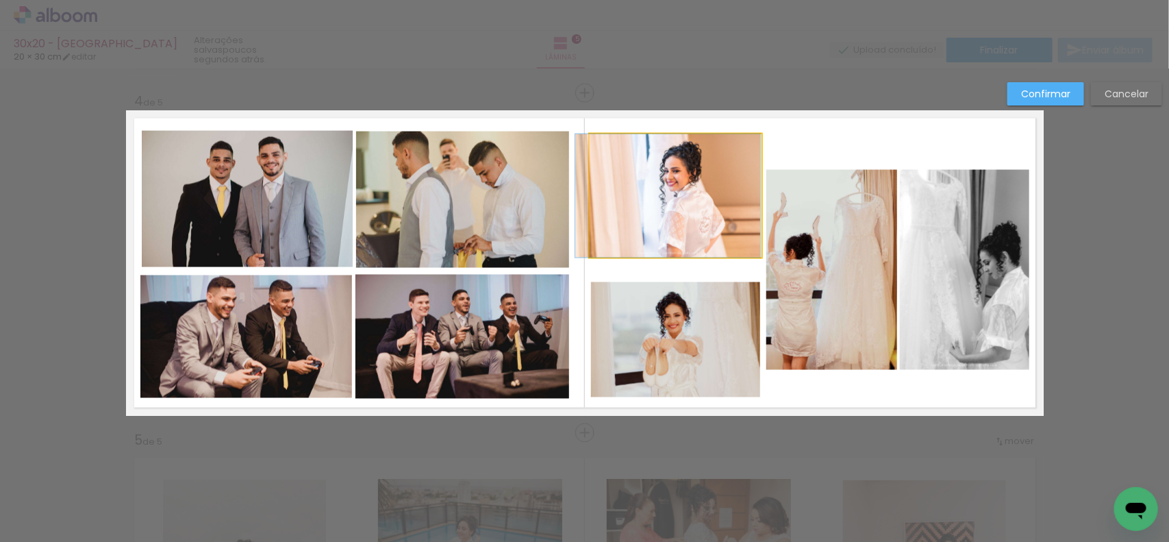
click at [621, 210] on quentale-photo at bounding box center [675, 195] width 171 height 123
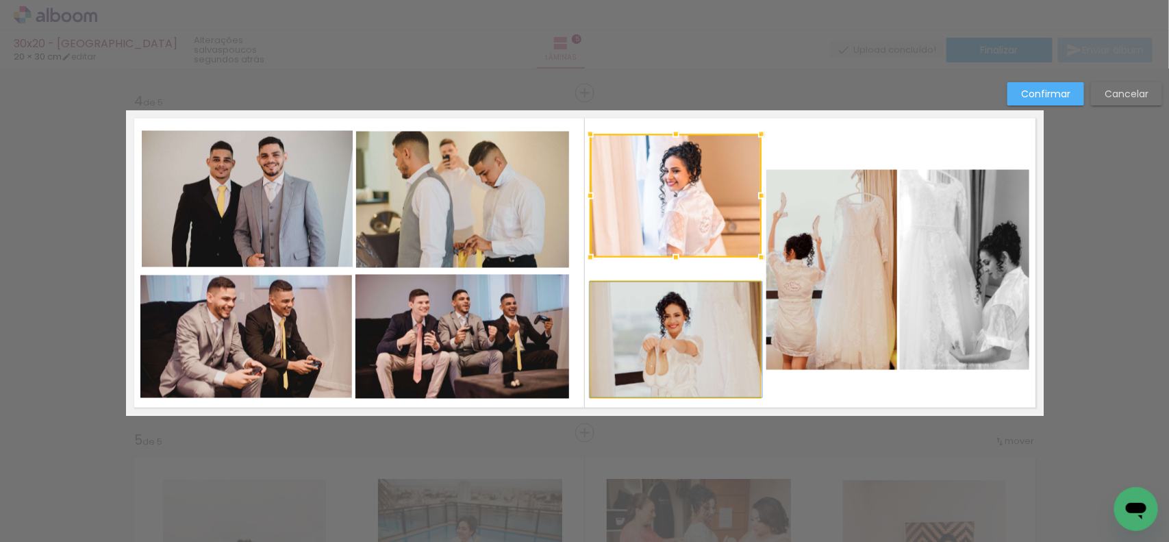
click at [645, 334] on quentale-photo at bounding box center [676, 339] width 170 height 115
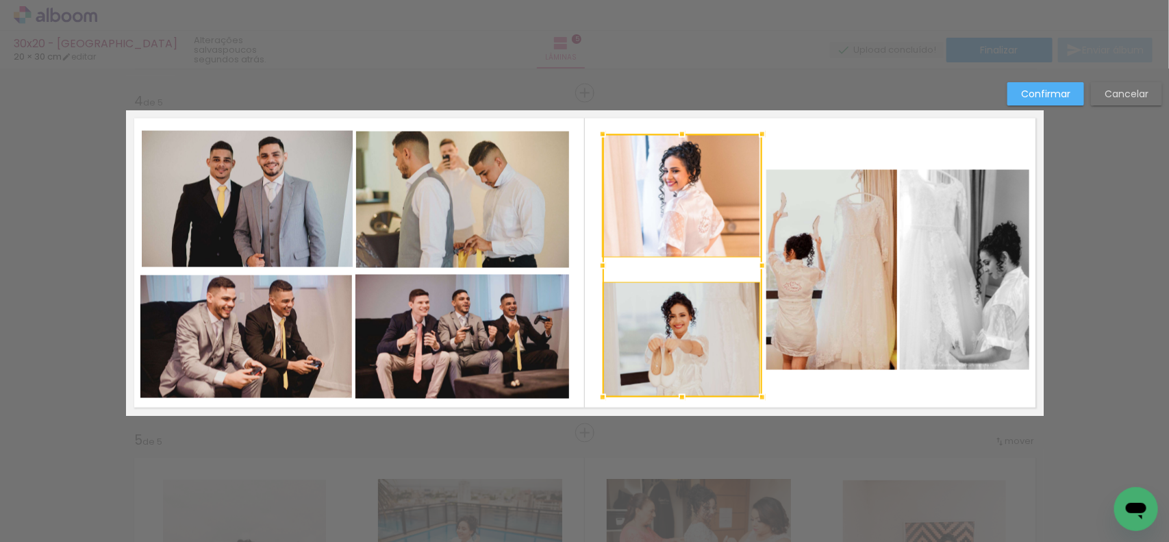
drag, startPoint x: 582, startPoint y: 264, endPoint x: 591, endPoint y: 262, distance: 8.3
click at [591, 262] on div at bounding box center [602, 265] width 27 height 27
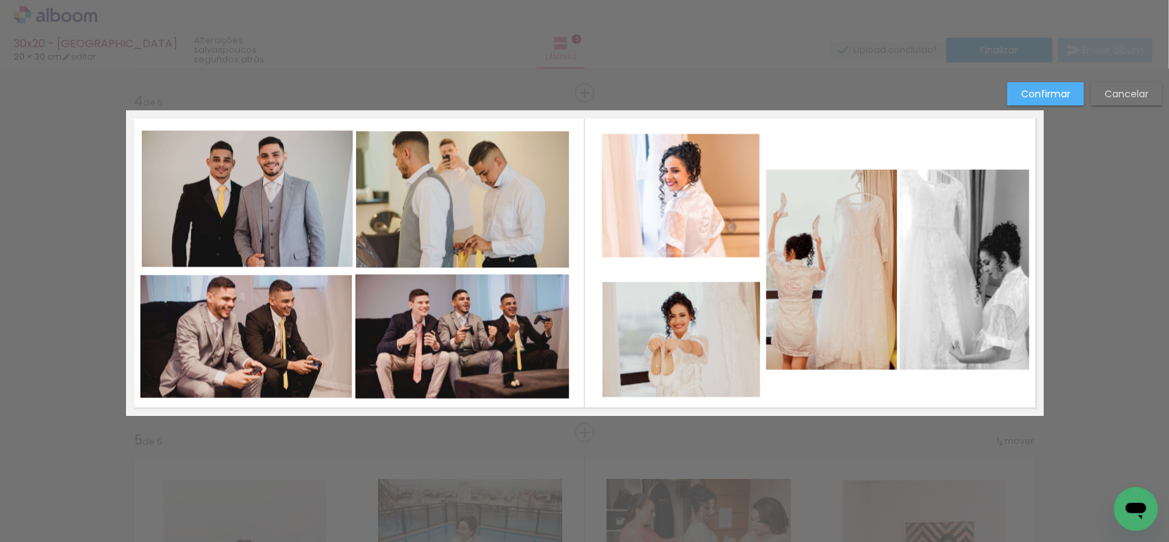
click at [268, 212] on quentale-photo at bounding box center [248, 199] width 212 height 136
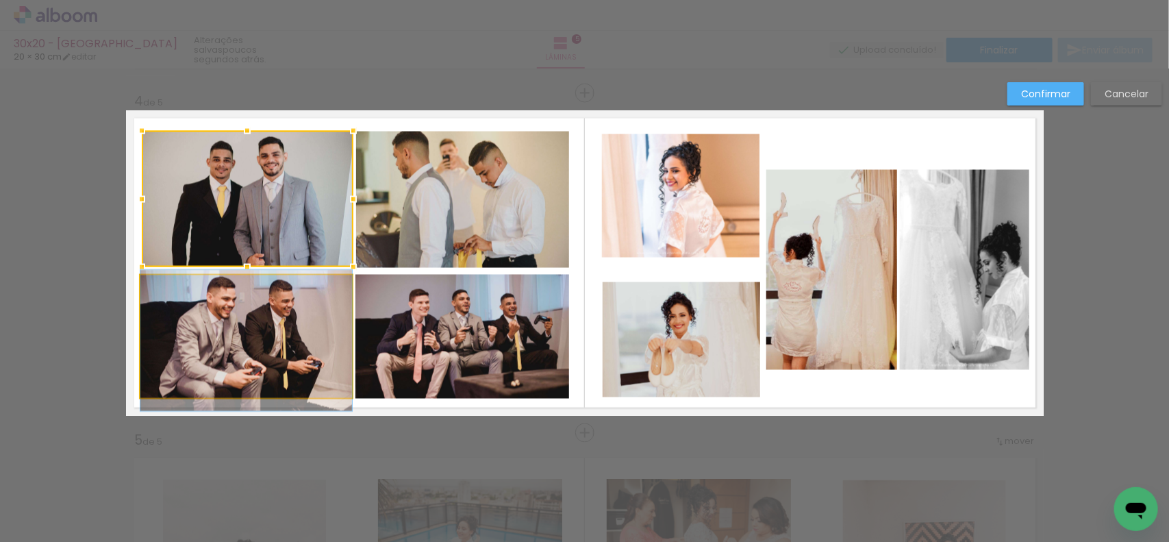
click at [257, 291] on quentale-photo at bounding box center [246, 336] width 212 height 123
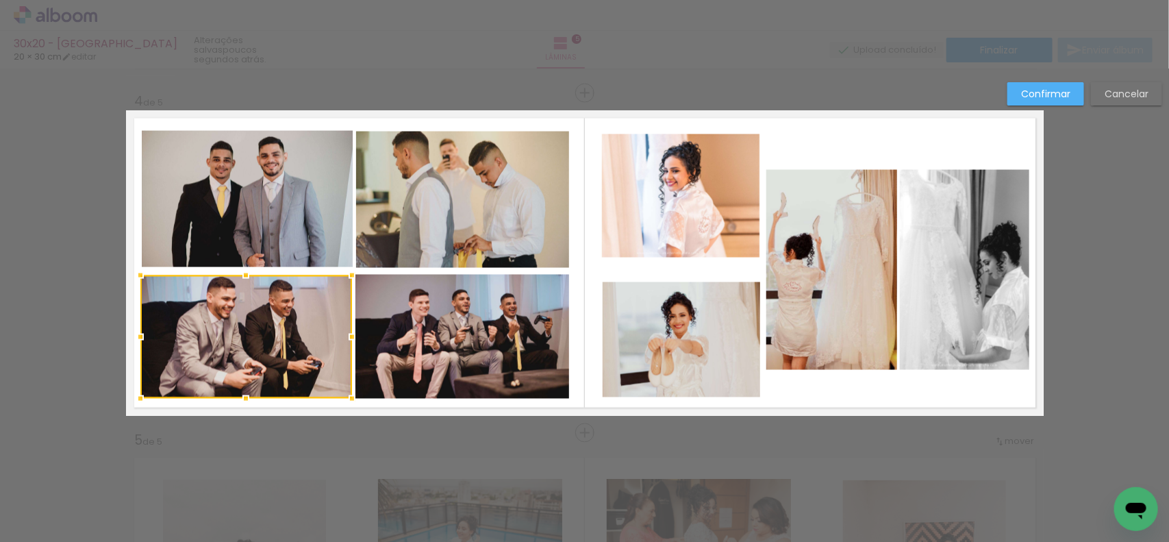
click at [258, 238] on quentale-photo at bounding box center [248, 199] width 212 height 136
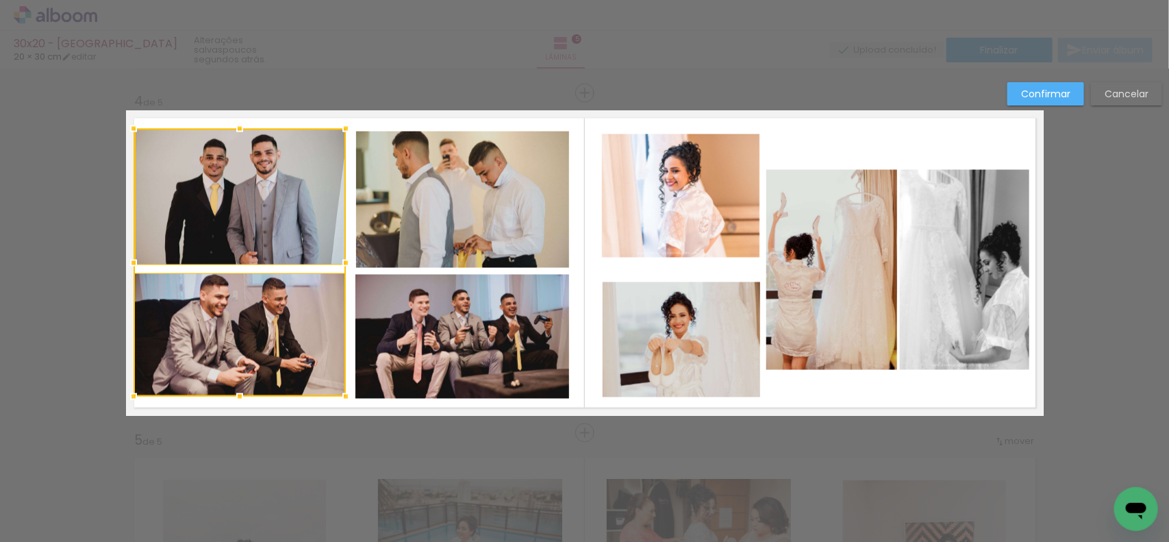
drag, startPoint x: 258, startPoint y: 237, endPoint x: 251, endPoint y: 240, distance: 7.4
click at [251, 240] on div at bounding box center [240, 263] width 212 height 268
click at [158, 251] on div at bounding box center [241, 197] width 212 height 136
click at [89, 245] on div "Confirmar Cancelar" at bounding box center [584, 87] width 1169 height 2072
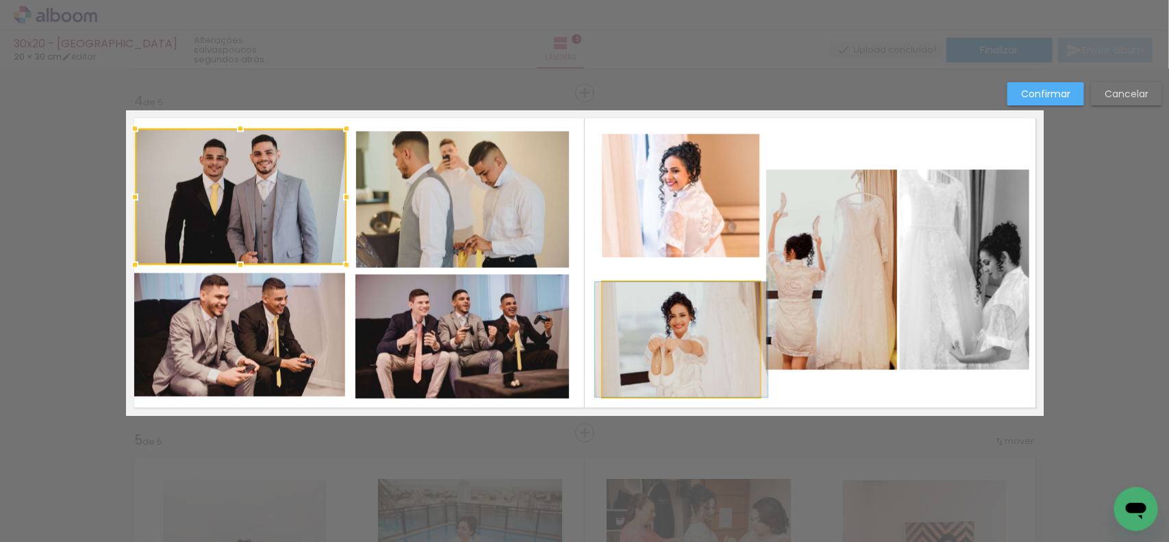
click at [627, 310] on quentale-photo at bounding box center [682, 339] width 158 height 115
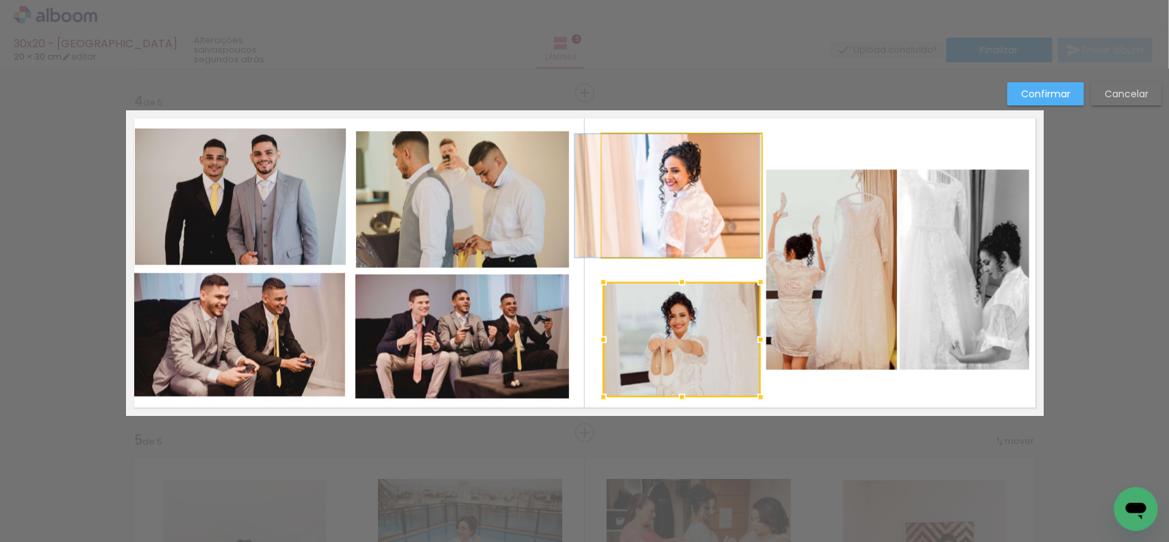
click at [634, 224] on quentale-photo at bounding box center [682, 195] width 160 height 123
click at [892, 140] on quentale-layouter at bounding box center [585, 263] width 918 height 306
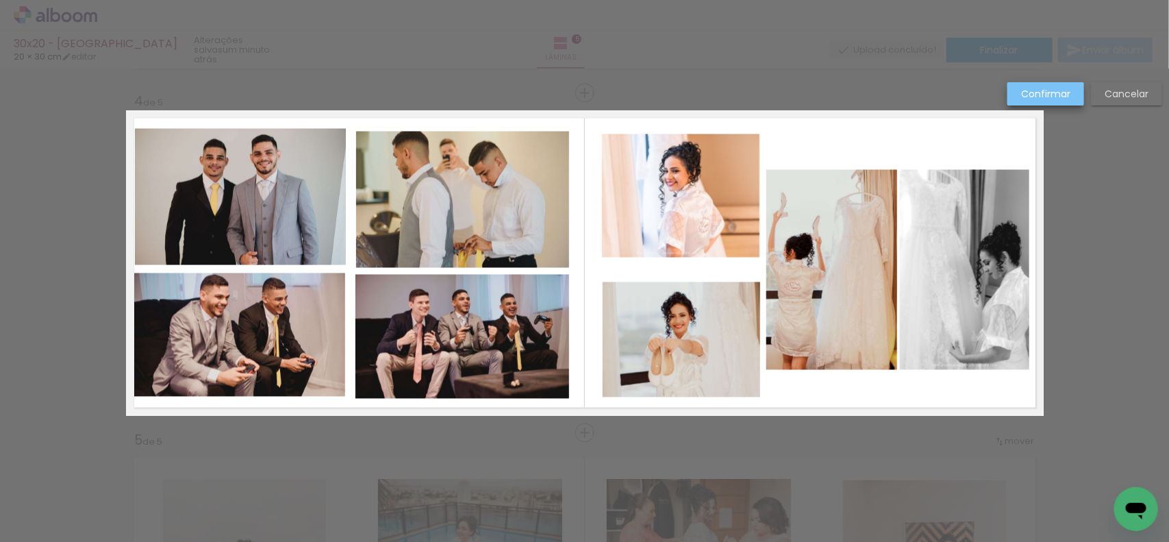
click at [0, 0] on slot "Confirmar" at bounding box center [0, 0] width 0 height 0
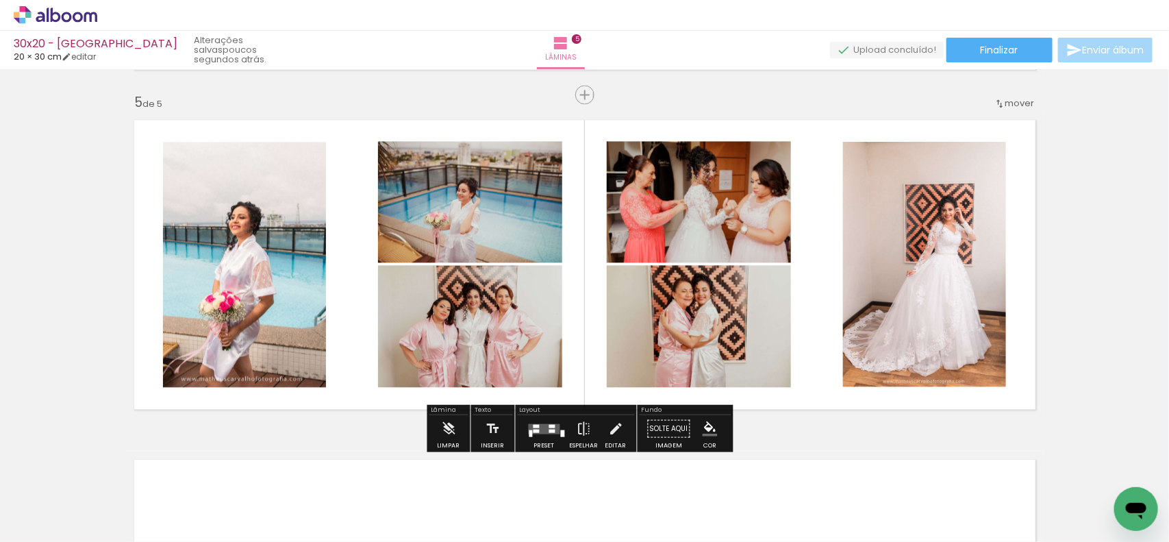
scroll to position [1361, 0]
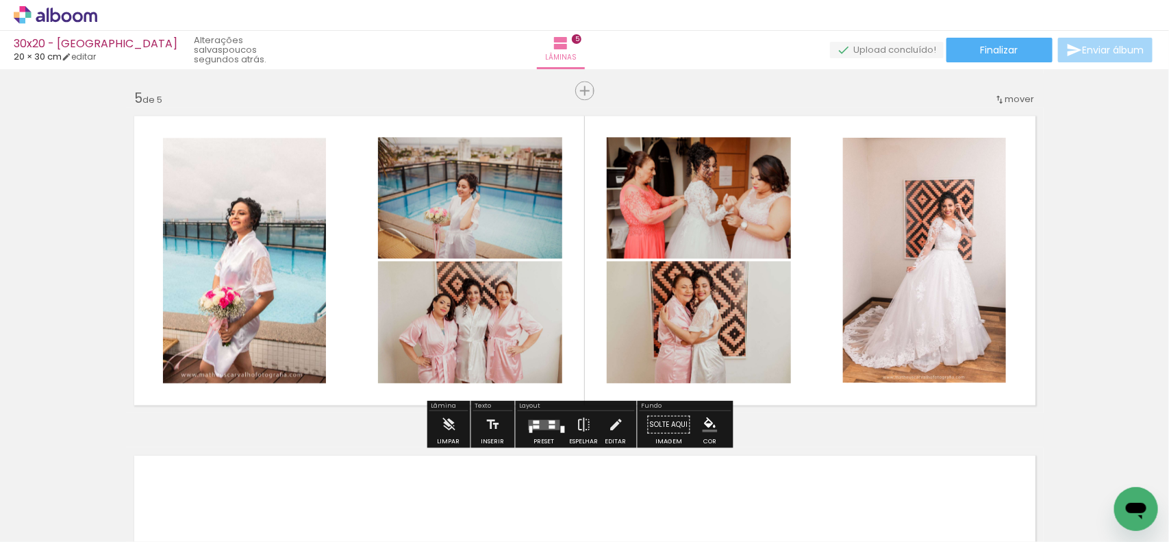
click at [549, 420] on div at bounding box center [552, 421] width 6 height 3
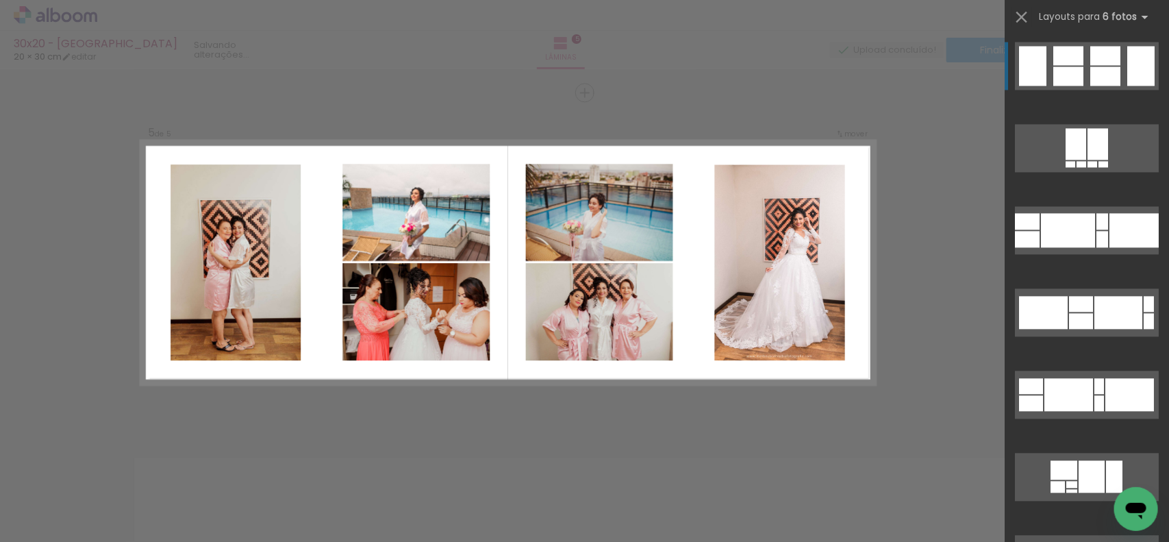
scroll to position [1358, 0]
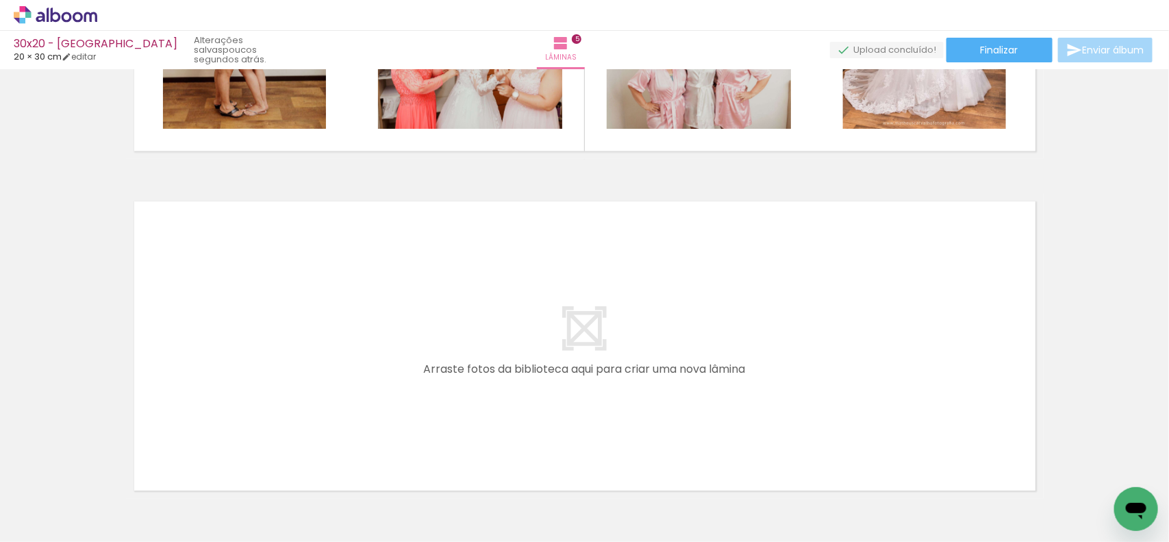
scroll to position [0, 2037]
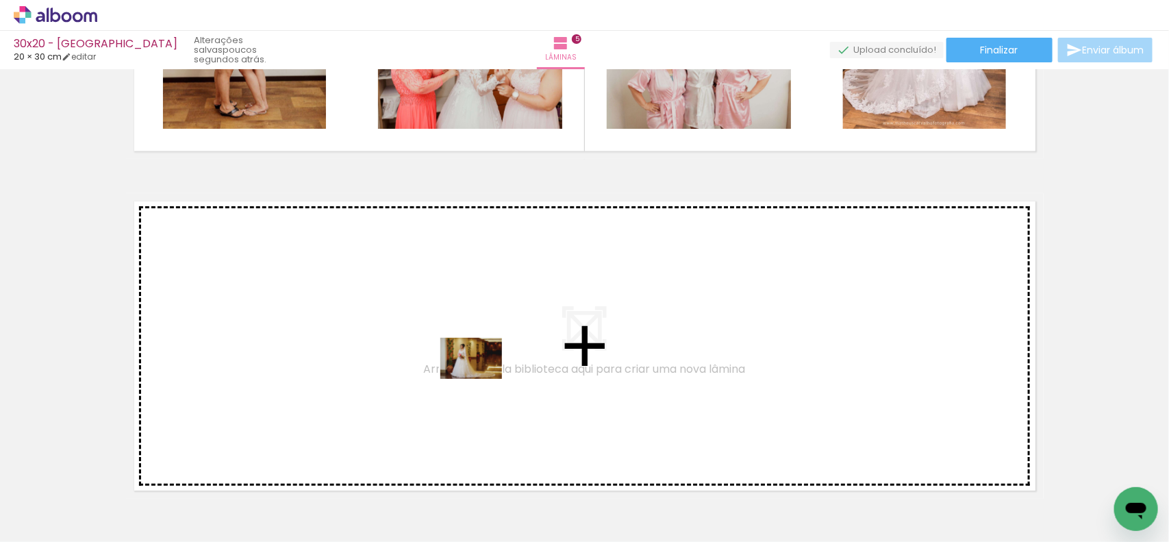
drag, startPoint x: 471, startPoint y: 506, endPoint x: 482, endPoint y: 378, distance: 127.9
click at [482, 378] on quentale-workspace at bounding box center [584, 271] width 1169 height 542
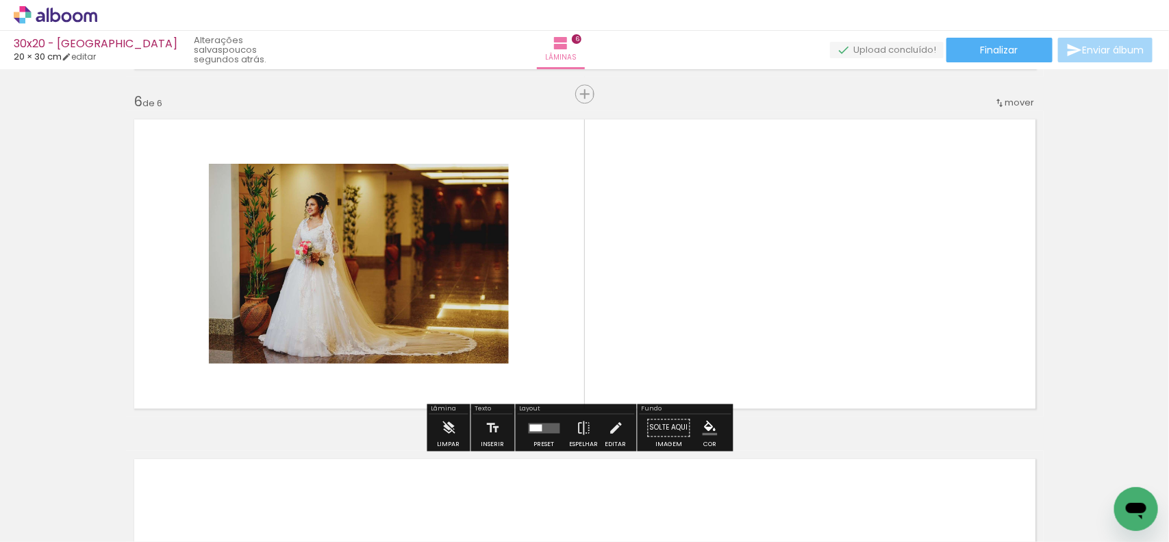
scroll to position [1698, 0]
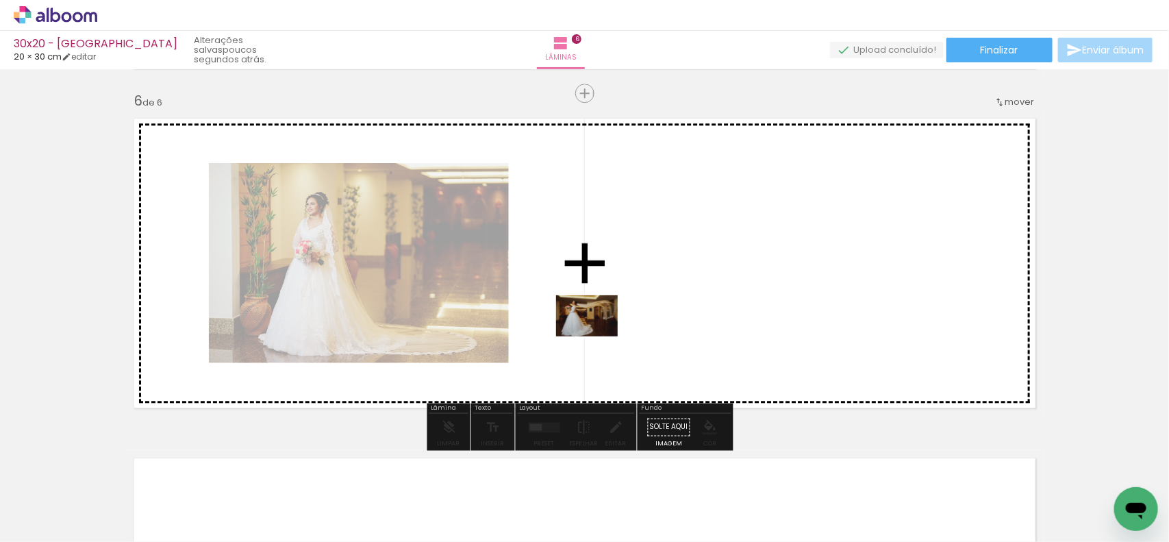
drag, startPoint x: 567, startPoint y: 464, endPoint x: 601, endPoint y: 332, distance: 135.9
click at [601, 332] on quentale-workspace at bounding box center [584, 271] width 1169 height 542
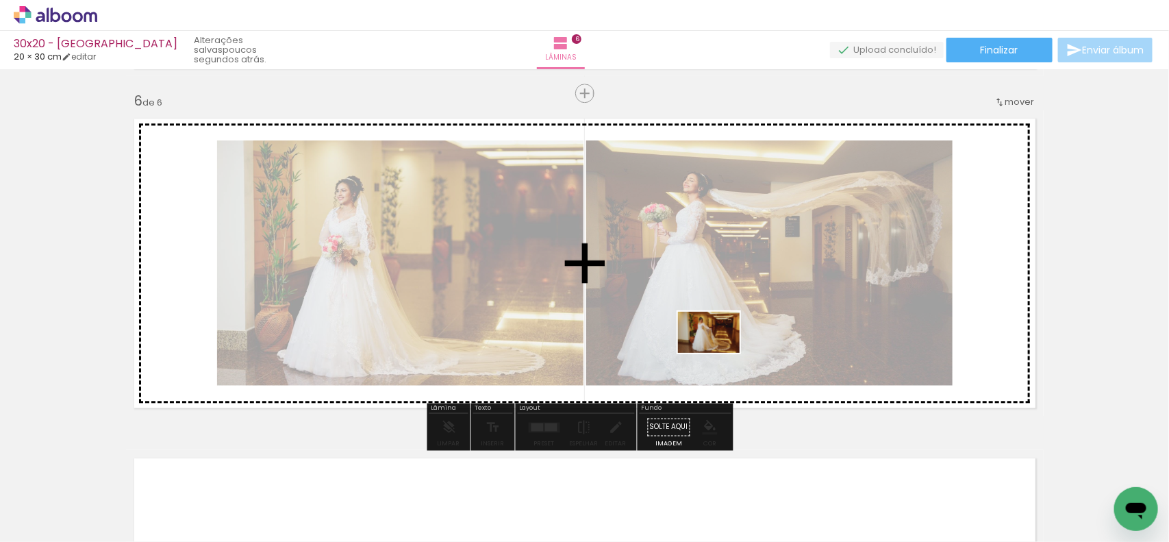
drag, startPoint x: 680, startPoint y: 463, endPoint x: 719, endPoint y: 353, distance: 117.2
click at [719, 353] on quentale-workspace at bounding box center [584, 271] width 1169 height 542
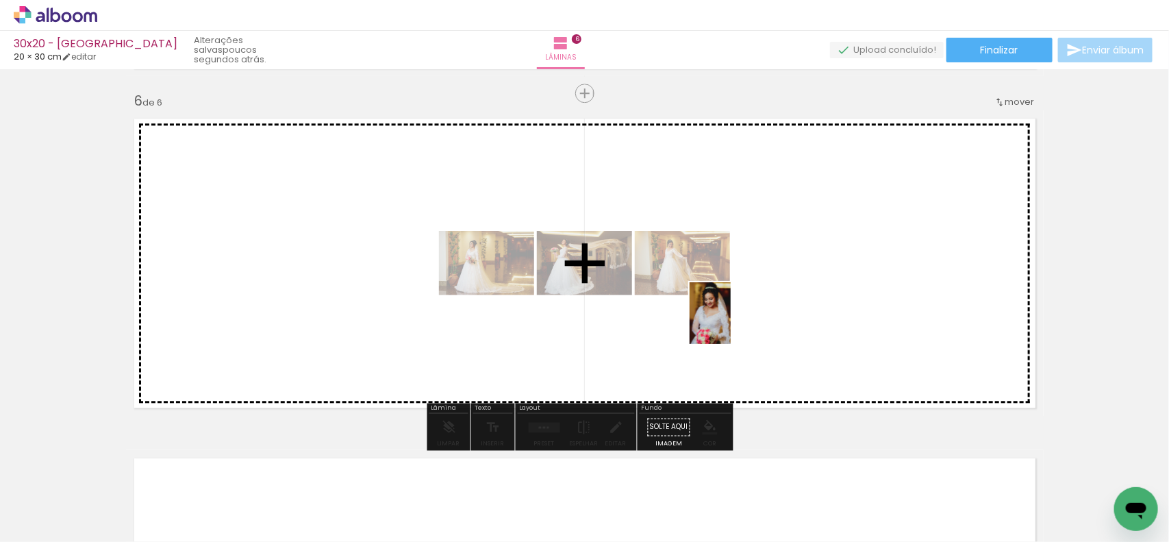
drag, startPoint x: 704, startPoint y: 511, endPoint x: 731, endPoint y: 317, distance: 196.4
click at [731, 317] on quentale-workspace at bounding box center [584, 271] width 1169 height 542
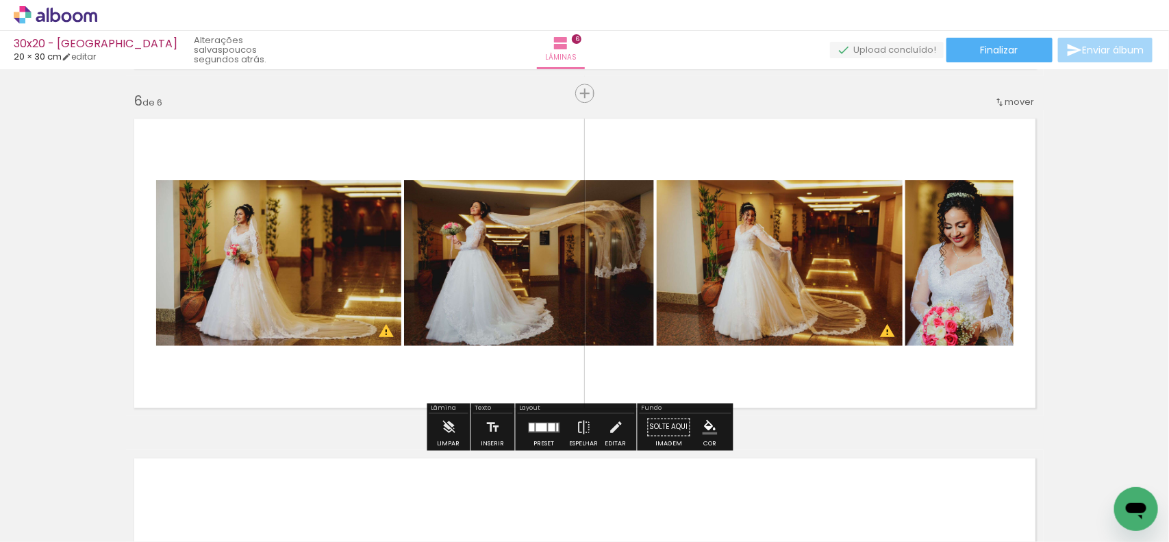
click at [543, 430] on quentale-layouter at bounding box center [545, 427] width 32 height 10
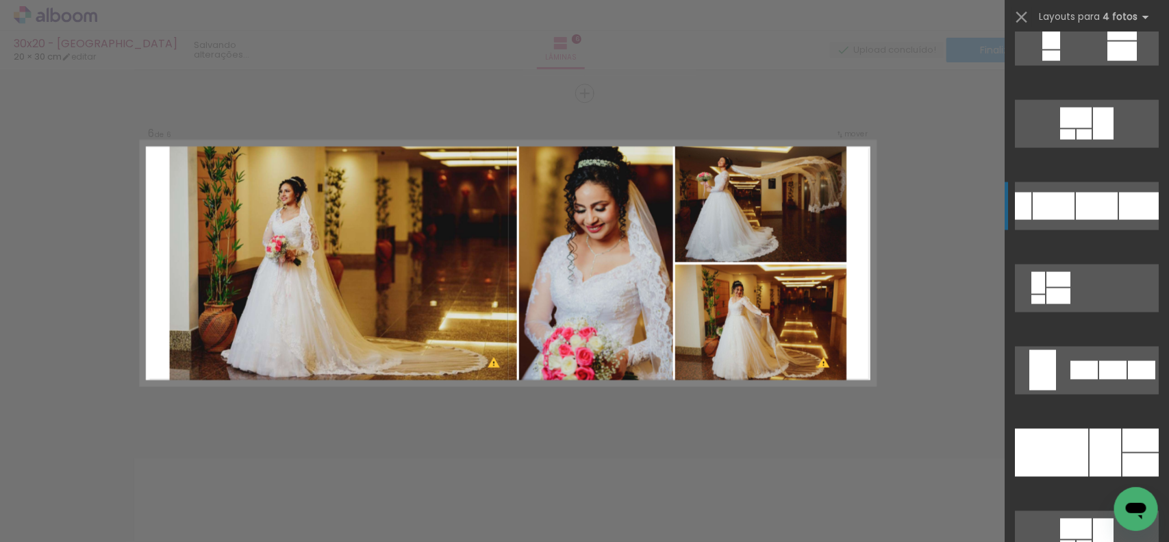
scroll to position [942, 0]
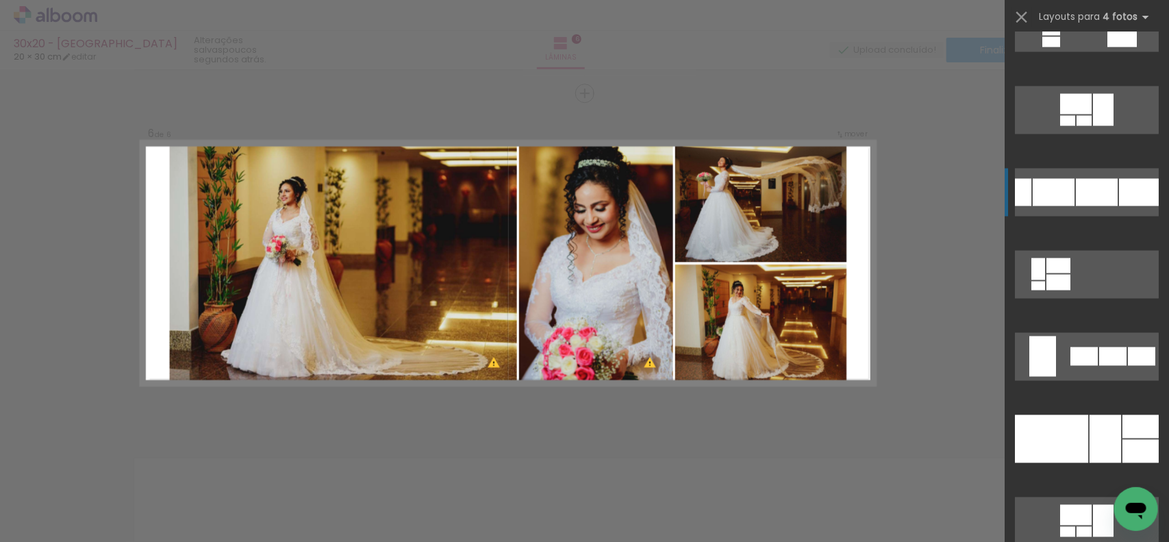
click at [1090, 435] on div at bounding box center [1106, 439] width 32 height 48
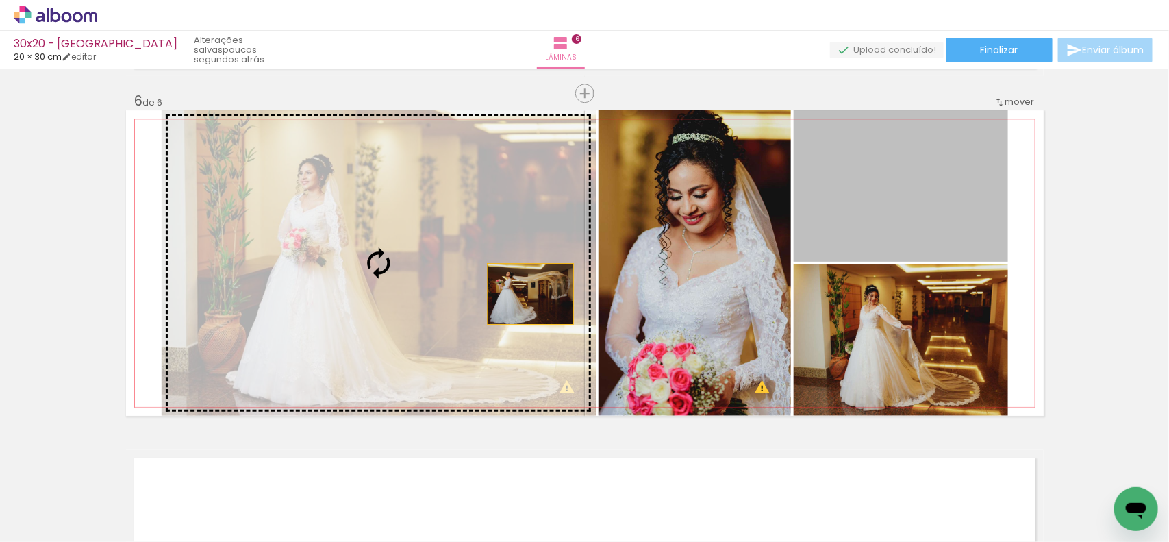
drag, startPoint x: 932, startPoint y: 221, endPoint x: 512, endPoint y: 295, distance: 425.8
click at [0, 0] on slot at bounding box center [0, 0] width 0 height 0
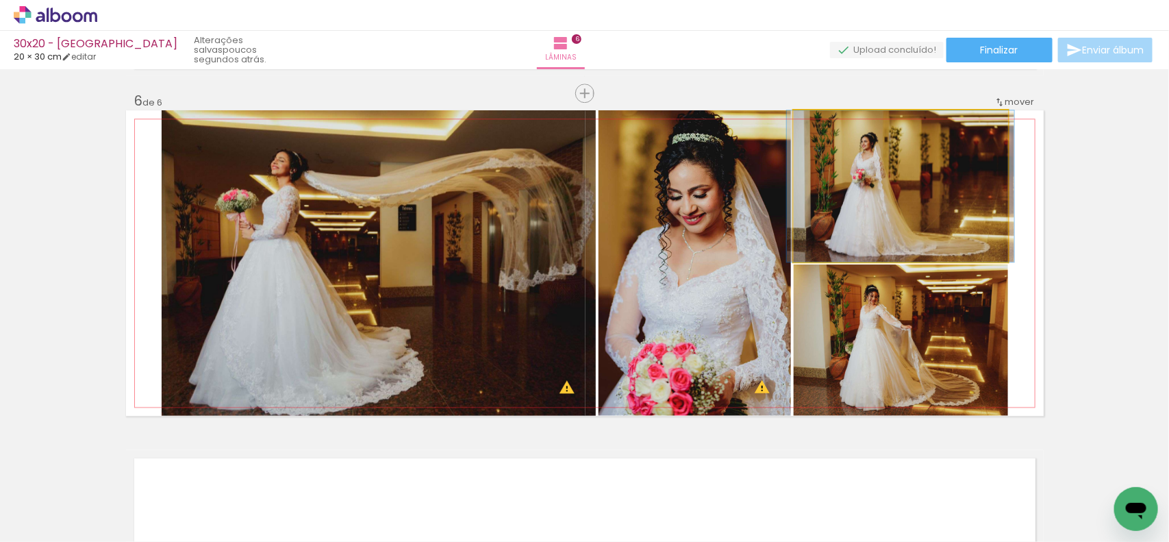
drag, startPoint x: 893, startPoint y: 236, endPoint x: 891, endPoint y: 245, distance: 8.5
click at [893, 235] on quentale-photo at bounding box center [901, 185] width 214 height 151
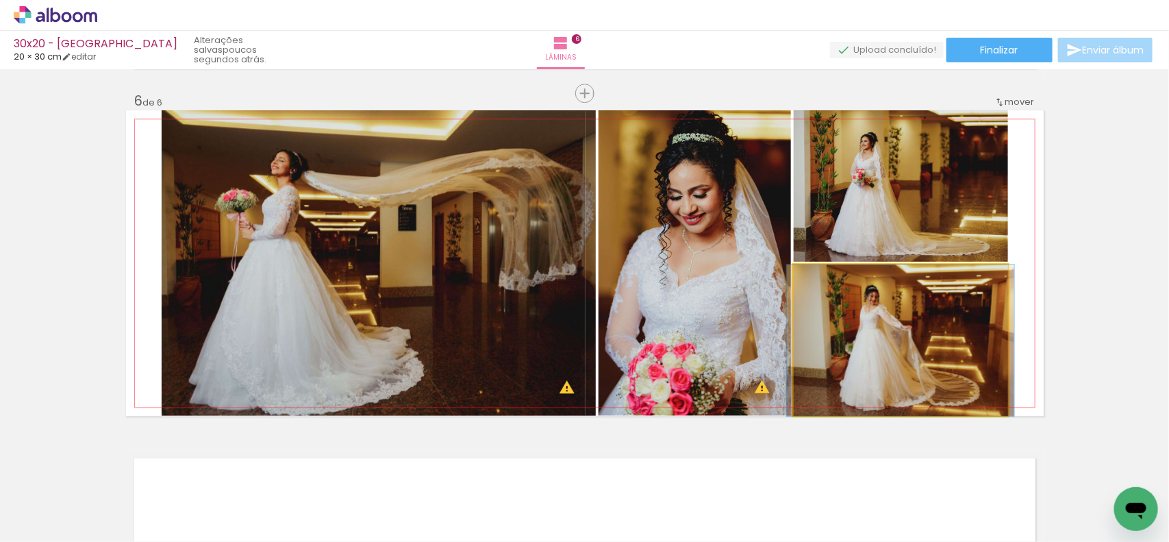
drag, startPoint x: 884, startPoint y: 333, endPoint x: 884, endPoint y: 307, distance: 26.0
drag, startPoint x: 874, startPoint y: 336, endPoint x: 874, endPoint y: 321, distance: 15.1
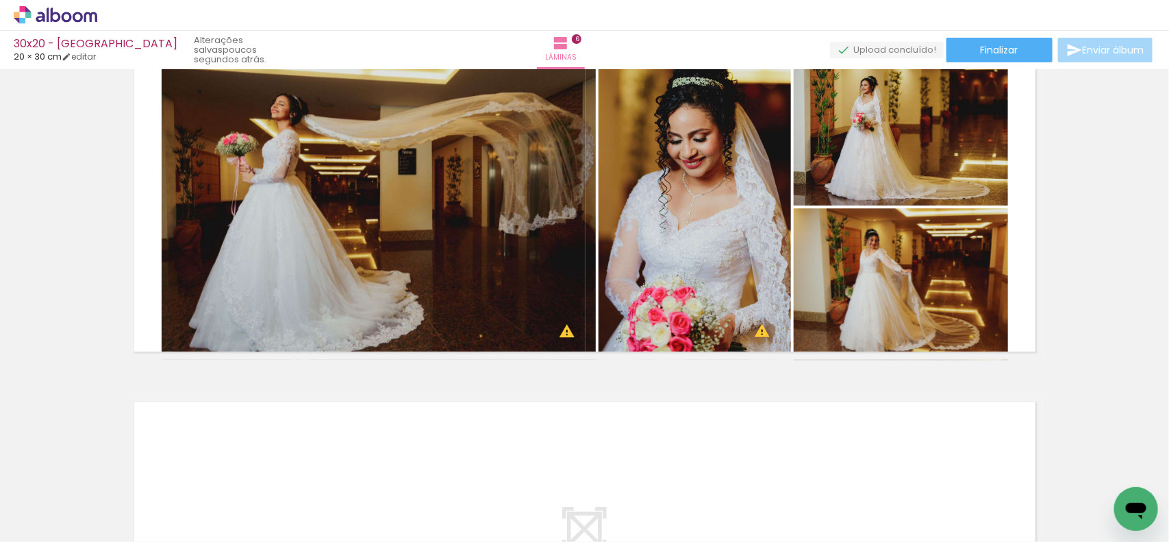
scroll to position [1783, 0]
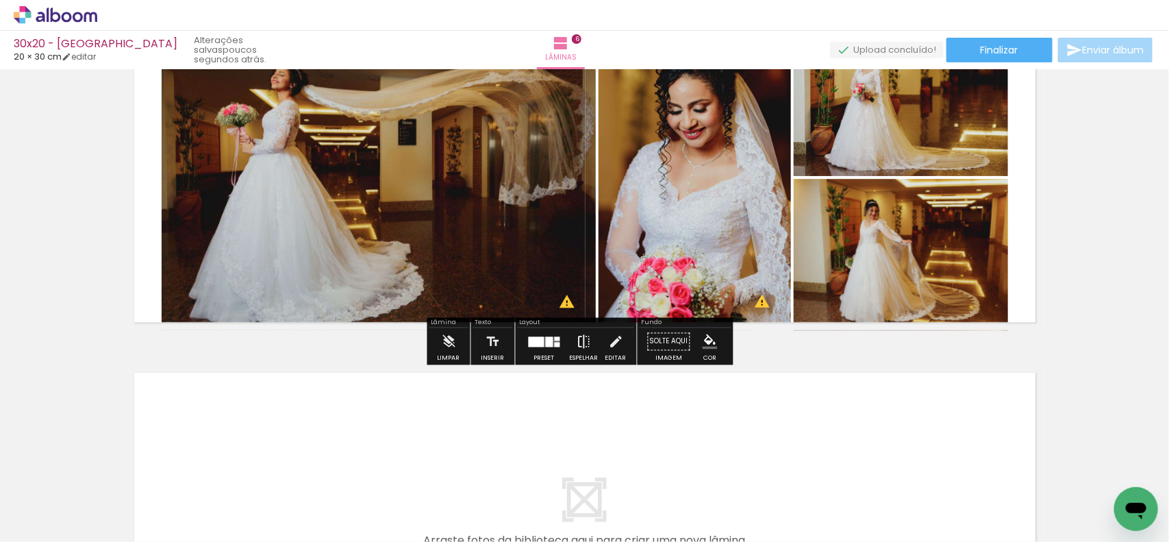
click at [578, 345] on iron-icon at bounding box center [584, 340] width 15 height 27
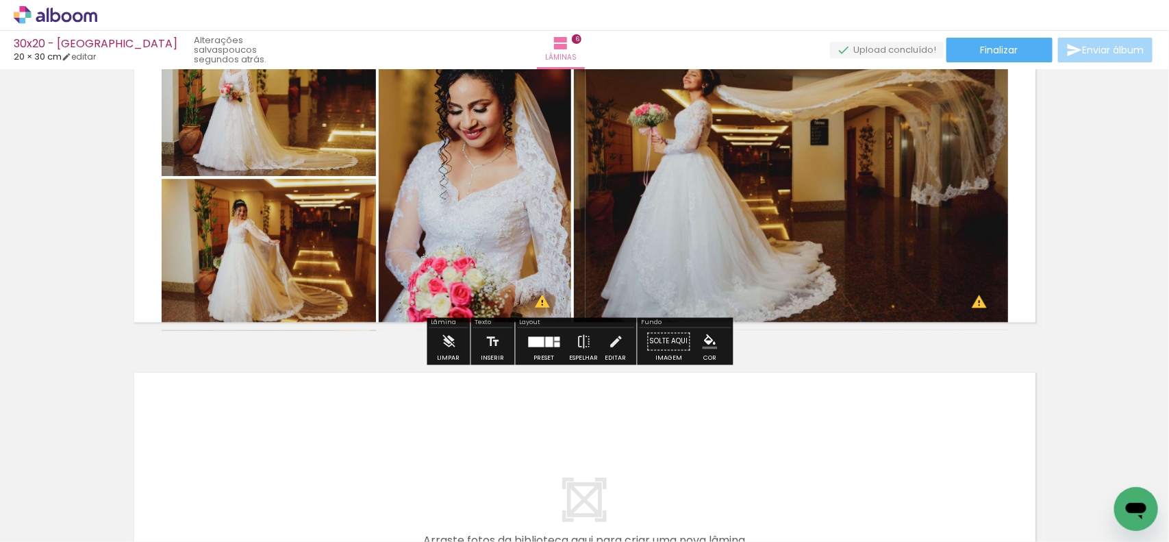
scroll to position [1698, 0]
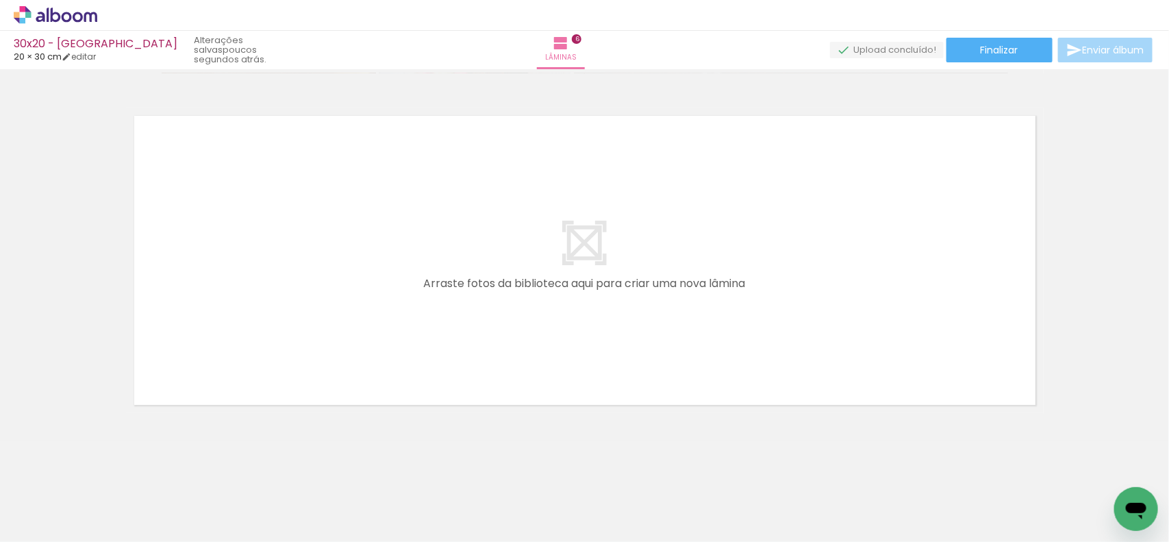
scroll to position [0, 2510]
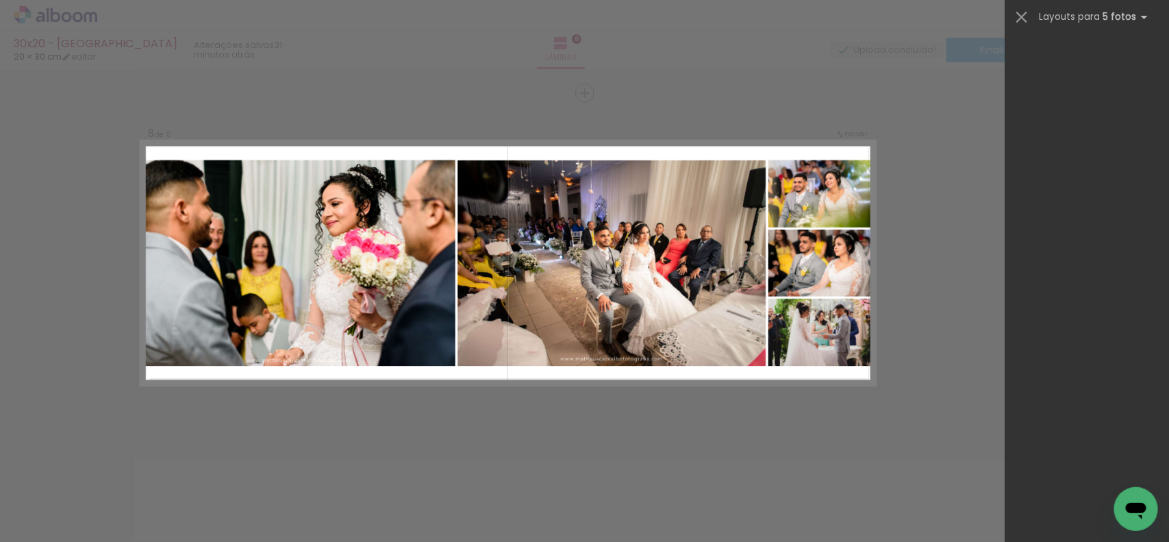
scroll to position [0, 2510]
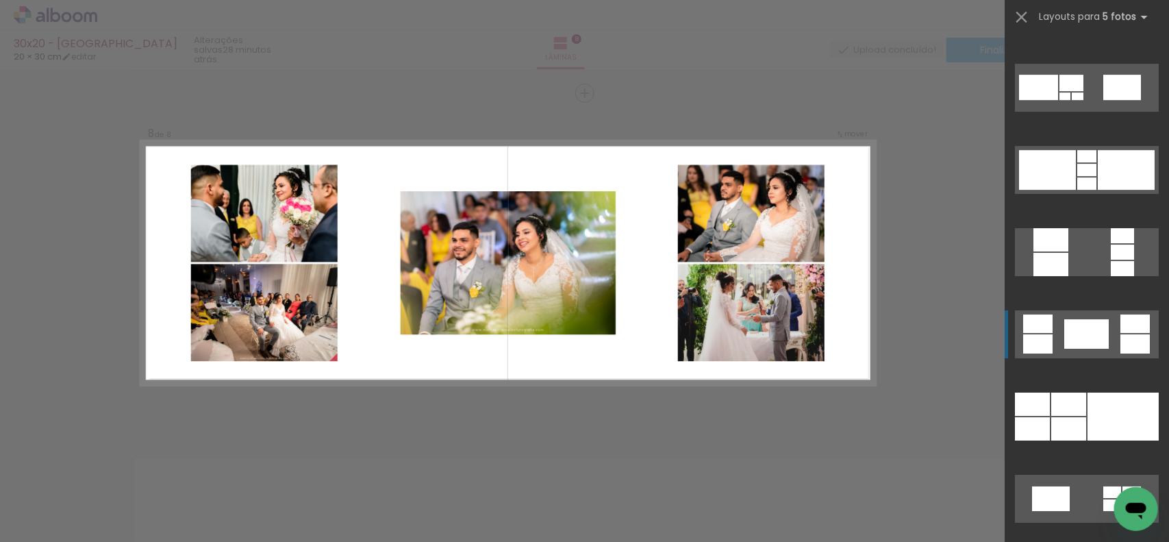
scroll to position [2072, 0]
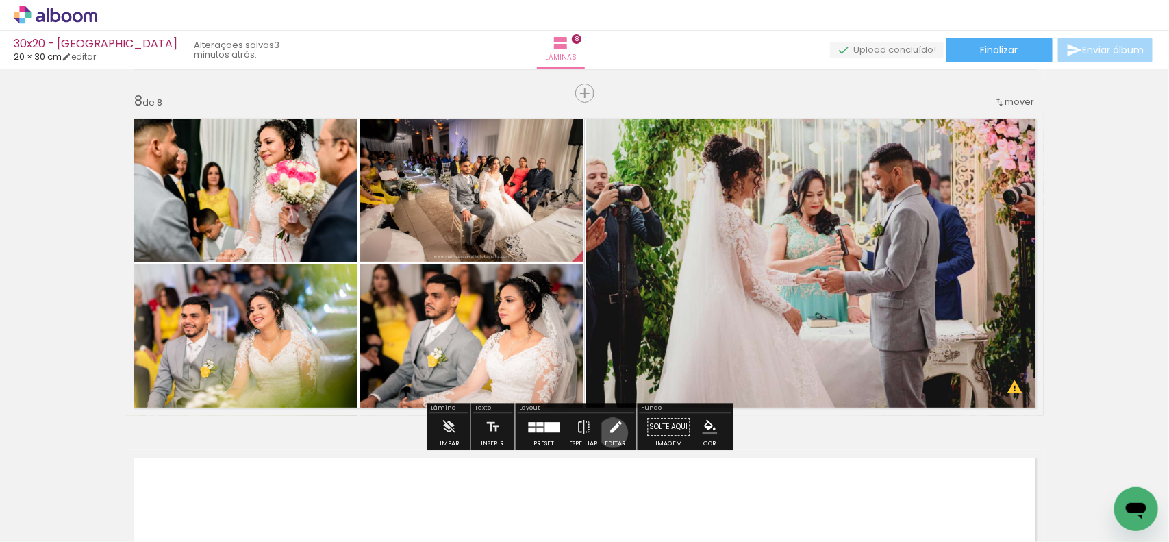
click at [610, 433] on iron-icon at bounding box center [615, 426] width 15 height 27
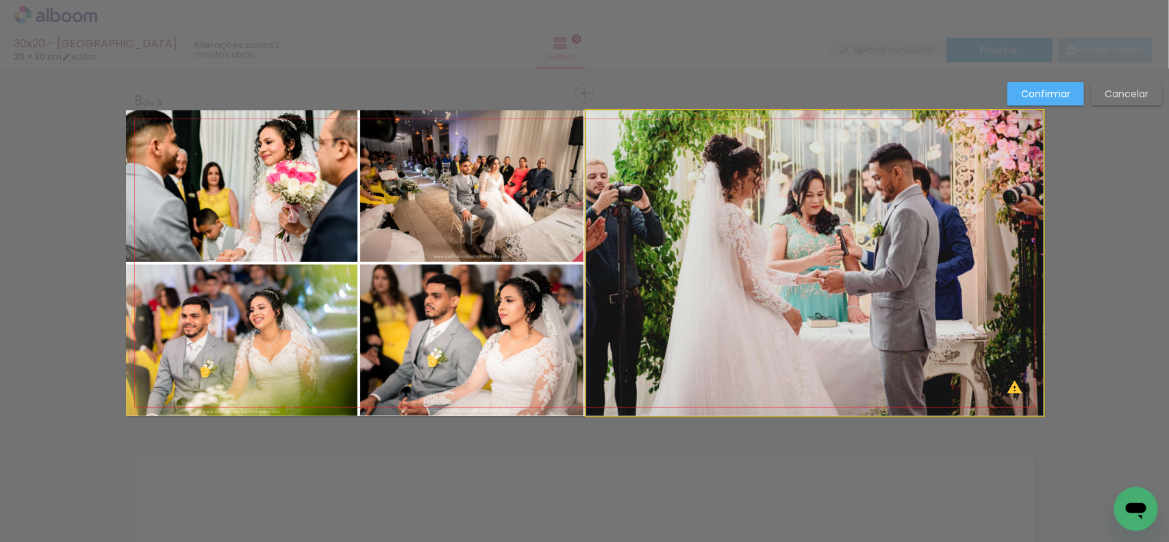
click at [676, 353] on quentale-photo at bounding box center [815, 263] width 458 height 306
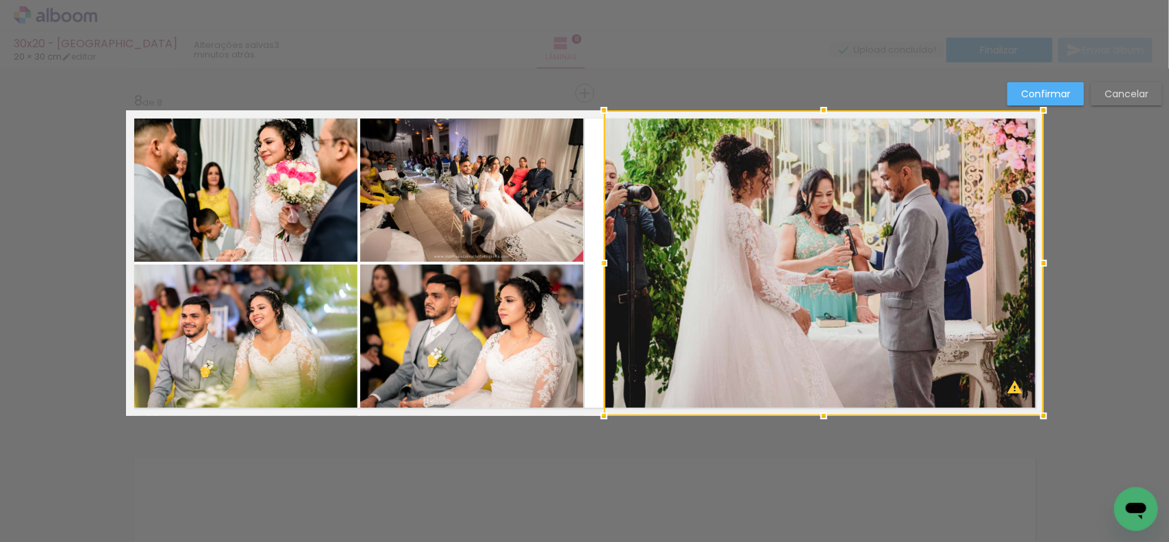
drag, startPoint x: 584, startPoint y: 265, endPoint x: 602, endPoint y: 269, distance: 18.1
click at [602, 269] on div at bounding box center [604, 262] width 27 height 27
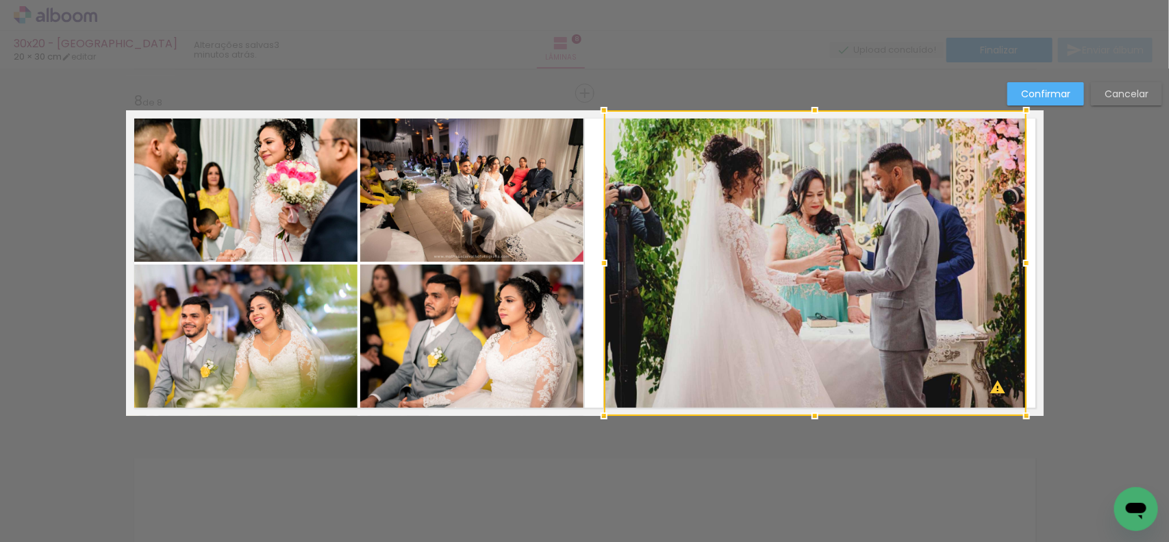
drag, startPoint x: 1041, startPoint y: 264, endPoint x: 1024, endPoint y: 264, distance: 17.1
click at [1024, 264] on div at bounding box center [1026, 262] width 27 height 27
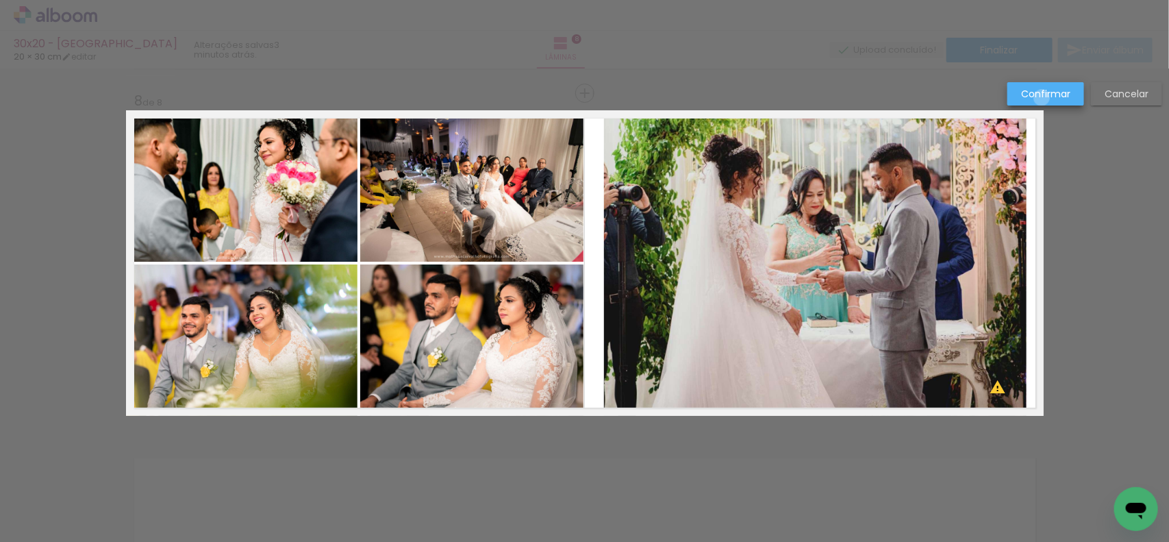
click at [0, 0] on slot "Confirmar" at bounding box center [0, 0] width 0 height 0
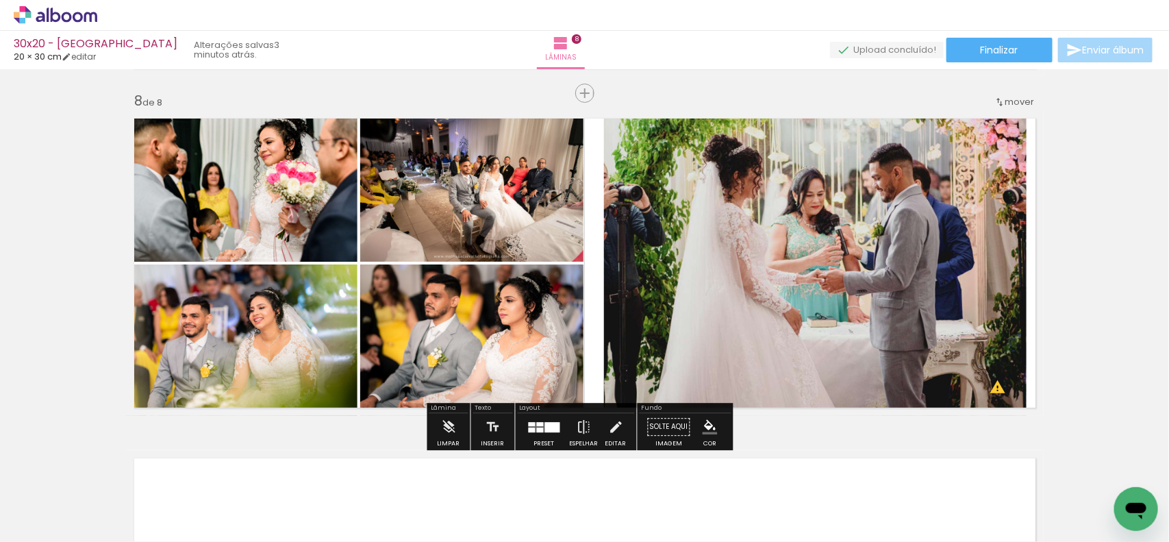
click at [538, 230] on quentale-photo at bounding box center [471, 185] width 223 height 151
click at [610, 430] on iron-icon at bounding box center [615, 426] width 15 height 27
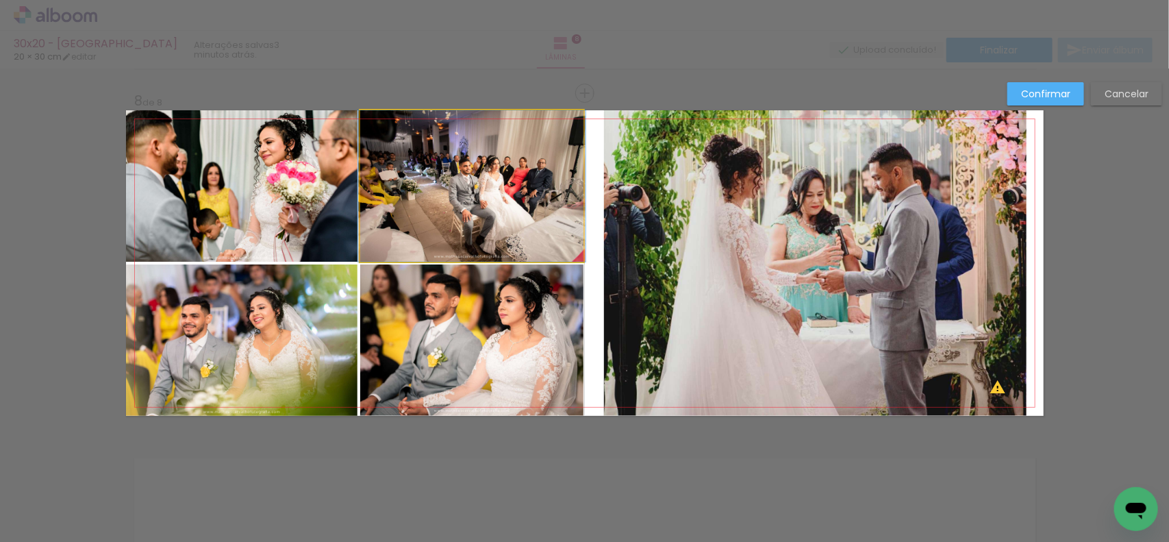
click at [499, 227] on quentale-photo at bounding box center [471, 185] width 223 height 151
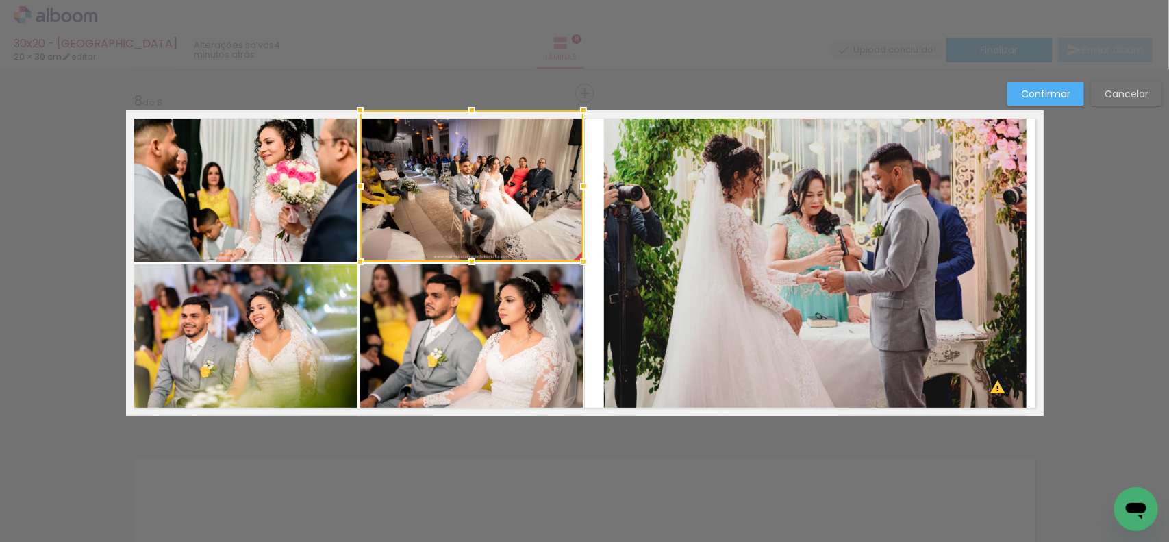
click at [499, 319] on quentale-photo at bounding box center [471, 339] width 223 height 151
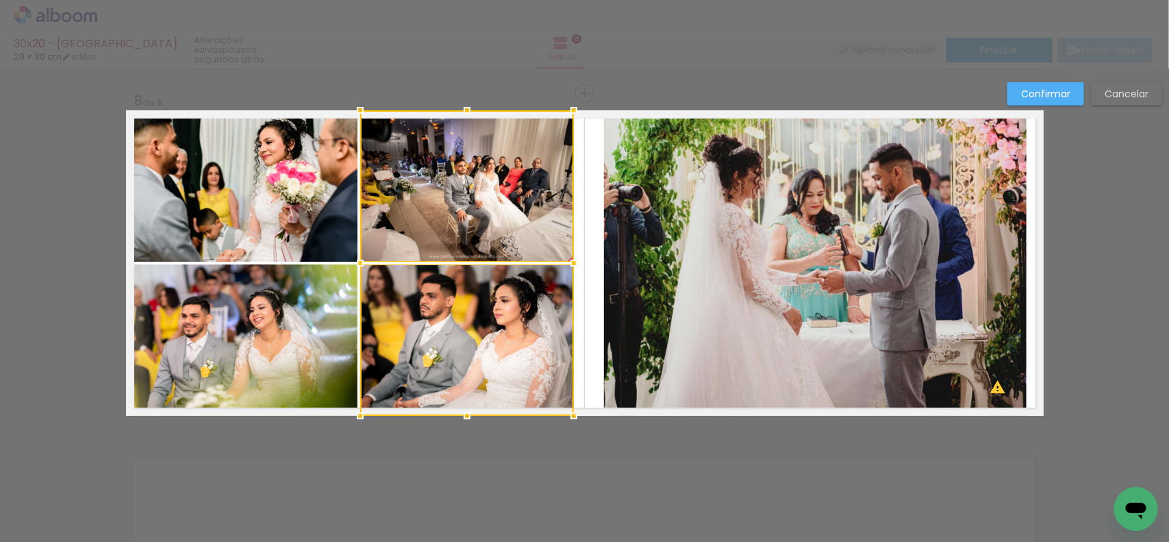
drag, startPoint x: 580, startPoint y: 265, endPoint x: 570, endPoint y: 265, distance: 9.6
click at [570, 265] on div at bounding box center [573, 262] width 27 height 27
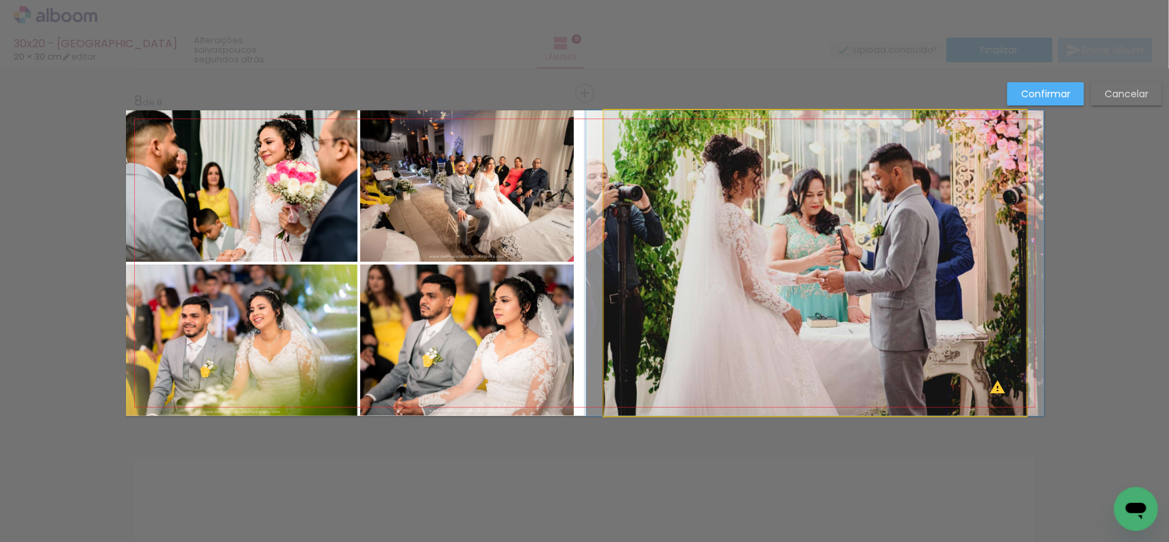
click at [649, 265] on quentale-photo at bounding box center [815, 263] width 423 height 306
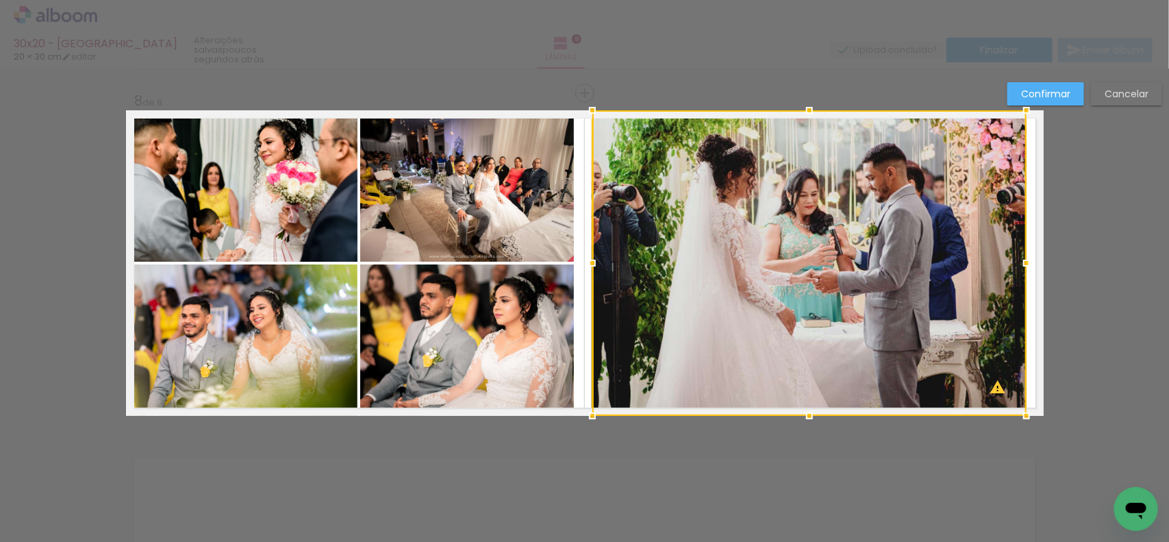
scroll to position [0, 2510]
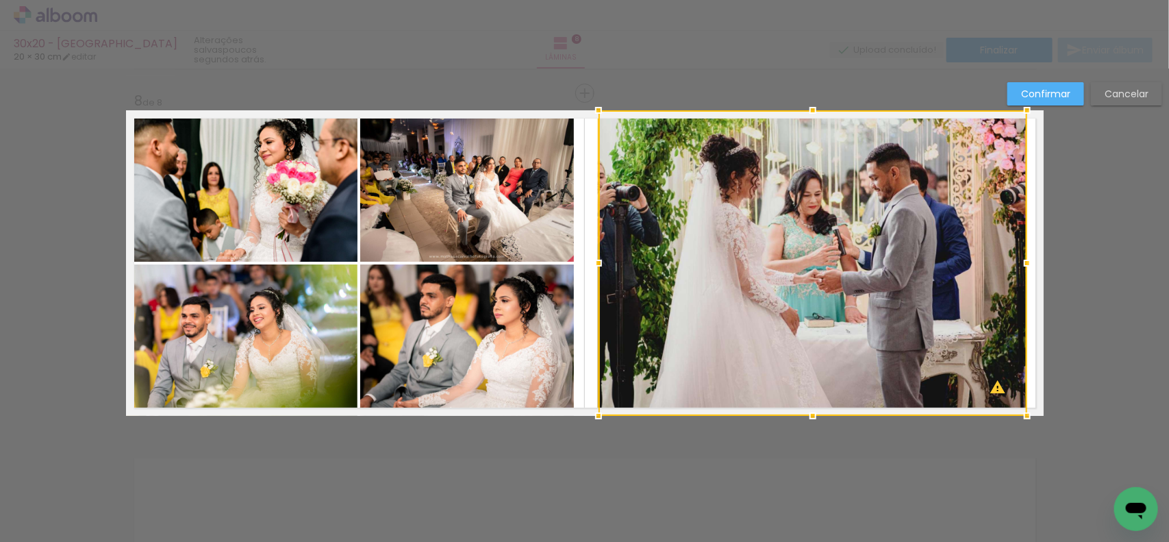
click at [594, 268] on div at bounding box center [598, 262] width 27 height 27
click at [1077, 87] on paper-button "Confirmar" at bounding box center [1046, 93] width 77 height 23
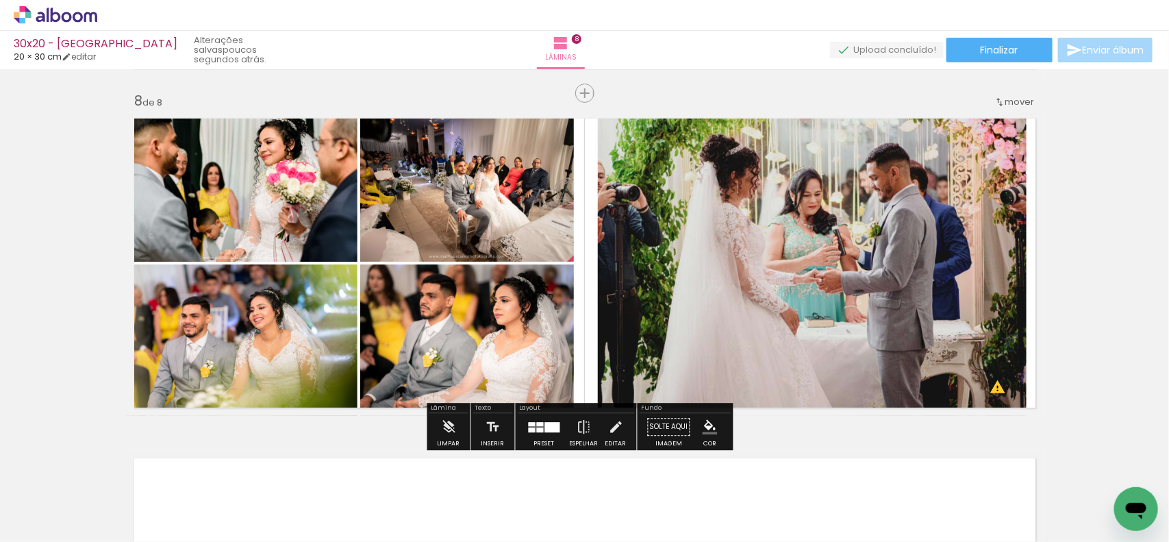
click at [432, 225] on quentale-photo at bounding box center [467, 185] width 214 height 151
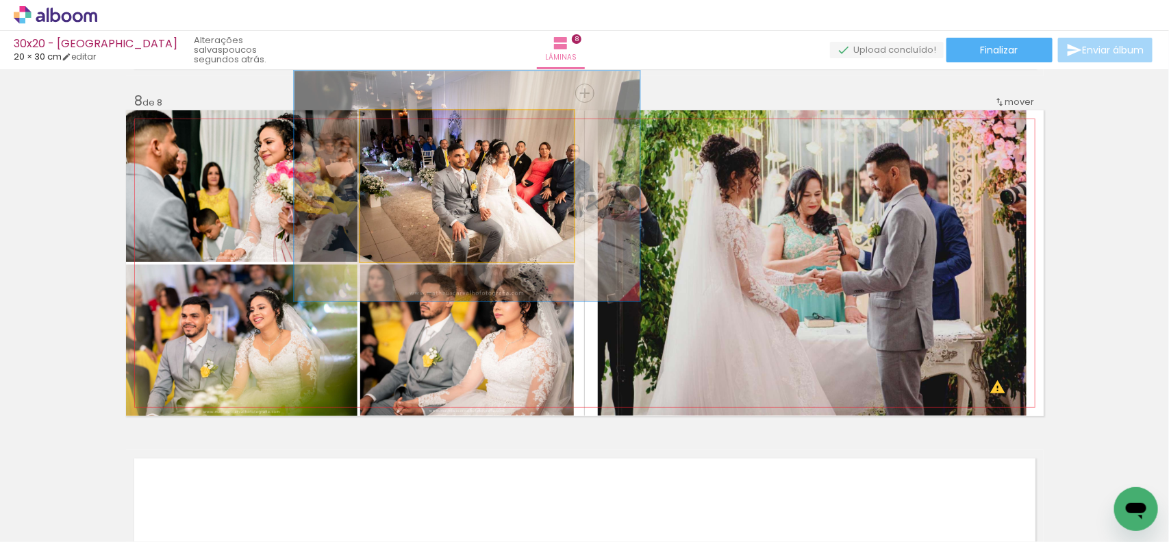
drag, startPoint x: 392, startPoint y: 132, endPoint x: 417, endPoint y: 132, distance: 24.7
type paper-slider "152"
click at [417, 132] on div at bounding box center [417, 125] width 22 height 22
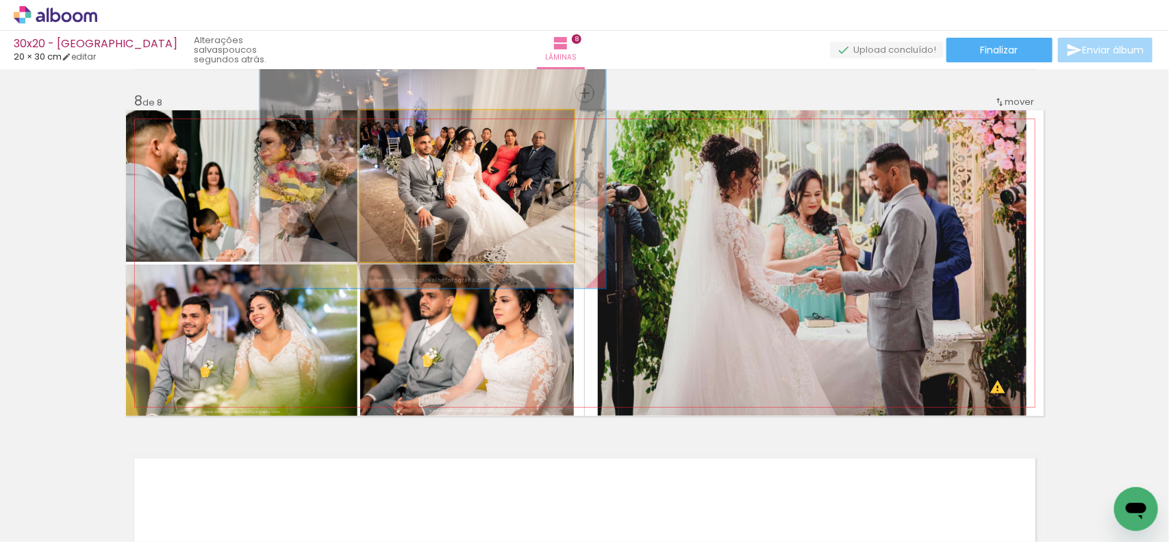
drag, startPoint x: 508, startPoint y: 232, endPoint x: 477, endPoint y: 221, distance: 32.5
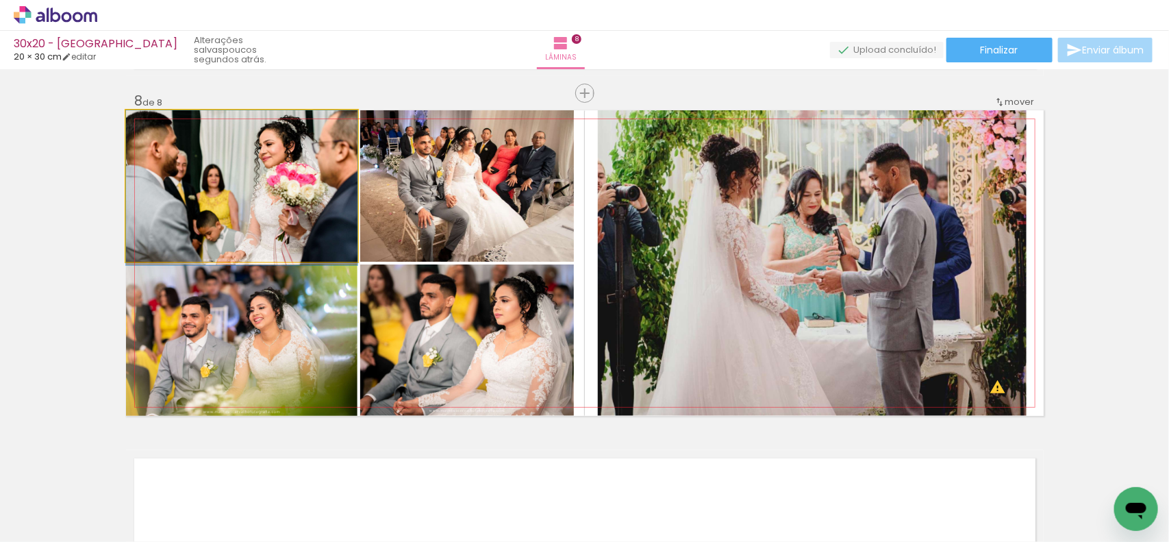
drag, startPoint x: 238, startPoint y: 196, endPoint x: 237, endPoint y: 217, distance: 21.3
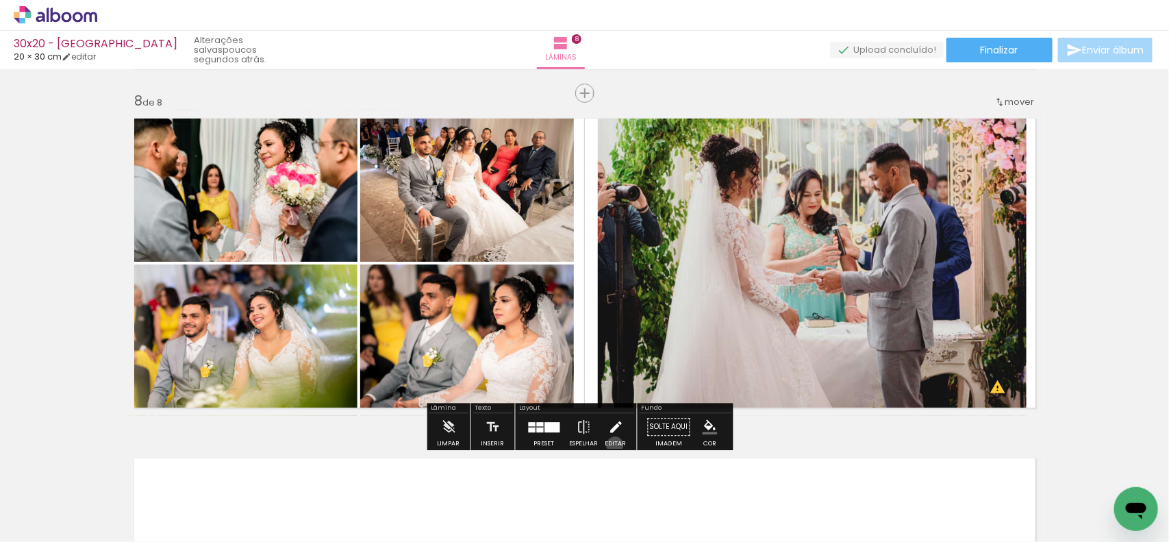
click at [611, 444] on div "Editar" at bounding box center [616, 444] width 21 height 6
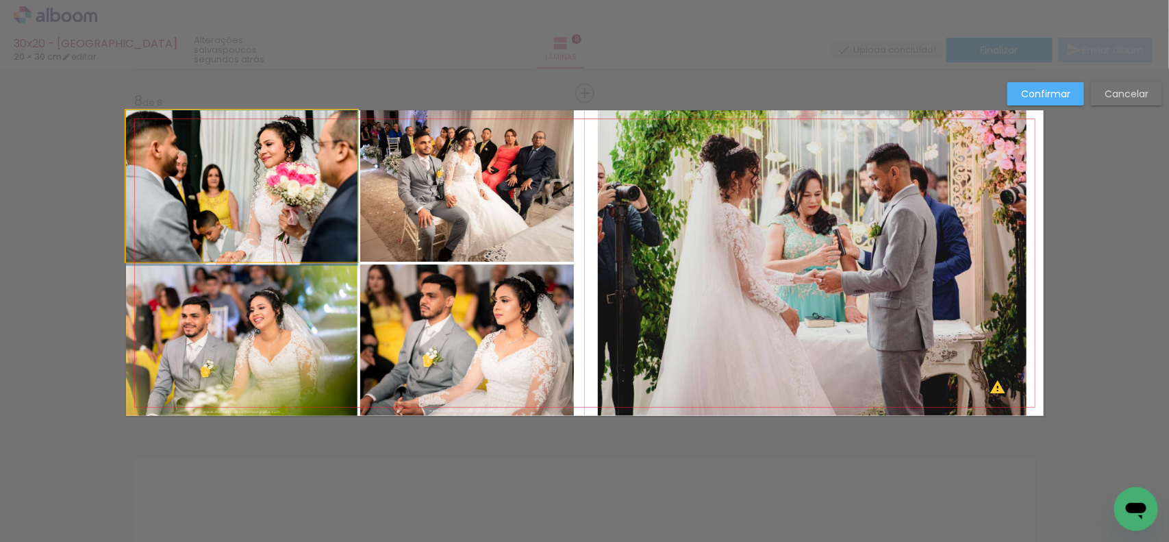
click at [227, 199] on quentale-photo at bounding box center [242, 185] width 232 height 151
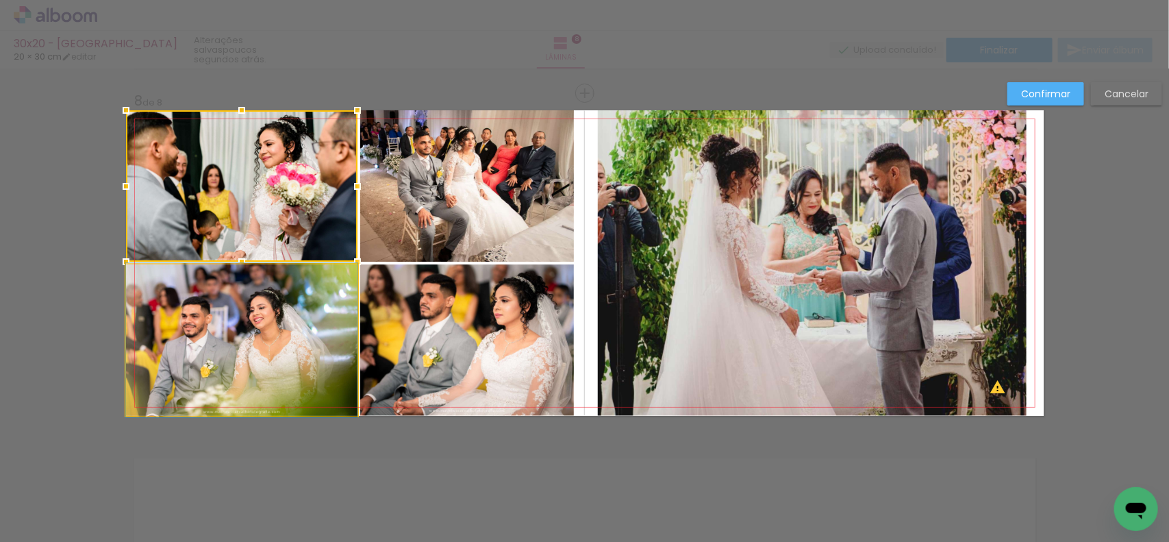
click at [175, 299] on quentale-photo at bounding box center [242, 339] width 232 height 151
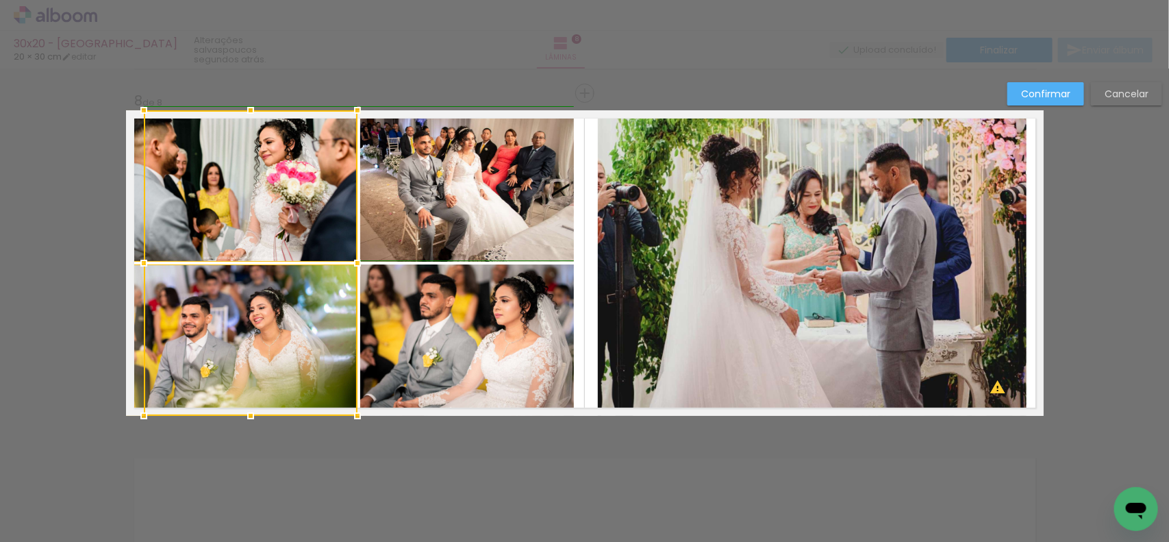
drag, startPoint x: 120, startPoint y: 257, endPoint x: 132, endPoint y: 257, distance: 11.6
click at [132, 257] on div at bounding box center [143, 262] width 27 height 27
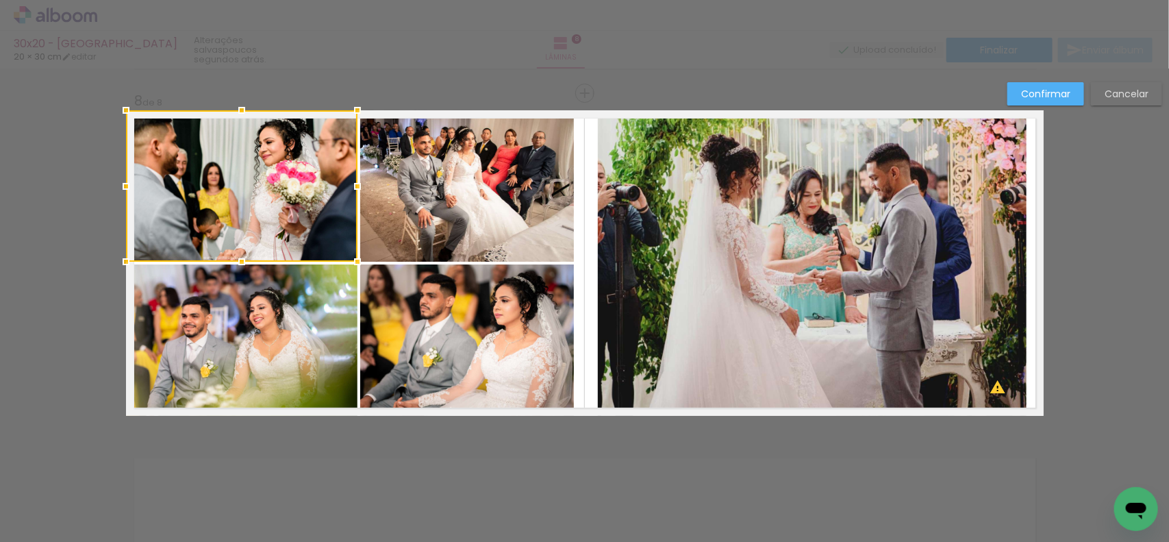
click at [161, 237] on div at bounding box center [242, 185] width 232 height 151
click at [145, 293] on quentale-photo at bounding box center [242, 339] width 232 height 151
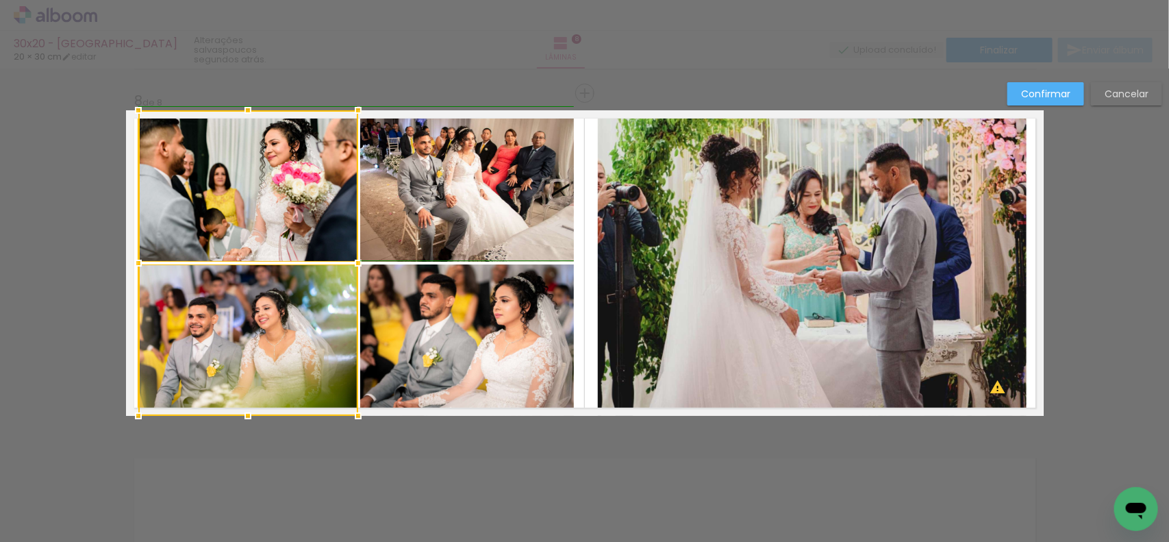
drag, startPoint x: 125, startPoint y: 264, endPoint x: 141, endPoint y: 262, distance: 15.9
click at [141, 262] on div at bounding box center [138, 262] width 27 height 27
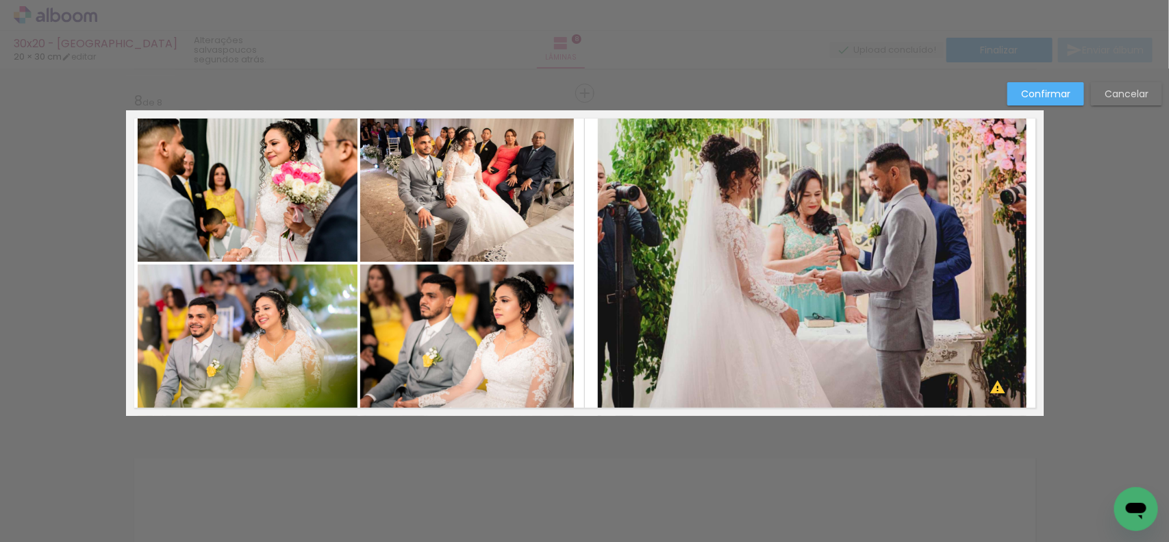
click at [261, 243] on quentale-photo at bounding box center [248, 185] width 220 height 151
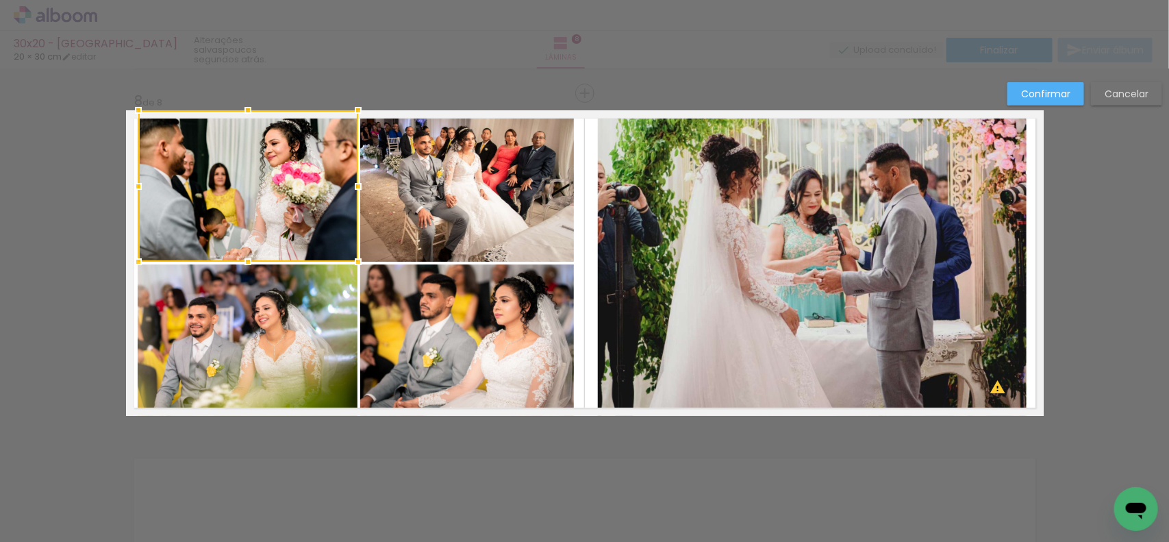
drag, startPoint x: 274, startPoint y: 314, endPoint x: 282, endPoint y: 310, distance: 8.9
click at [275, 314] on quentale-photo at bounding box center [248, 339] width 220 height 151
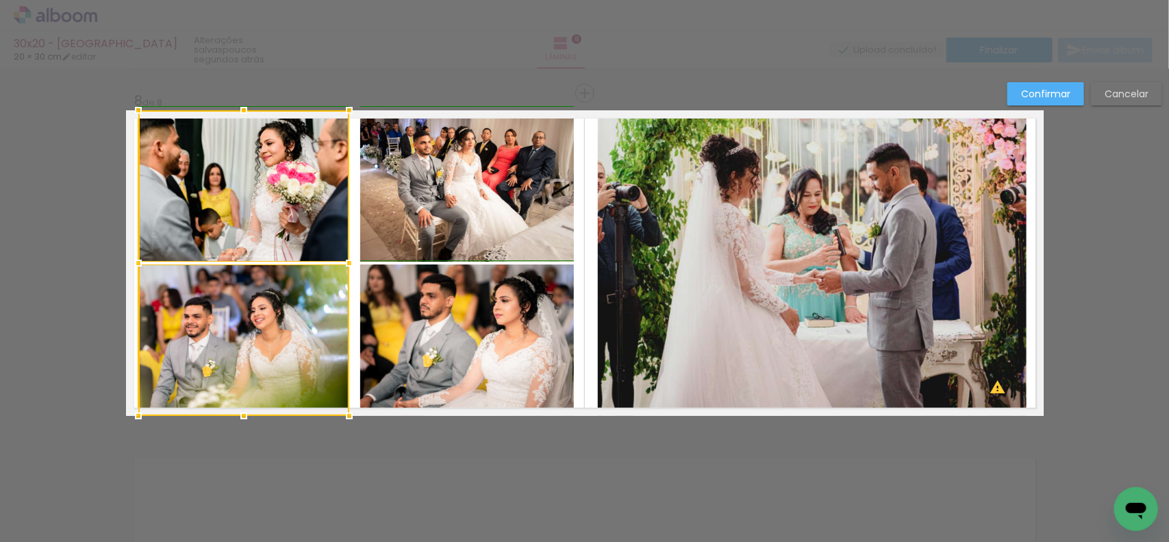
drag, startPoint x: 347, startPoint y: 264, endPoint x: 339, endPoint y: 264, distance: 8.2
click at [339, 264] on div at bounding box center [349, 262] width 27 height 27
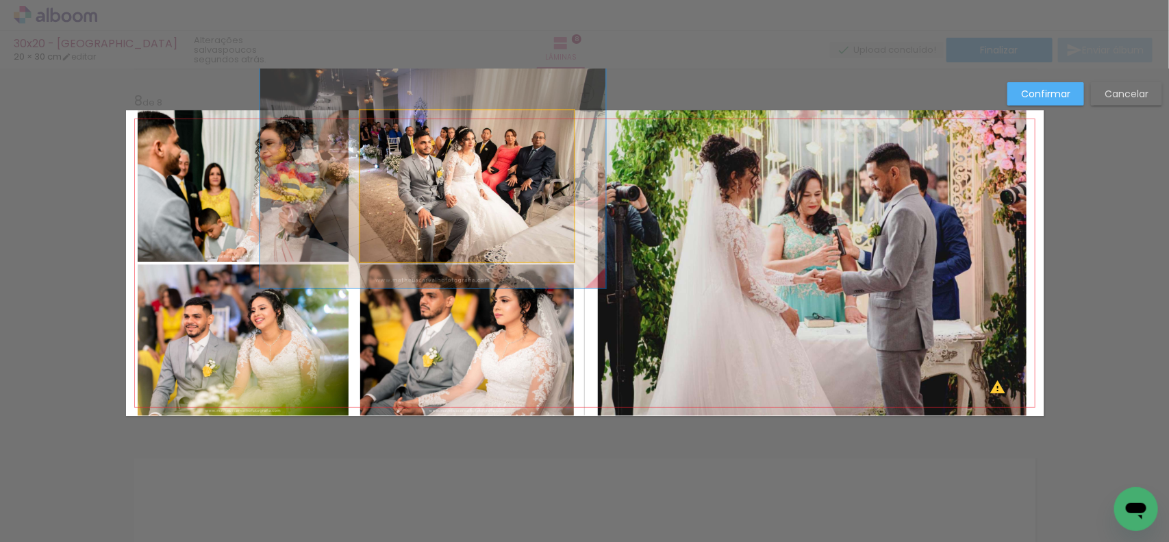
click at [443, 238] on quentale-photo at bounding box center [467, 185] width 214 height 151
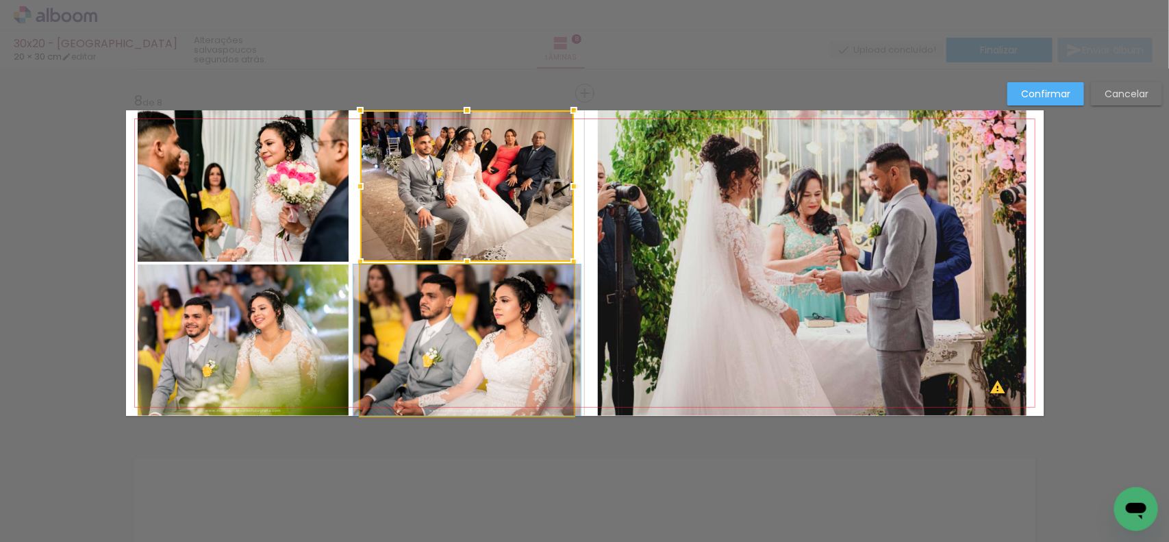
click at [436, 313] on quentale-photo at bounding box center [467, 339] width 214 height 151
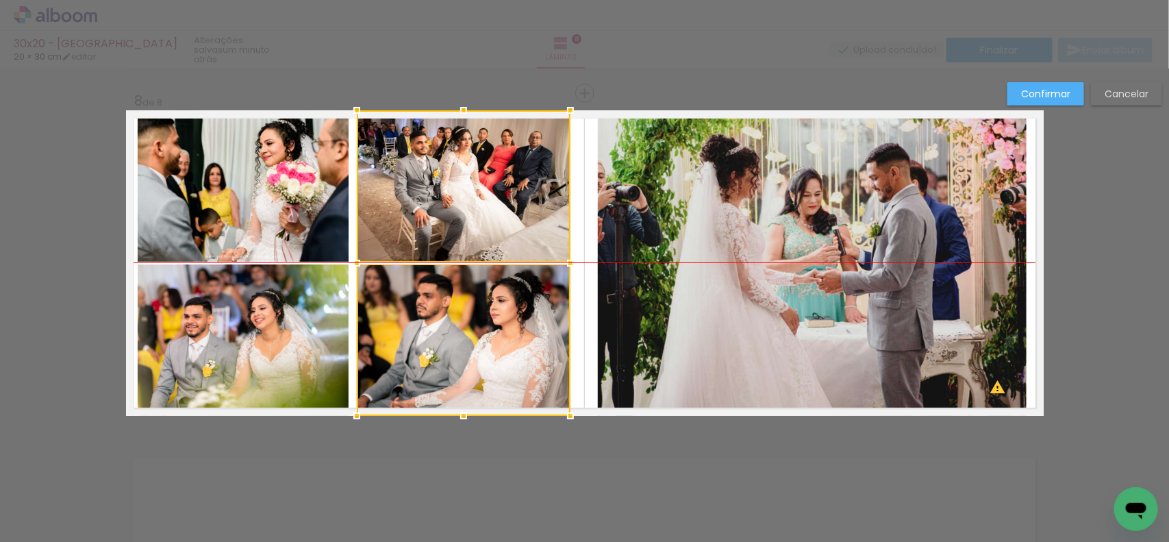
click at [432, 313] on div at bounding box center [464, 263] width 214 height 306
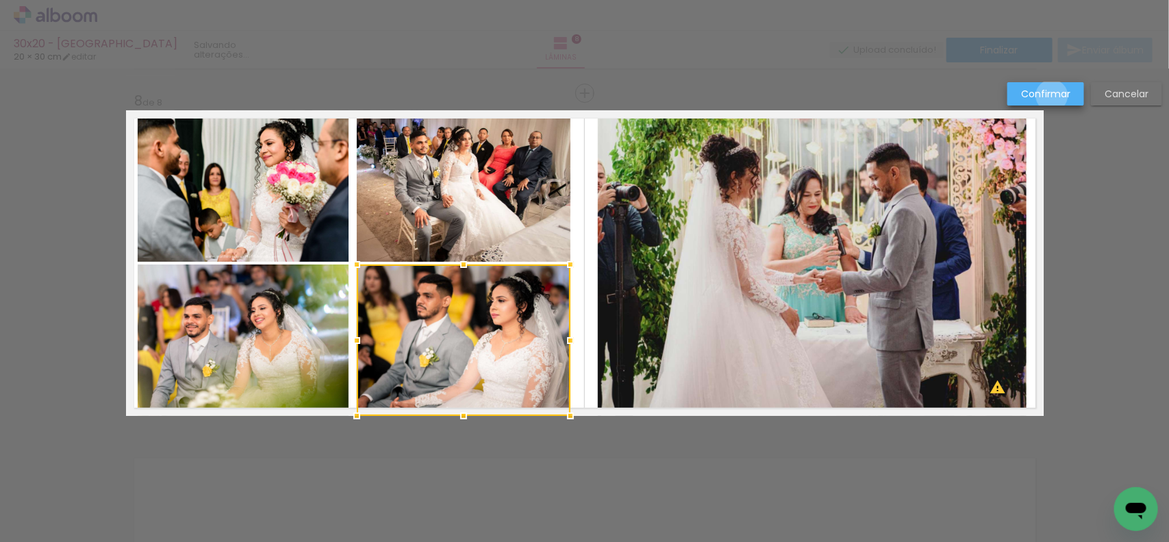
click at [0, 0] on slot "Confirmar" at bounding box center [0, 0] width 0 height 0
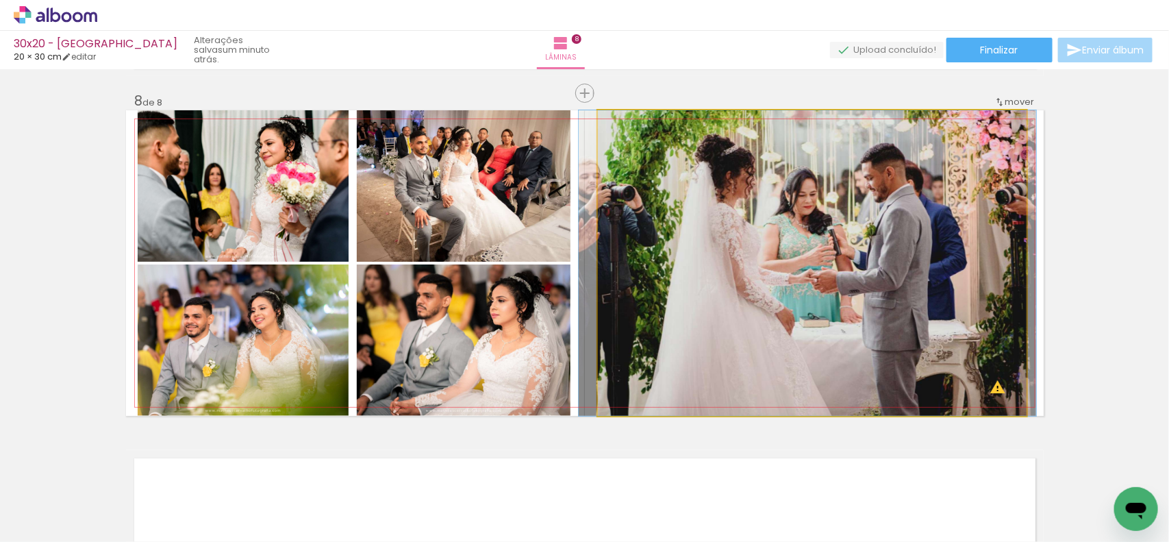
drag, startPoint x: 879, startPoint y: 226, endPoint x: 874, endPoint y: 236, distance: 11.3
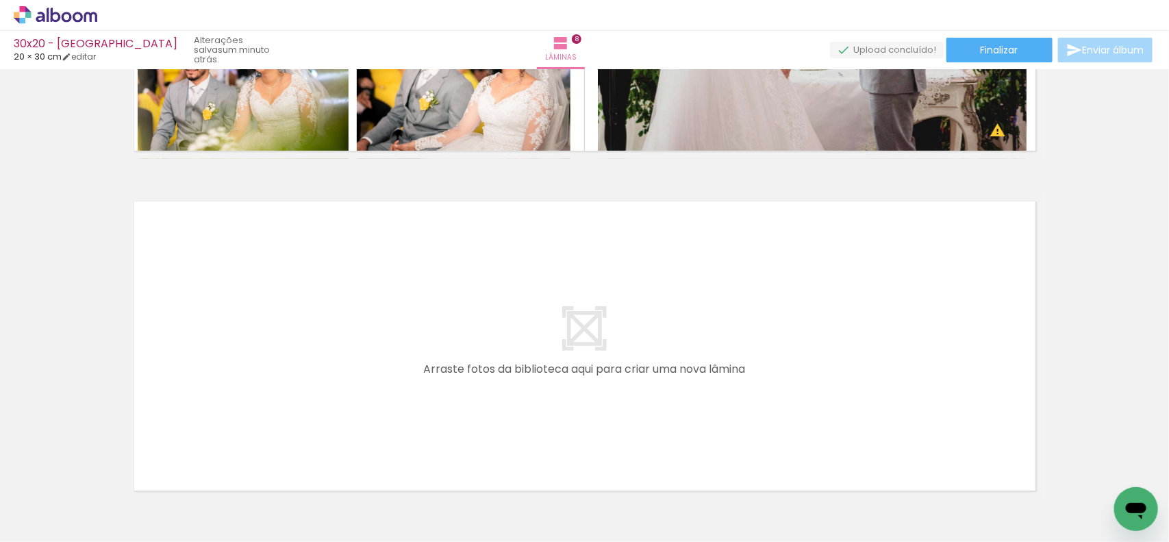
scroll to position [0, 2993]
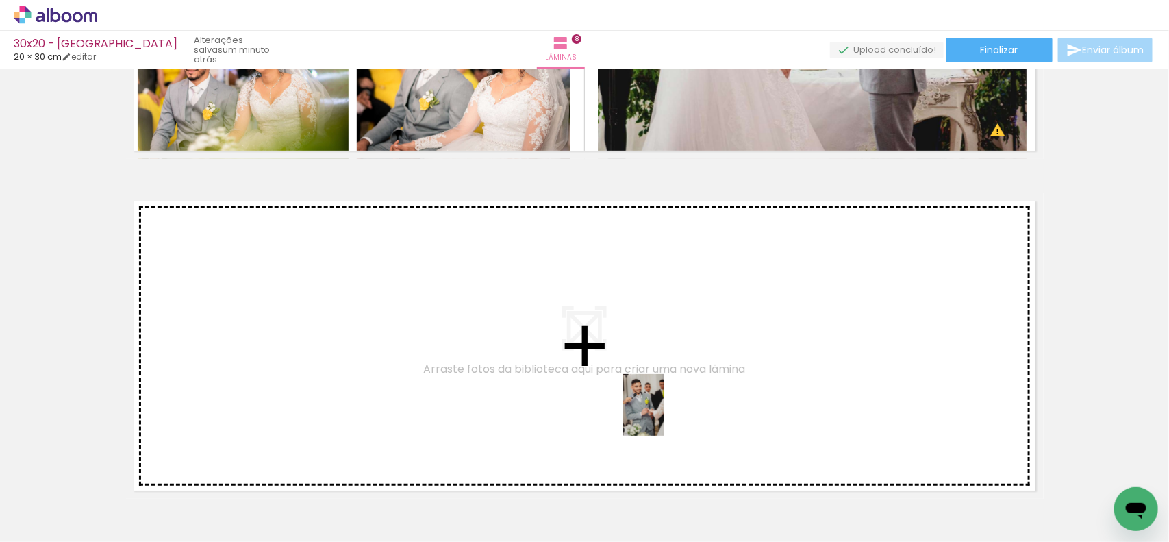
drag, startPoint x: 685, startPoint y: 521, endPoint x: 665, endPoint y: 415, distance: 108.2
click at [665, 415] on quentale-workspace at bounding box center [584, 271] width 1169 height 542
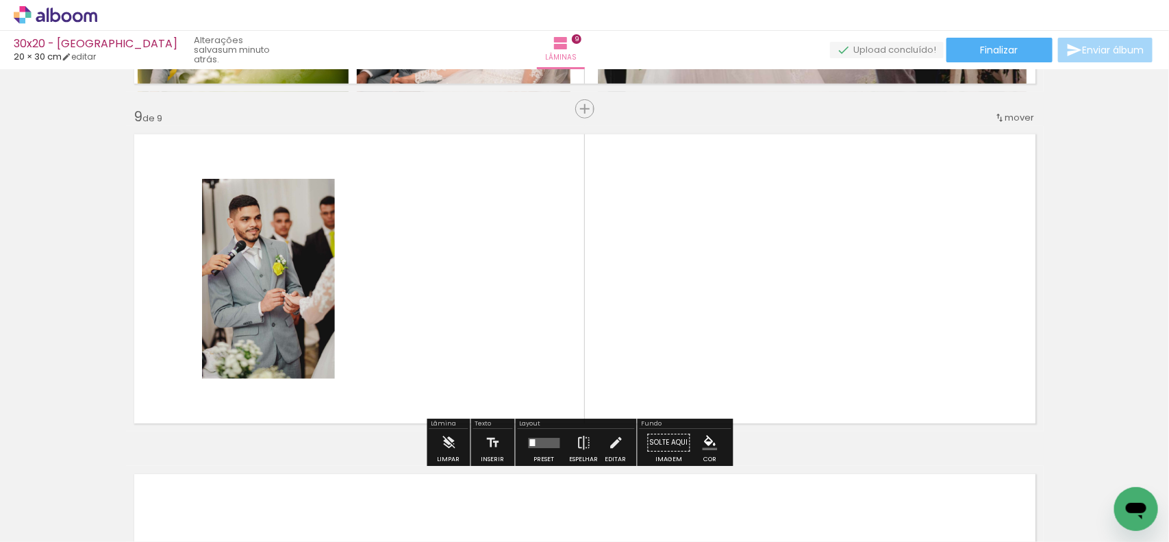
scroll to position [2717, 0]
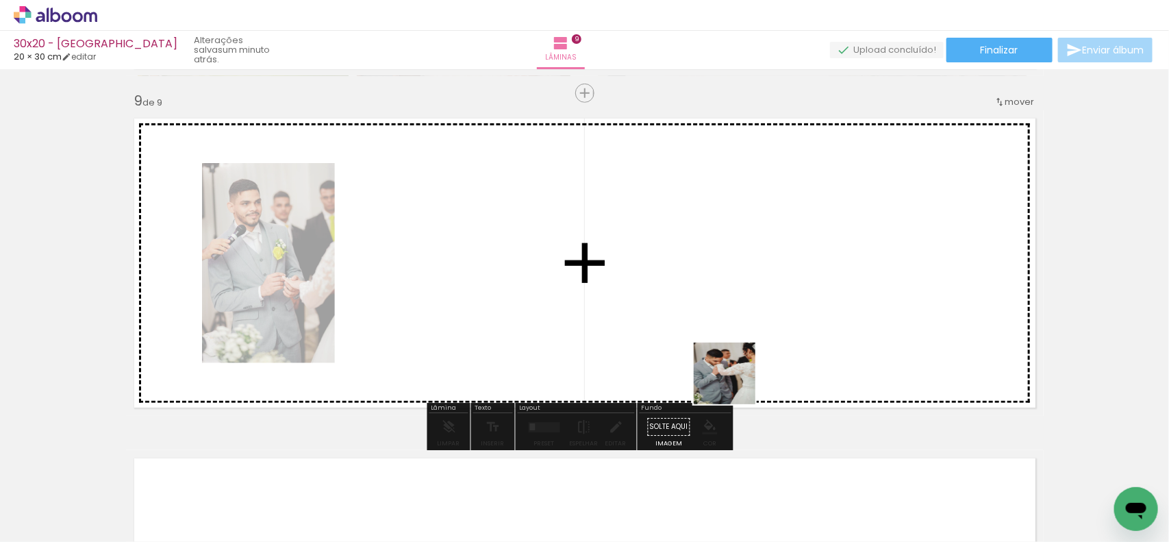
drag, startPoint x: 751, startPoint y: 515, endPoint x: 733, endPoint y: 371, distance: 145.7
click at [733, 371] on quentale-workspace at bounding box center [584, 271] width 1169 height 542
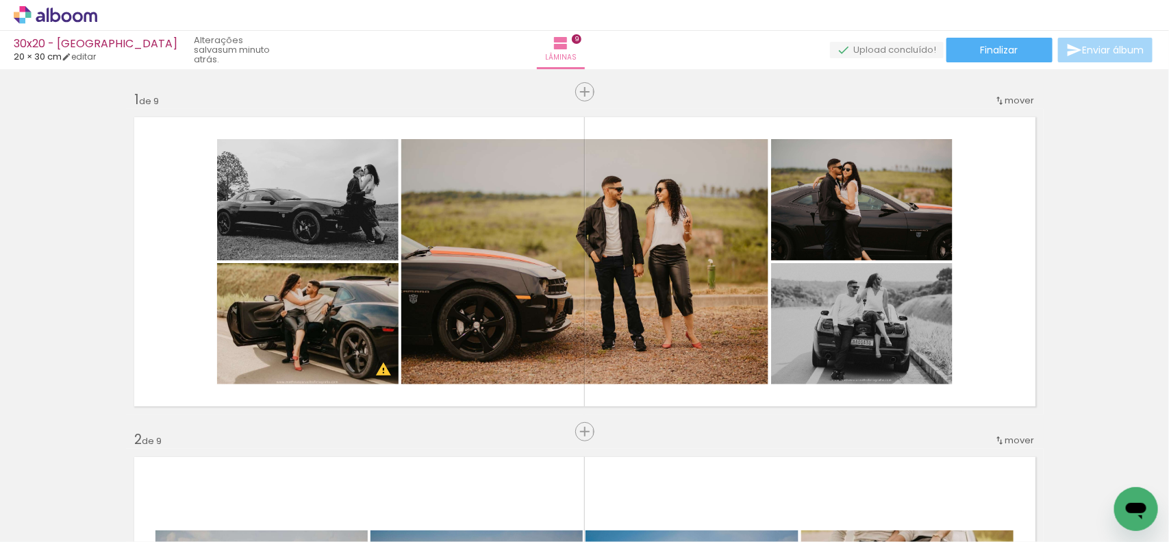
scroll to position [0, 0]
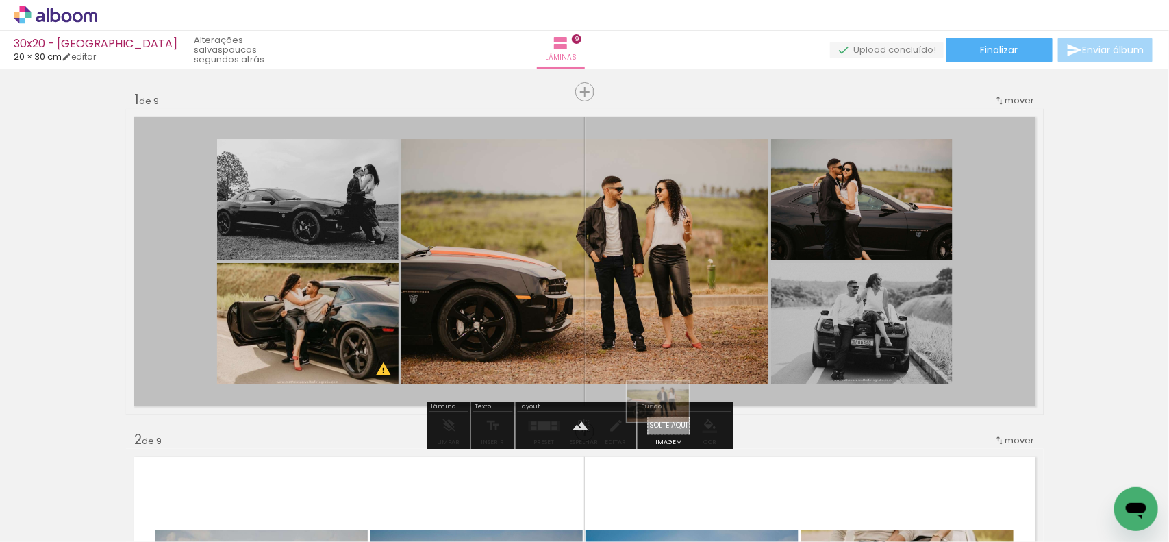
drag, startPoint x: 295, startPoint y: 510, endPoint x: 669, endPoint y: 422, distance: 383.7
click at [669, 422] on quentale-workspace at bounding box center [584, 271] width 1169 height 542
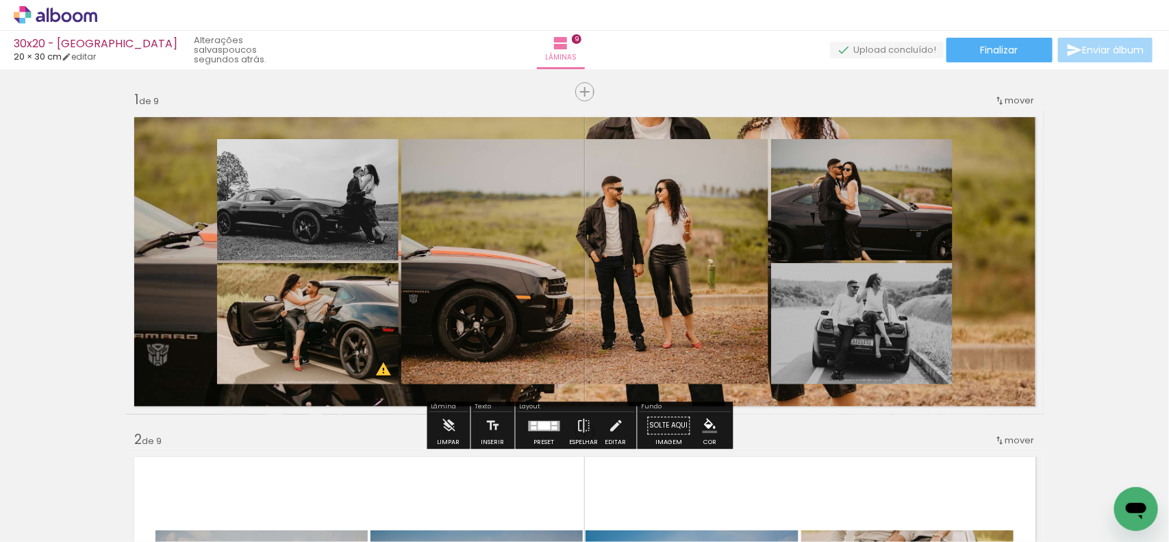
click at [987, 283] on quentale-layouter at bounding box center [585, 262] width 918 height 306
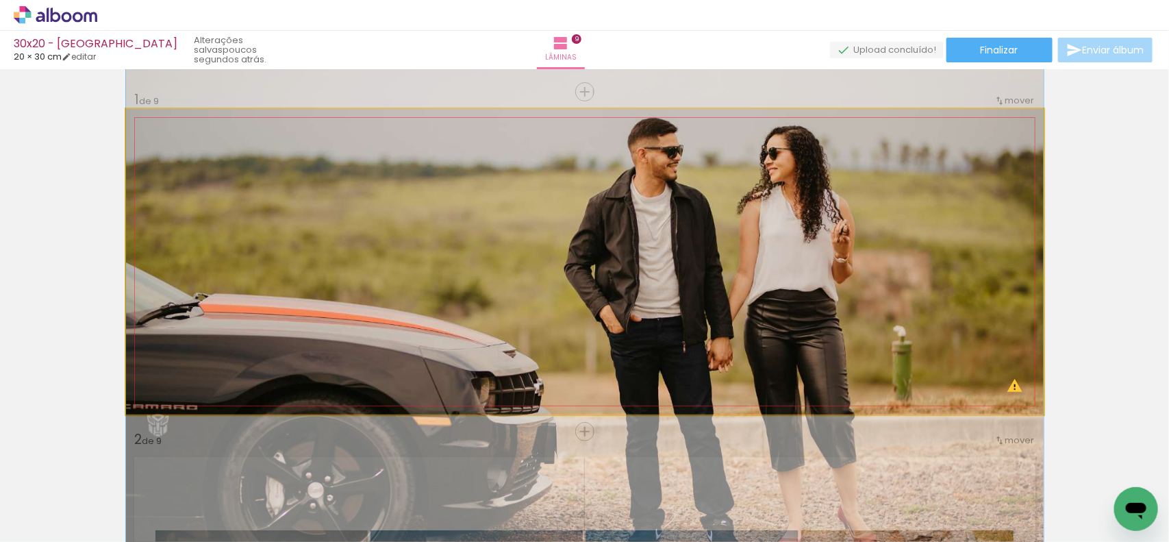
drag, startPoint x: 995, startPoint y: 264, endPoint x: 994, endPoint y: 334, distance: 70.6
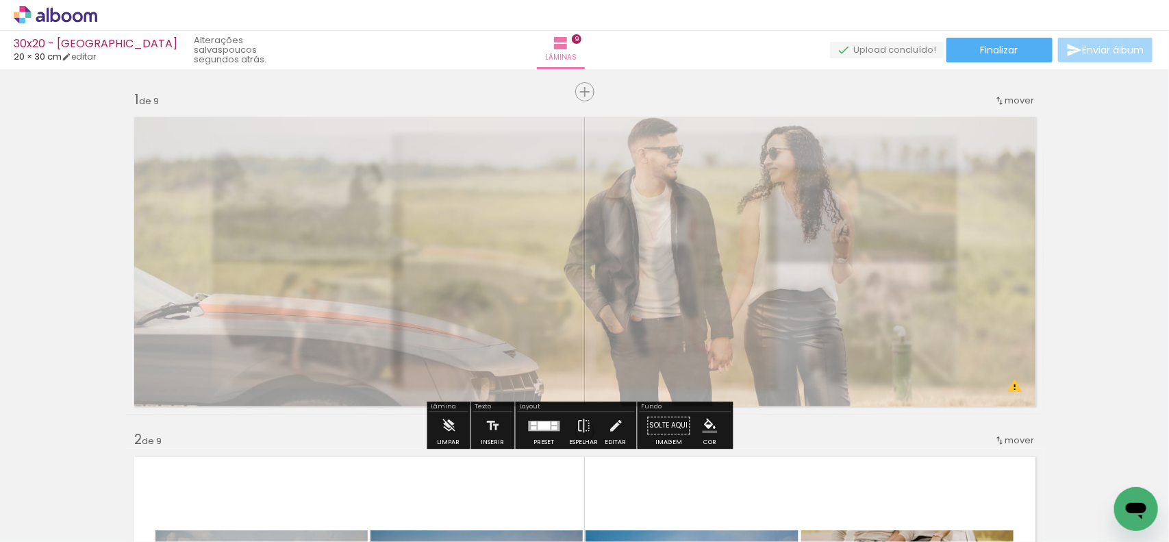
drag, startPoint x: 317, startPoint y: 149, endPoint x: 284, endPoint y: 149, distance: 32.9
type paper-slider "40"
click at [285, 149] on div at bounding box center [296, 144] width 22 height 22
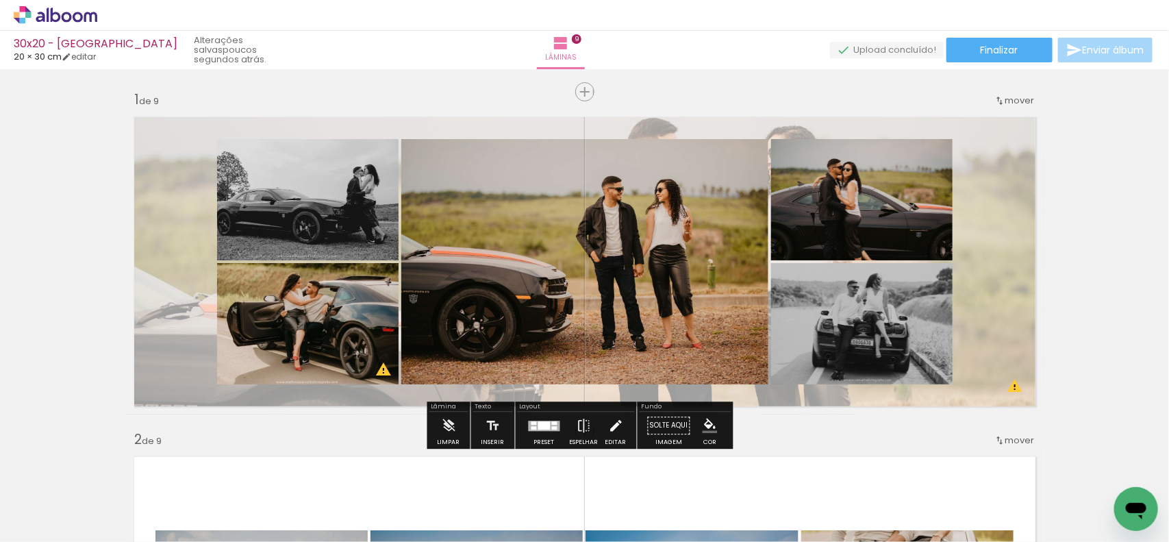
click at [617, 425] on iron-icon at bounding box center [615, 425] width 15 height 27
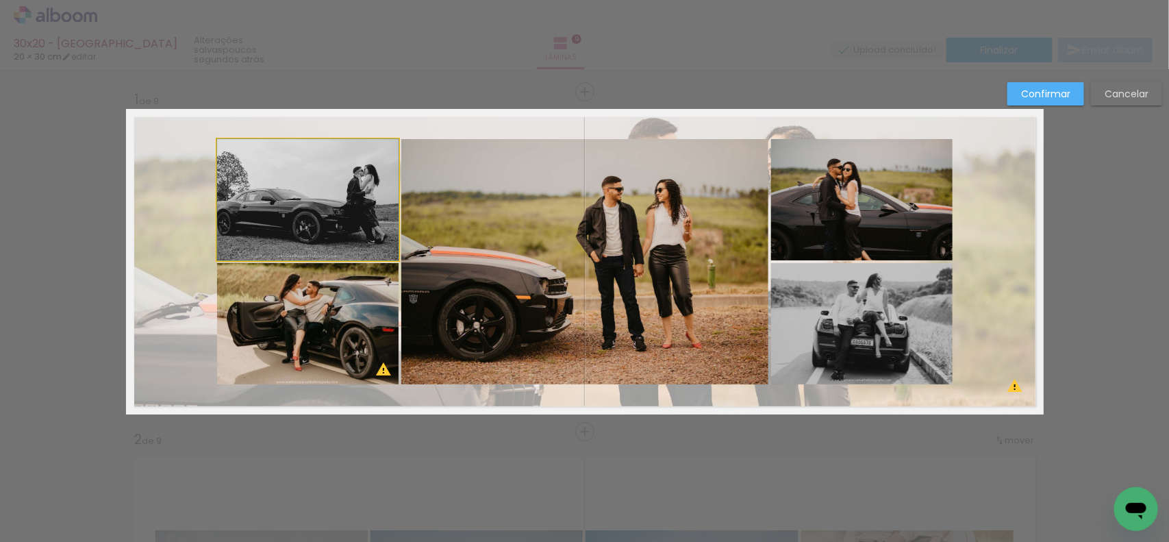
click at [303, 224] on quentale-photo at bounding box center [308, 199] width 182 height 121
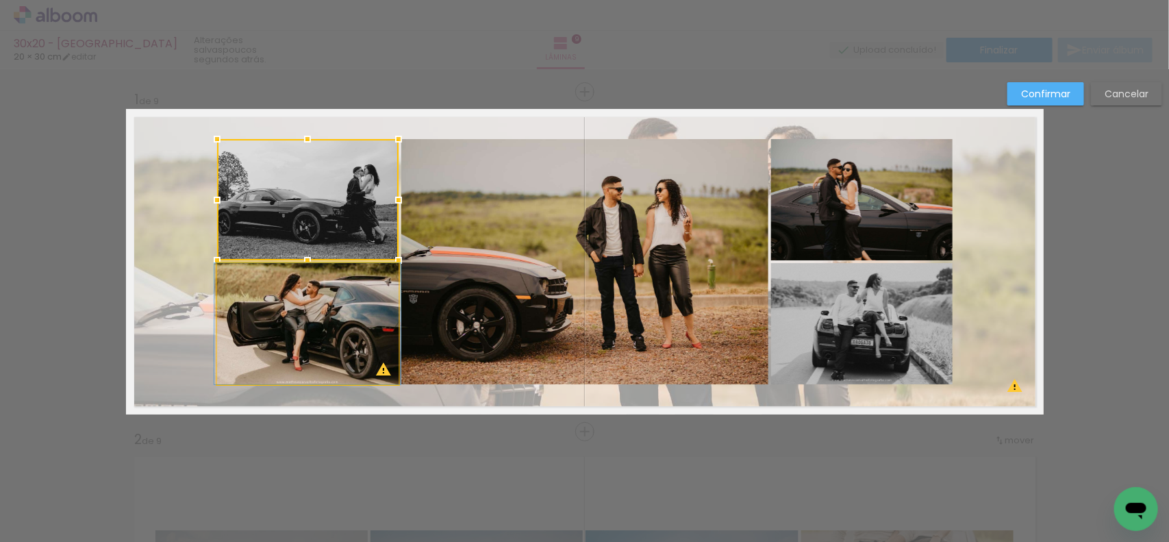
click at [313, 303] on quentale-photo at bounding box center [308, 323] width 182 height 121
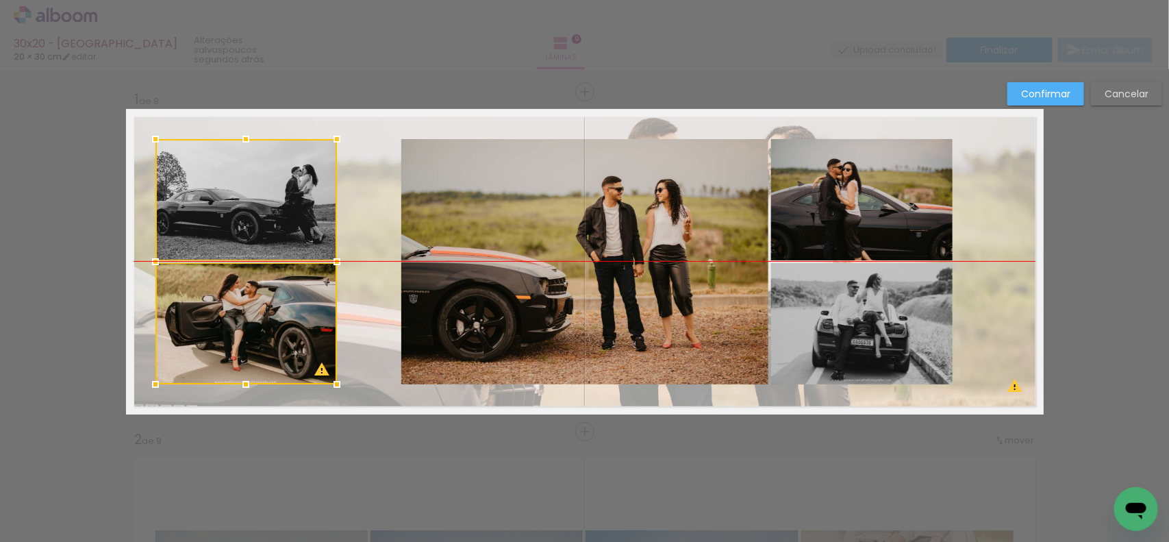
drag, startPoint x: 313, startPoint y: 303, endPoint x: 251, endPoint y: 303, distance: 61.7
click at [251, 303] on div at bounding box center [247, 261] width 182 height 245
click at [430, 312] on quentale-photo at bounding box center [584, 261] width 367 height 245
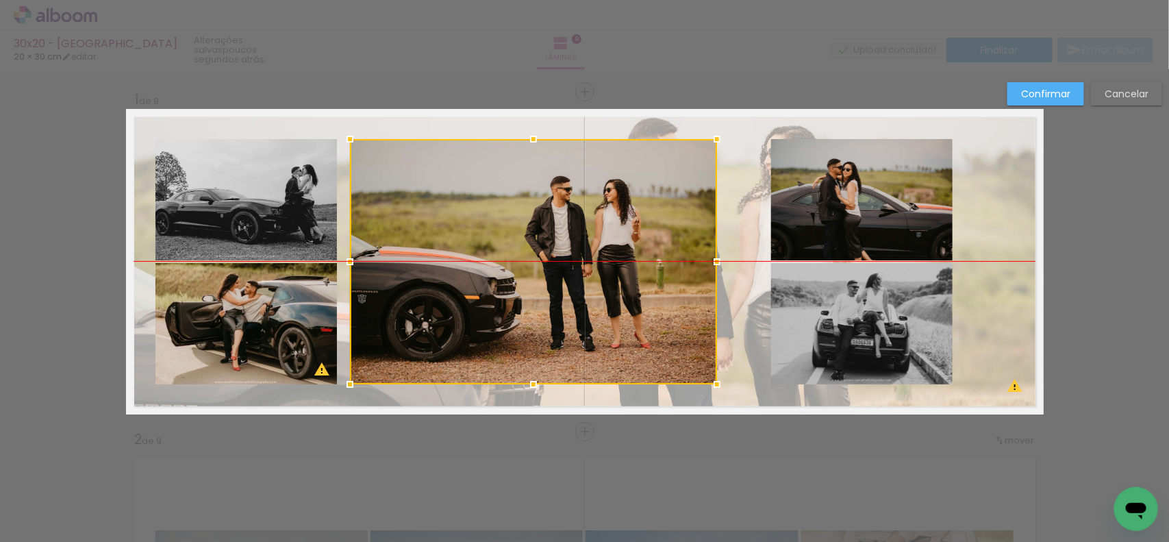
drag, startPoint x: 449, startPoint y: 312, endPoint x: 397, endPoint y: 312, distance: 51.4
click at [397, 312] on div at bounding box center [533, 261] width 367 height 245
click at [815, 210] on quentale-photo at bounding box center [862, 199] width 182 height 121
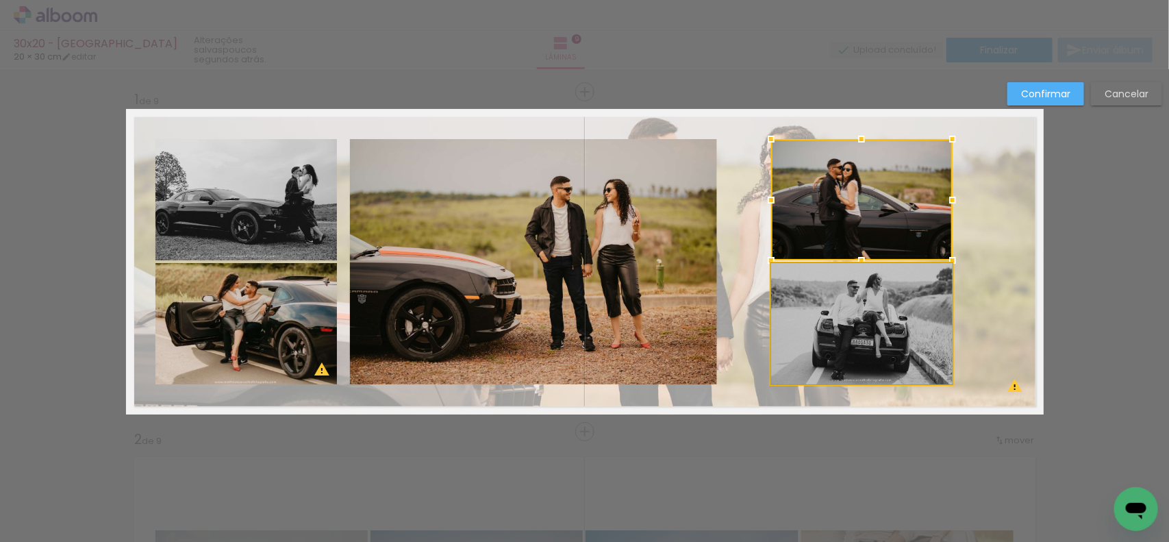
click at [819, 317] on quentale-photo at bounding box center [862, 323] width 182 height 121
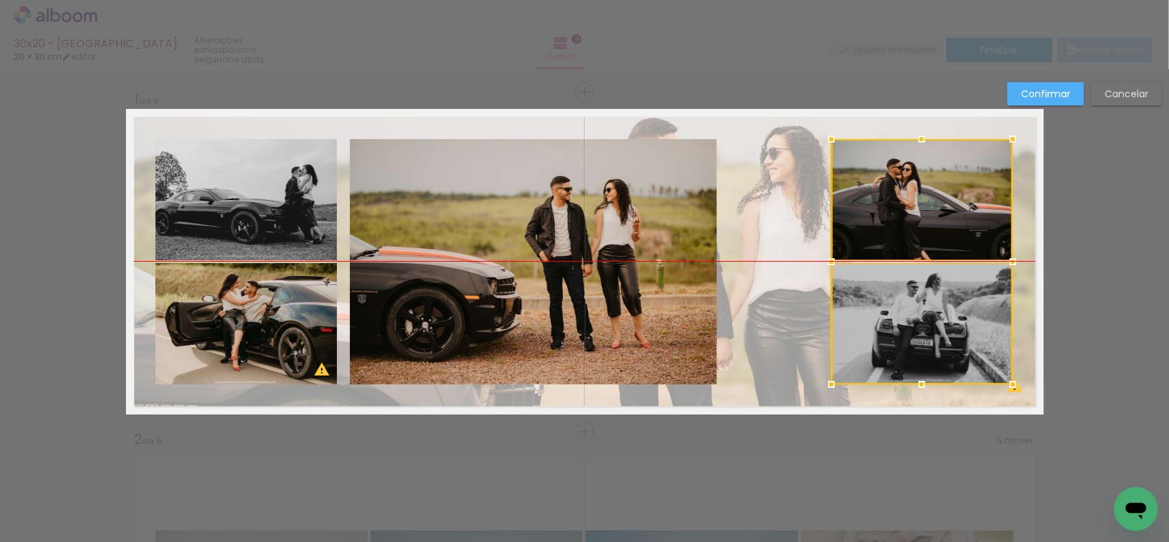
drag, startPoint x: 824, startPoint y: 319, endPoint x: 875, endPoint y: 315, distance: 51.5
click at [876, 316] on div at bounding box center [923, 261] width 182 height 245
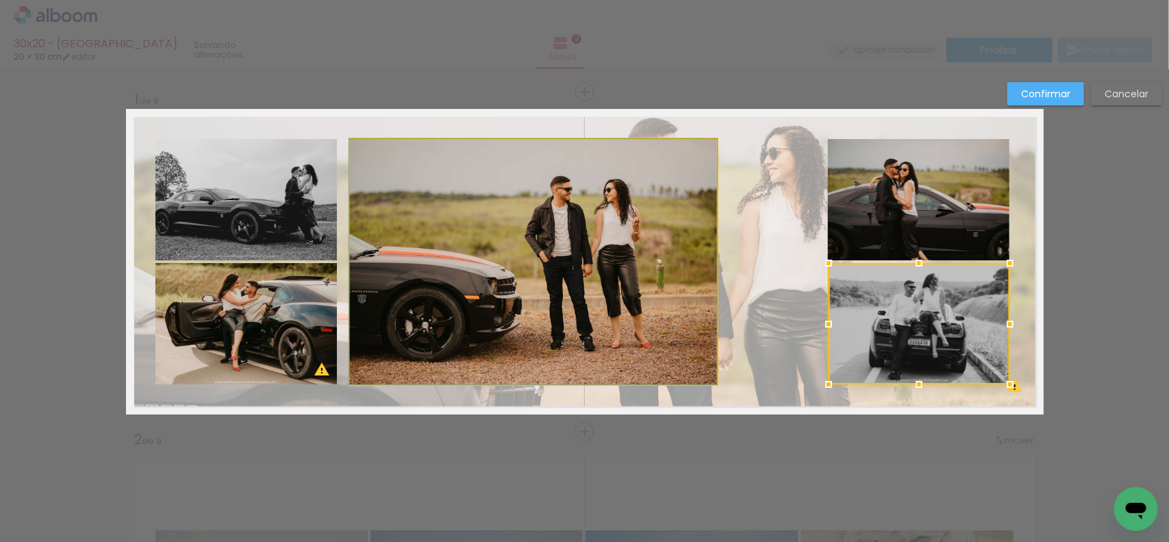
click at [649, 303] on quentale-photo at bounding box center [533, 261] width 367 height 245
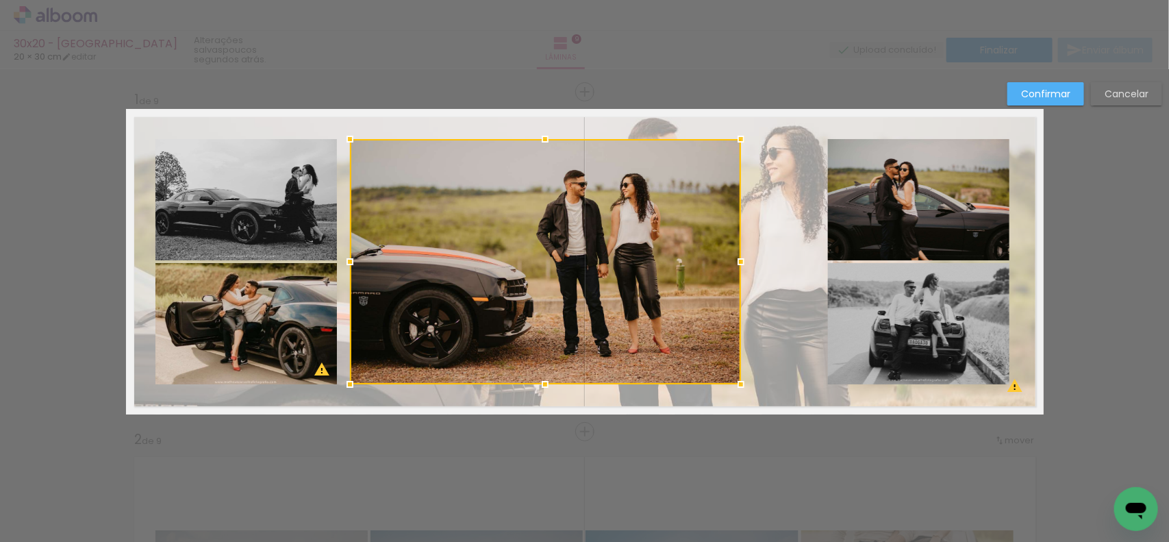
drag, startPoint x: 710, startPoint y: 261, endPoint x: 734, endPoint y: 262, distance: 24.0
click at [734, 262] on div at bounding box center [741, 261] width 27 height 27
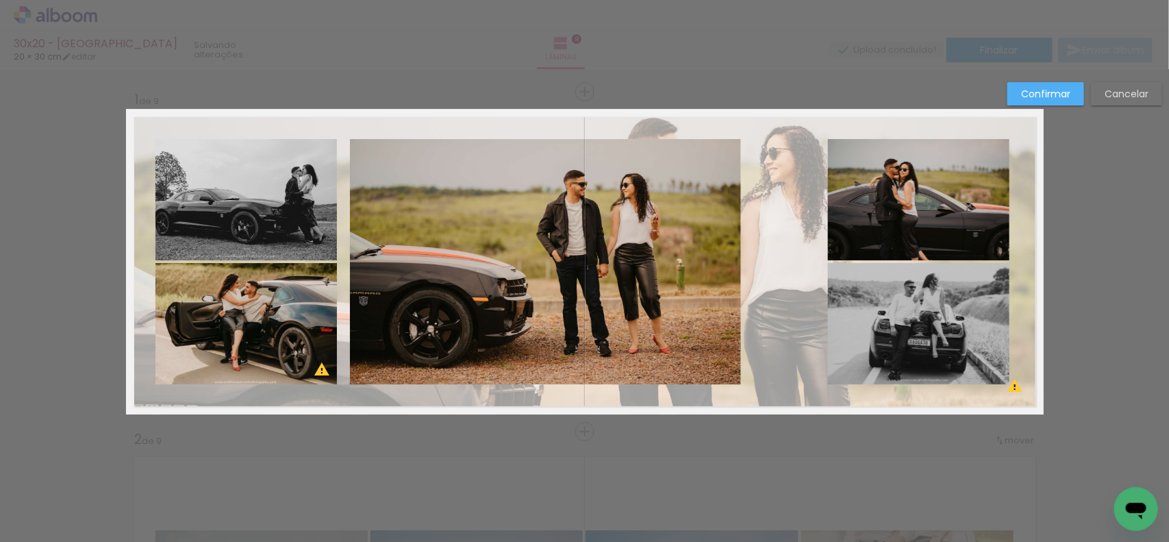
click at [800, 279] on quentale-layouter at bounding box center [585, 262] width 918 height 306
click at [793, 278] on quentale-layouter at bounding box center [585, 262] width 918 height 306
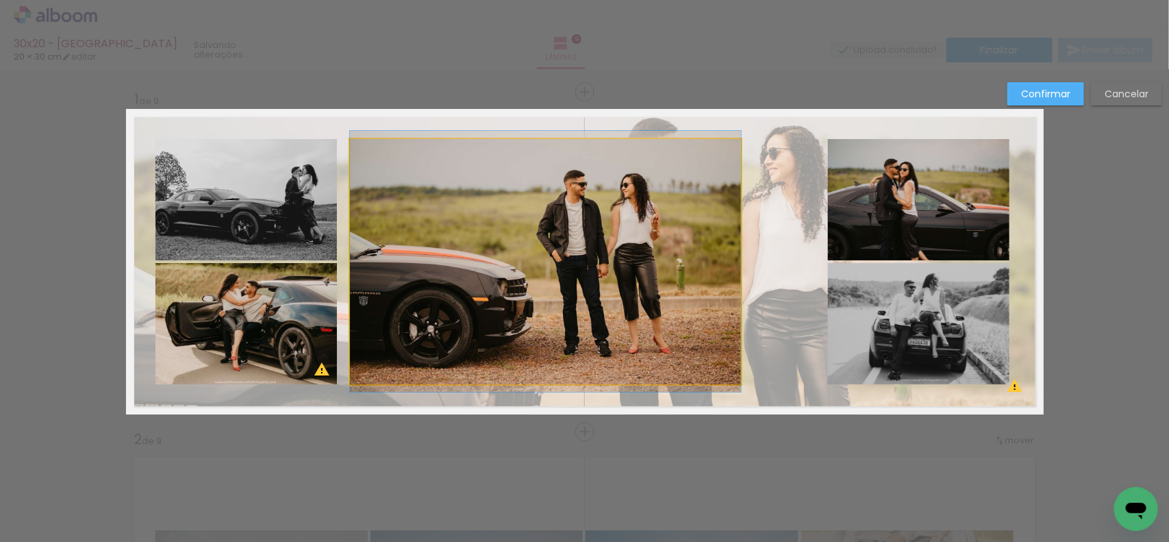
click at [699, 261] on quentale-photo at bounding box center [545, 261] width 391 height 245
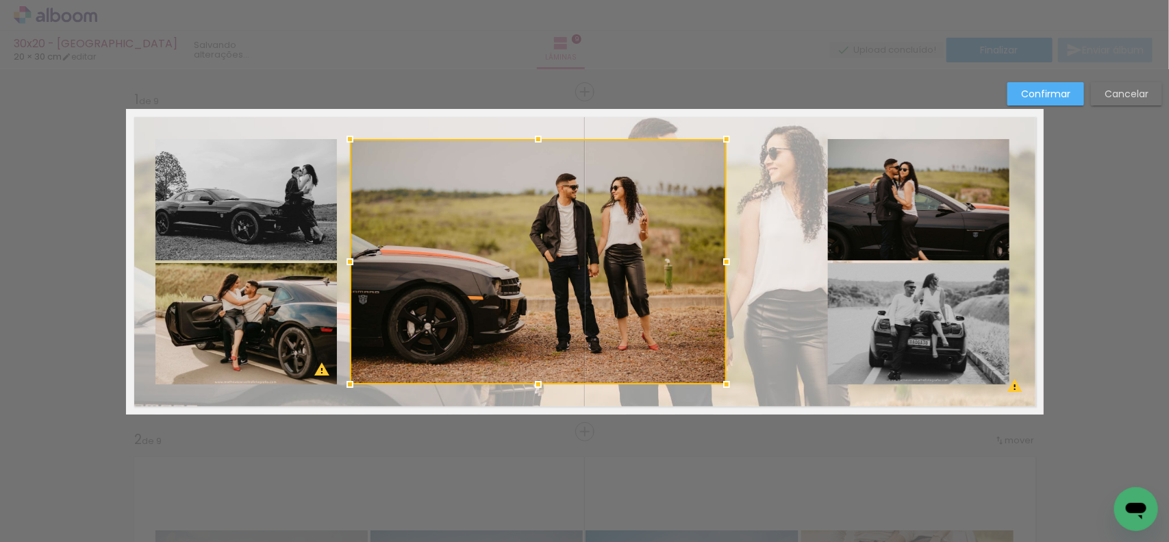
drag, startPoint x: 734, startPoint y: 265, endPoint x: 719, endPoint y: 266, distance: 14.4
click at [719, 266] on div at bounding box center [726, 261] width 27 height 27
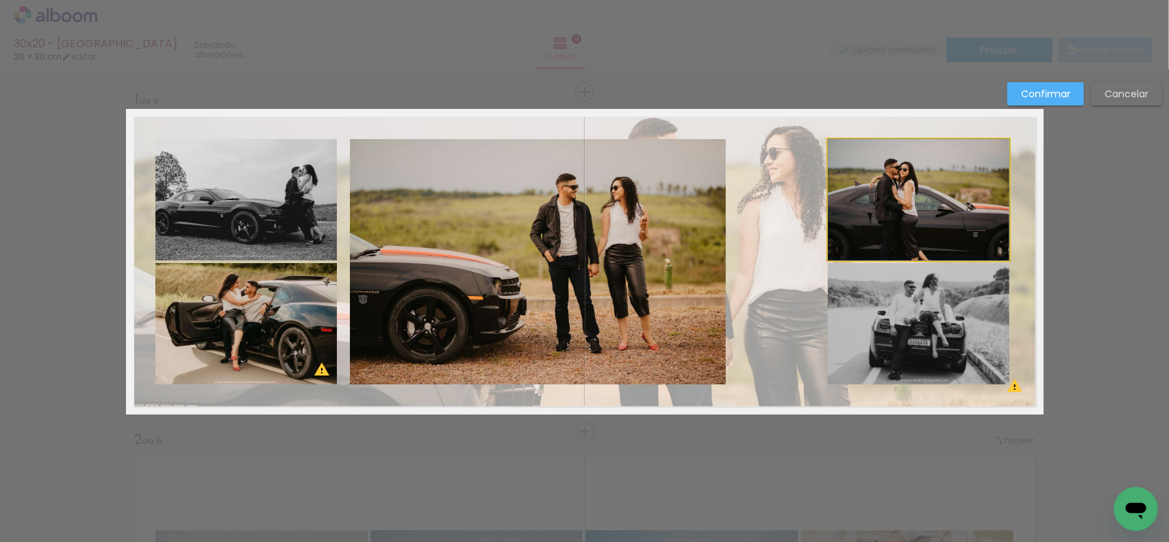
click at [882, 225] on quentale-photo at bounding box center [919, 199] width 182 height 121
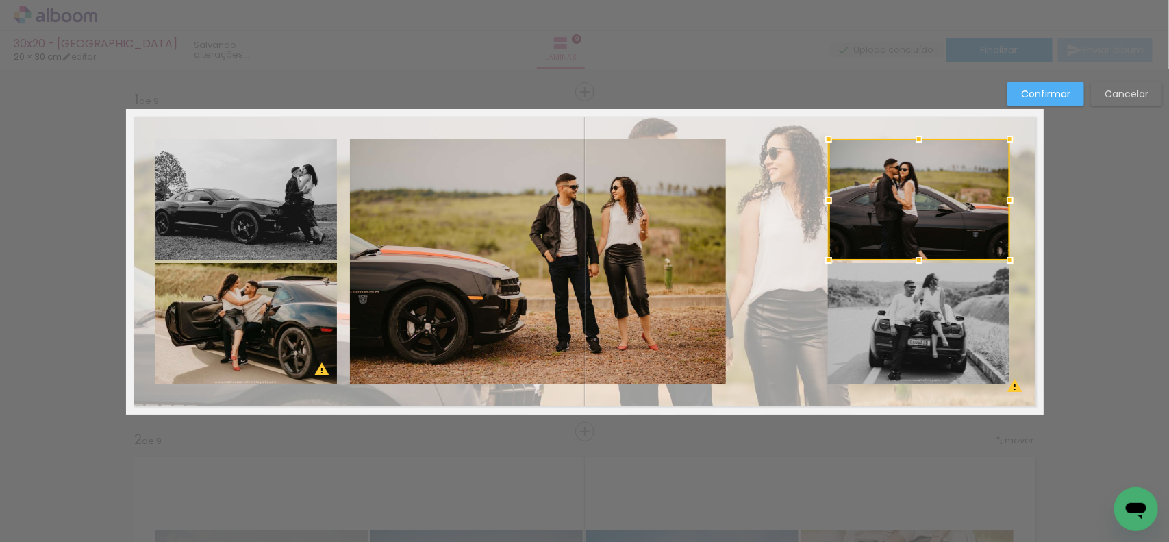
click at [893, 314] on quentale-photo at bounding box center [919, 323] width 182 height 121
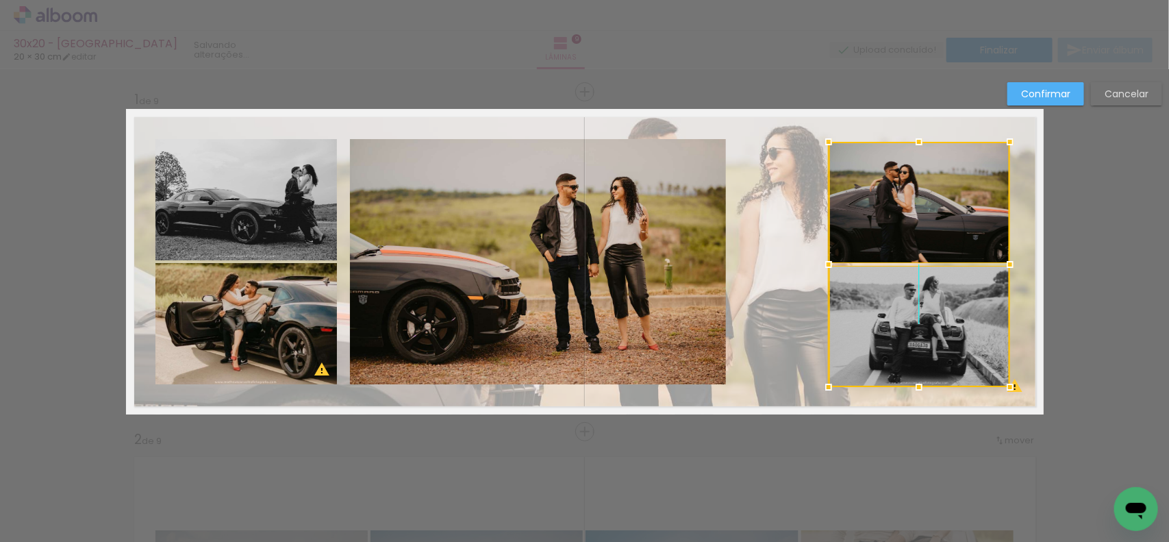
click at [896, 317] on div at bounding box center [920, 264] width 182 height 245
click at [0, 0] on slot "Cancelar" at bounding box center [0, 0] width 0 height 0
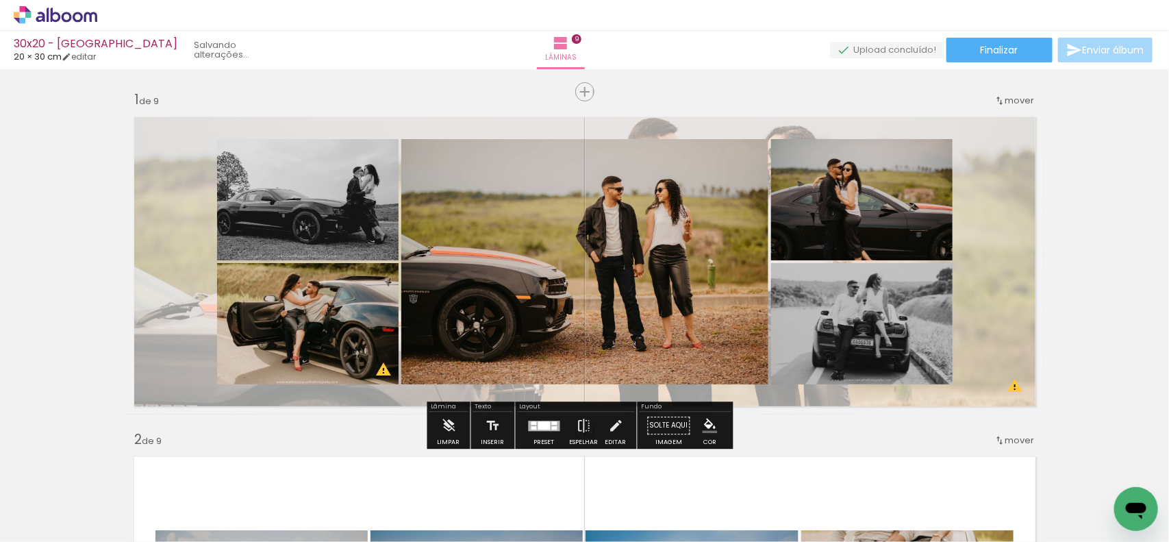
click at [529, 426] on div at bounding box center [545, 426] width 32 height 10
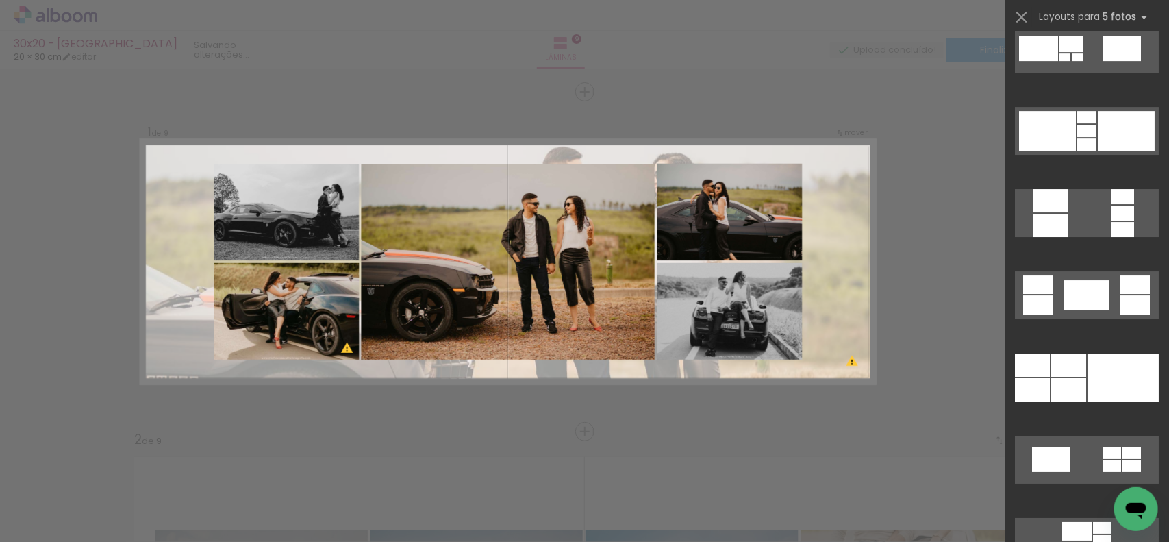
scroll to position [1644, 0]
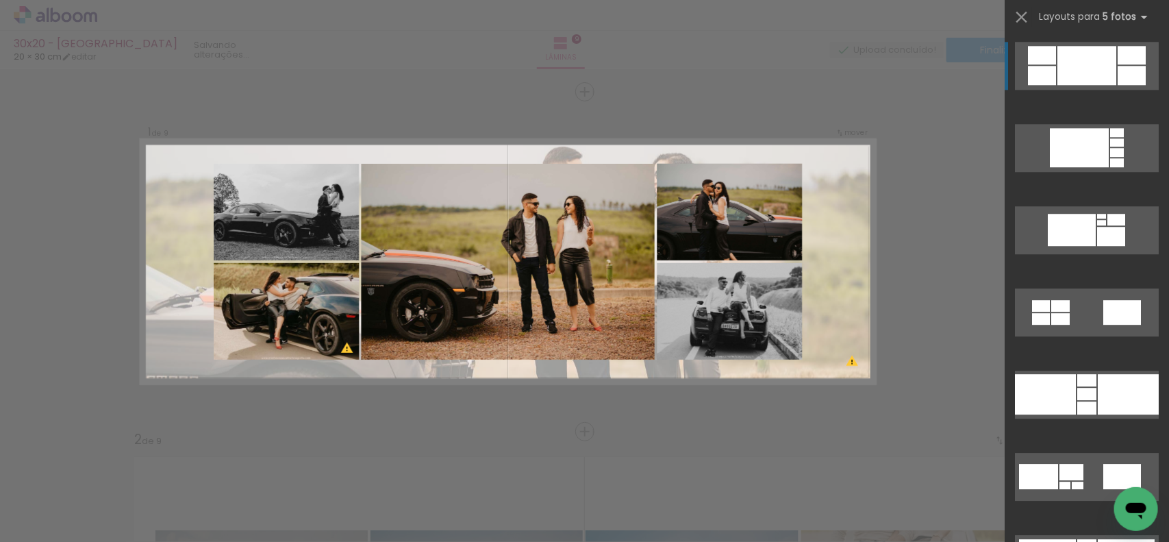
click at [1086, 49] on div at bounding box center [1087, 65] width 59 height 39
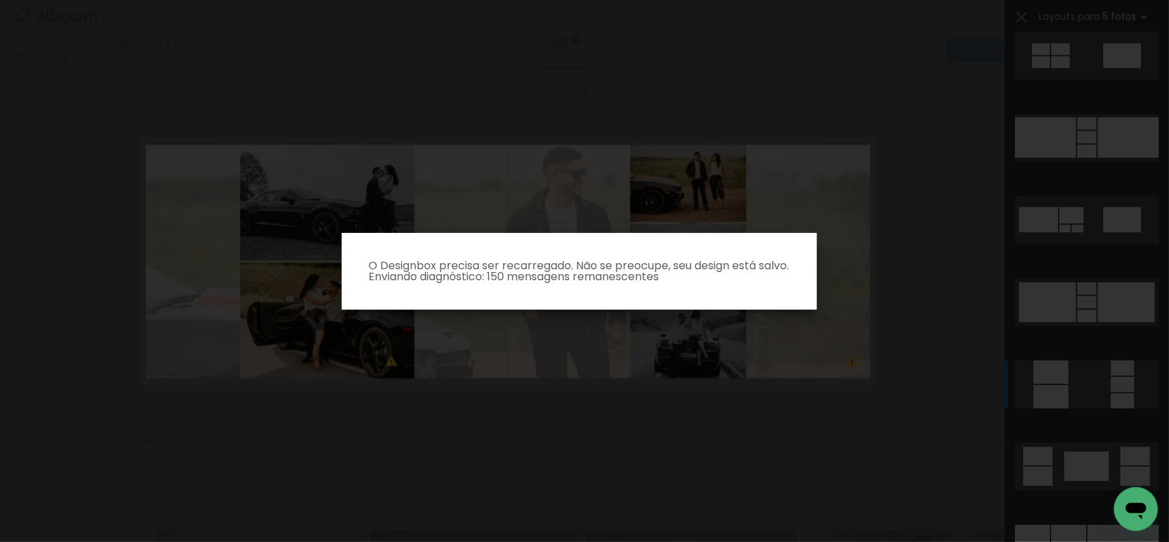
scroll to position [2220, 0]
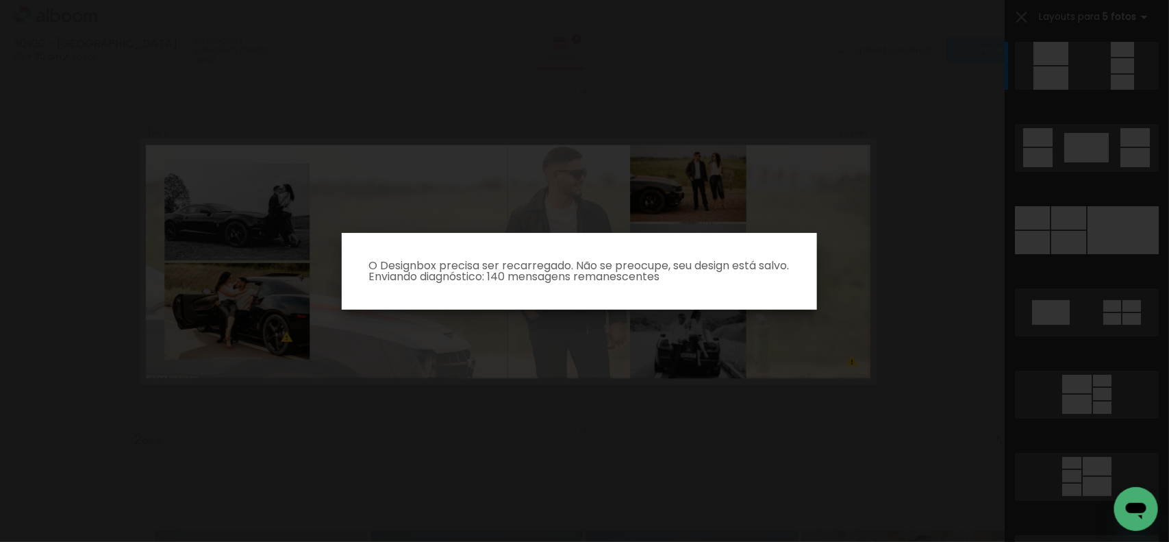
click at [1100, 418] on iron-overlay-backdrop at bounding box center [584, 271] width 1169 height 542
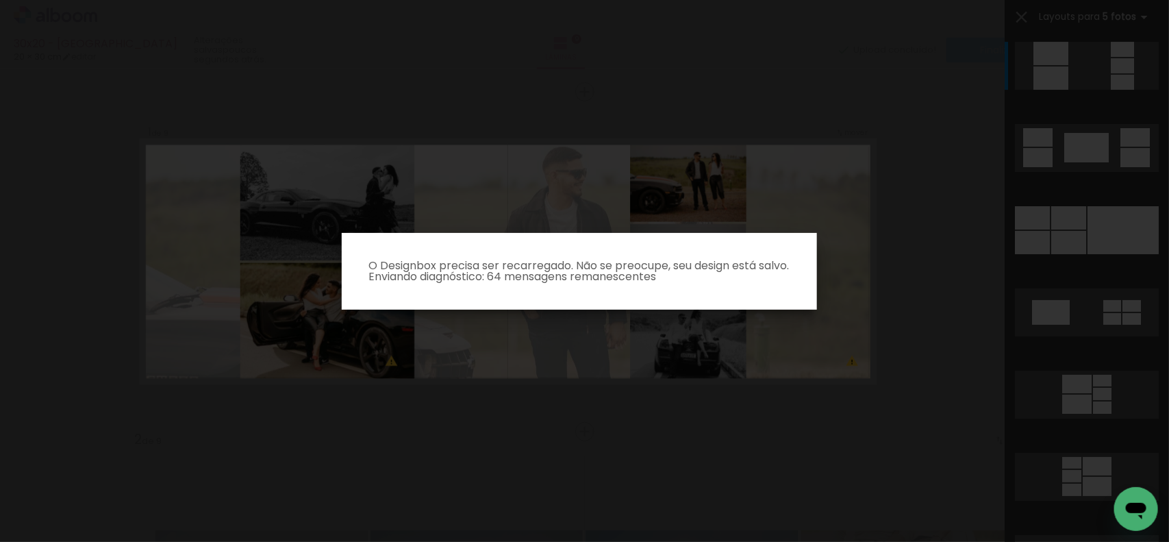
click at [895, 333] on iron-overlay-backdrop at bounding box center [584, 271] width 1169 height 542
click at [564, 165] on iron-overlay-backdrop at bounding box center [584, 271] width 1169 height 542
click at [552, 275] on p "O Designbox precisa ser recarregado. Não se preocupe, seu design está salvo. En…" at bounding box center [580, 271] width 454 height 22
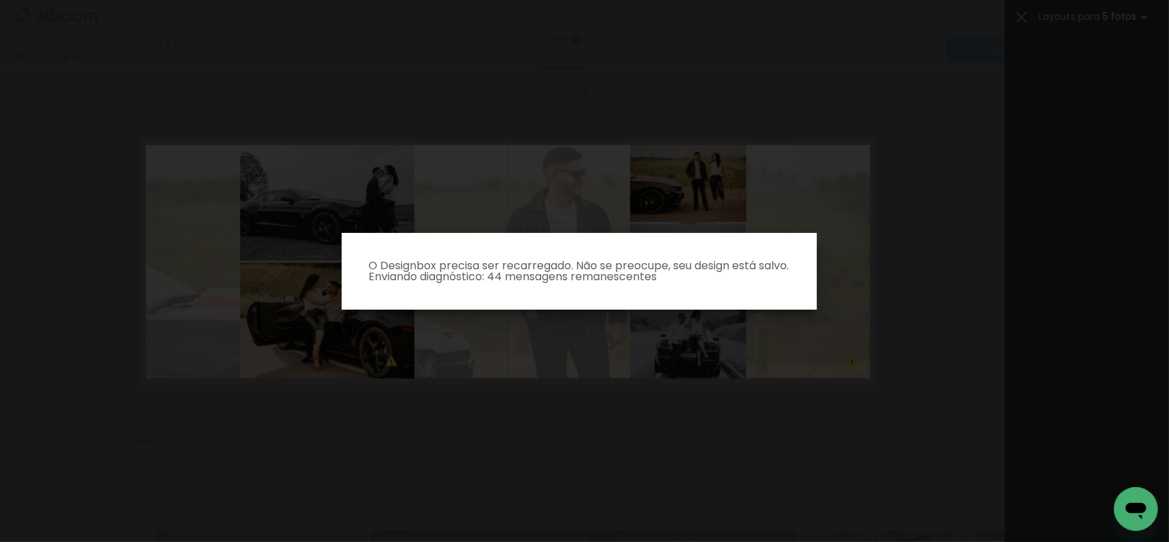
scroll to position [2220, 0]
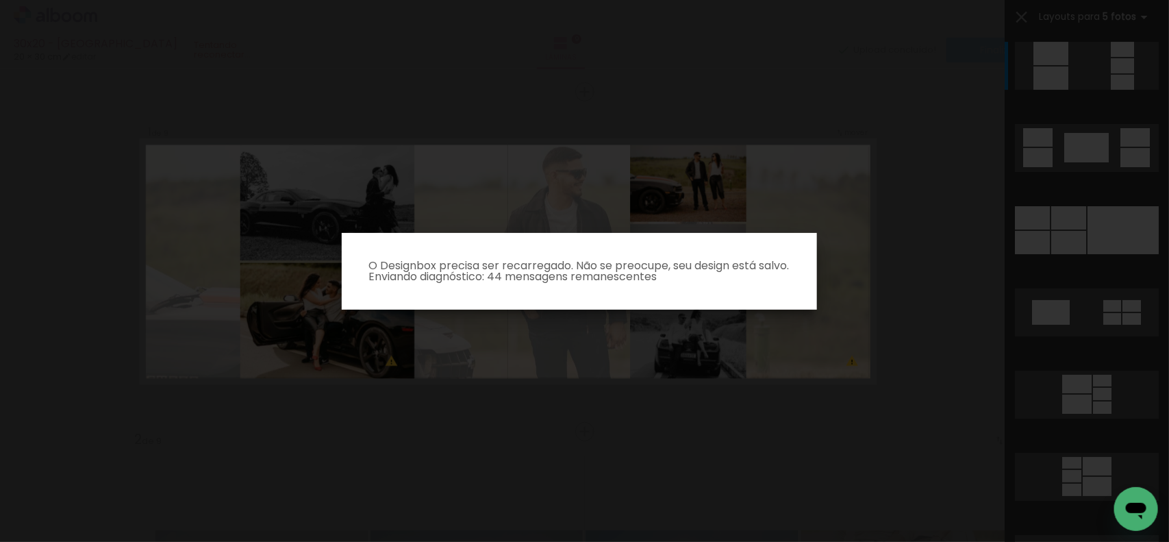
click at [580, 338] on iron-overlay-backdrop at bounding box center [584, 271] width 1169 height 542
click at [547, 406] on iron-overlay-backdrop at bounding box center [584, 271] width 1169 height 542
click at [619, 255] on paper-dialog "O Designbox precisa ser recarregado. Não se preocupe, seu design está salvo. En…" at bounding box center [579, 271] width 475 height 77
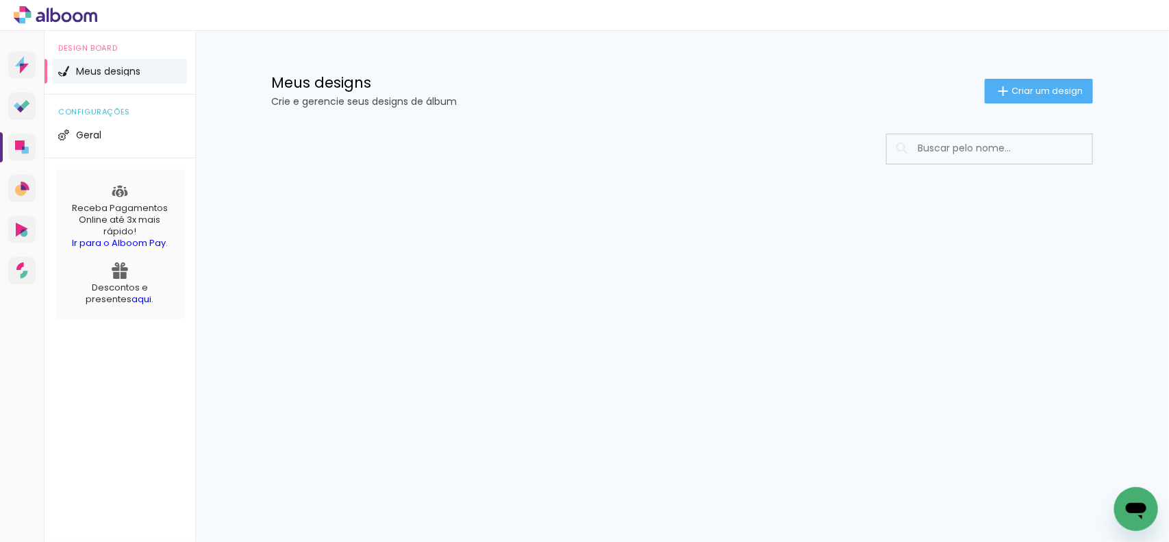
click at [612, 62] on div "Meus designs Crie e gerencie seus designs de álbum Criar um design" at bounding box center [682, 75] width 891 height 89
click at [419, 212] on div at bounding box center [682, 190] width 891 height 140
click at [516, 66] on div "Meus designs Crie e gerencie seus designs de álbum Criar um design" at bounding box center [682, 75] width 891 height 89
click at [302, 103] on p "Crie e gerencie seus designs de álbum" at bounding box center [628, 102] width 714 height 10
click at [244, 76] on div "Meus designs Crie e gerencie seus designs de álbum Criar um design" at bounding box center [682, 75] width 891 height 89
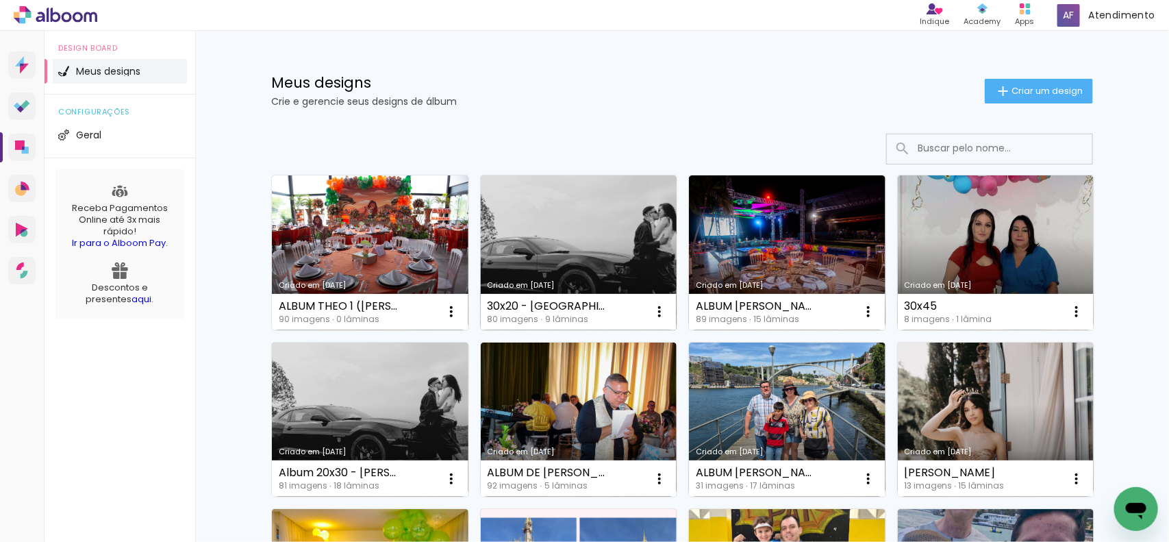
click at [604, 251] on link "Criado em [DATE]" at bounding box center [579, 252] width 197 height 155
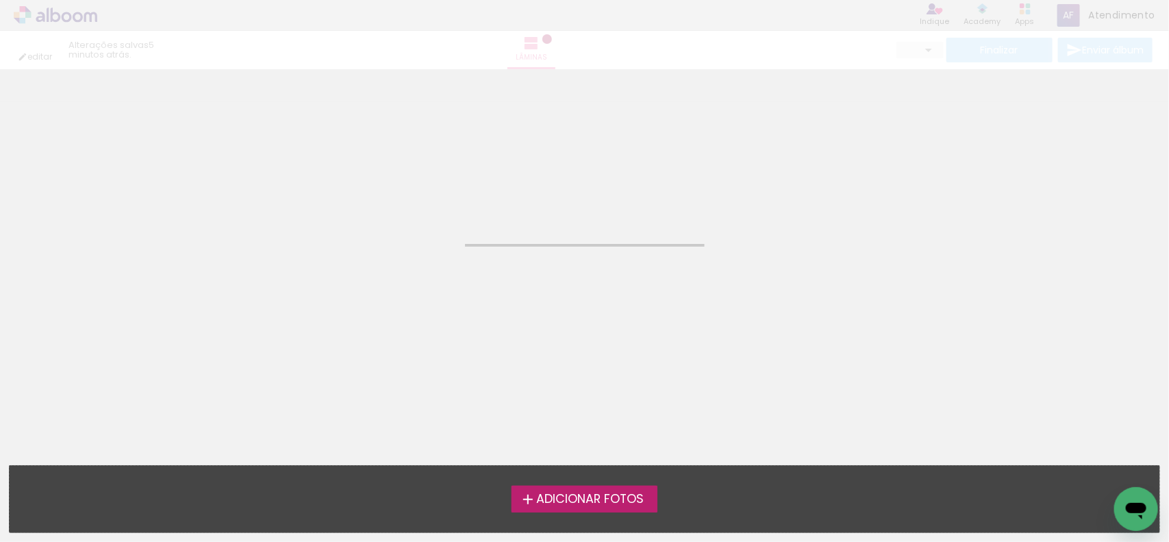
click at [663, 208] on neon-animatable "Confirmar Cancelar" at bounding box center [584, 138] width 1169 height 139
click at [658, 114] on neon-animatable "Confirmar Cancelar" at bounding box center [584, 138] width 1169 height 139
